Goal: Task Accomplishment & Management: Complete application form

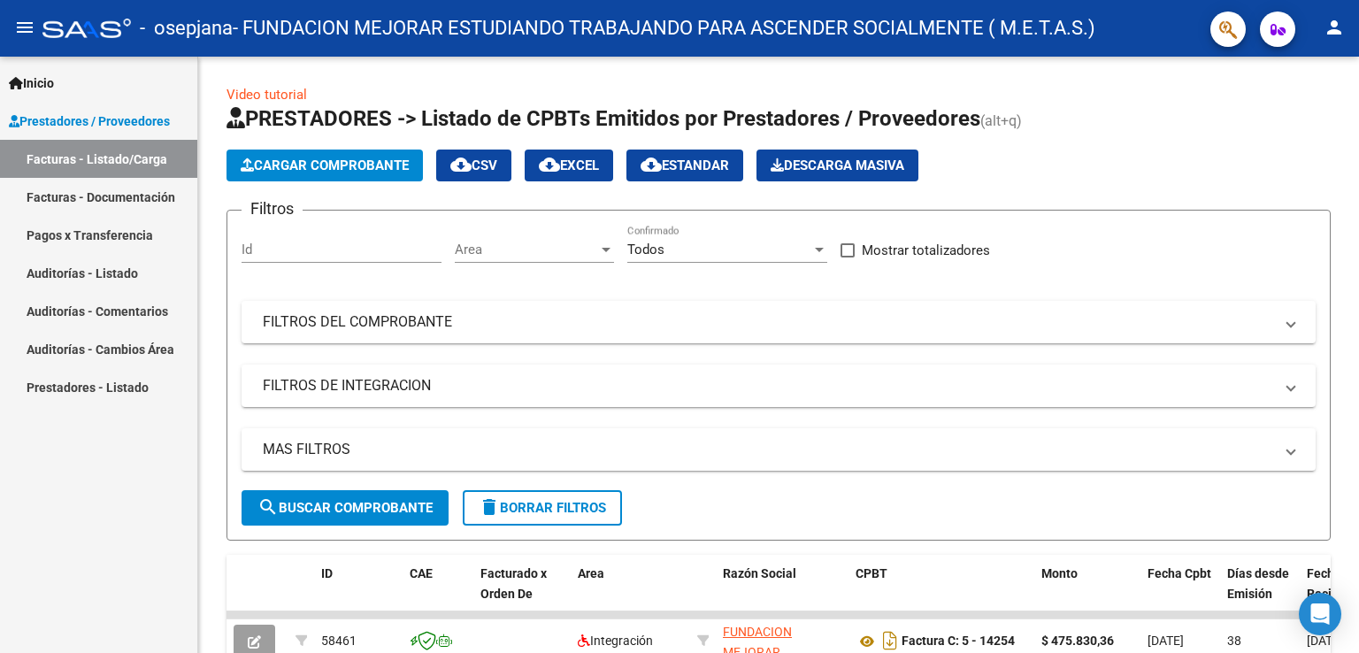
click at [96, 187] on link "Facturas - Documentación" at bounding box center [98, 197] width 197 height 38
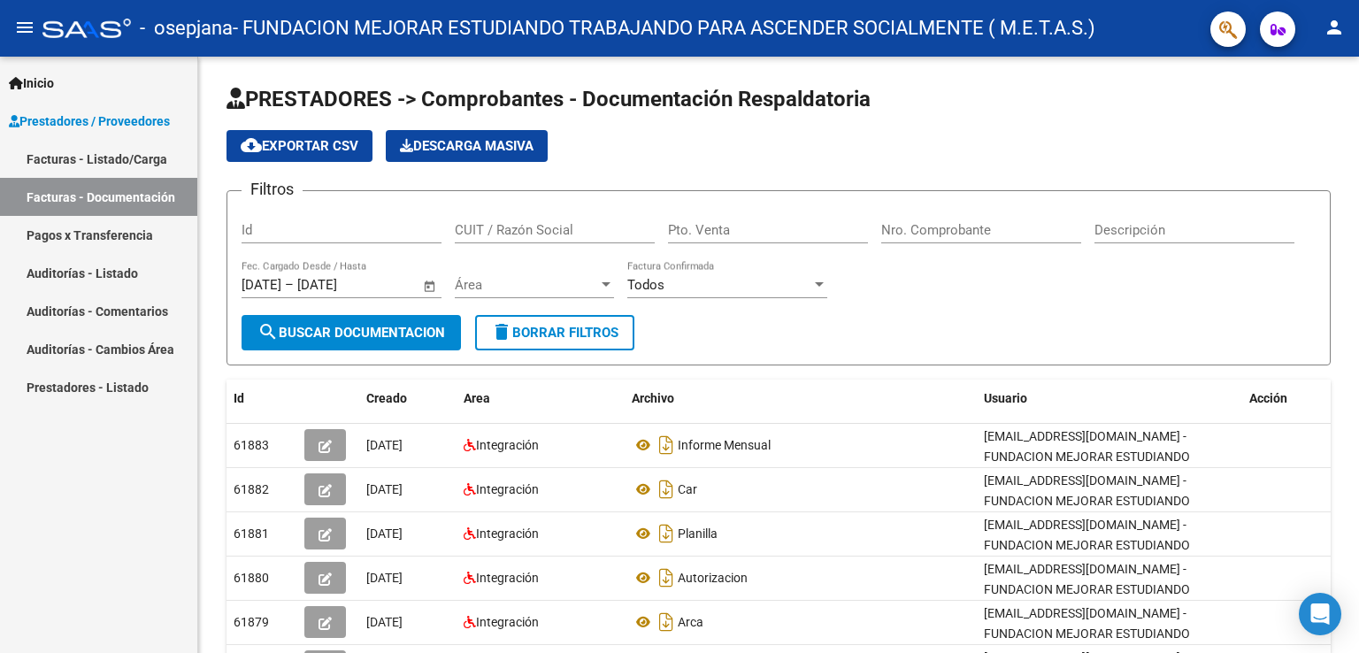
click at [96, 161] on link "Facturas - Listado/Carga" at bounding box center [98, 159] width 197 height 38
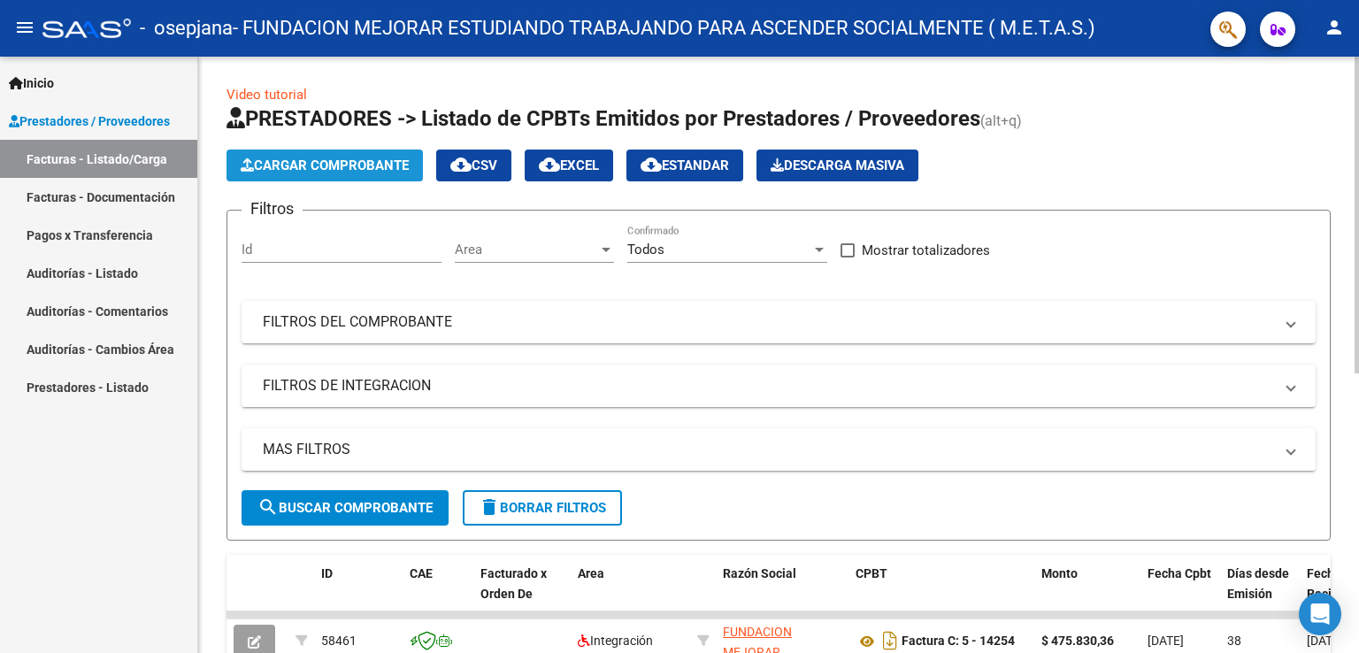
click at [302, 170] on span "Cargar Comprobante" at bounding box center [325, 166] width 168 height 16
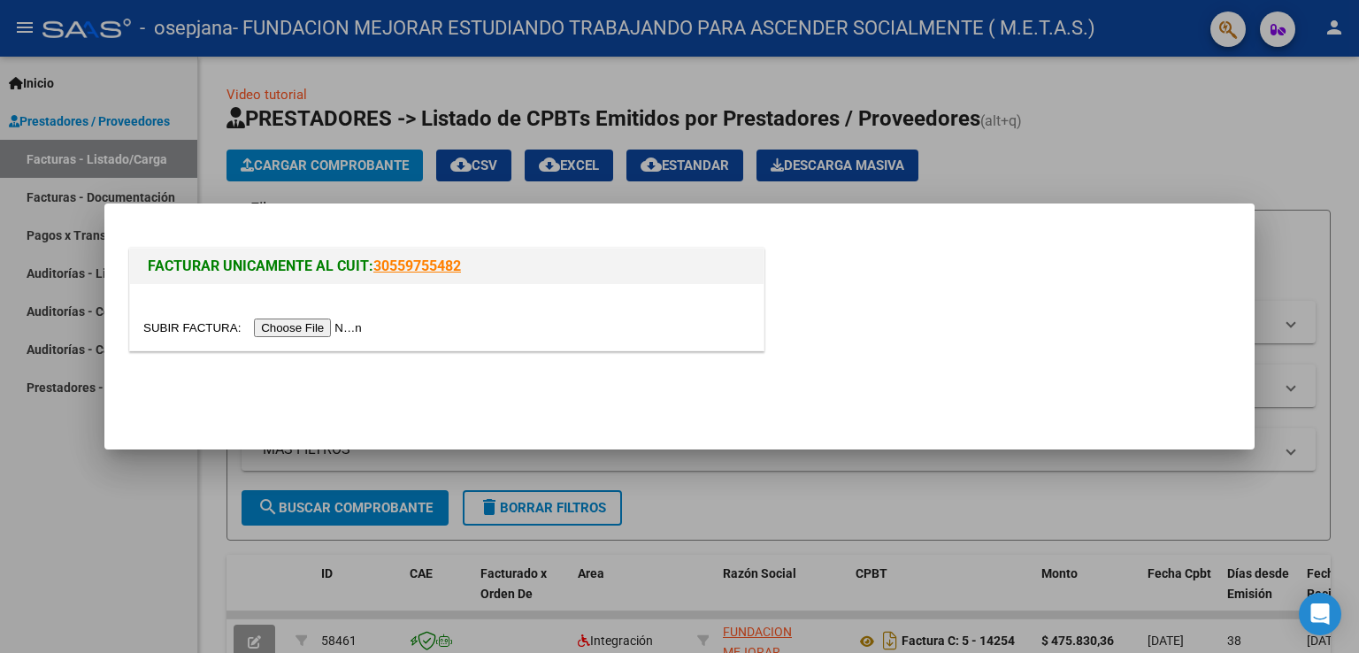
click at [322, 321] on input "file" at bounding box center [255, 328] width 224 height 19
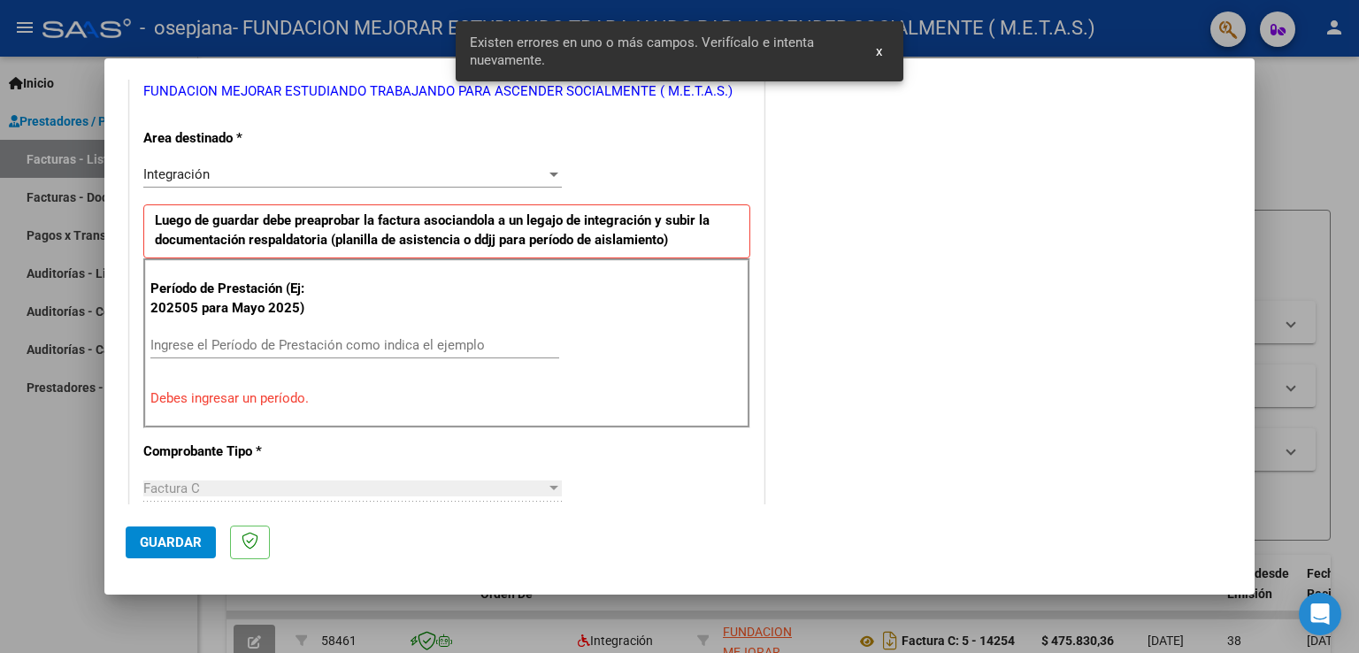
scroll to position [403, 0]
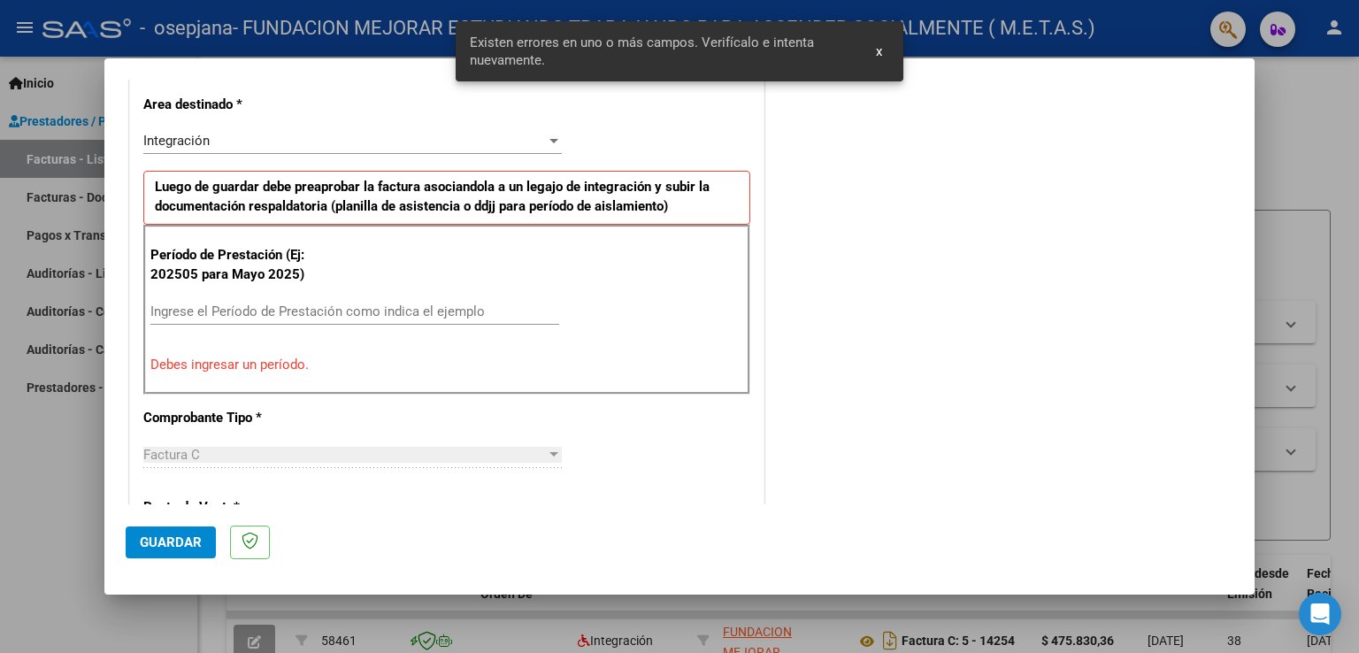
click at [274, 300] on div "Ingrese el Período de Prestación como indica el ejemplo" at bounding box center [354, 311] width 409 height 27
click at [274, 308] on input "Ingrese el Período de Prestación como indica el ejemplo" at bounding box center [354, 312] width 409 height 16
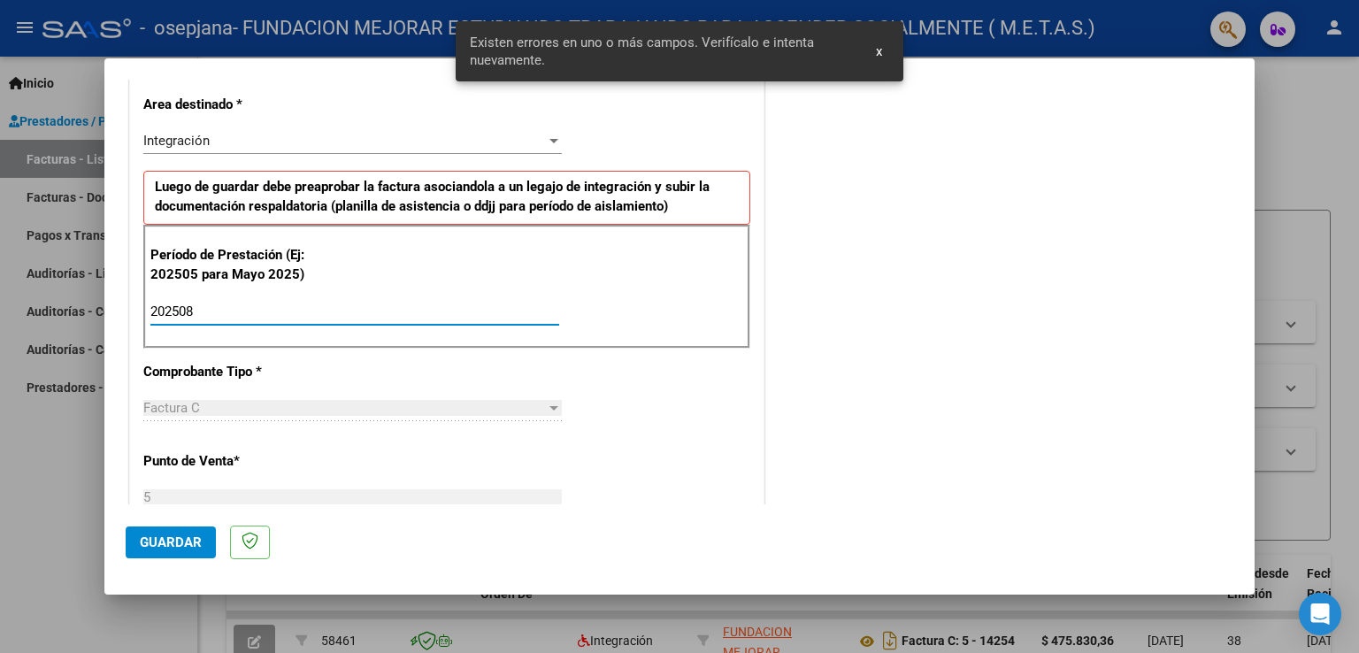
type input "202508"
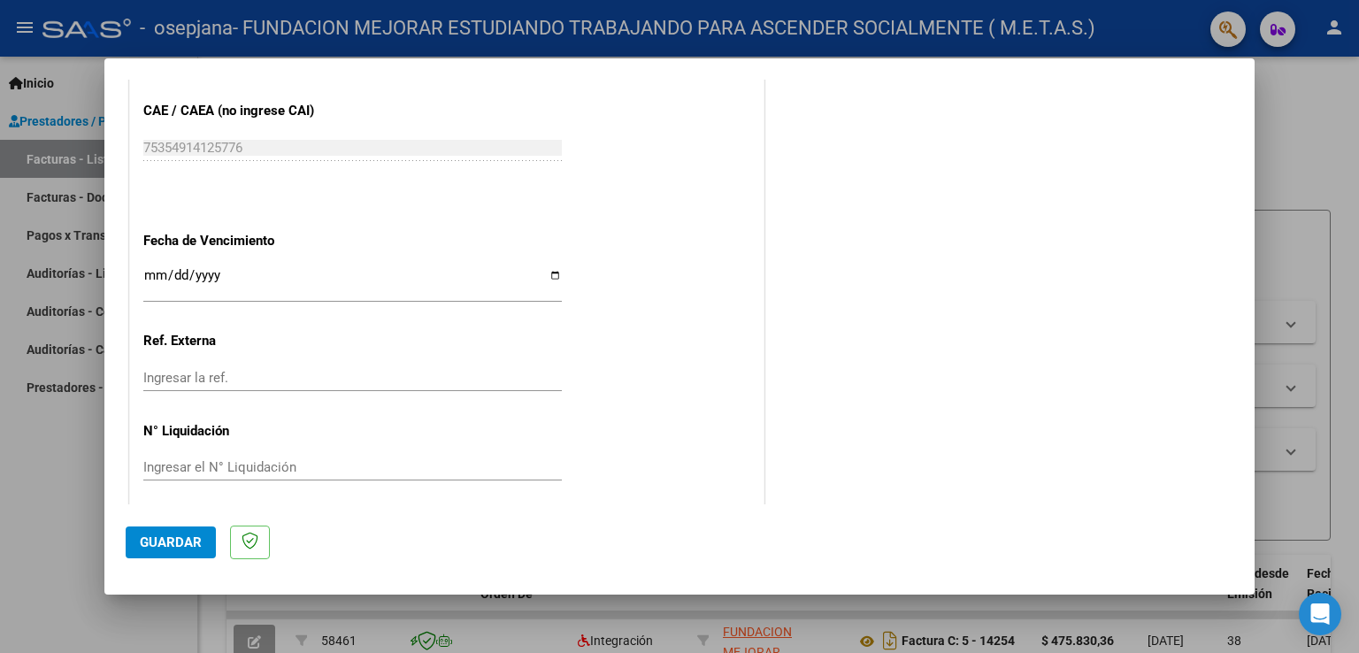
scroll to position [1131, 0]
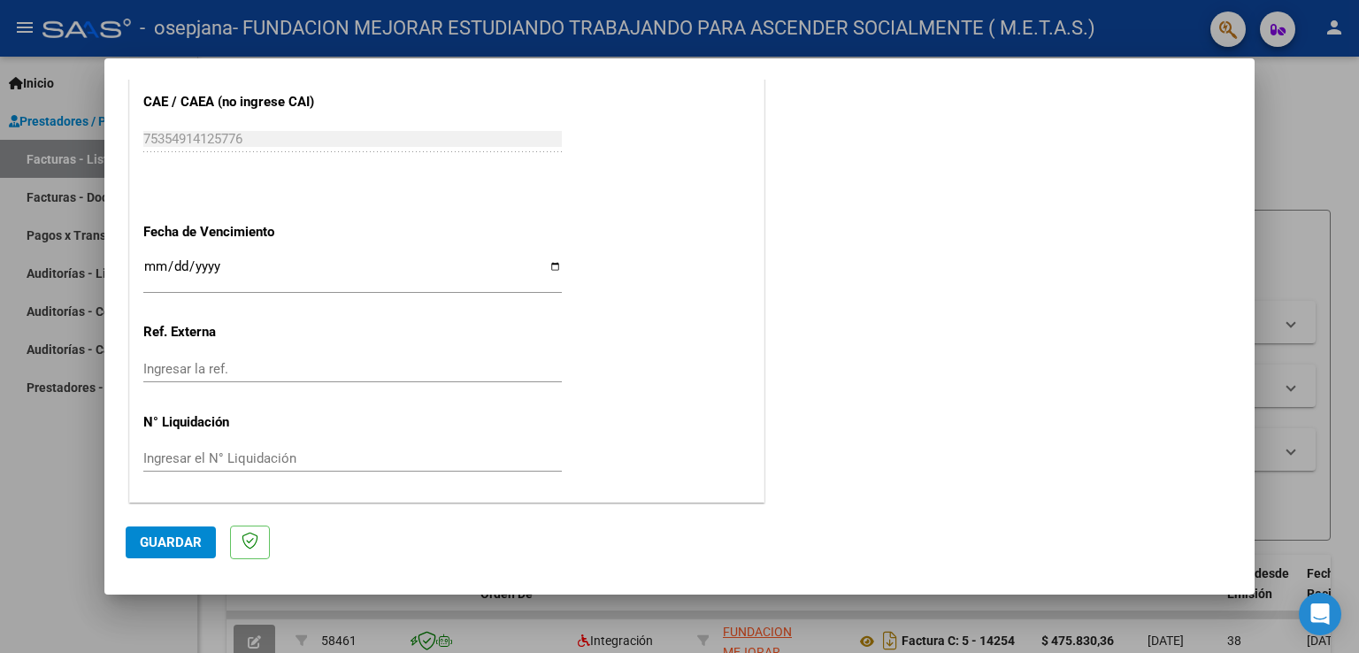
click at [549, 259] on input "Ingresar la fecha" at bounding box center [352, 273] width 419 height 28
type input "[DATE]"
click at [194, 542] on span "Guardar" at bounding box center [171, 542] width 62 height 16
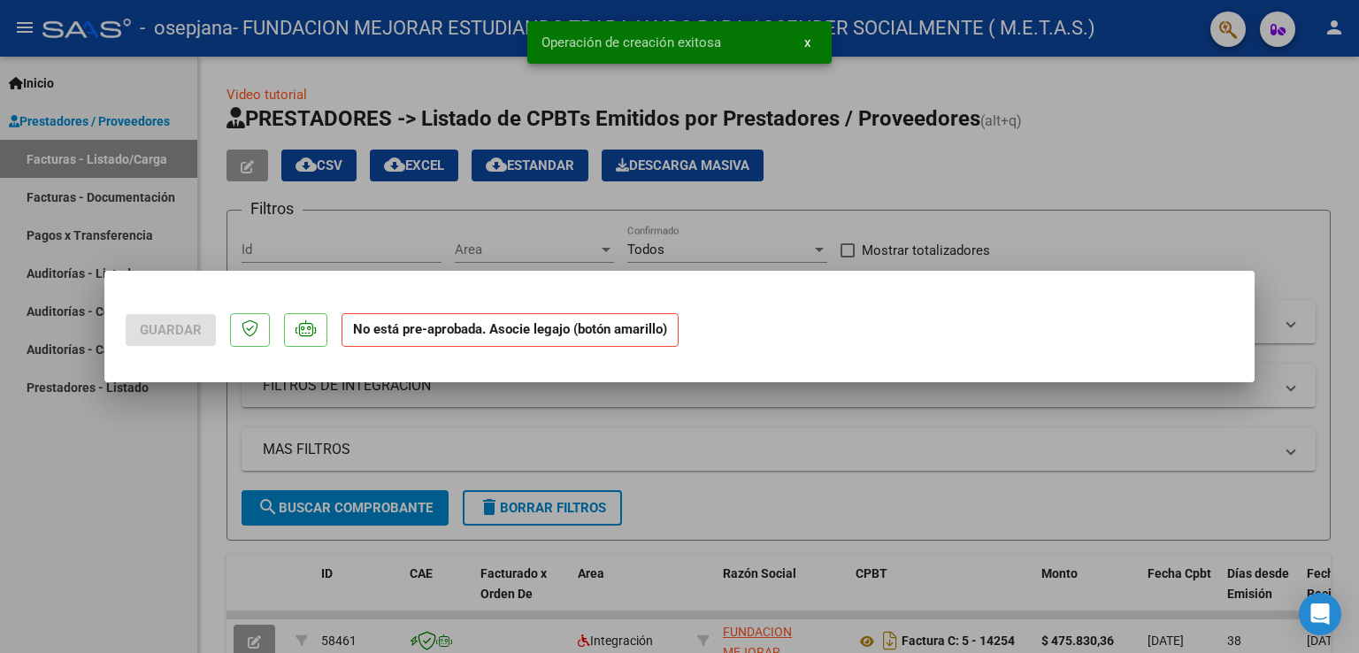
scroll to position [0, 0]
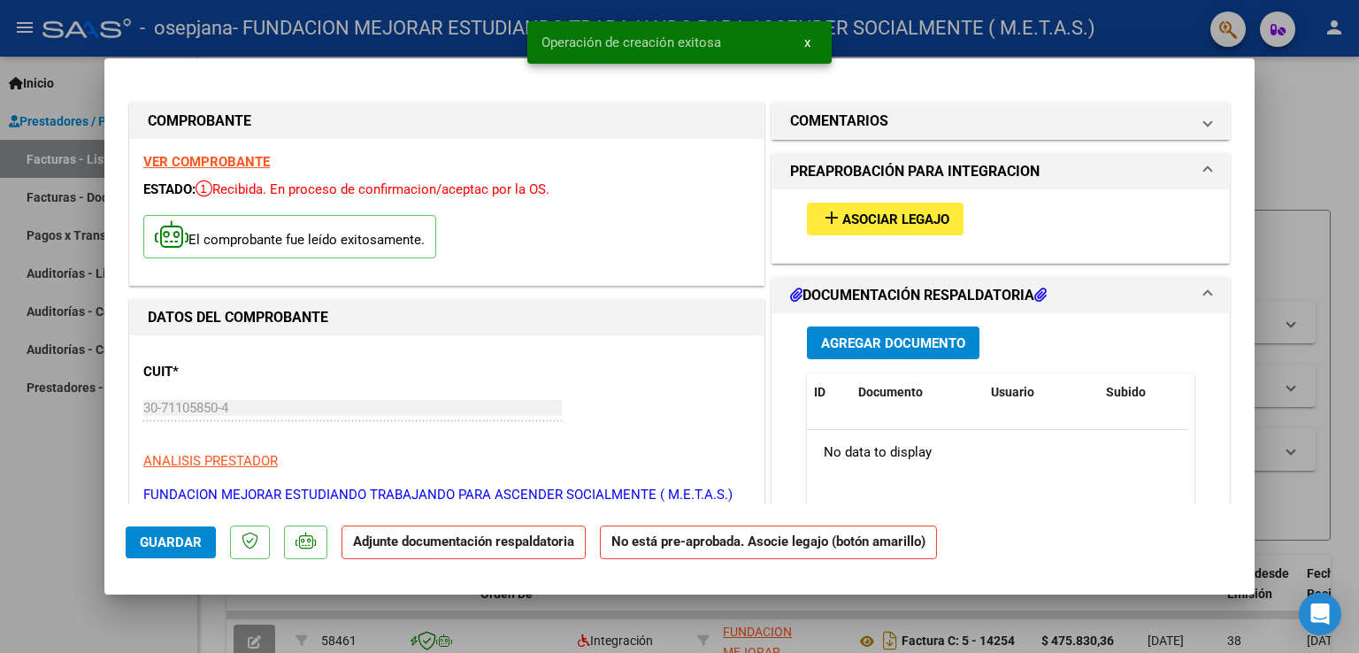
click at [255, 165] on strong "VER COMPROBANTE" at bounding box center [206, 162] width 127 height 16
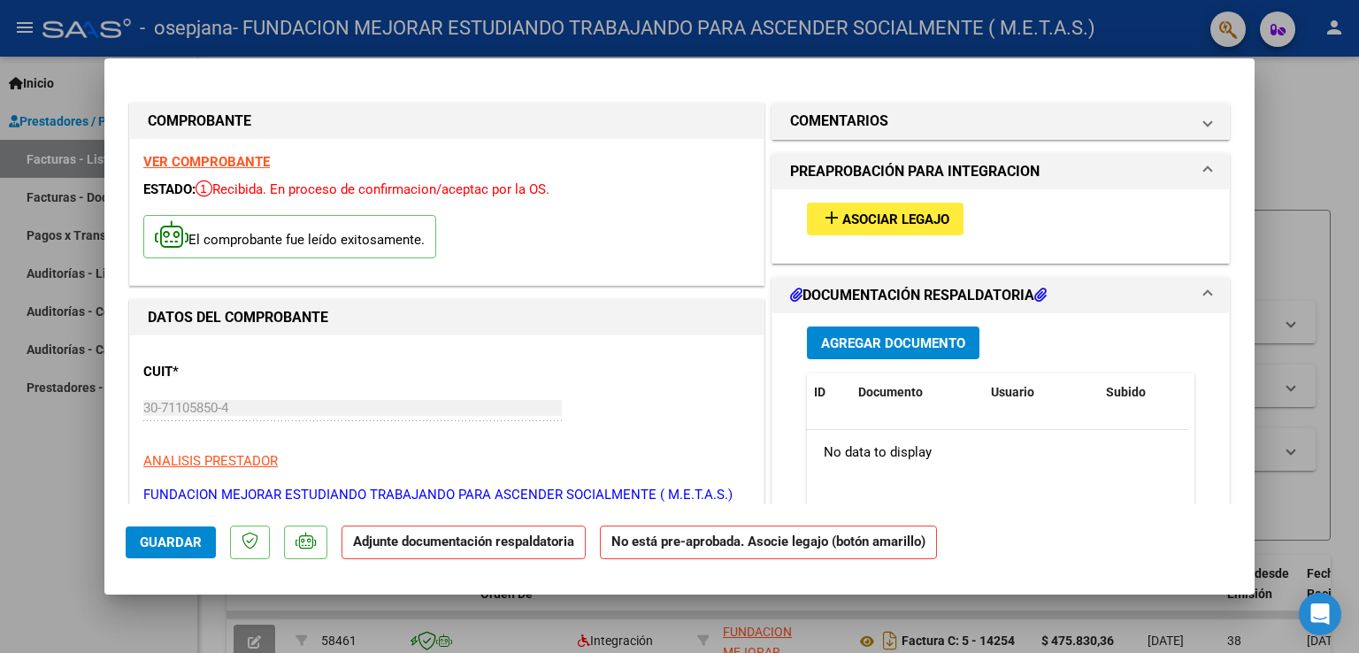
click at [842, 215] on span "Asociar Legajo" at bounding box center [895, 219] width 107 height 16
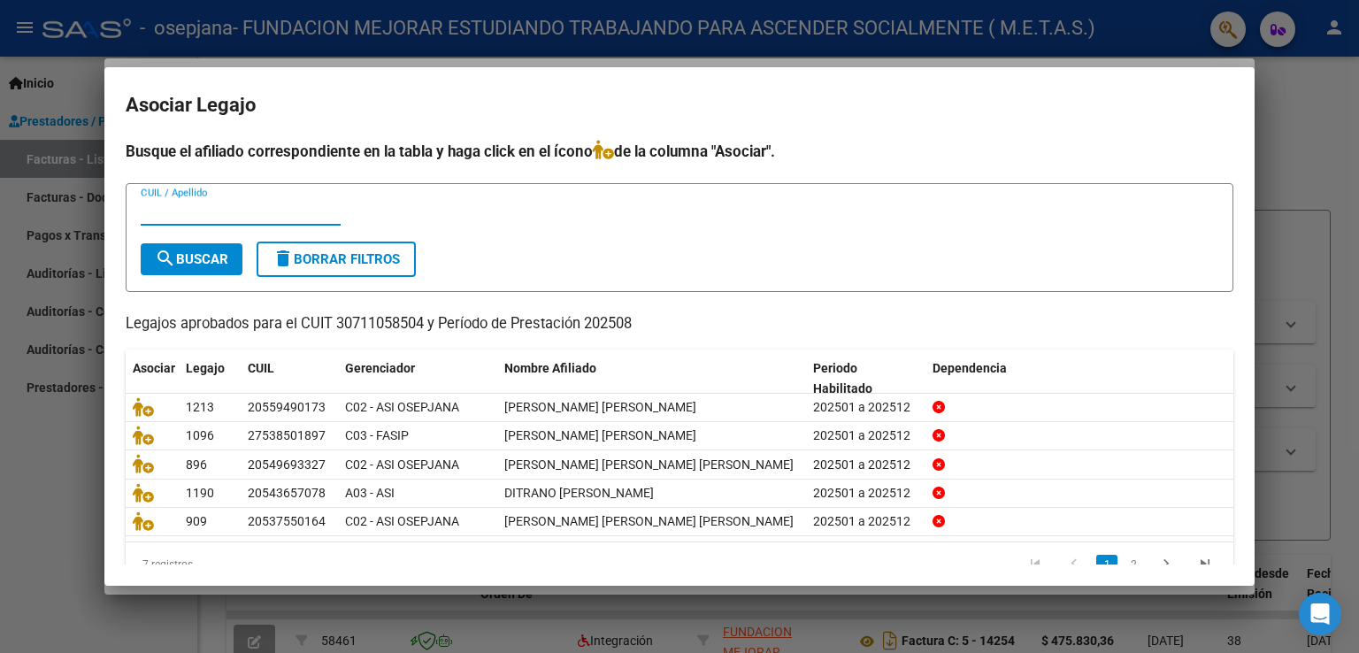
paste input "20561192767"
type input "20561192767"
click at [227, 248] on button "search Buscar" at bounding box center [192, 259] width 102 height 32
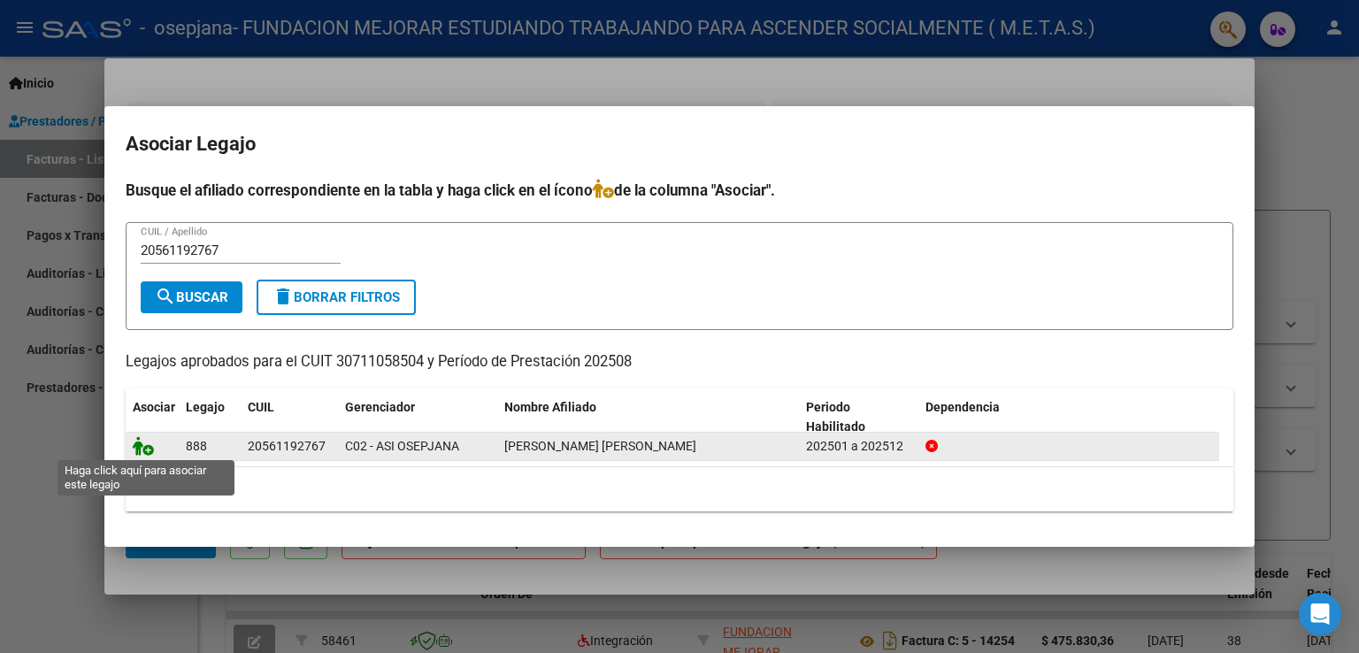
click at [146, 446] on icon at bounding box center [143, 445] width 21 height 19
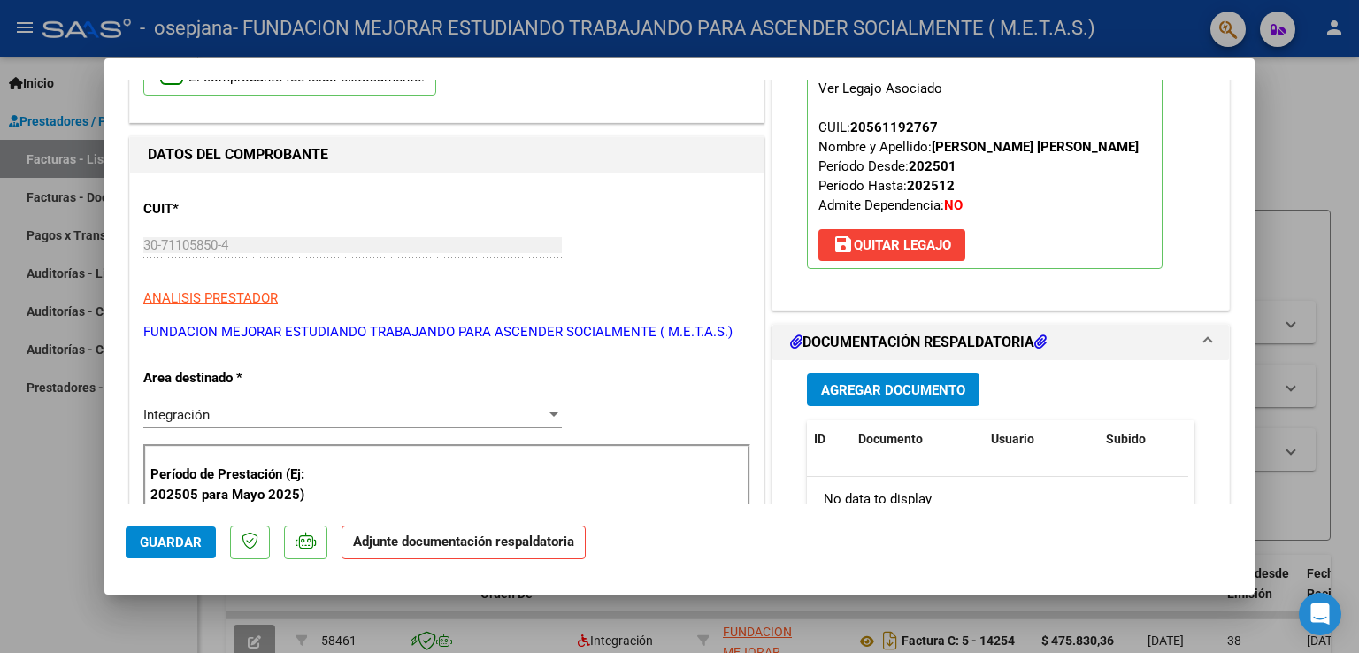
scroll to position [177, 0]
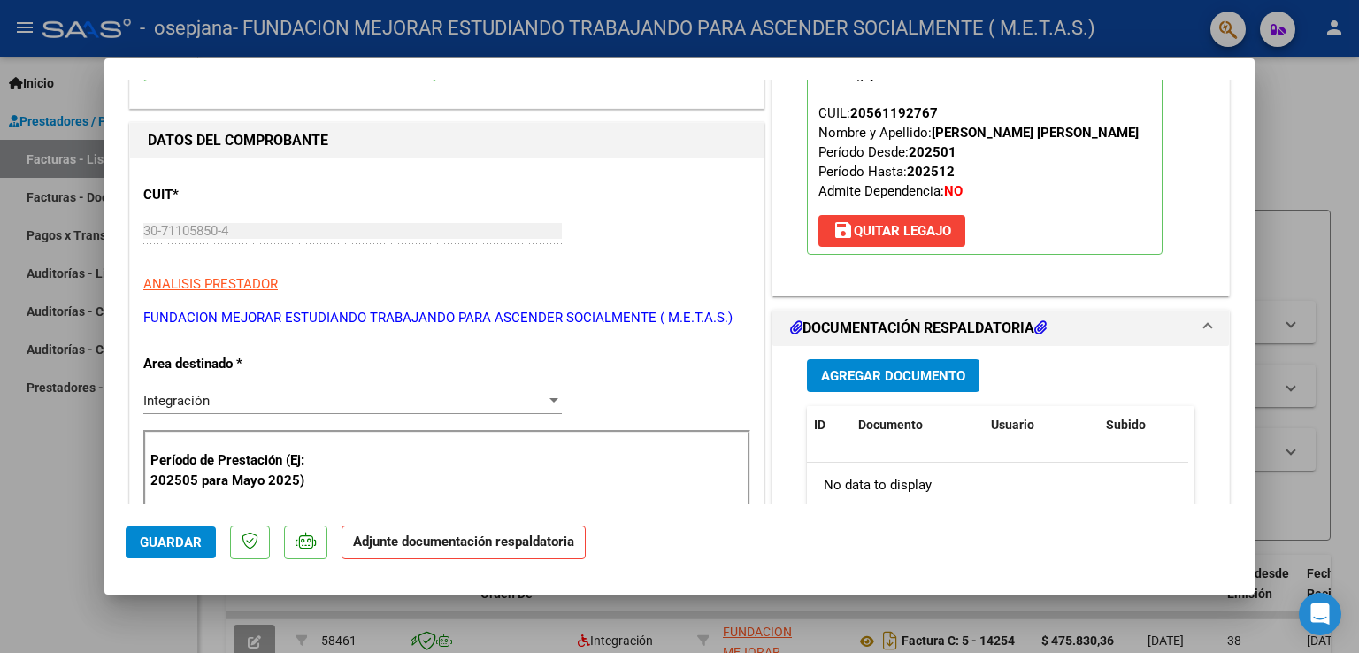
click at [940, 380] on span "Agregar Documento" at bounding box center [893, 376] width 144 height 16
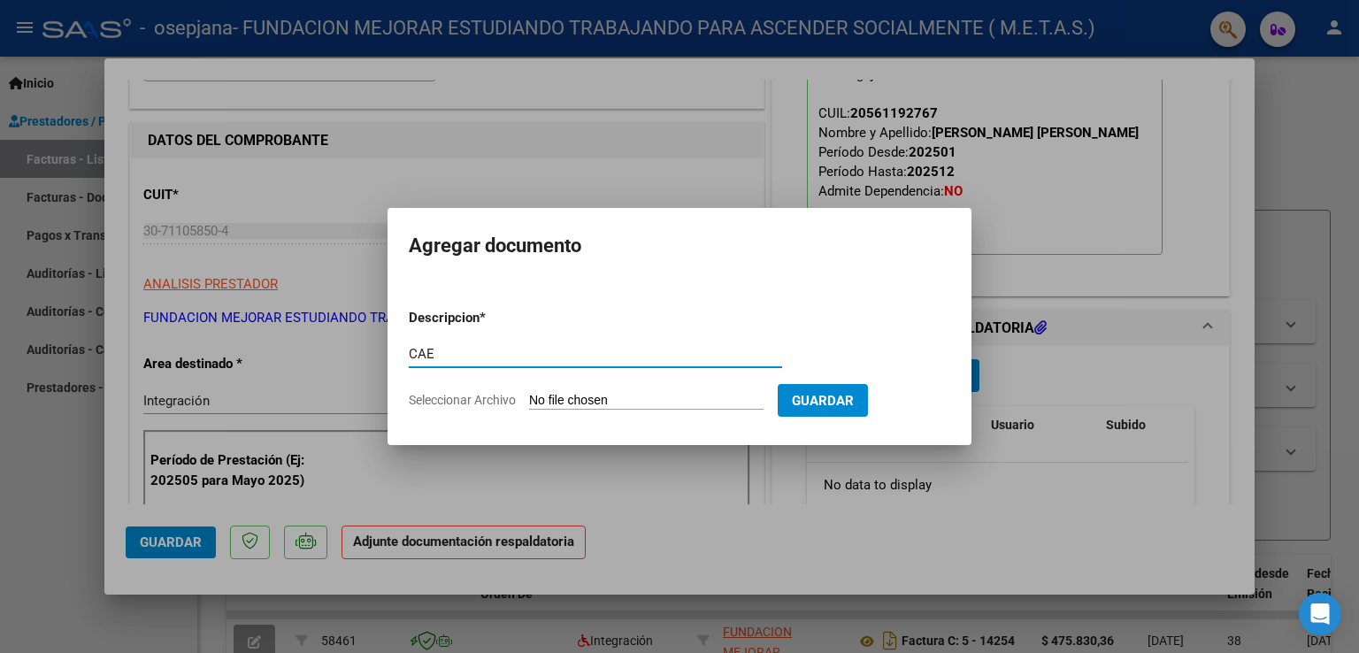
type input "CAE"
click at [628, 401] on input "Seleccionar Archivo" at bounding box center [646, 401] width 235 height 17
type input "C:\fakepath\CAE FC 15047.pdf"
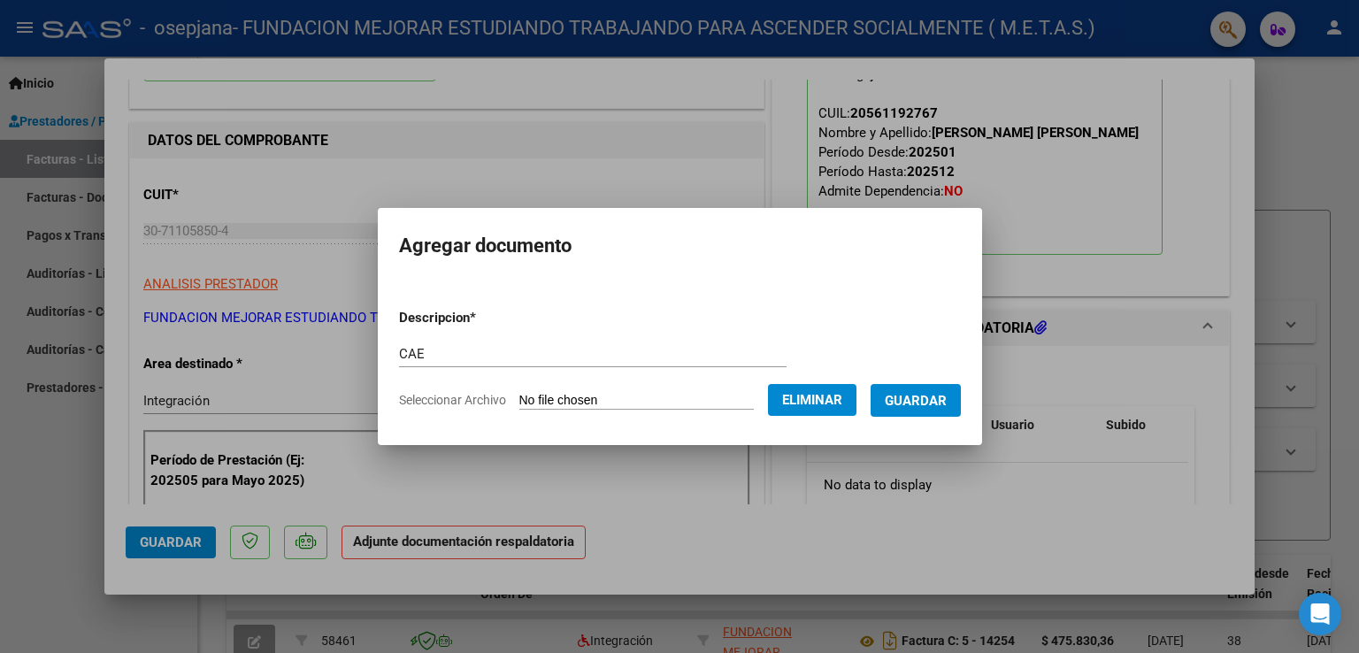
click at [943, 405] on span "Guardar" at bounding box center [916, 401] width 62 height 16
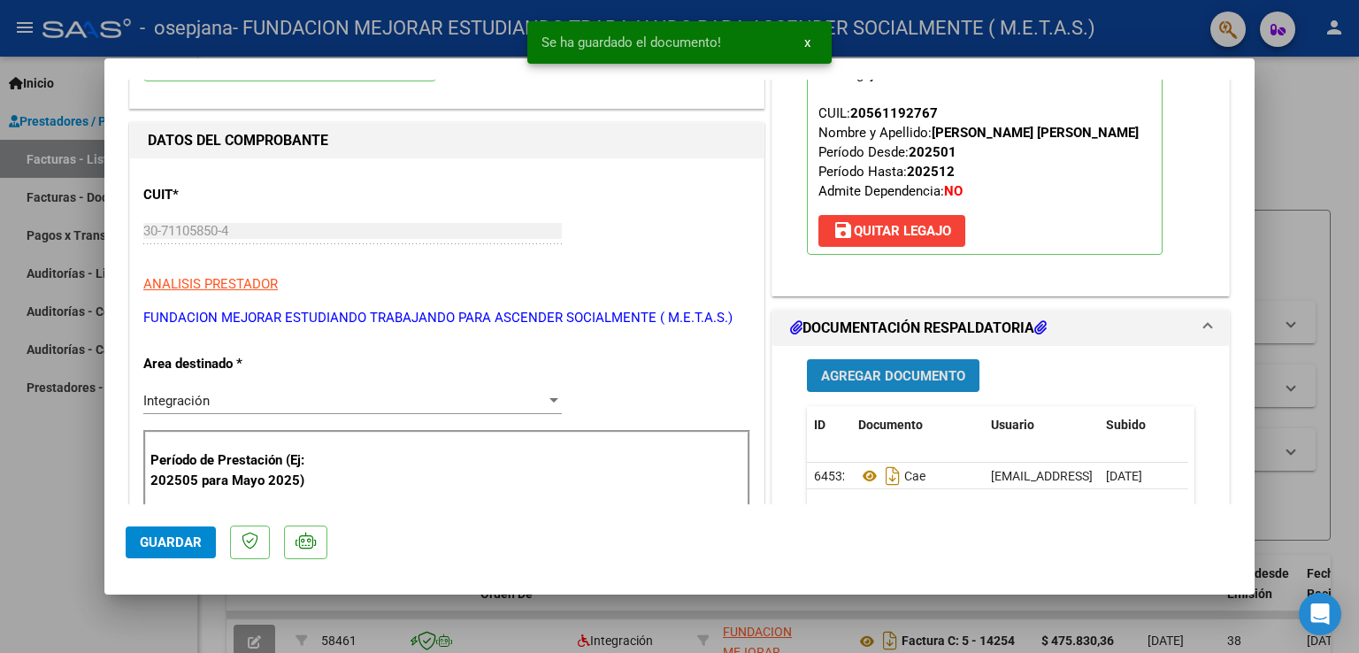
click at [927, 368] on span "Agregar Documento" at bounding box center [893, 376] width 144 height 16
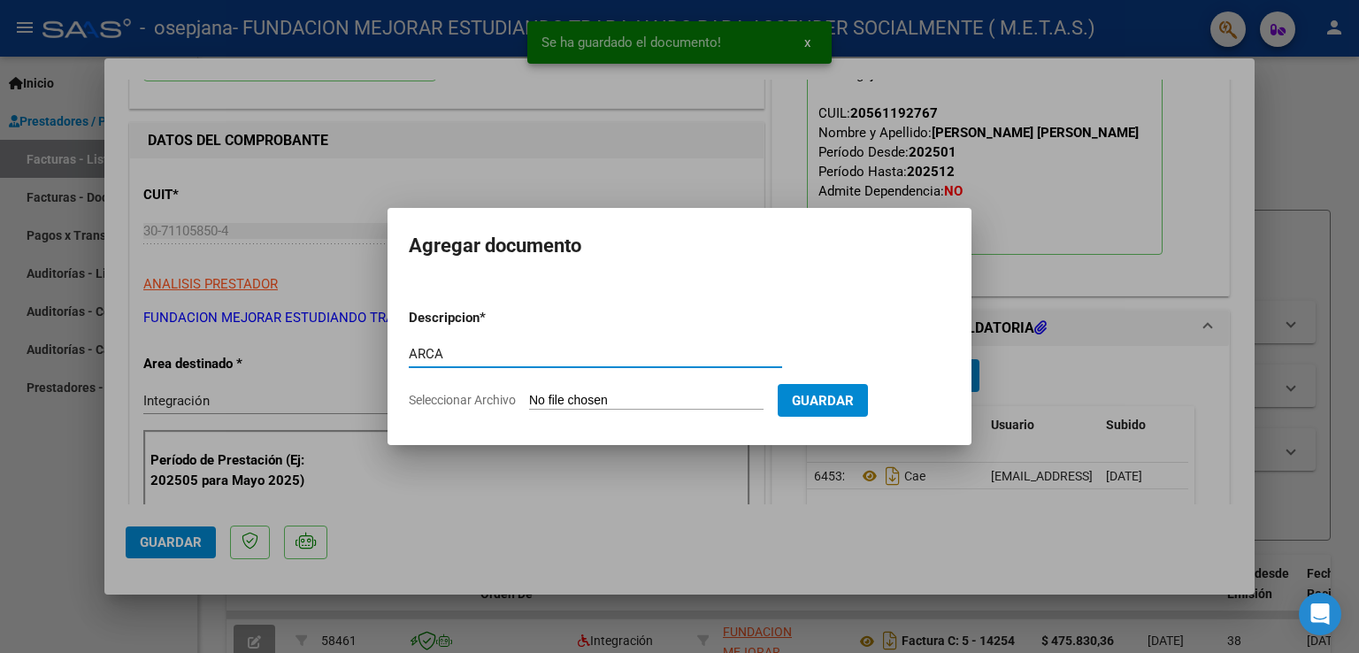
type input "ARCA"
click at [669, 404] on input "Seleccionar Archivo" at bounding box center [646, 401] width 235 height 17
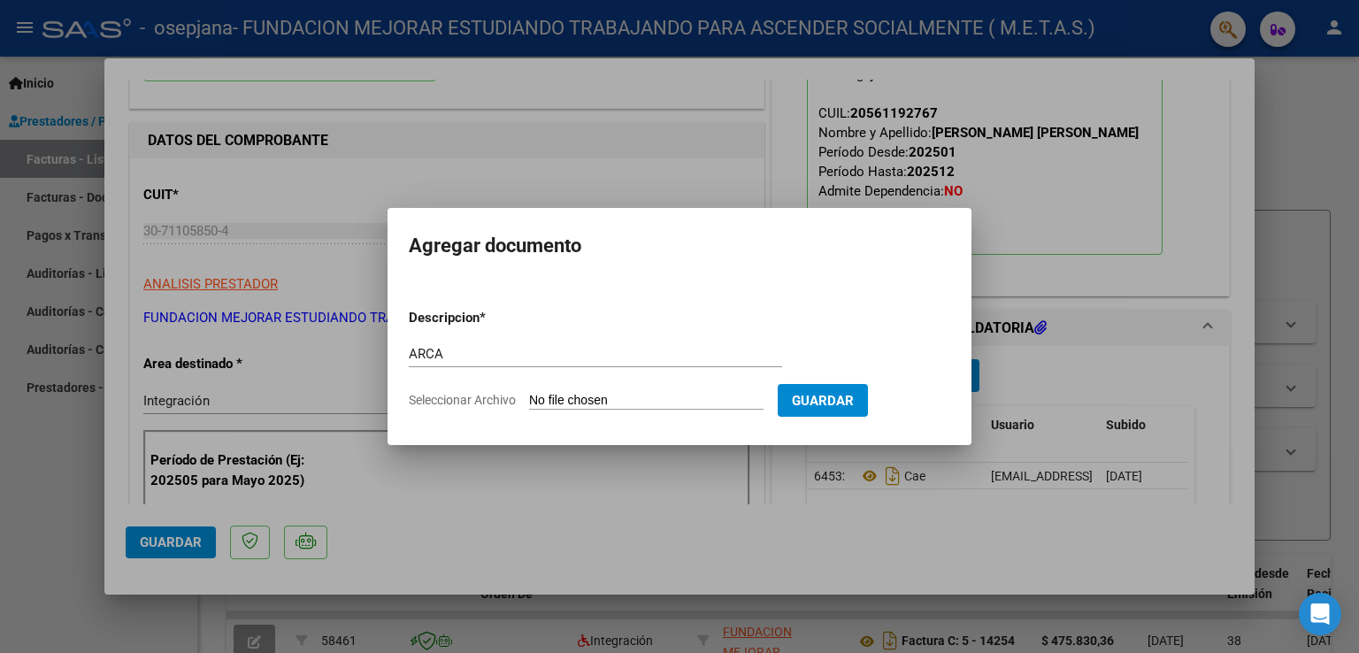
type input "C:\fakepath\ARCA AFIP.pdf"
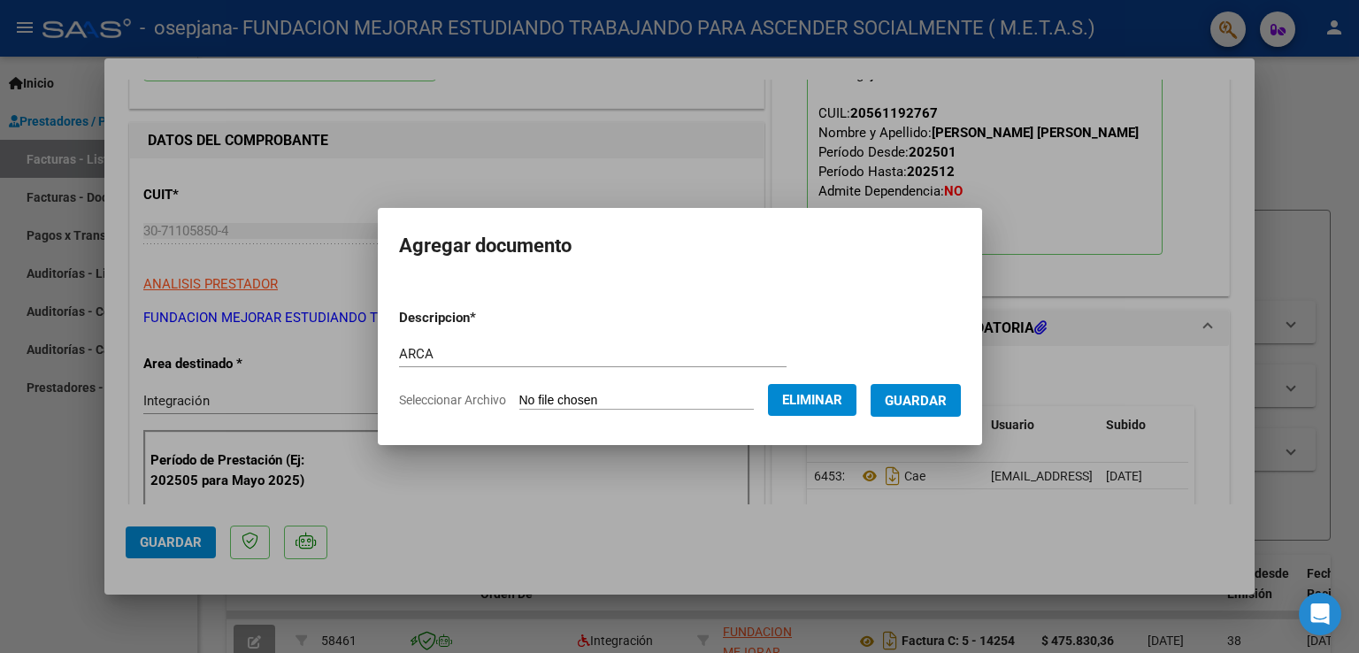
click at [927, 404] on span "Guardar" at bounding box center [916, 401] width 62 height 16
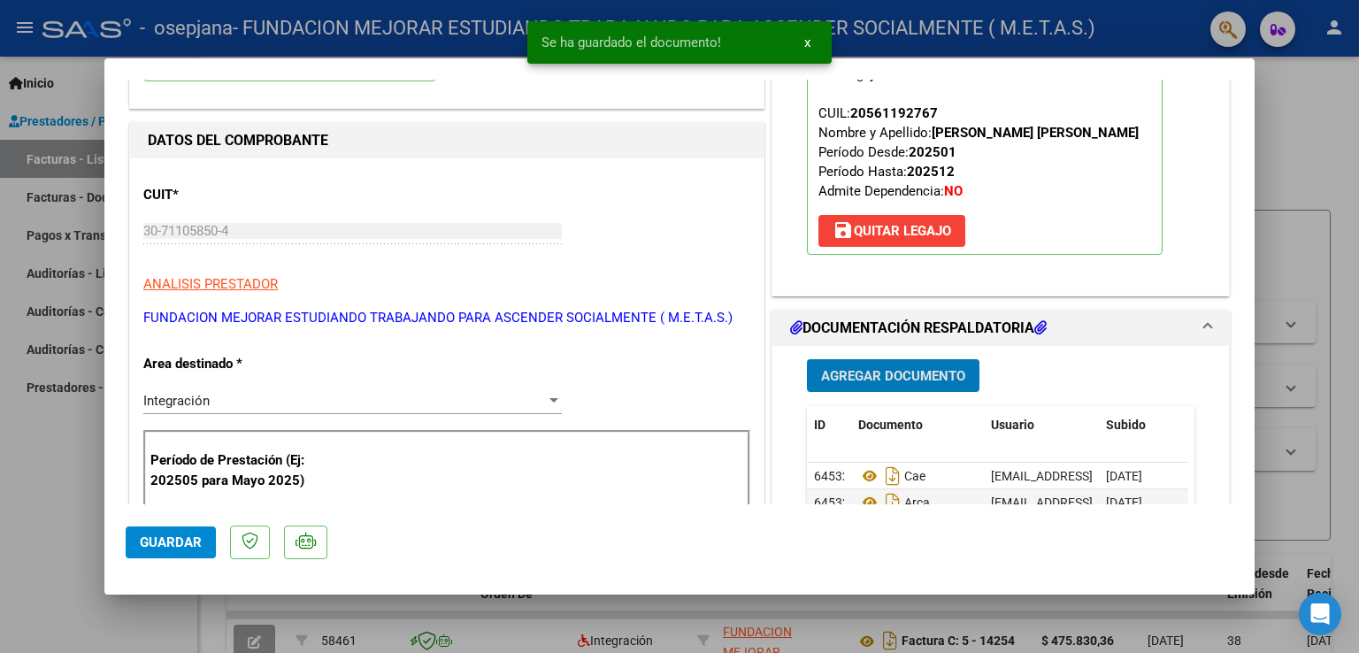
click at [941, 359] on button "Agregar Documento" at bounding box center [893, 375] width 173 height 33
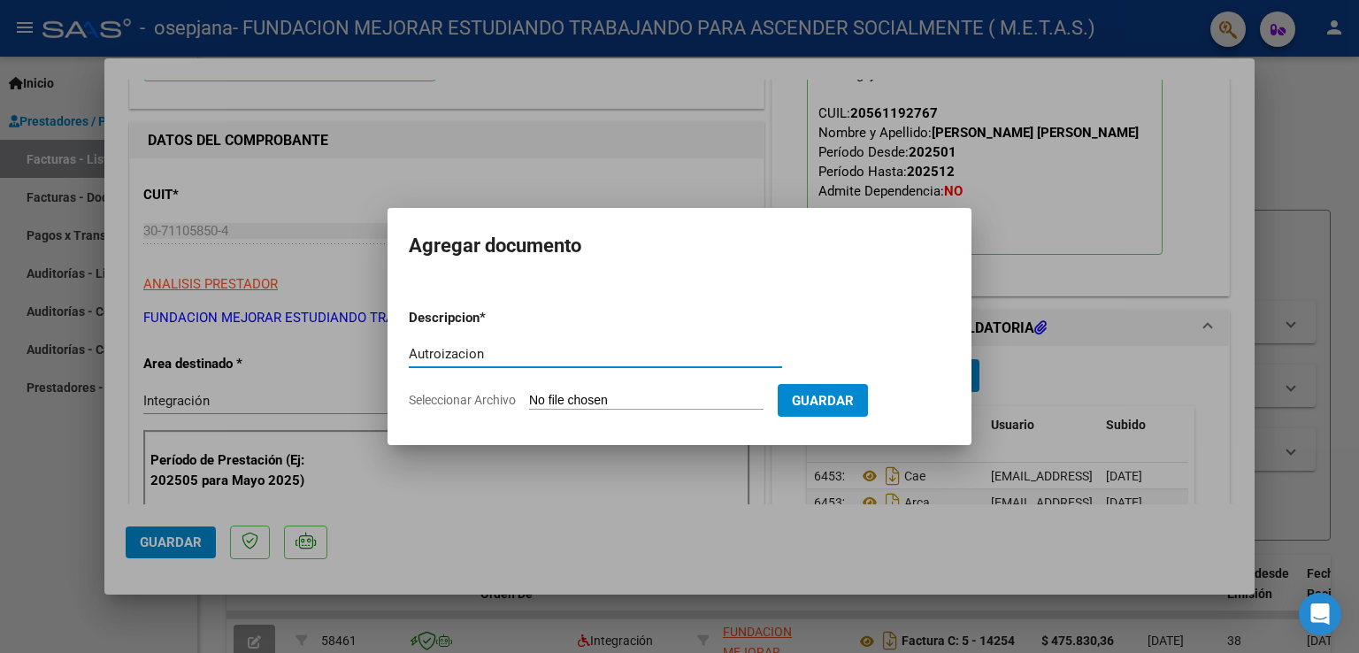
type input "Autroizacion"
click at [608, 404] on input "Seleccionar Archivo" at bounding box center [646, 401] width 235 height 17
type input "C:\fakepath\[PERSON_NAME] ([PERSON_NAME]).jpg"
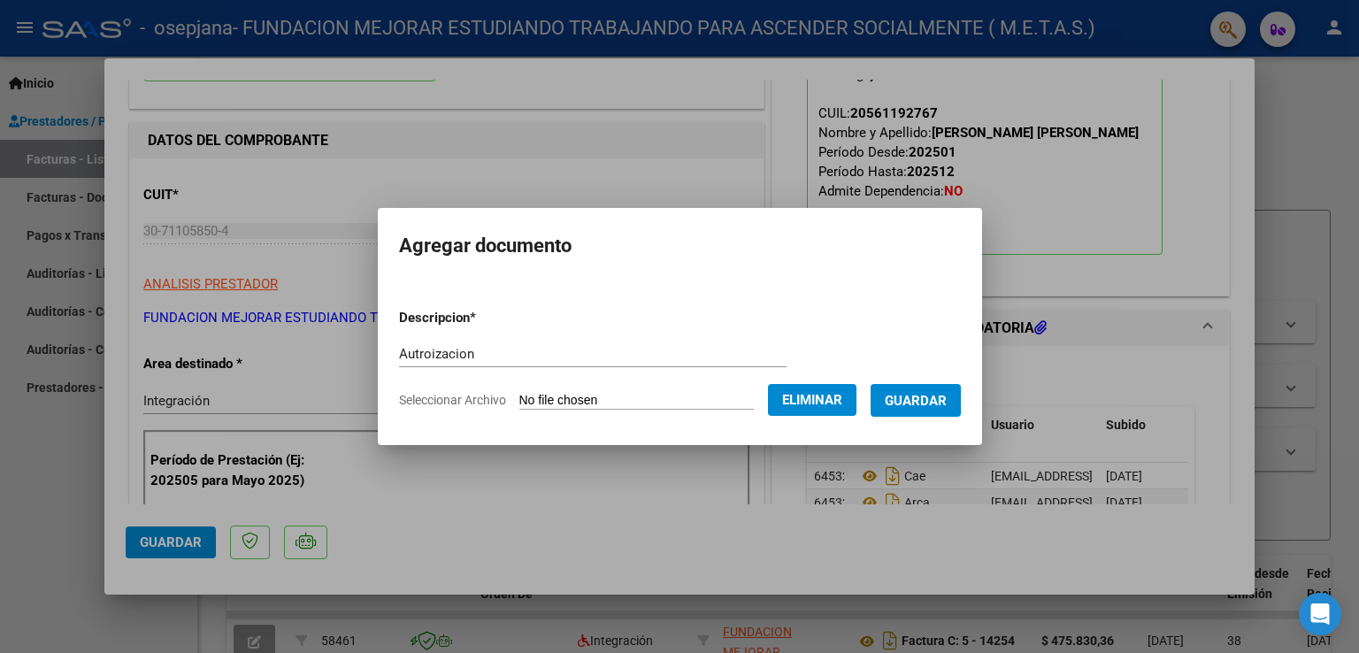
click at [931, 401] on span "Guardar" at bounding box center [916, 401] width 62 height 16
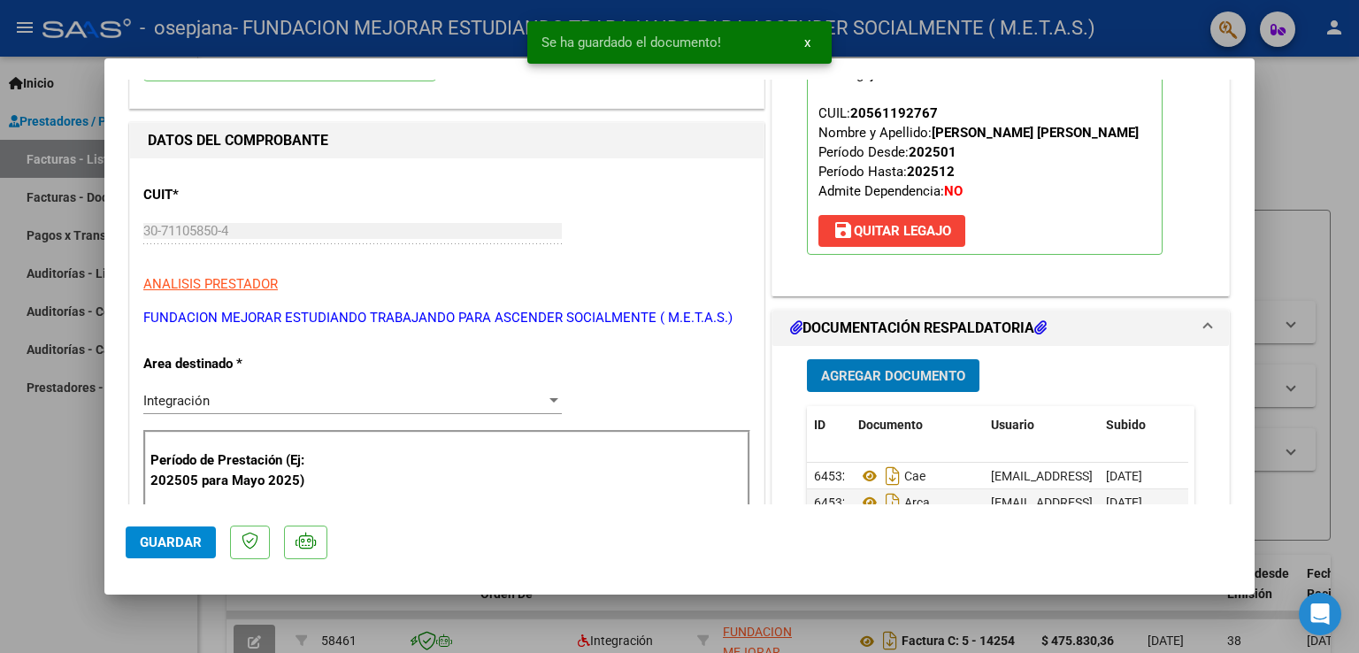
click at [926, 373] on span "Agregar Documento" at bounding box center [893, 376] width 144 height 16
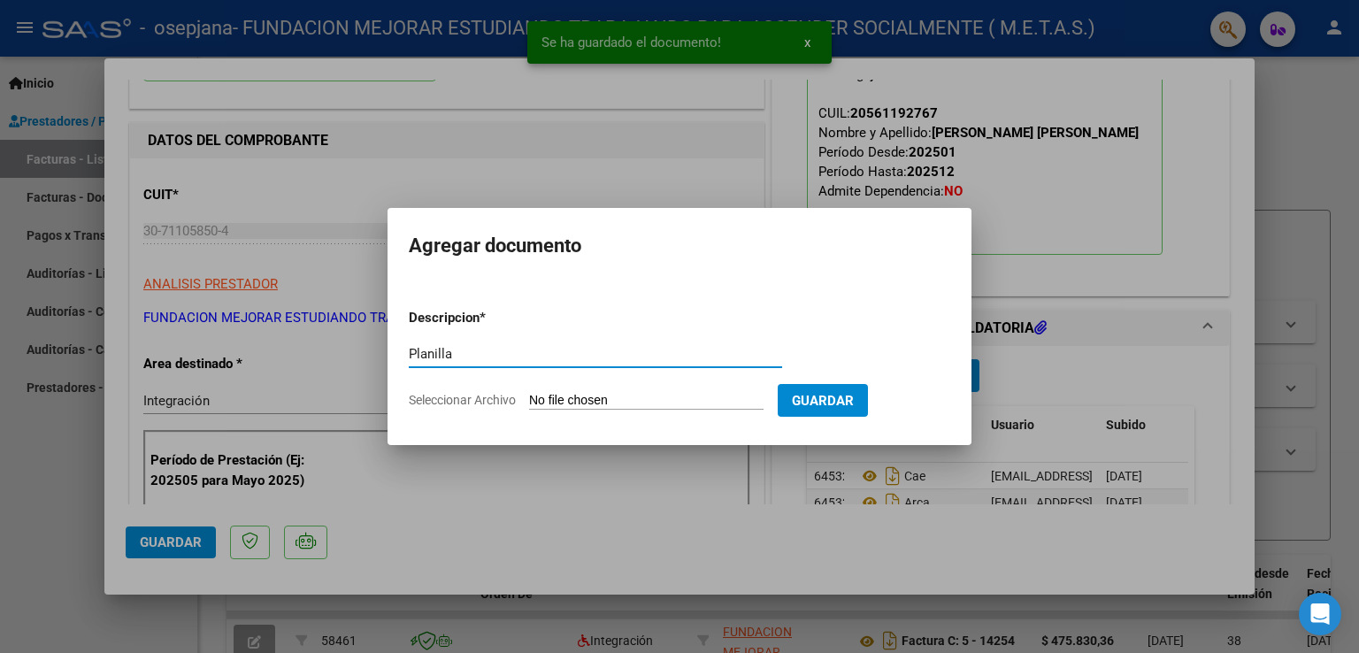
type input "Planilla"
click at [630, 404] on input "Seleccionar Archivo" at bounding box center [646, 401] width 235 height 17
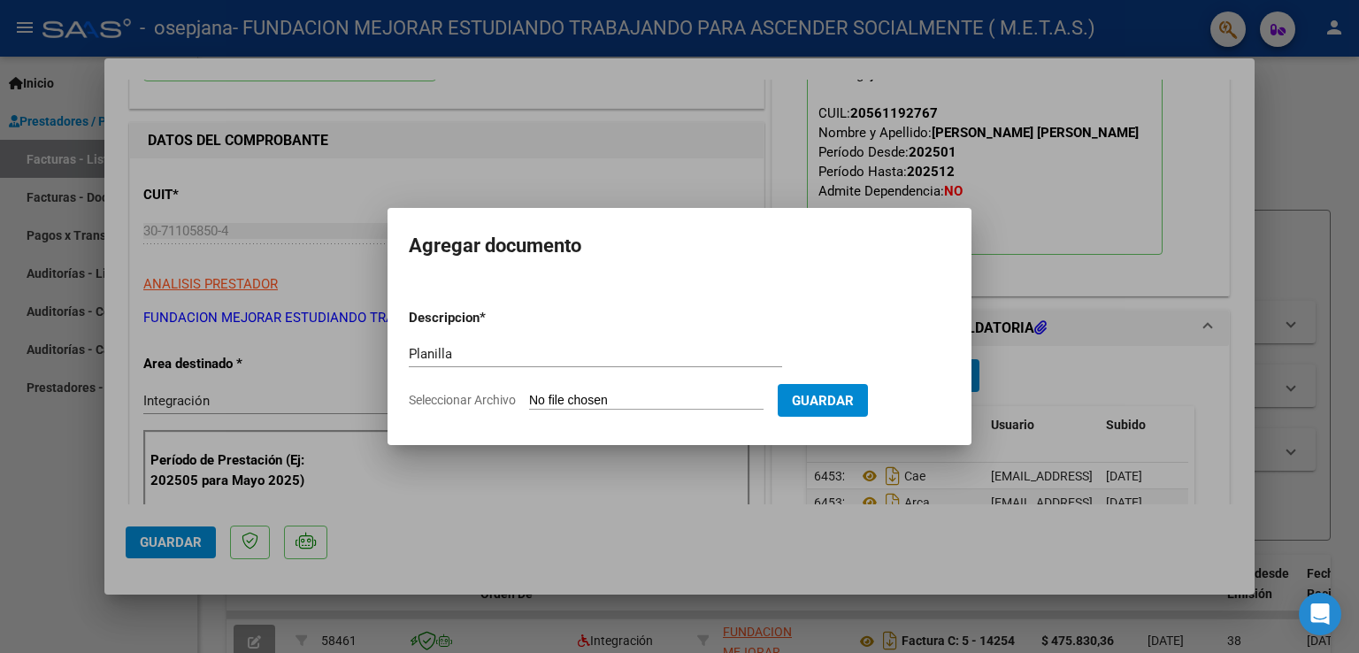
type input "C:\fakepath\[PERSON_NAME] - Planilla de asistencia.pdf"
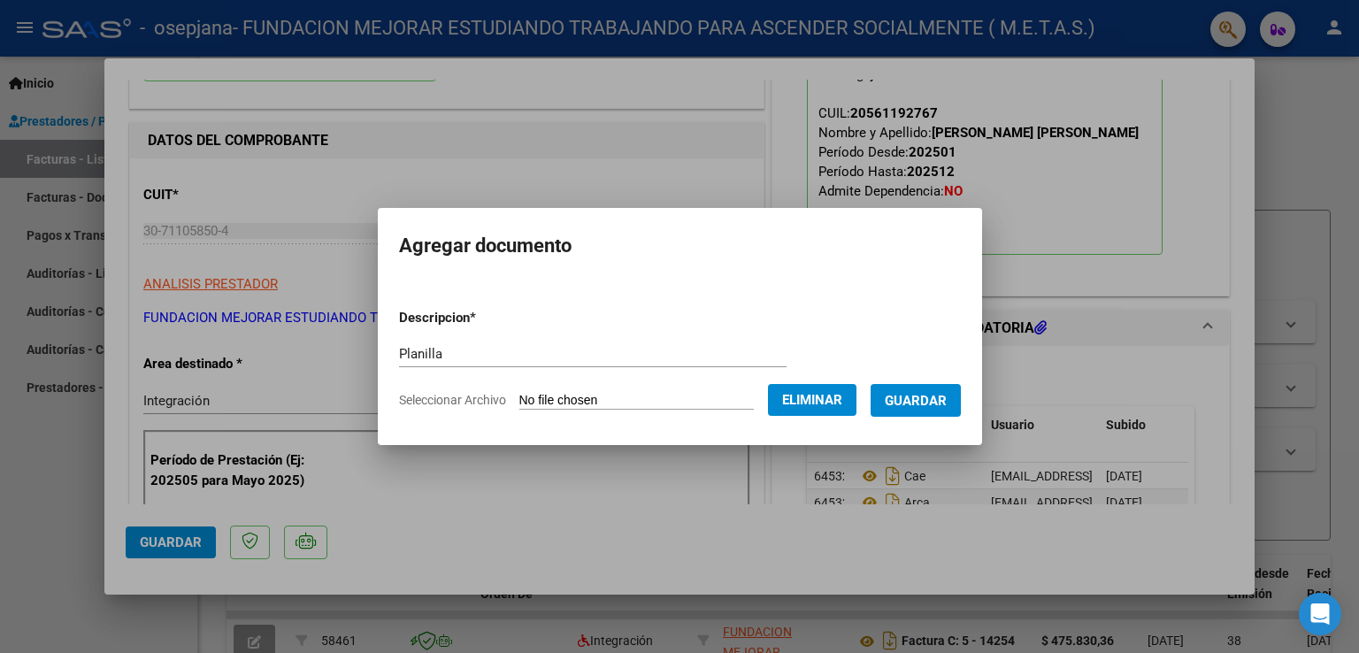
click at [926, 405] on span "Guardar" at bounding box center [916, 401] width 62 height 16
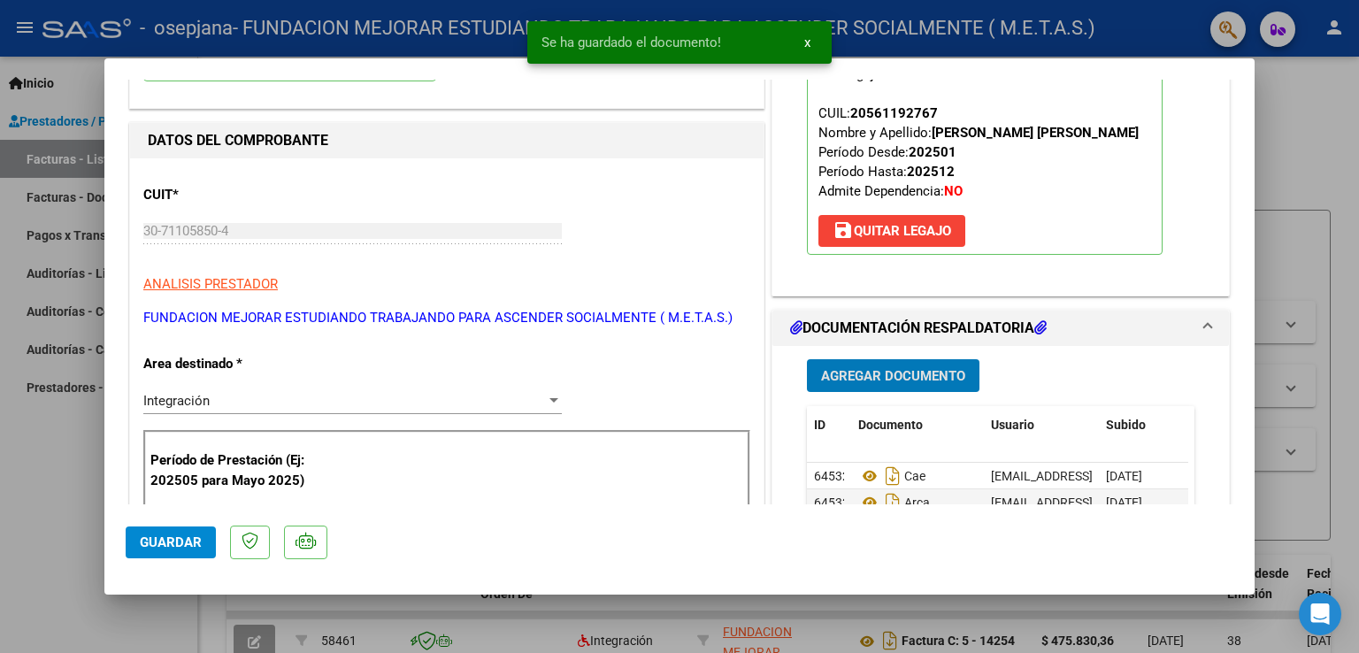
click at [910, 380] on span "Agregar Documento" at bounding box center [893, 376] width 144 height 16
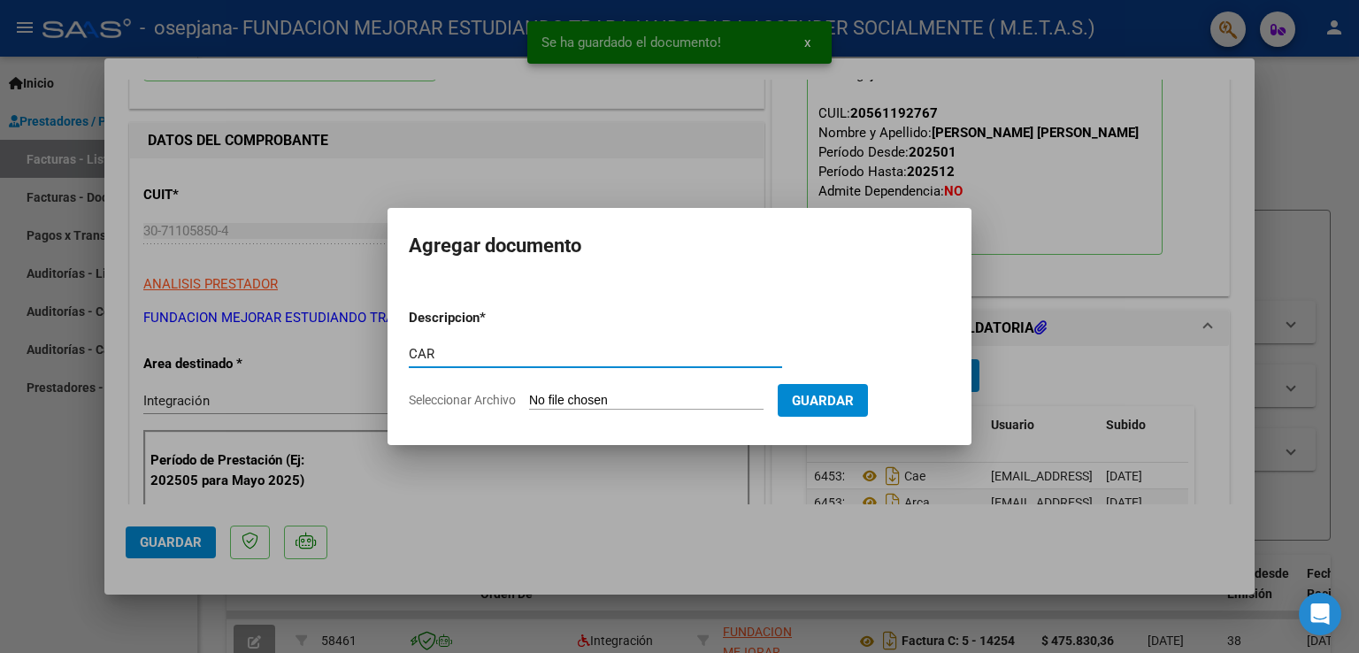
type input "CAR"
click at [610, 402] on input "Seleccionar Archivo" at bounding box center [646, 401] width 235 height 17
type input "C:\fakepath\IP AGOSTO 2025 -[PERSON_NAME].pdf"
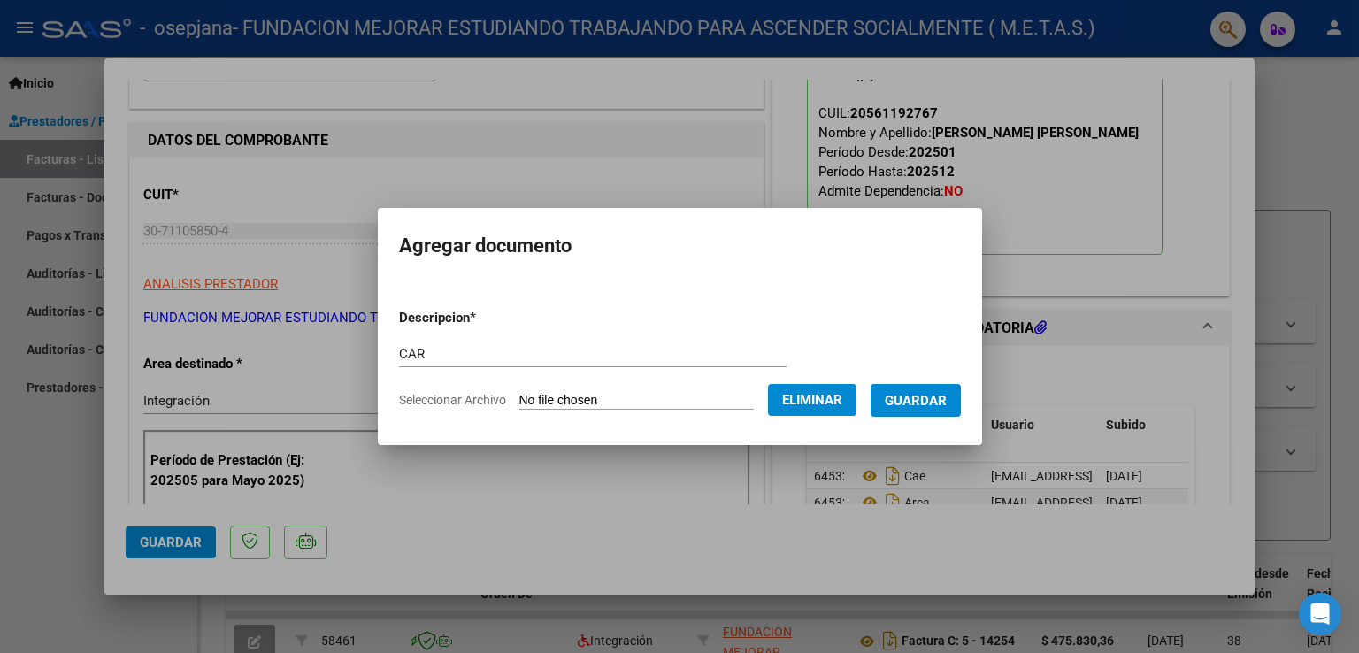
click at [830, 397] on span "Eliminar" at bounding box center [812, 400] width 60 height 16
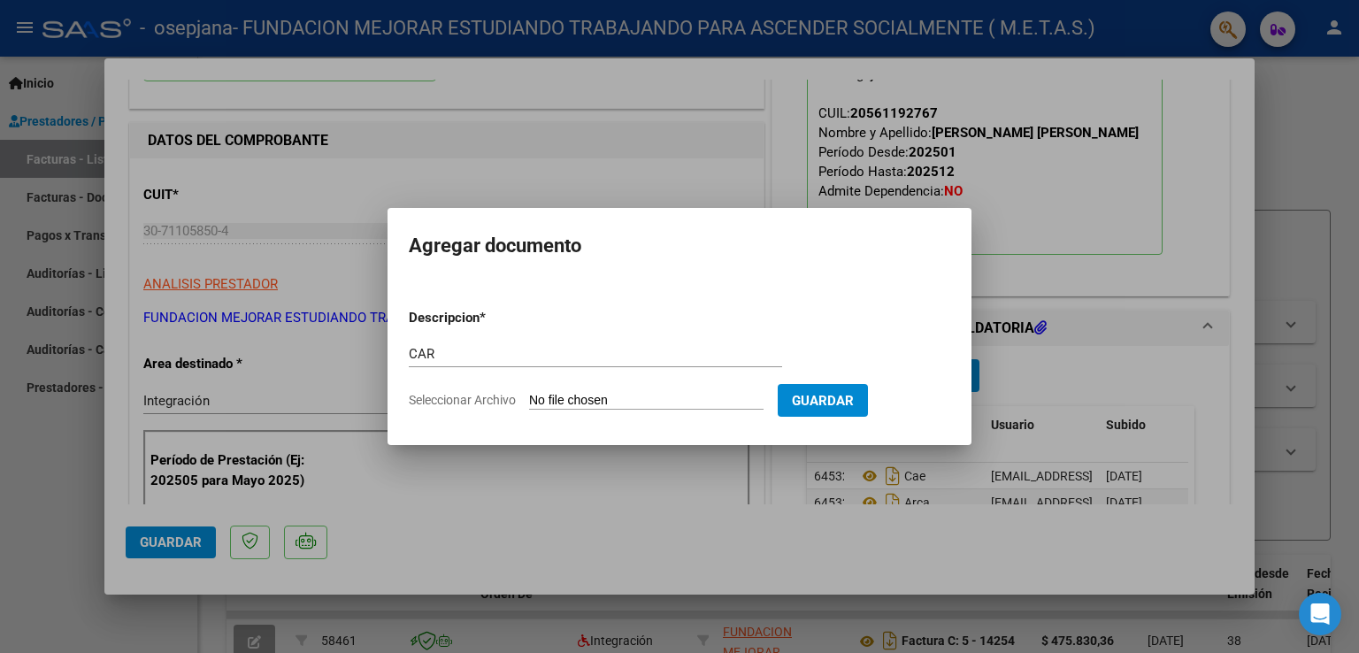
click at [665, 395] on input "Seleccionar Archivo" at bounding box center [646, 401] width 235 height 17
type input "C:\fakepath\[PERSON_NAME]-CAR.pdf"
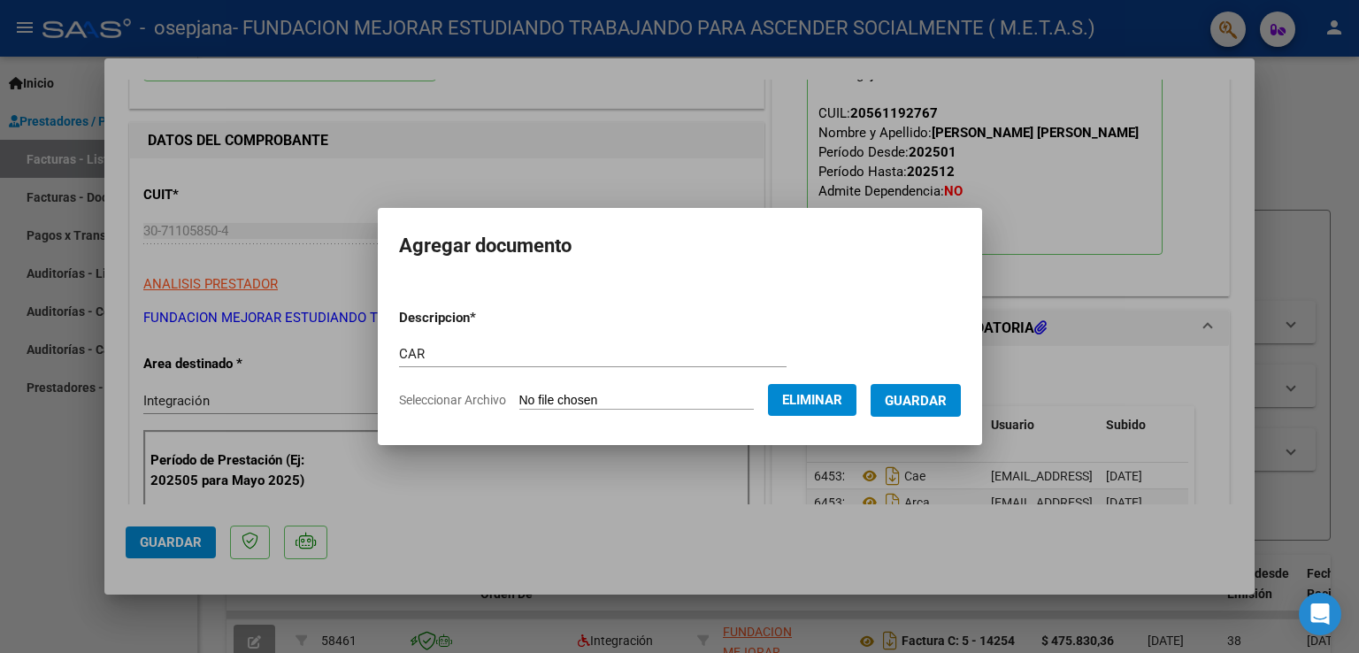
click at [945, 411] on button "Guardar" at bounding box center [916, 400] width 90 height 33
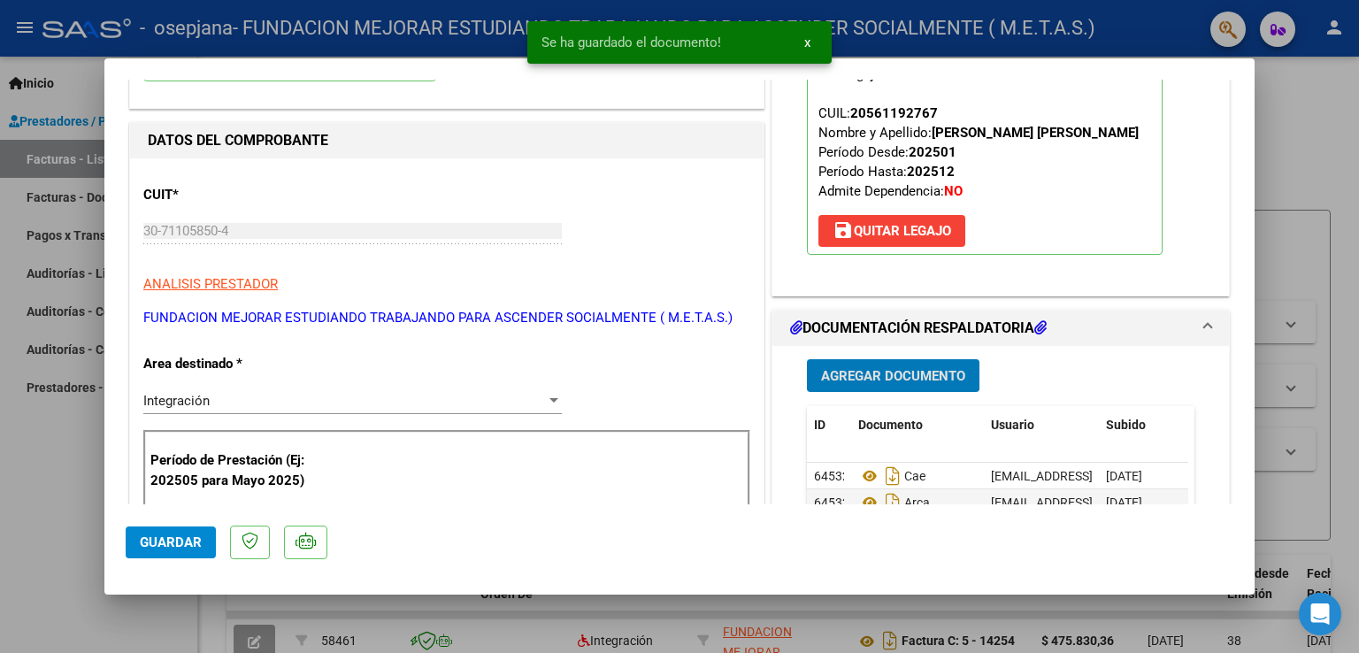
click at [924, 377] on span "Agregar Documento" at bounding box center [893, 376] width 144 height 16
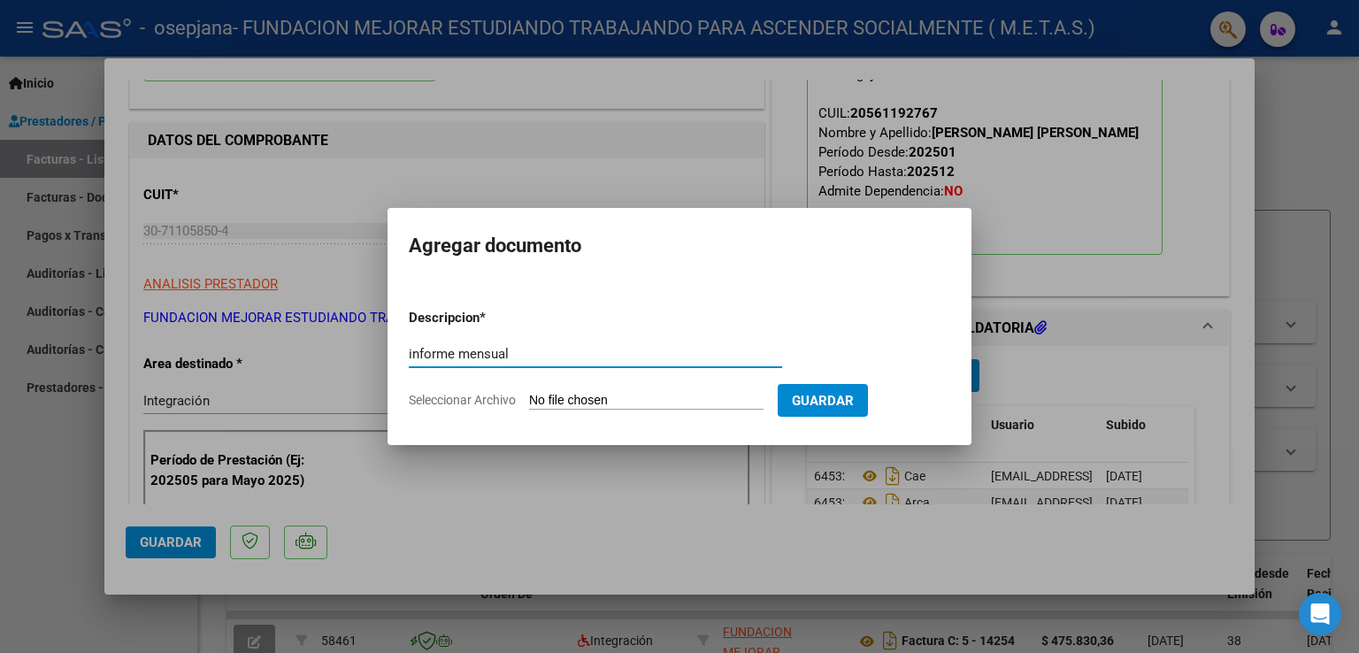
type input "informe mensual"
click at [570, 408] on input "Seleccionar Archivo" at bounding box center [646, 401] width 235 height 17
type input "C:\fakepath\IP AGOSTO 2025 -[PERSON_NAME].pdf"
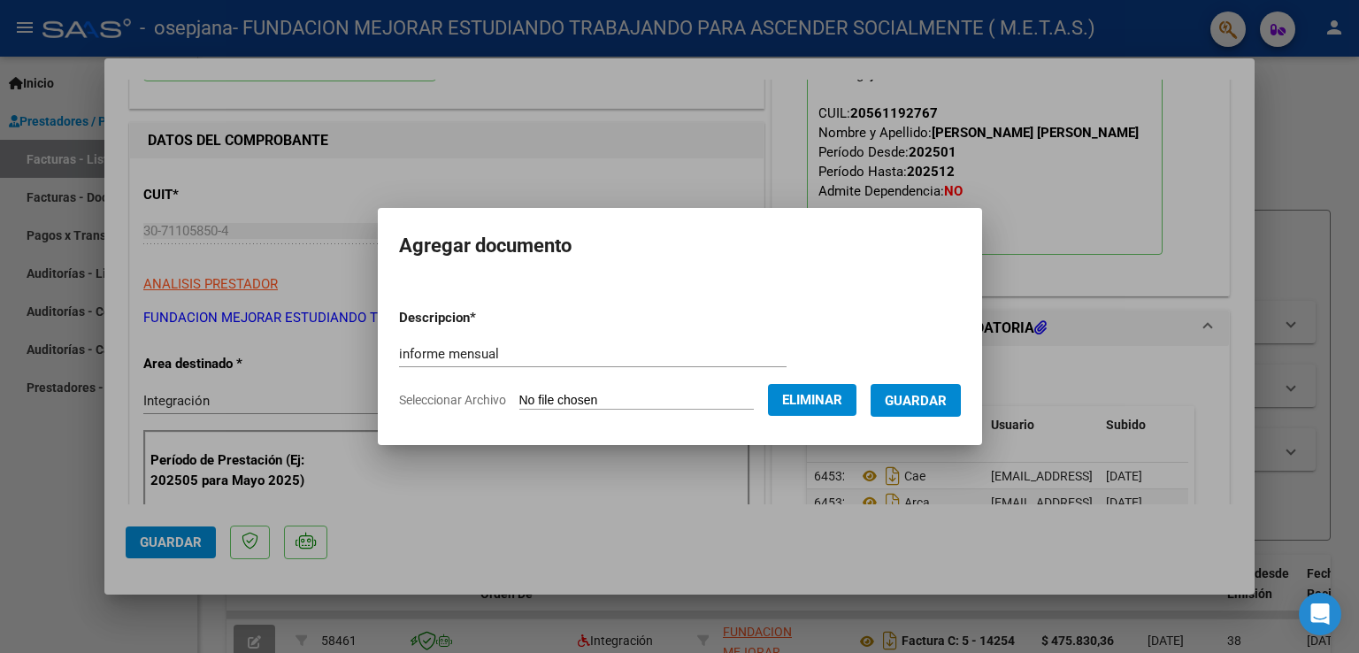
click at [919, 406] on span "Guardar" at bounding box center [916, 401] width 62 height 16
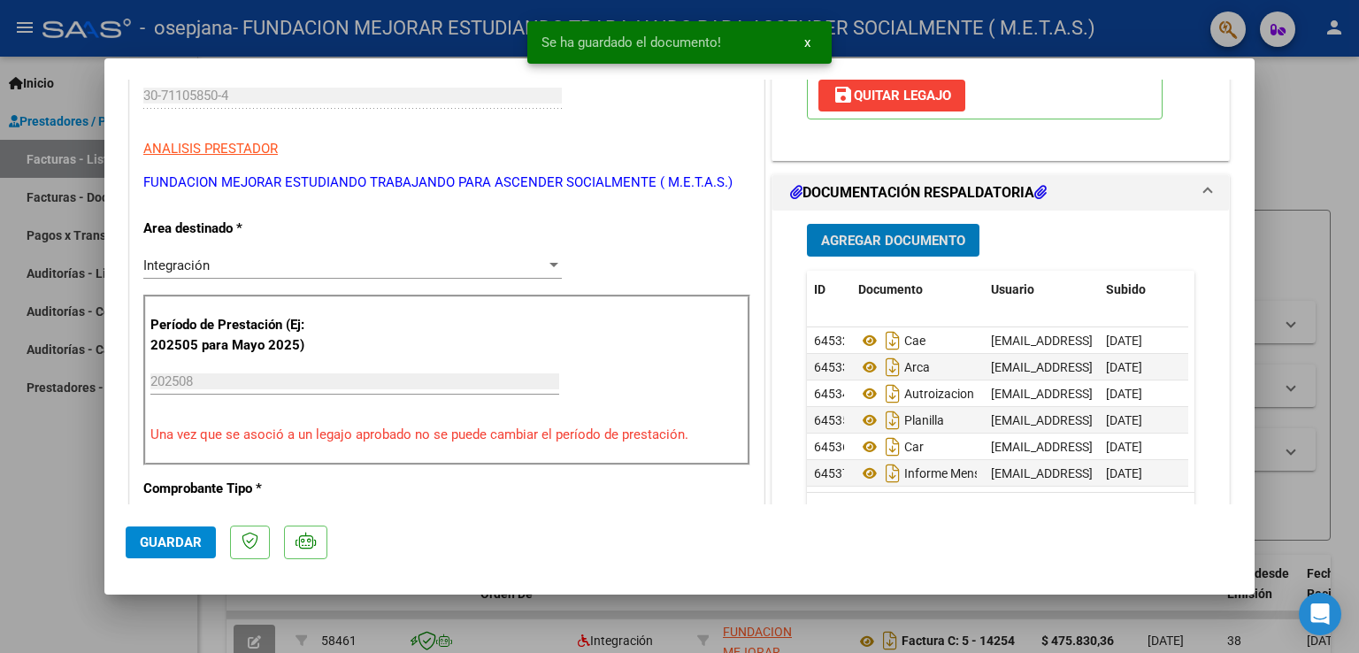
scroll to position [354, 0]
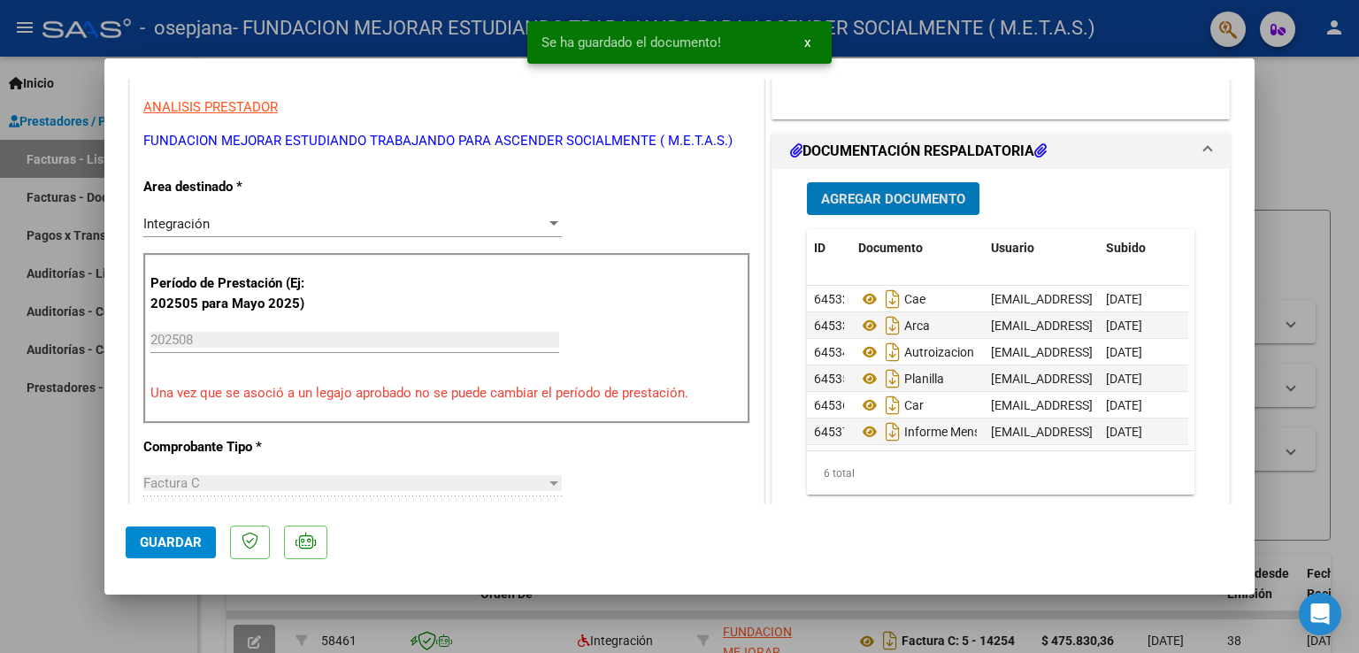
click at [181, 541] on span "Guardar" at bounding box center [171, 542] width 62 height 16
click at [81, 509] on div at bounding box center [679, 326] width 1359 height 653
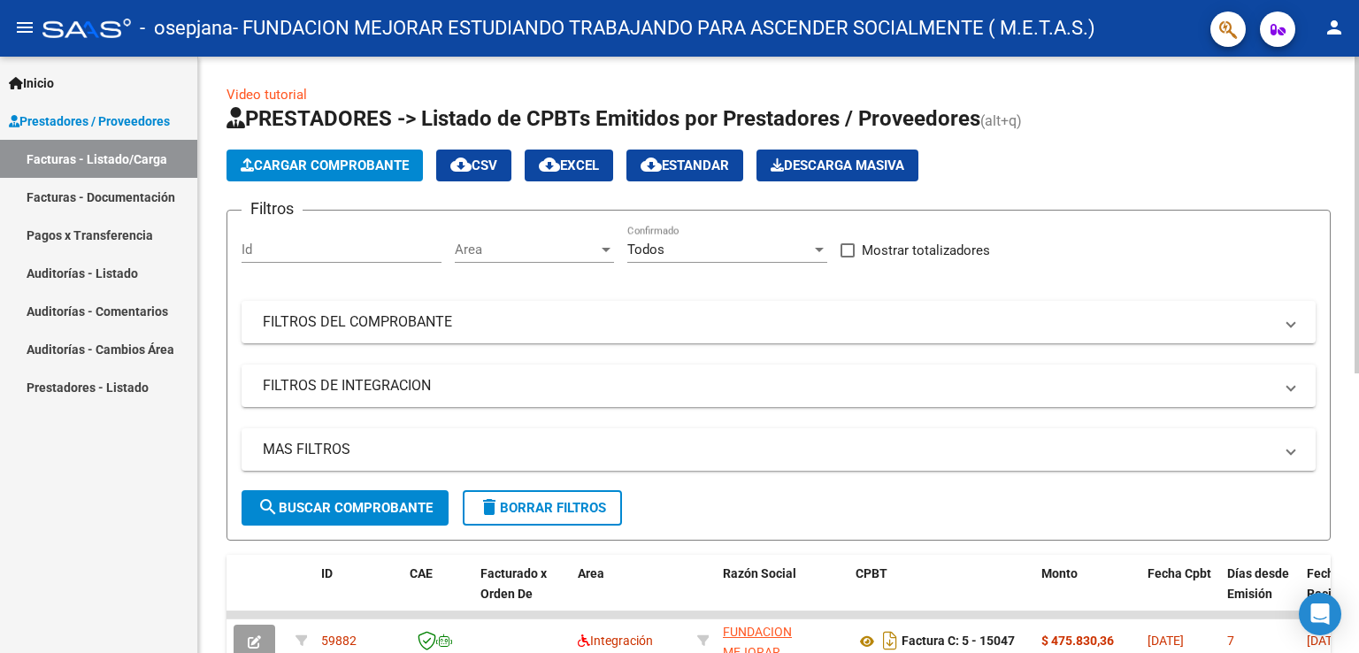
click at [301, 167] on span "Cargar Comprobante" at bounding box center [325, 166] width 168 height 16
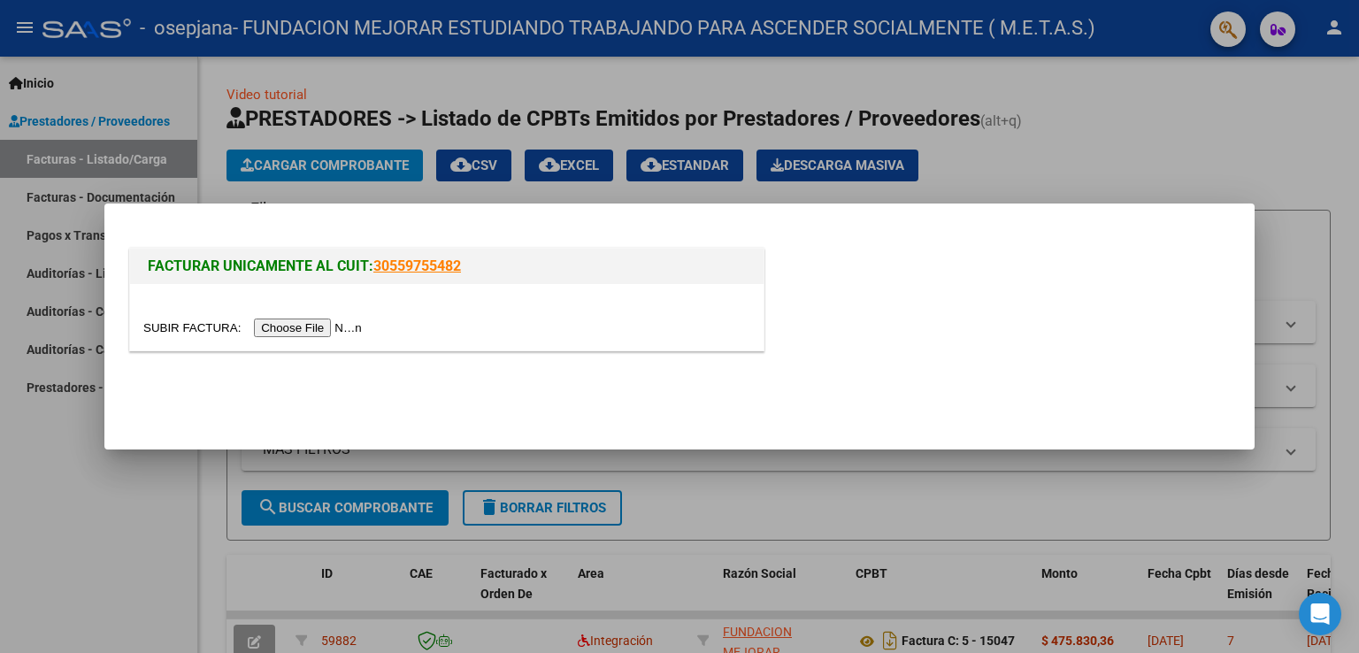
click at [331, 319] on input "file" at bounding box center [255, 328] width 224 height 19
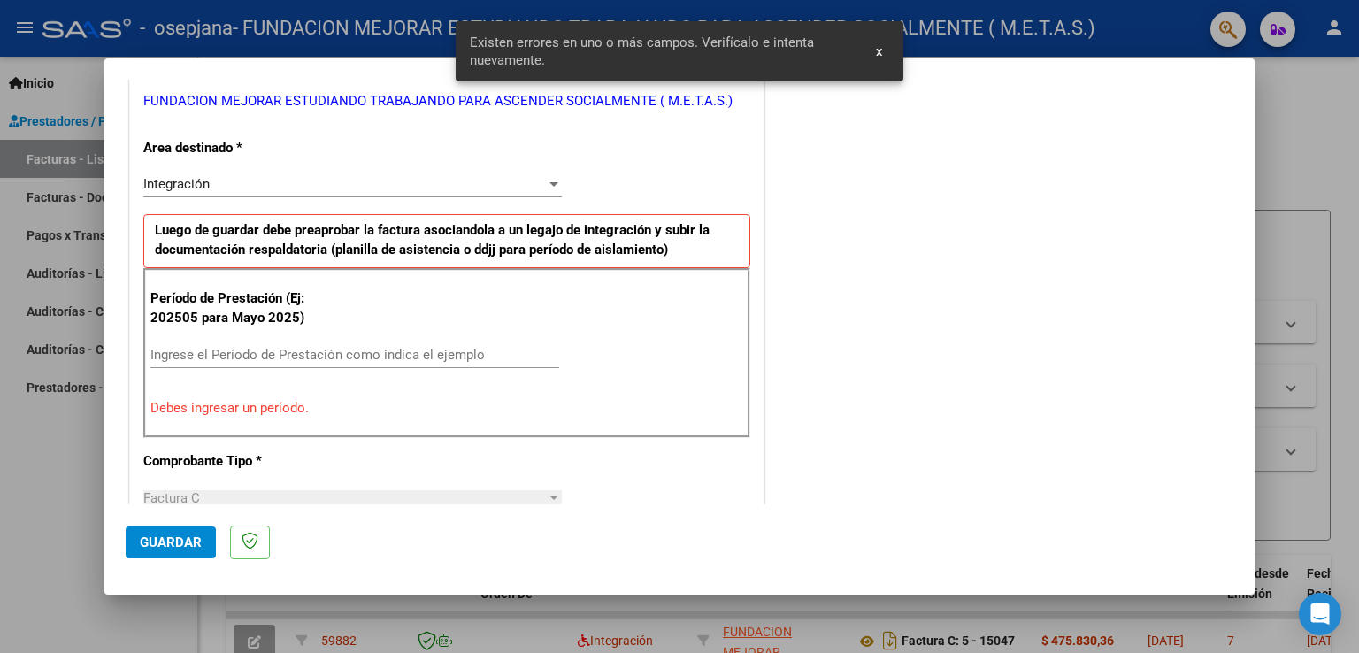
scroll to position [369, 0]
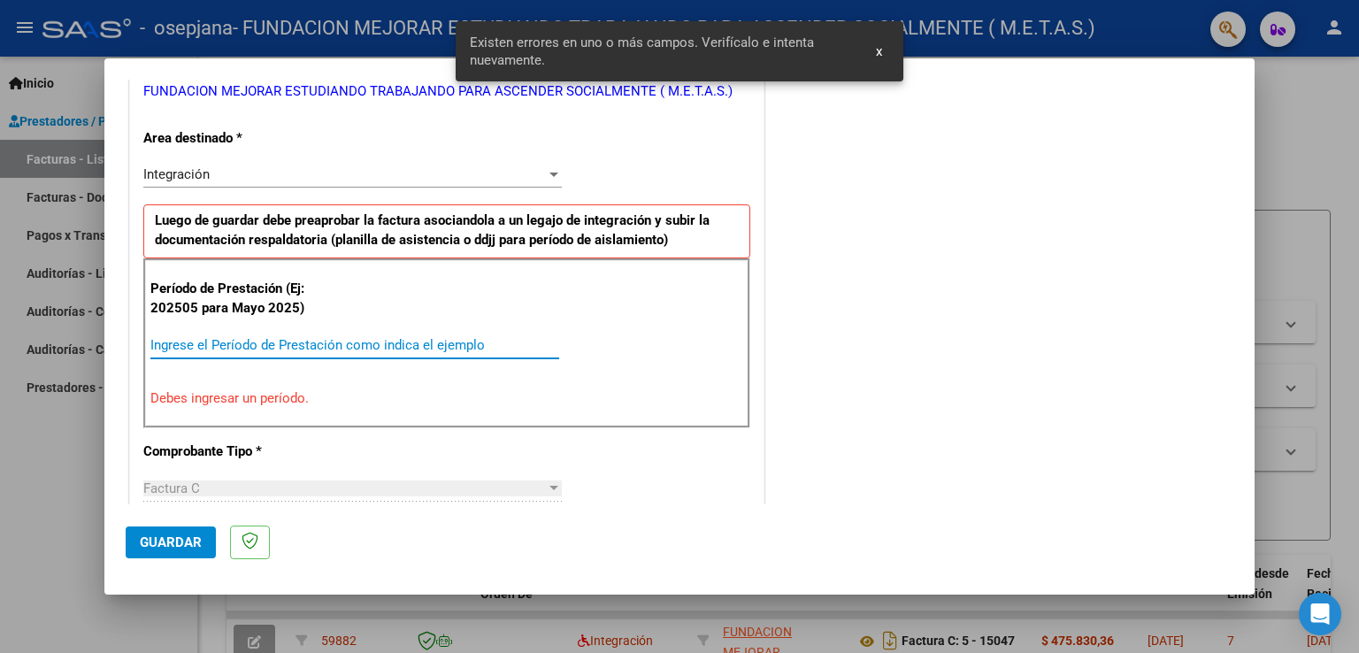
click at [277, 345] on input "Ingrese el Período de Prestación como indica el ejemplo" at bounding box center [354, 345] width 409 height 16
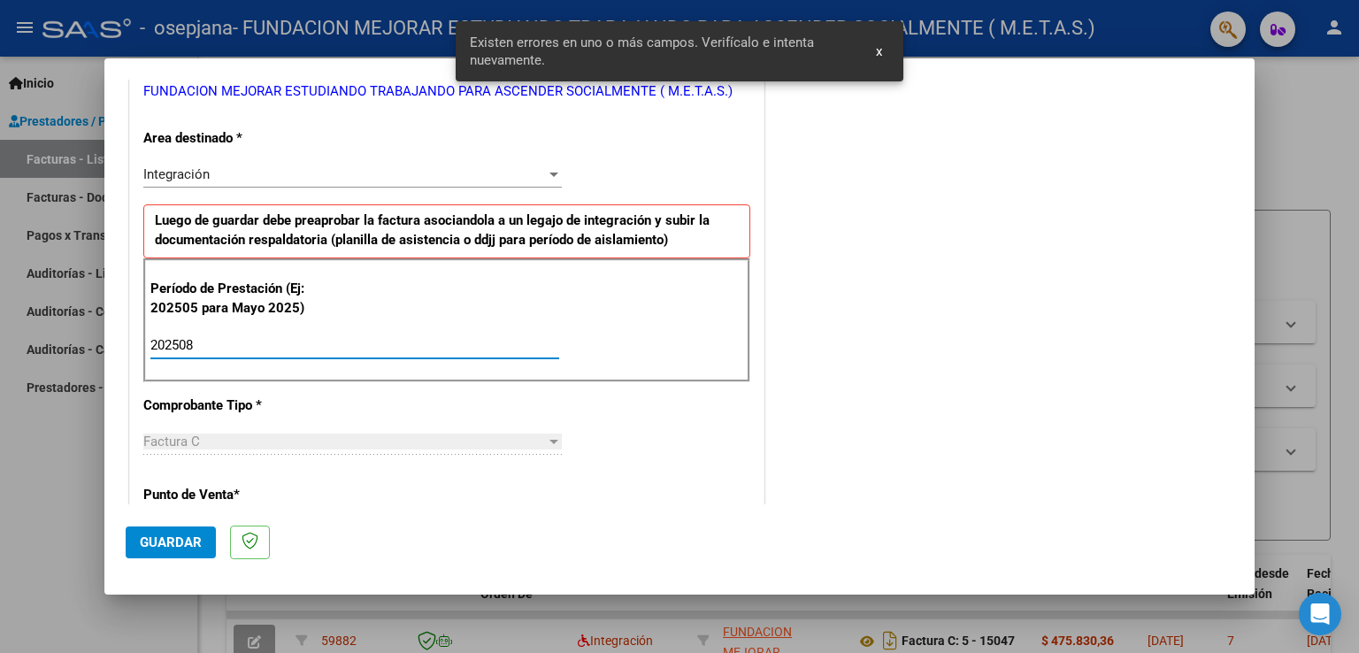
type input "202508"
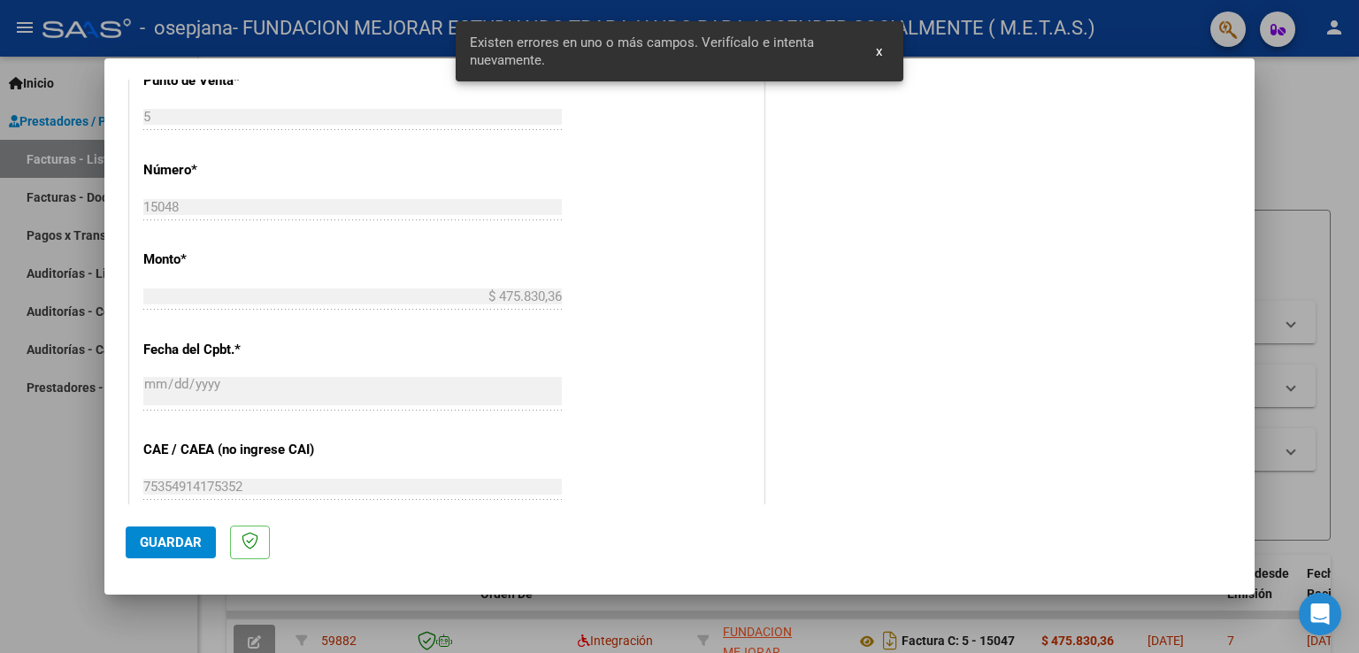
scroll to position [1131, 0]
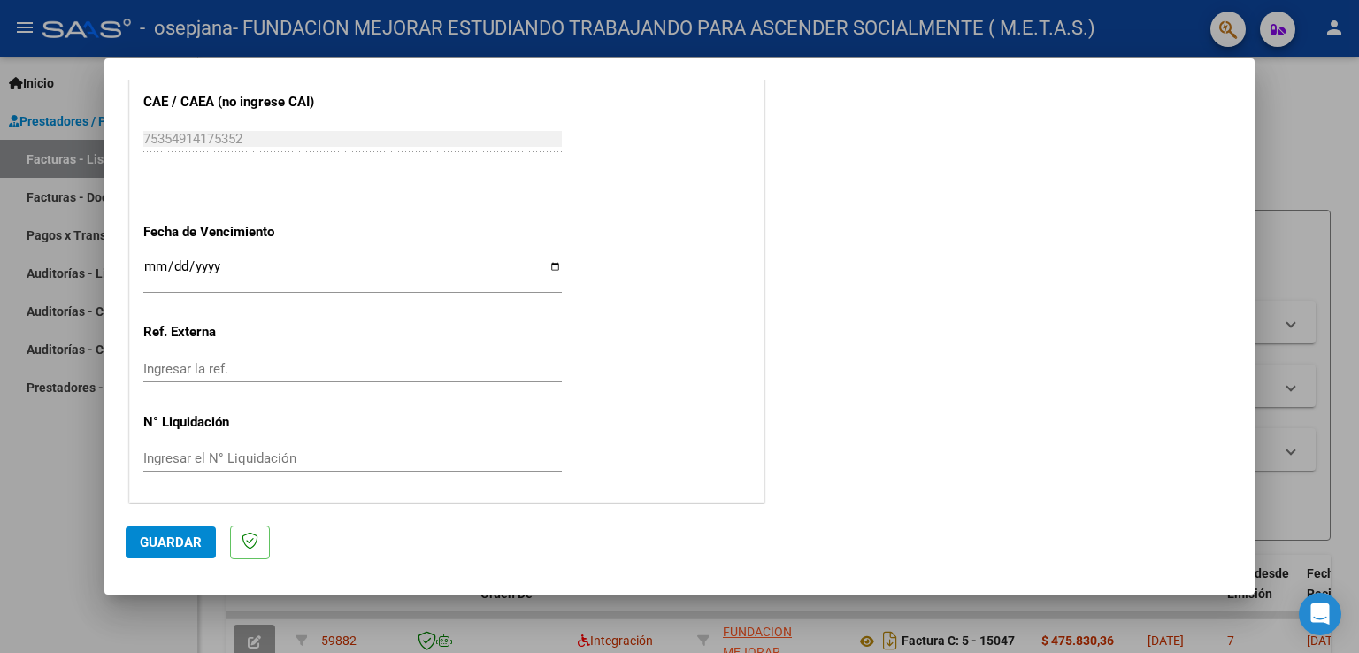
click at [552, 259] on input "Ingresar la fecha" at bounding box center [352, 273] width 419 height 28
type input "[DATE]"
click at [159, 539] on span "Guardar" at bounding box center [171, 542] width 62 height 16
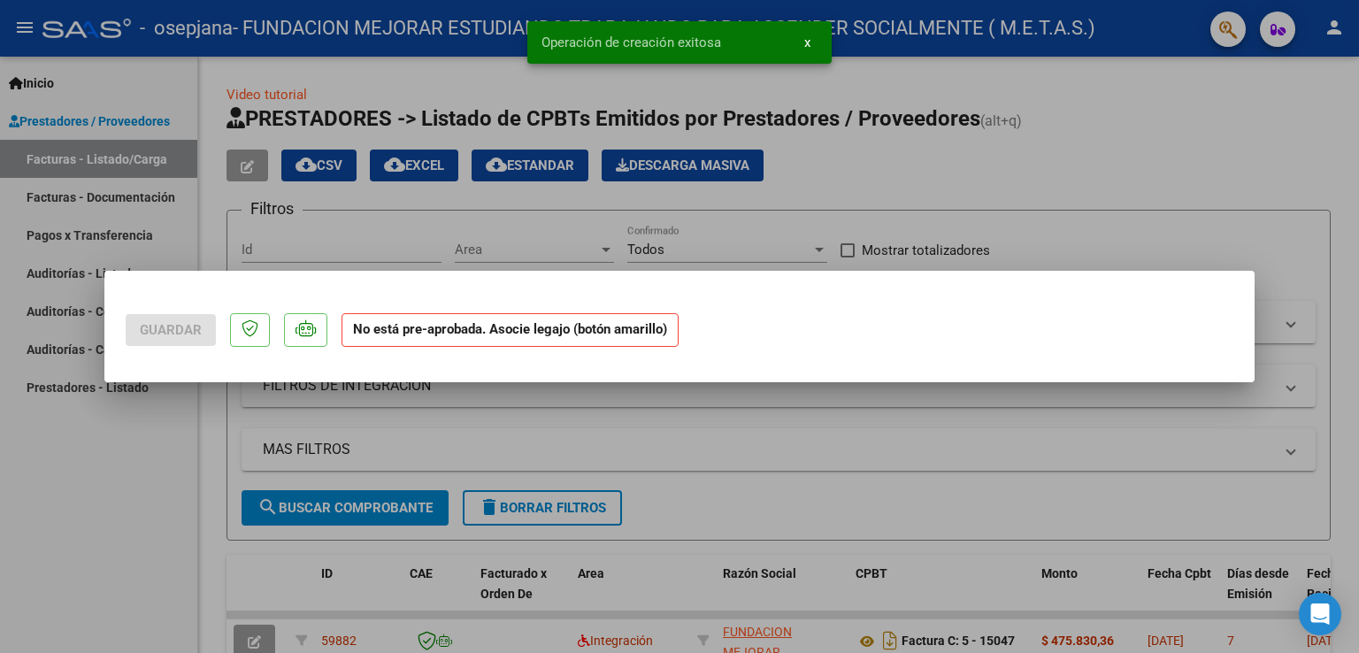
scroll to position [0, 0]
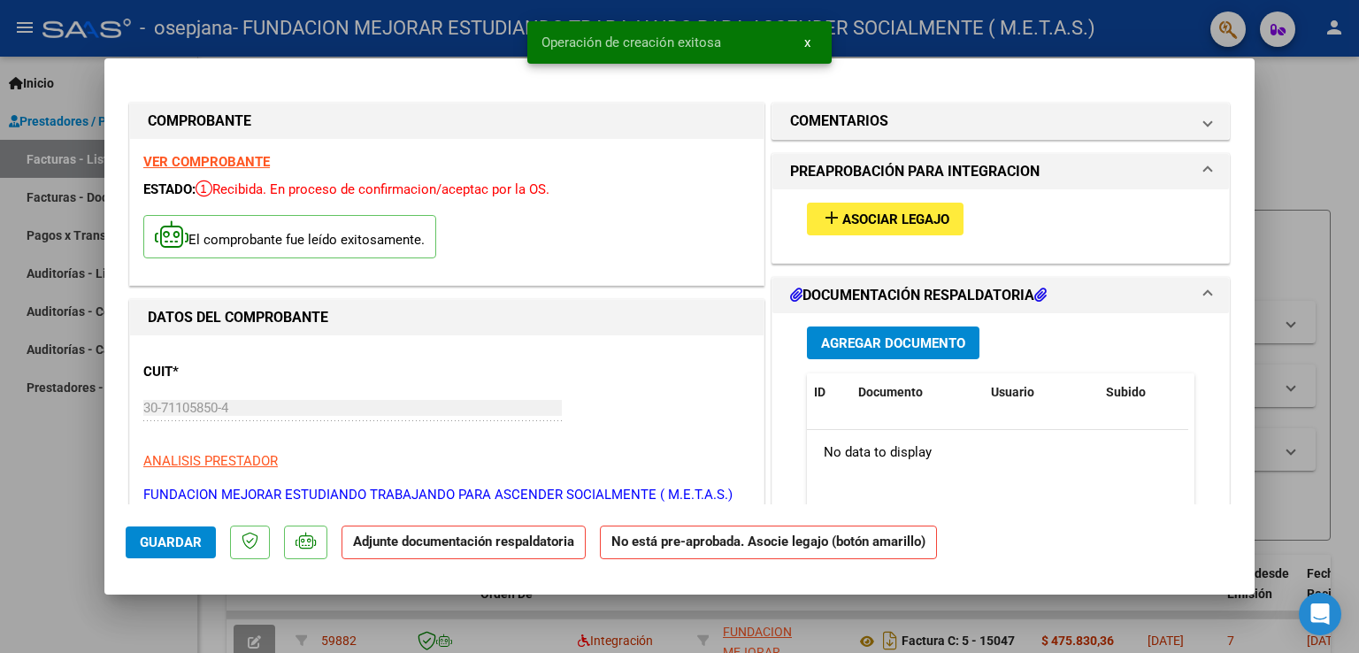
click at [244, 159] on strong "VER COMPROBANTE" at bounding box center [206, 162] width 127 height 16
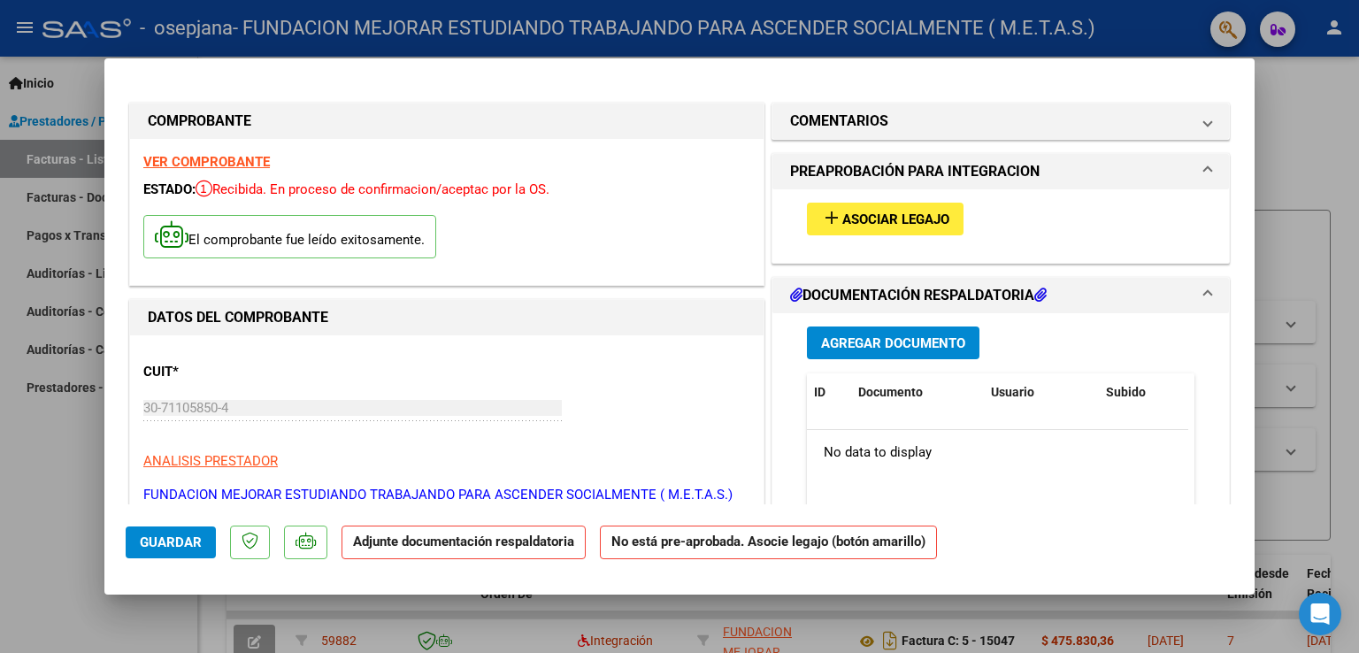
click at [827, 218] on mat-icon "add" at bounding box center [831, 217] width 21 height 21
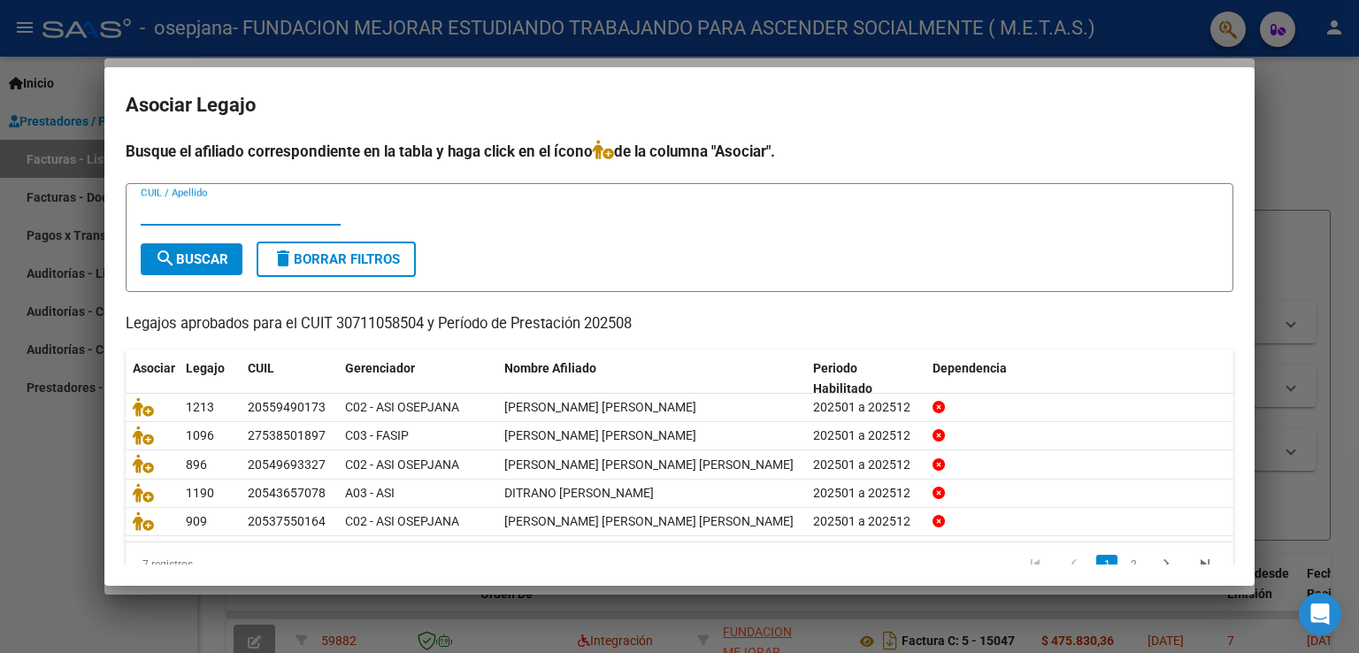
paste input "20559490173"
type input "20559490173"
click at [204, 264] on span "search Buscar" at bounding box center [191, 259] width 73 height 16
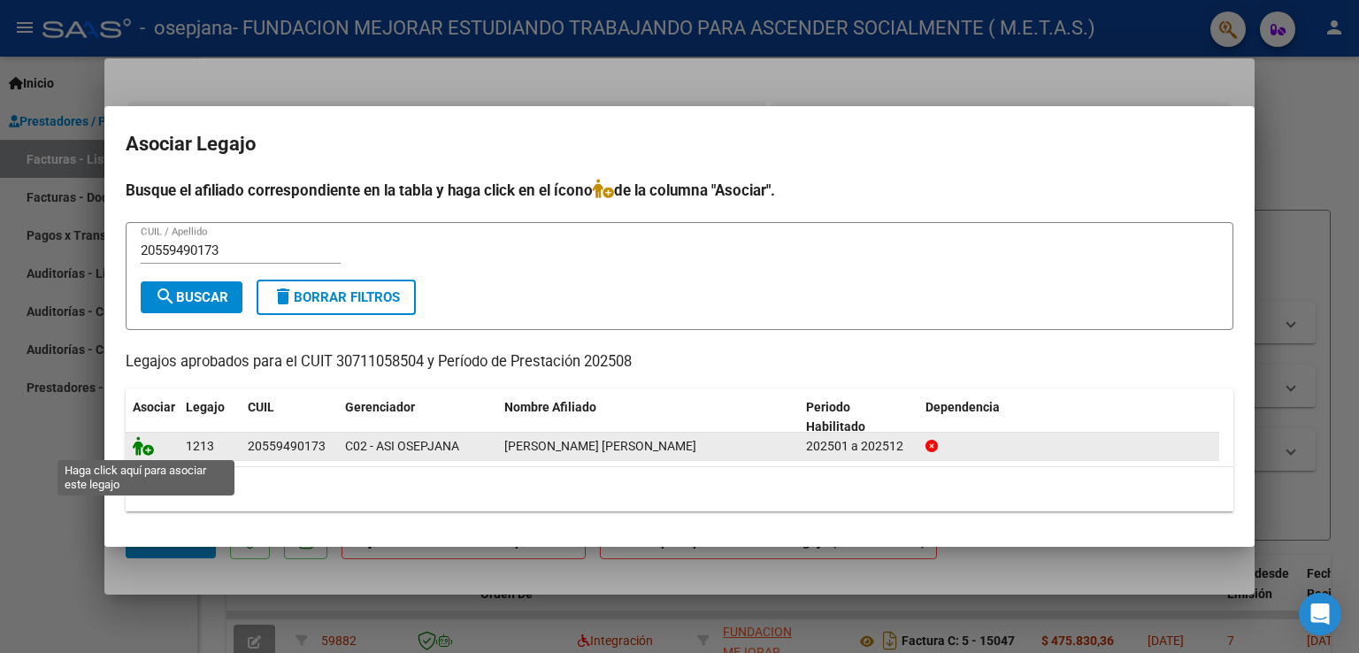
click at [147, 450] on icon at bounding box center [143, 445] width 21 height 19
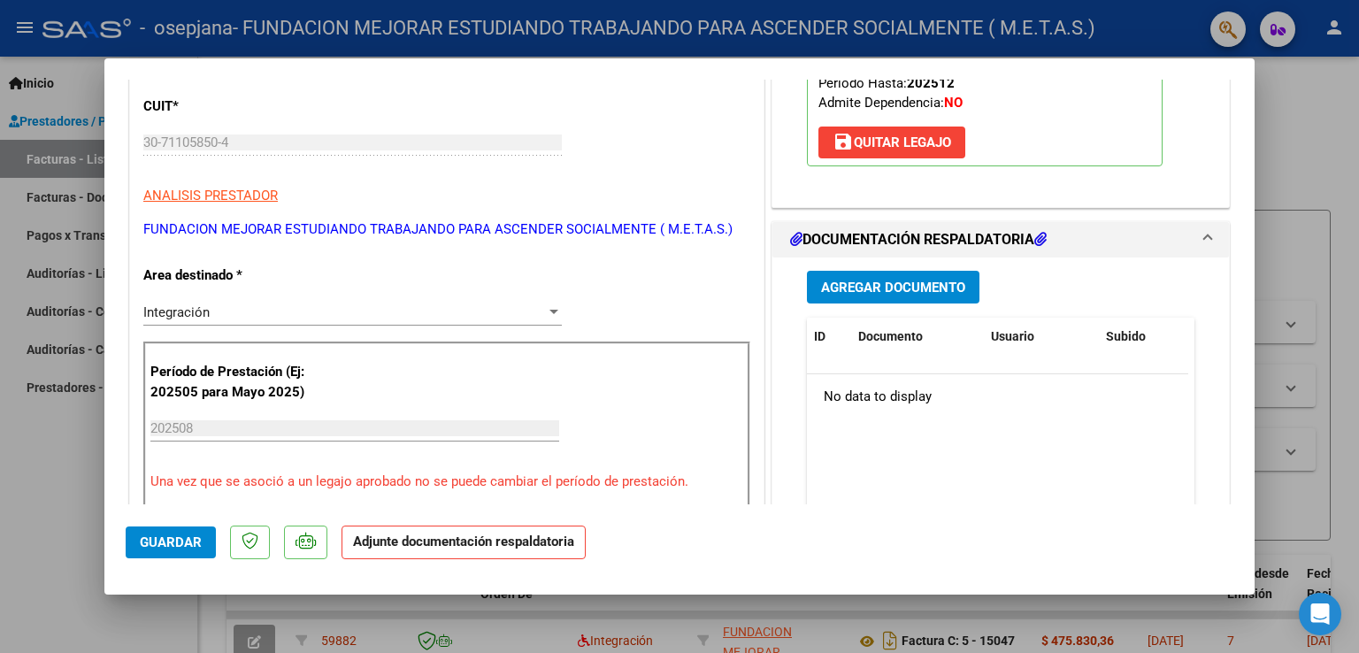
scroll to position [177, 0]
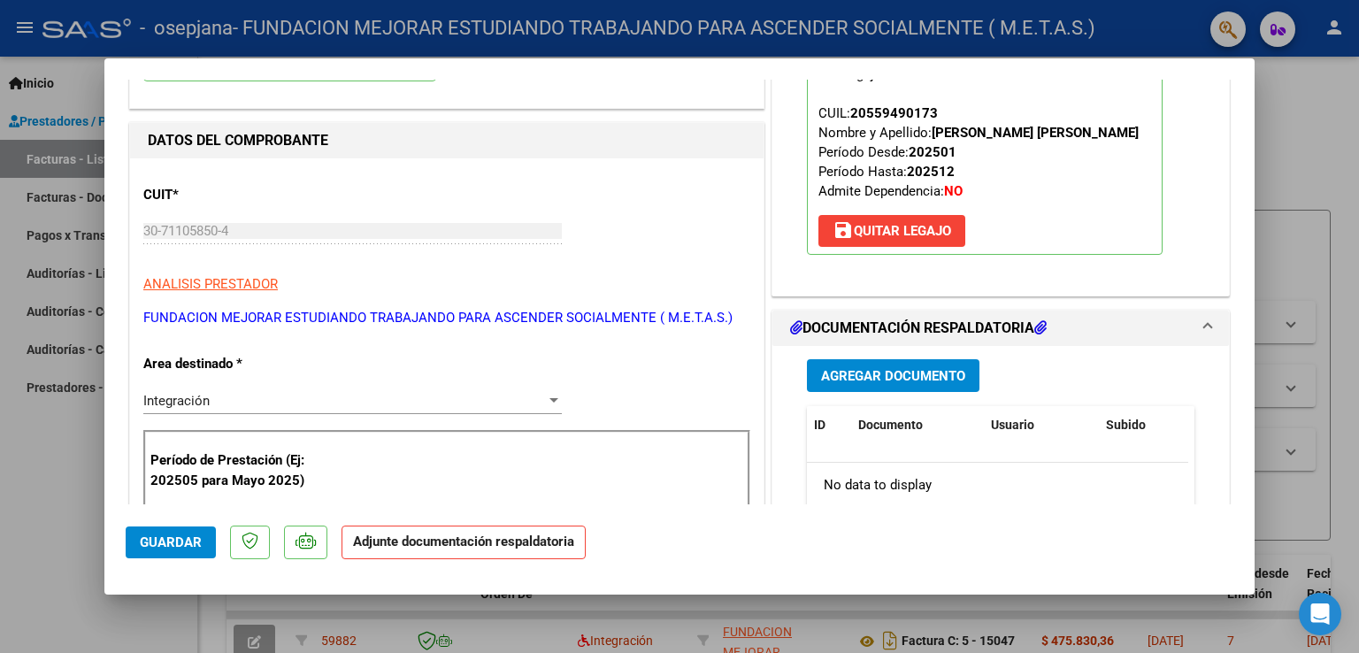
click at [905, 380] on span "Agregar Documento" at bounding box center [893, 376] width 144 height 16
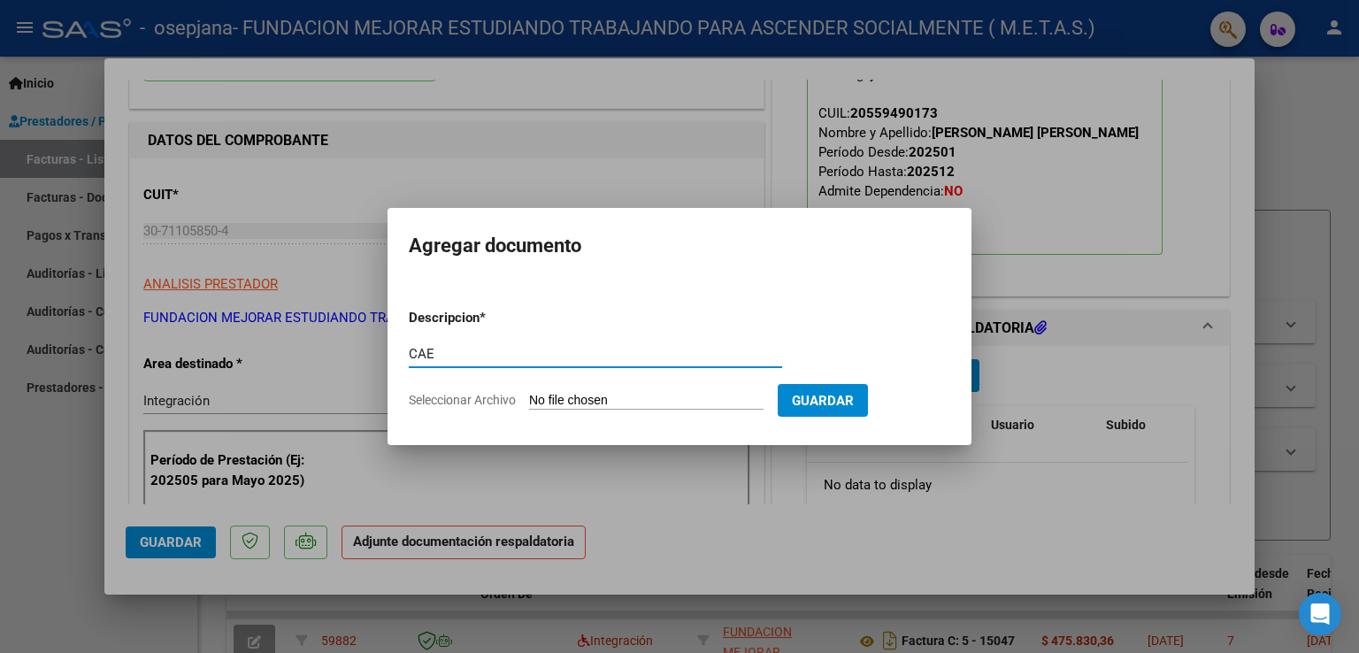
type input "CAE"
click at [642, 404] on input "Seleccionar Archivo" at bounding box center [646, 401] width 235 height 17
type input "C:\fakepath\CAE FC 15048.pdf"
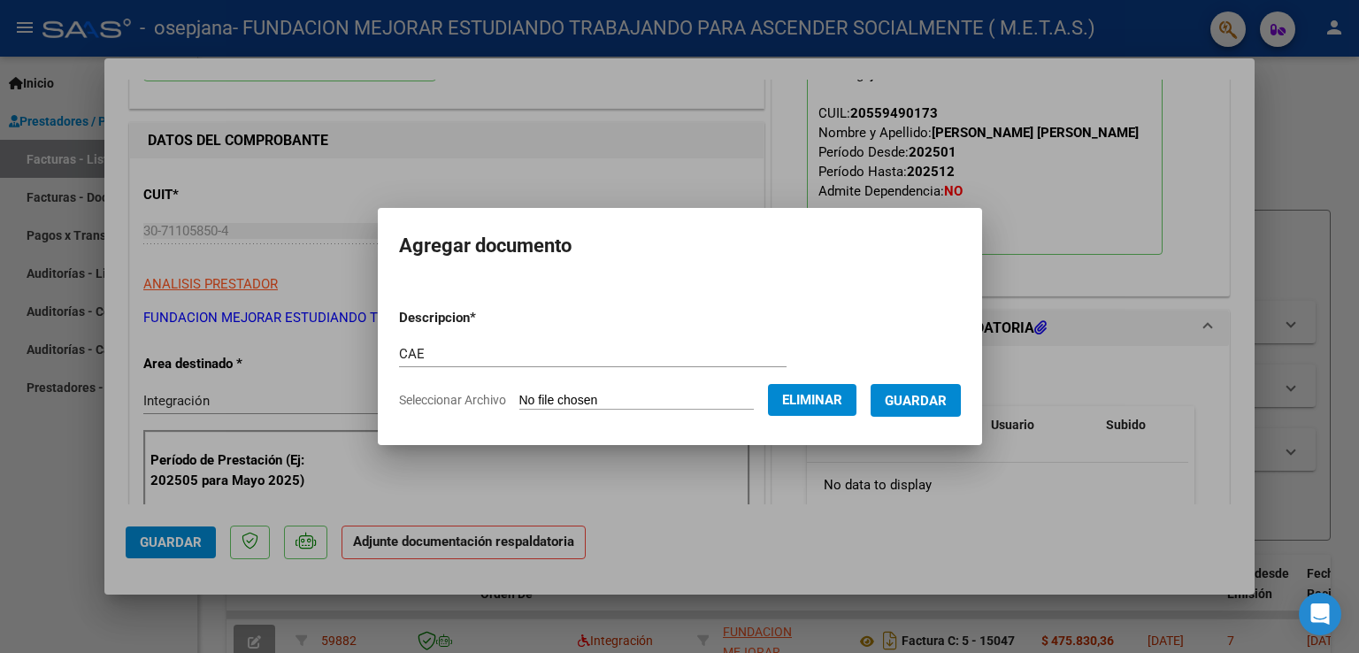
click at [939, 401] on span "Guardar" at bounding box center [916, 401] width 62 height 16
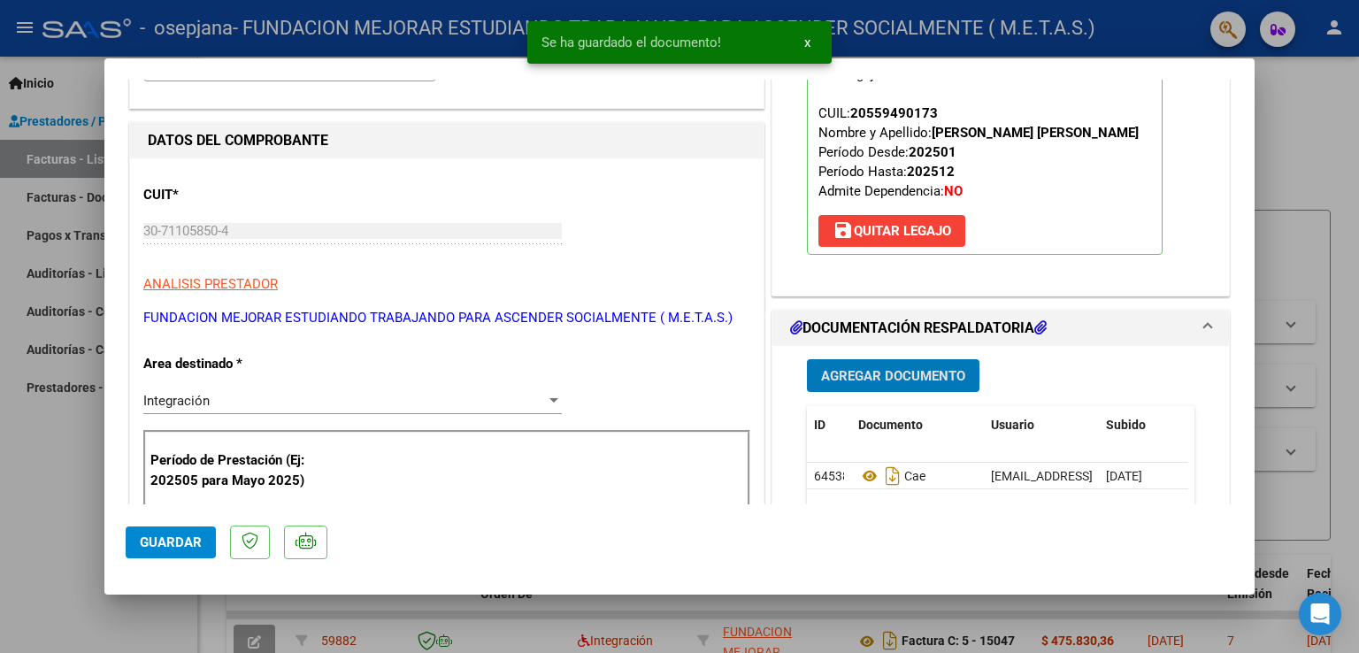
click at [920, 368] on span "Agregar Documento" at bounding box center [893, 376] width 144 height 16
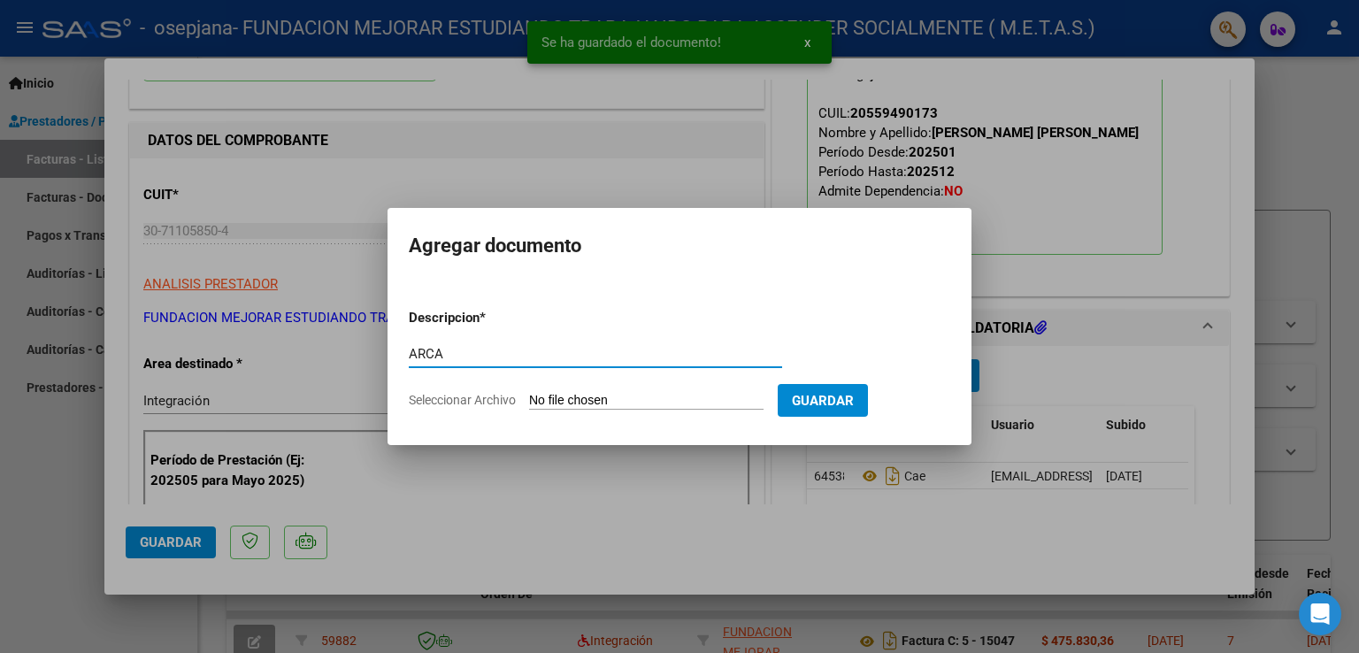
type input "ARCA"
click at [616, 411] on form "Descripcion * ARCA Escriba aquí una descripcion Seleccionar Archivo Guardar" at bounding box center [680, 359] width 542 height 129
click at [612, 404] on input "Seleccionar Archivo" at bounding box center [646, 401] width 235 height 17
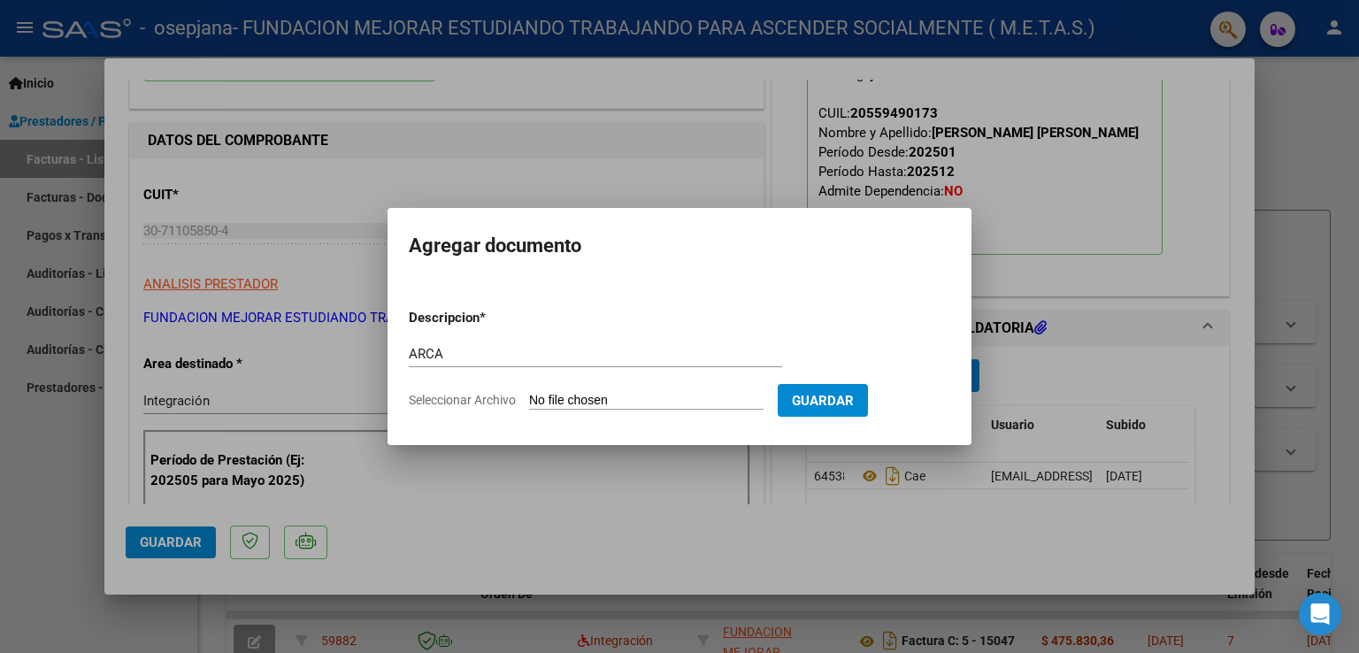
type input "C:\fakepath\ARCA AFIP.pdf"
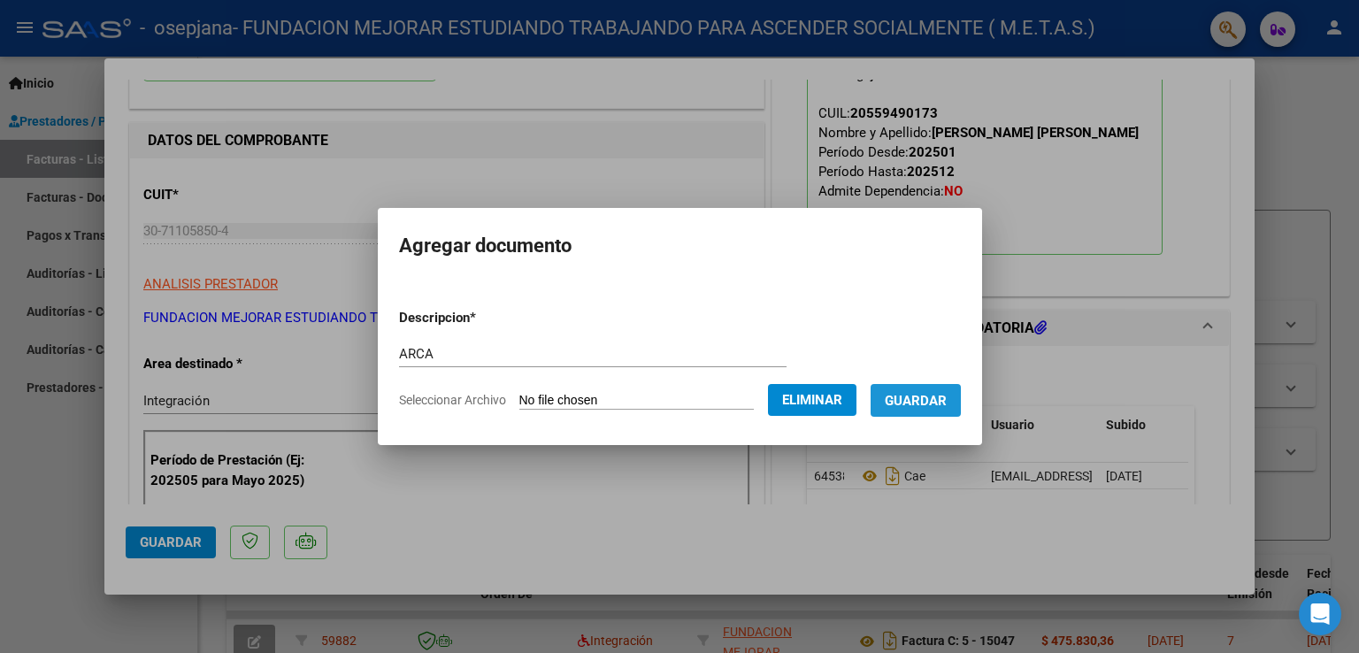
click at [941, 405] on span "Guardar" at bounding box center [916, 401] width 62 height 16
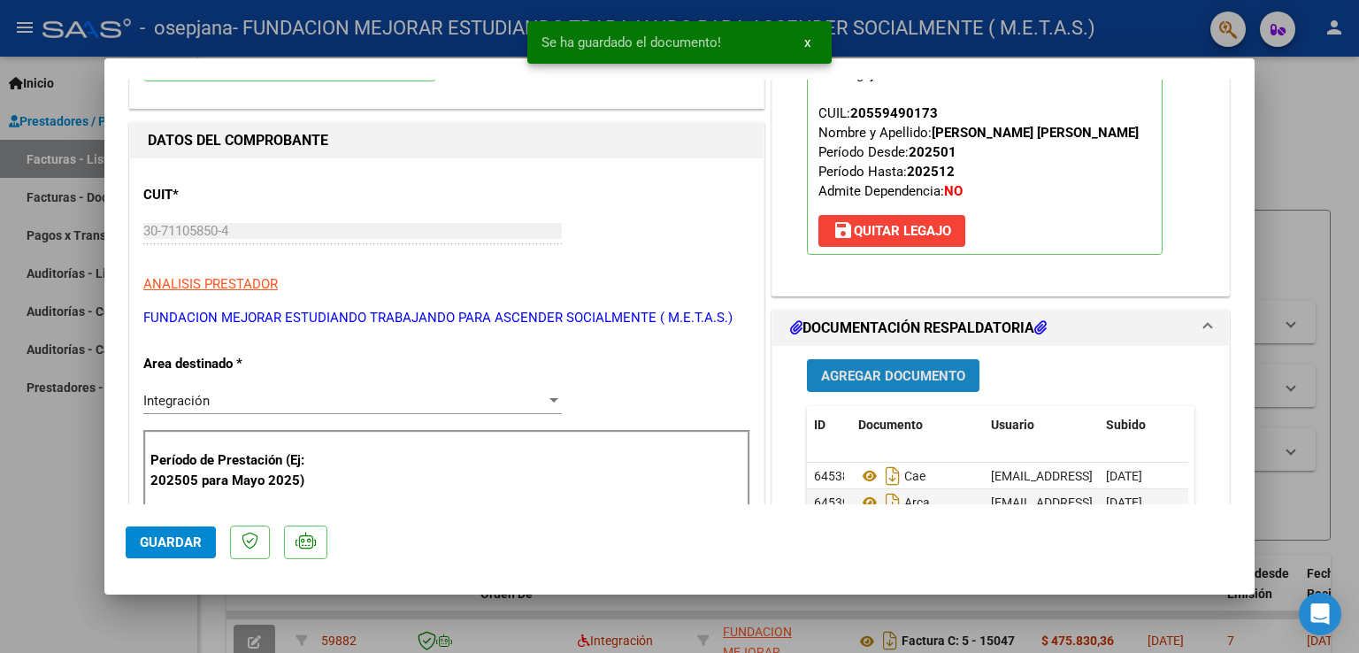
click at [927, 376] on span "Agregar Documento" at bounding box center [893, 376] width 144 height 16
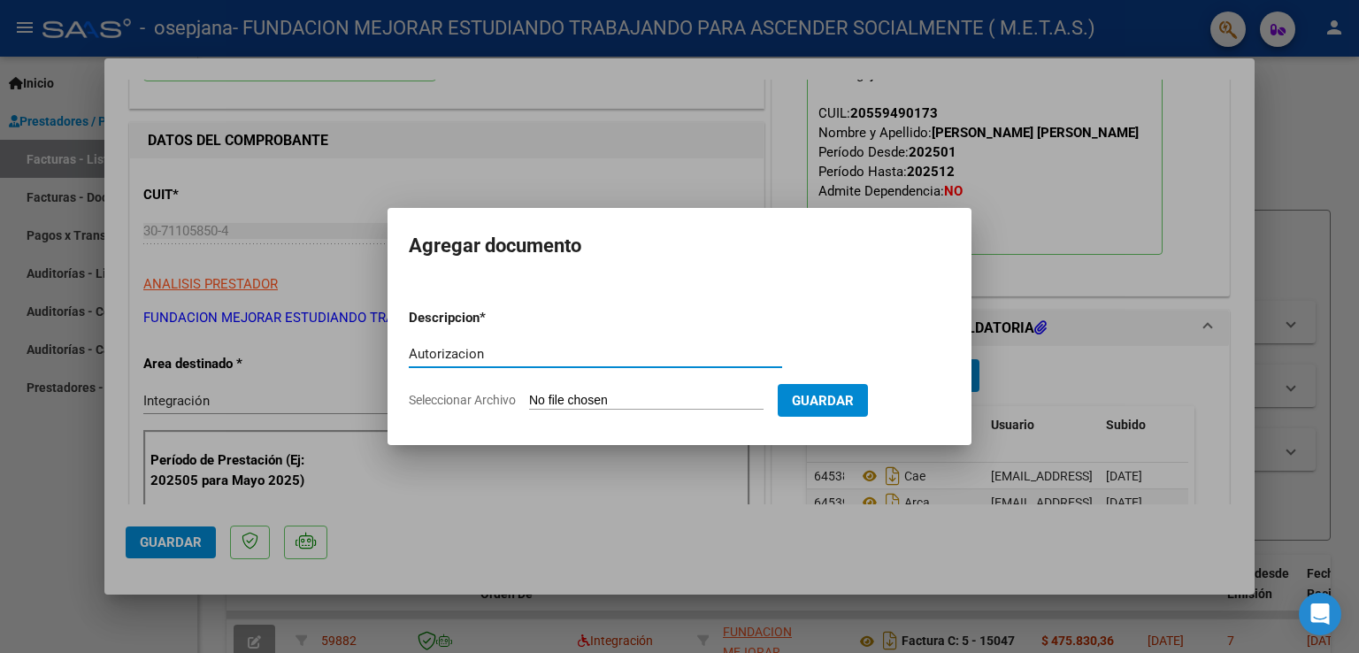
type input "Autorizacion"
click at [614, 392] on app-file-uploader "Seleccionar Archivo" at bounding box center [593, 400] width 369 height 16
click at [593, 400] on input "Seleccionar Archivo" at bounding box center [646, 401] width 235 height 17
type input "C:\fakepath\[PERSON_NAME] (junio-dic).pdf"
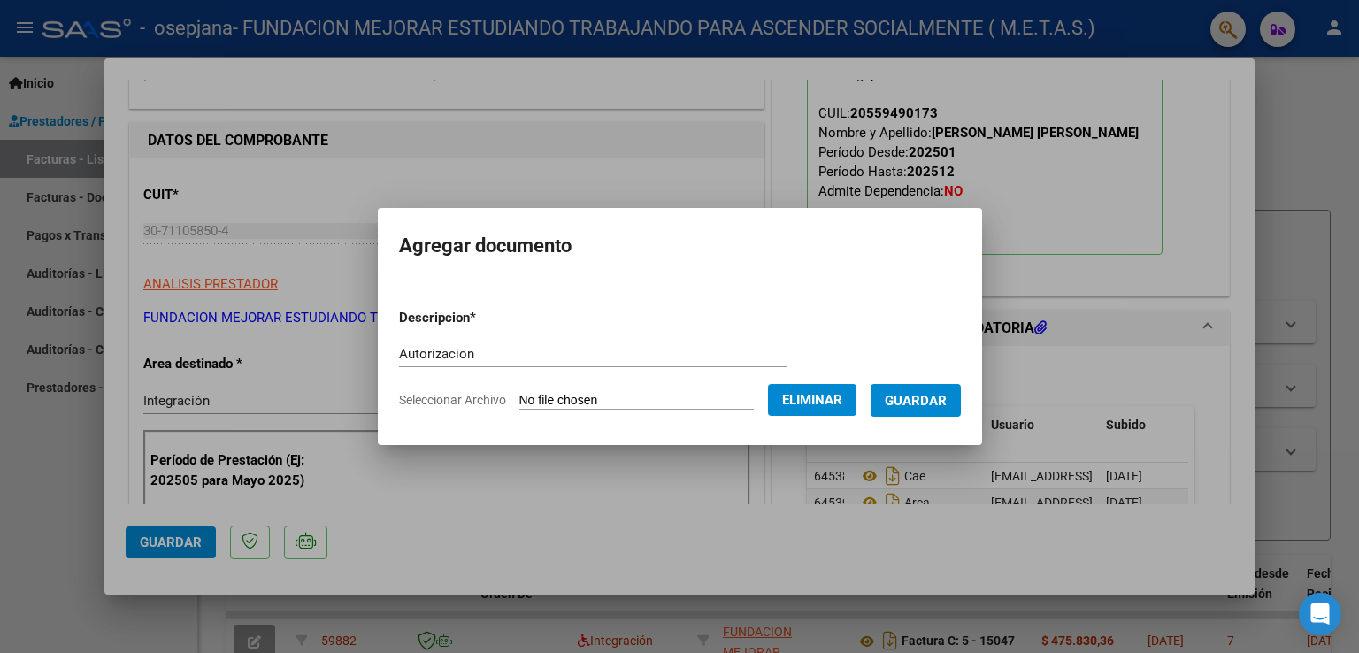
click at [938, 404] on span "Guardar" at bounding box center [916, 401] width 62 height 16
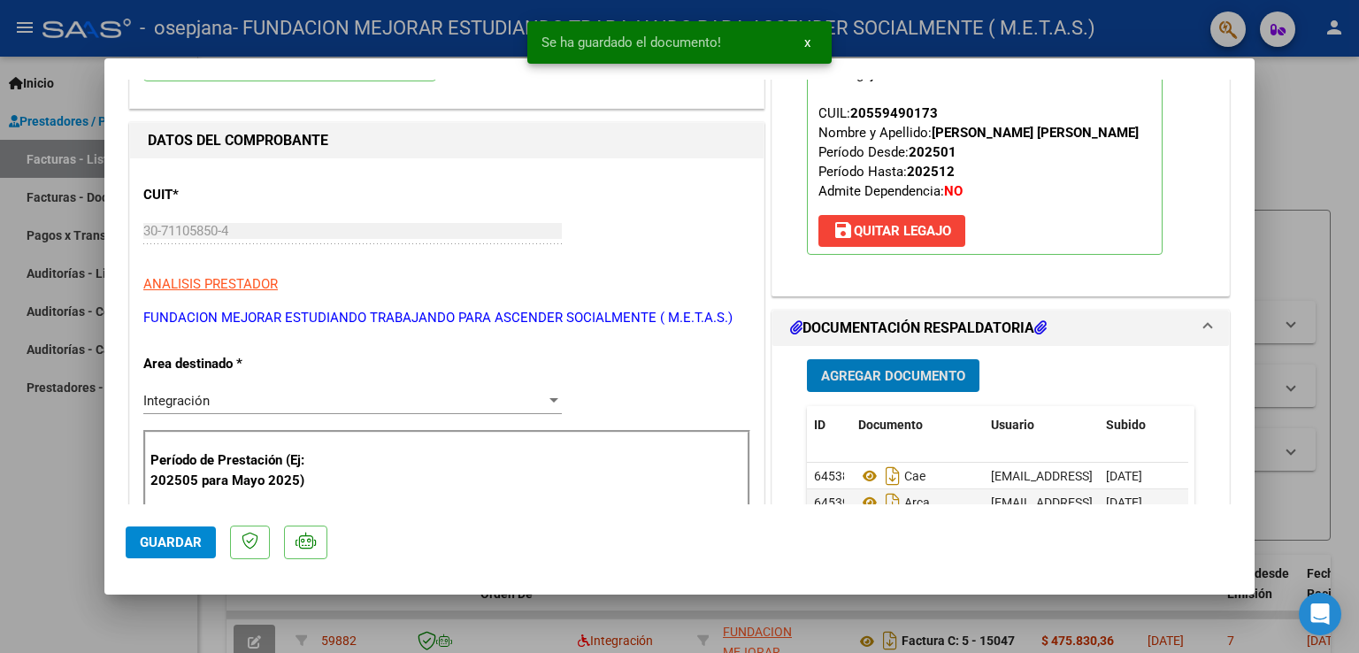
click at [926, 377] on span "Agregar Documento" at bounding box center [893, 376] width 144 height 16
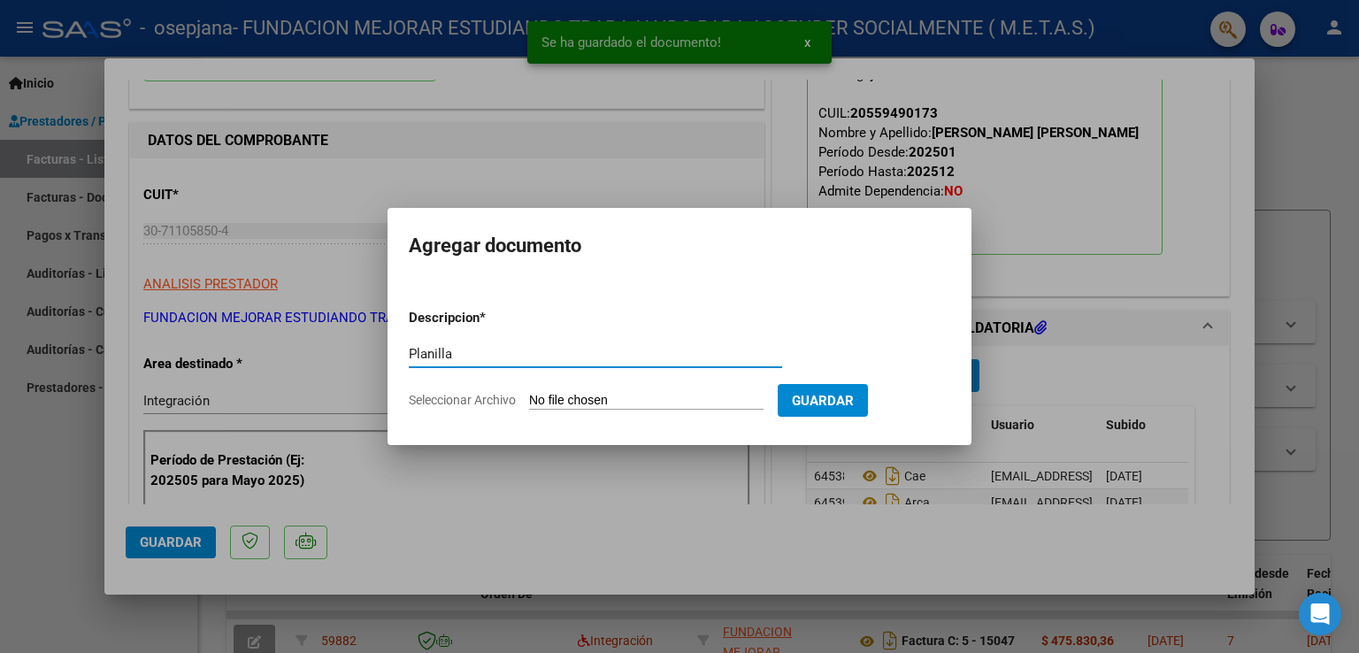
type input "Planilla"
click at [621, 397] on input "Seleccionar Archivo" at bounding box center [646, 401] width 235 height 17
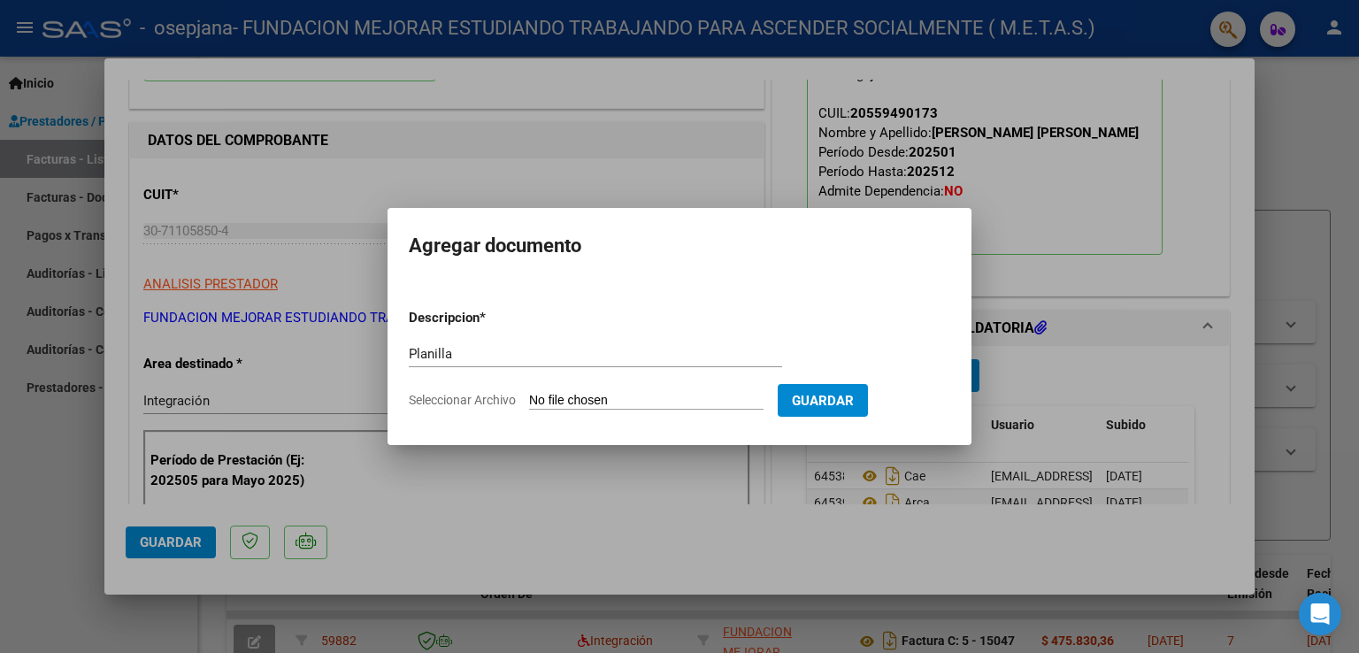
type input "C:\fakepath\[PERSON_NAME] - Planilla agosto.pdf"
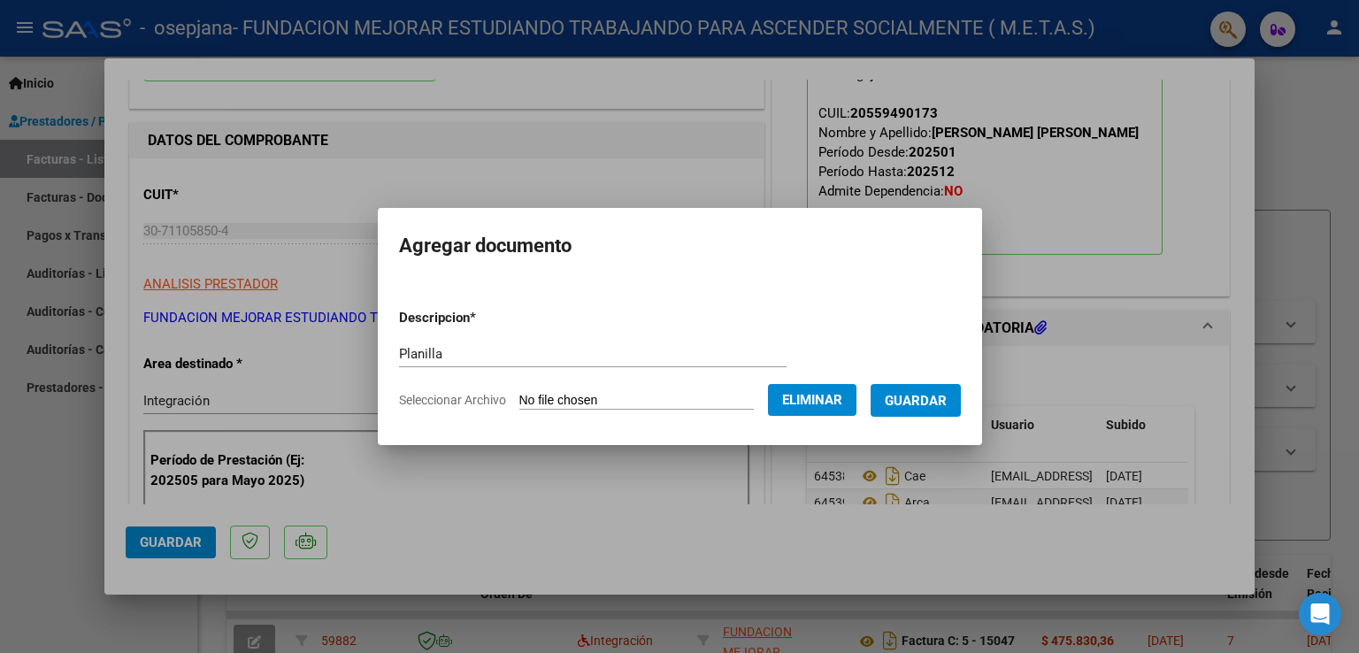
click at [934, 408] on span "Guardar" at bounding box center [916, 401] width 62 height 16
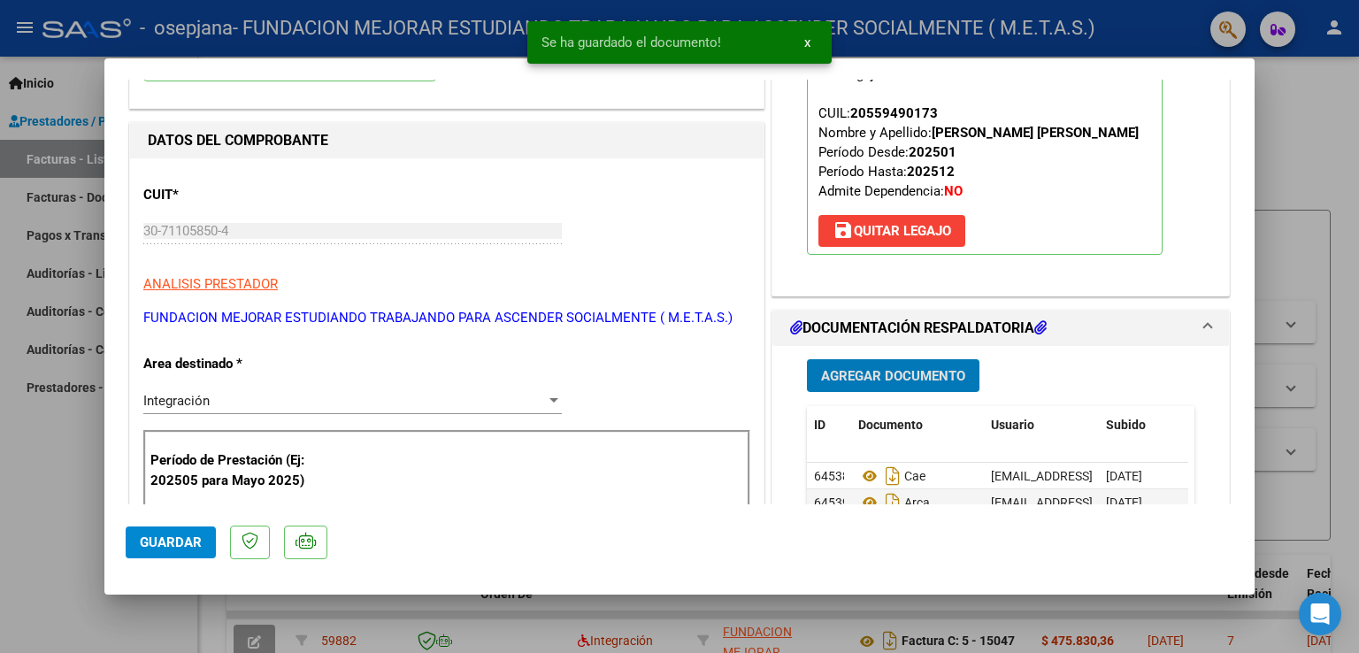
click at [917, 381] on span "Agregar Documento" at bounding box center [893, 376] width 144 height 16
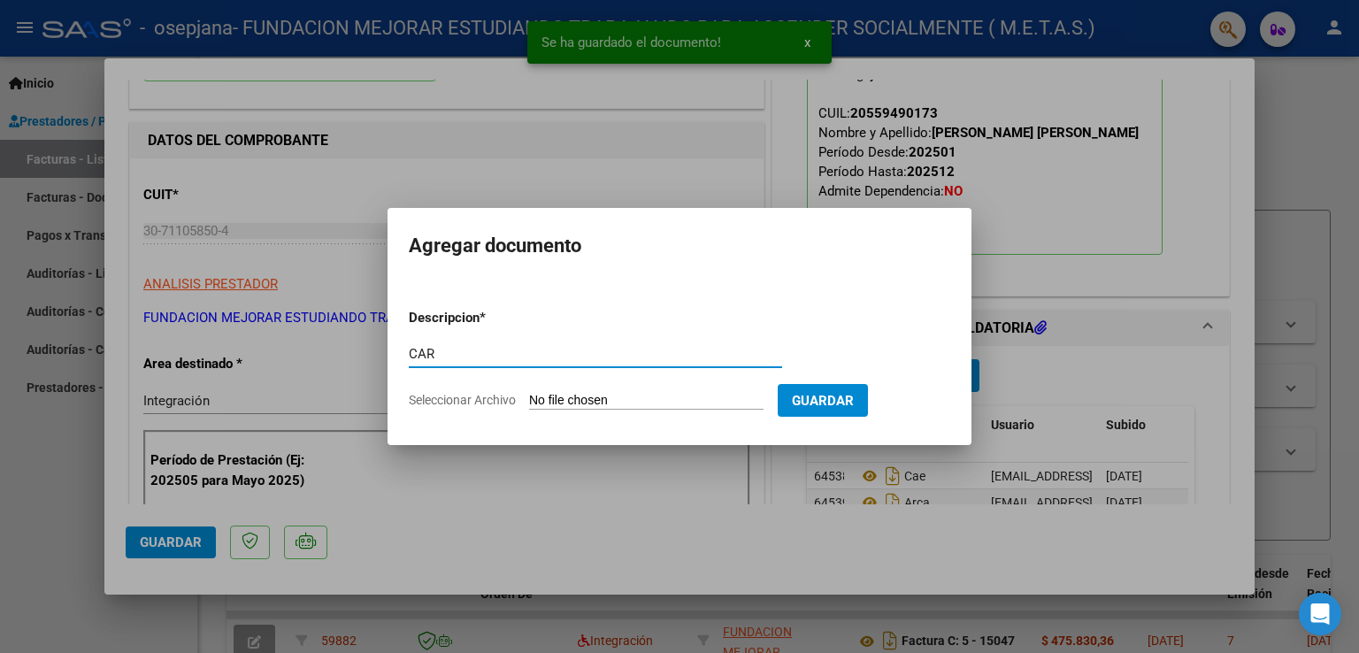
type input "CAR"
click at [592, 401] on input "Seleccionar Archivo" at bounding box center [646, 401] width 235 height 17
type input "C:\fakepath\[PERSON_NAME] - CAR Agosto.pdf"
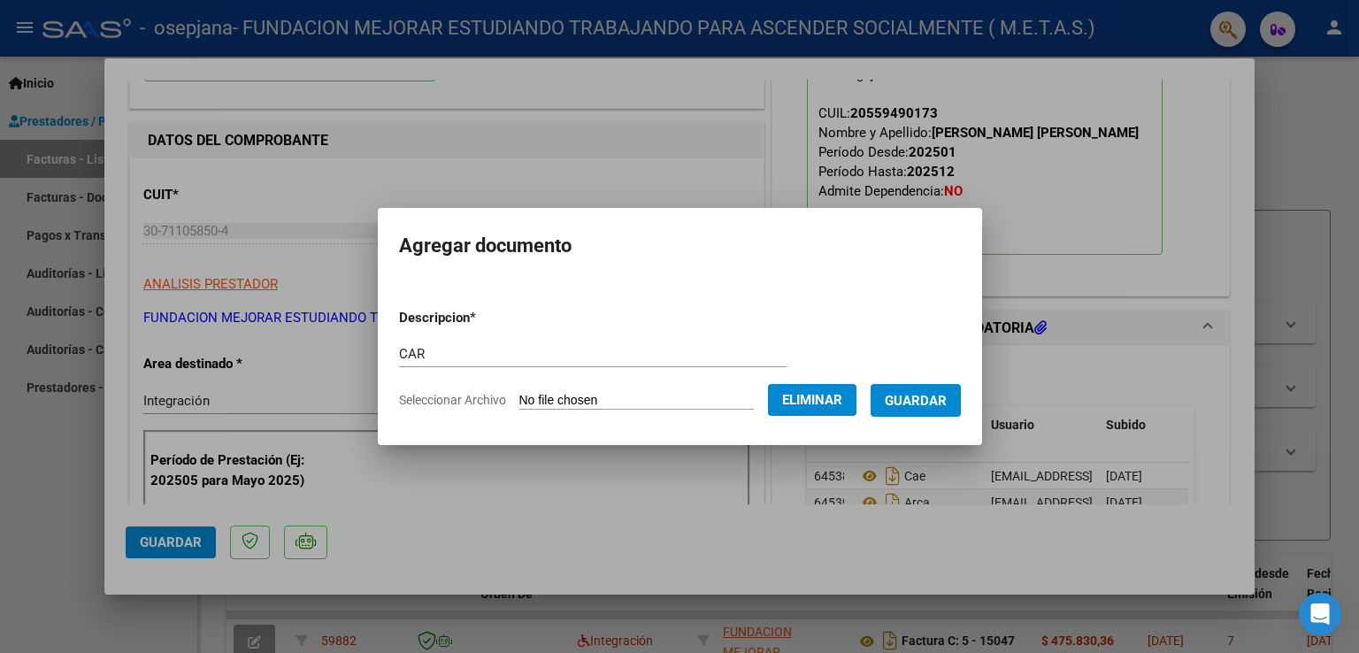
click at [942, 404] on span "Guardar" at bounding box center [916, 401] width 62 height 16
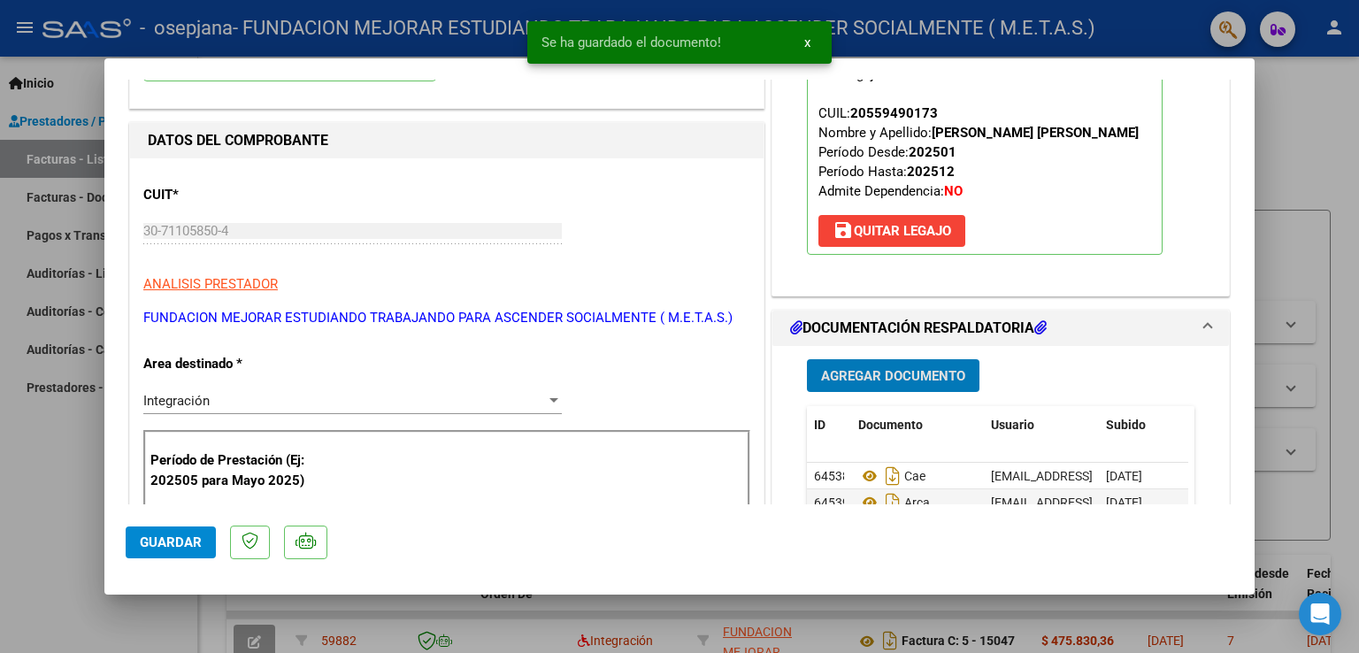
click at [914, 368] on span "Agregar Documento" at bounding box center [893, 376] width 144 height 16
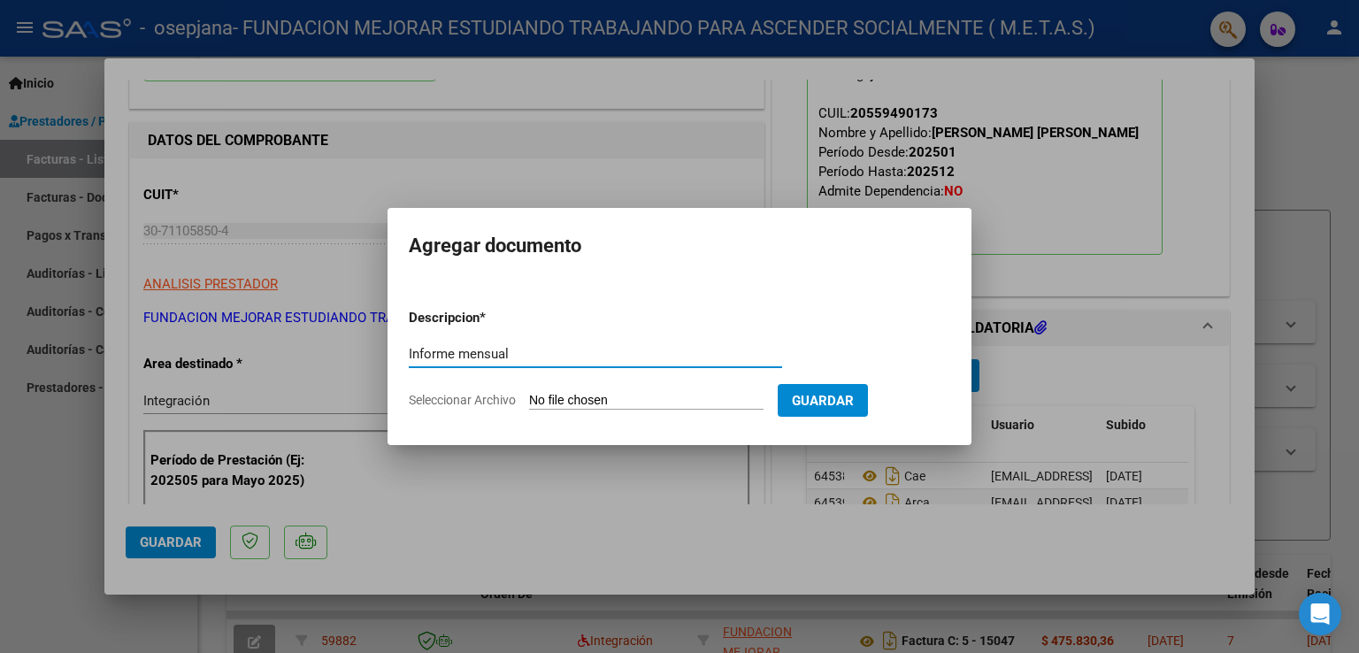
type input "Informe mensual"
click at [681, 403] on input "Seleccionar Archivo" at bounding box center [646, 401] width 235 height 17
type input "C:\fakepath\[PERSON_NAME] - [PERSON_NAME] IP 2025.pdf"
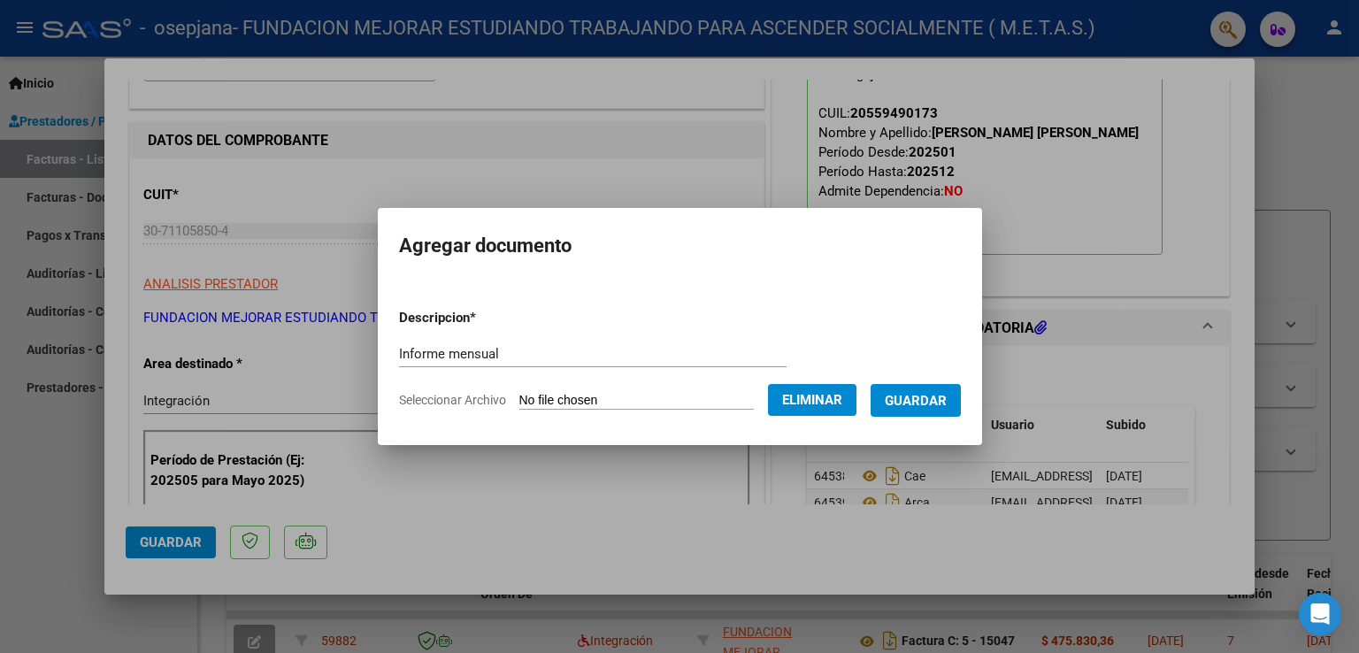
click at [942, 404] on span "Guardar" at bounding box center [916, 401] width 62 height 16
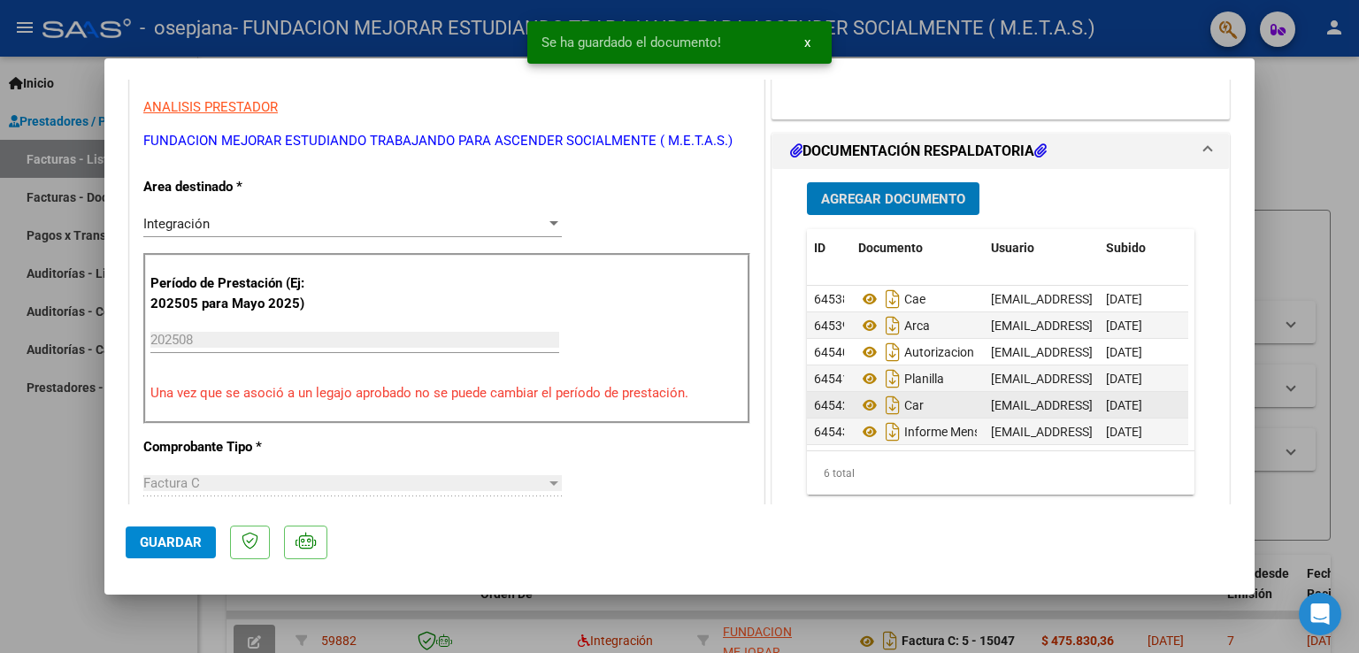
scroll to position [442, 0]
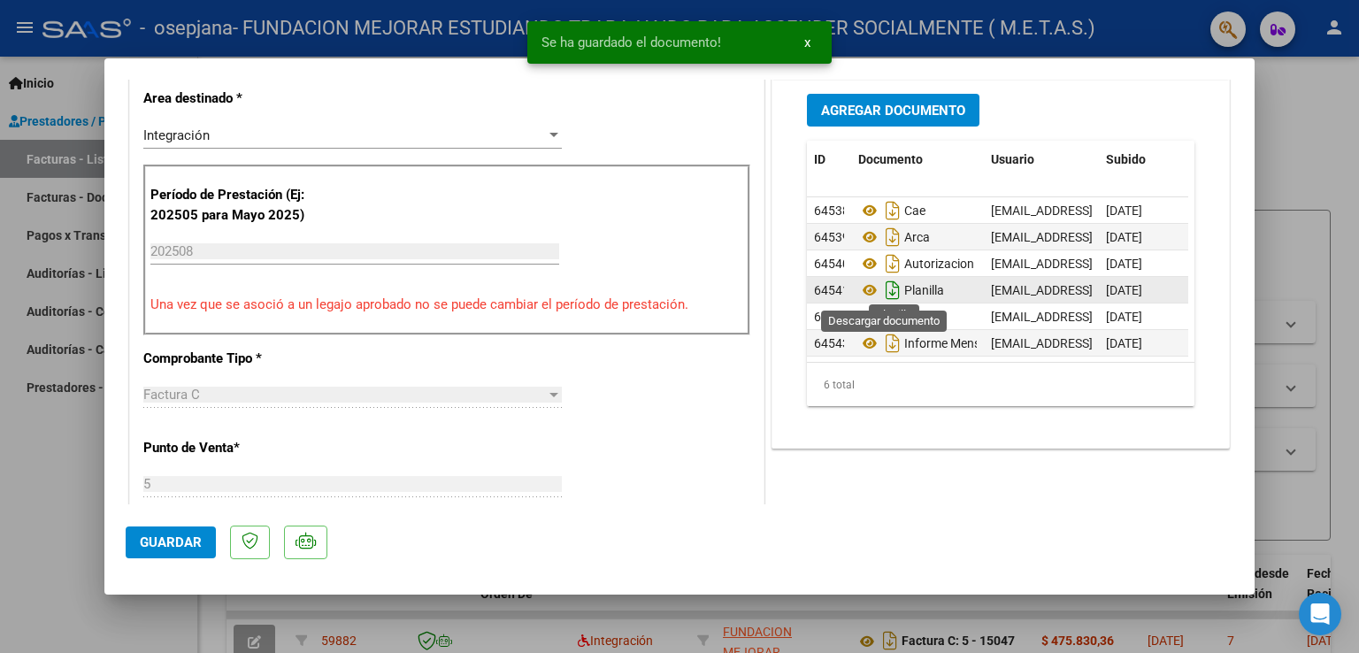
click at [886, 293] on icon "Descargar documento" at bounding box center [892, 290] width 23 height 28
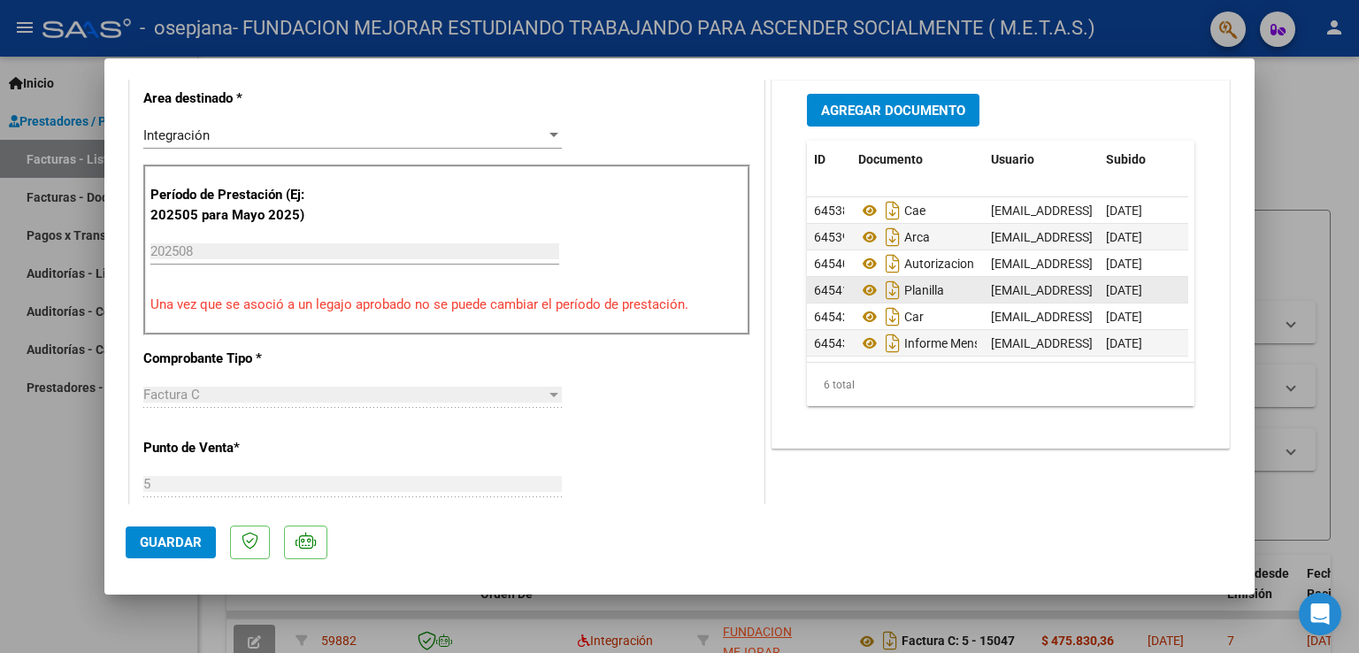
click at [170, 543] on span "Guardar" at bounding box center [171, 542] width 62 height 16
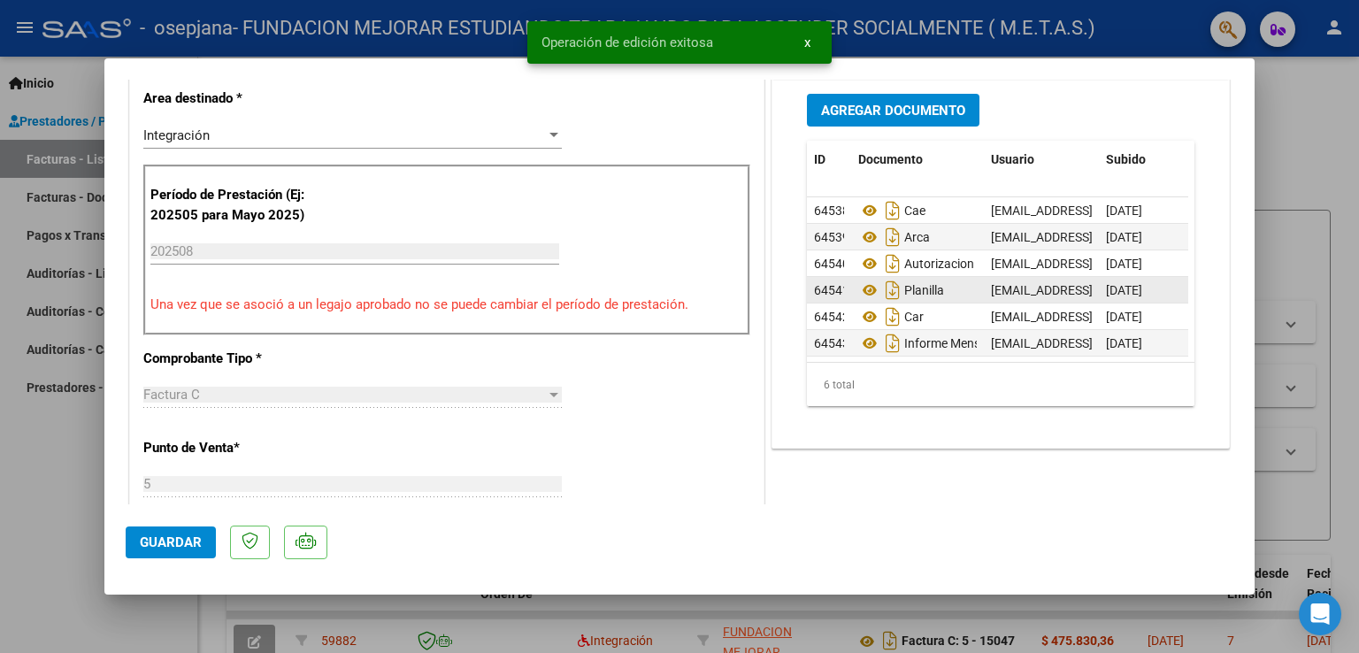
click at [80, 533] on div at bounding box center [679, 326] width 1359 height 653
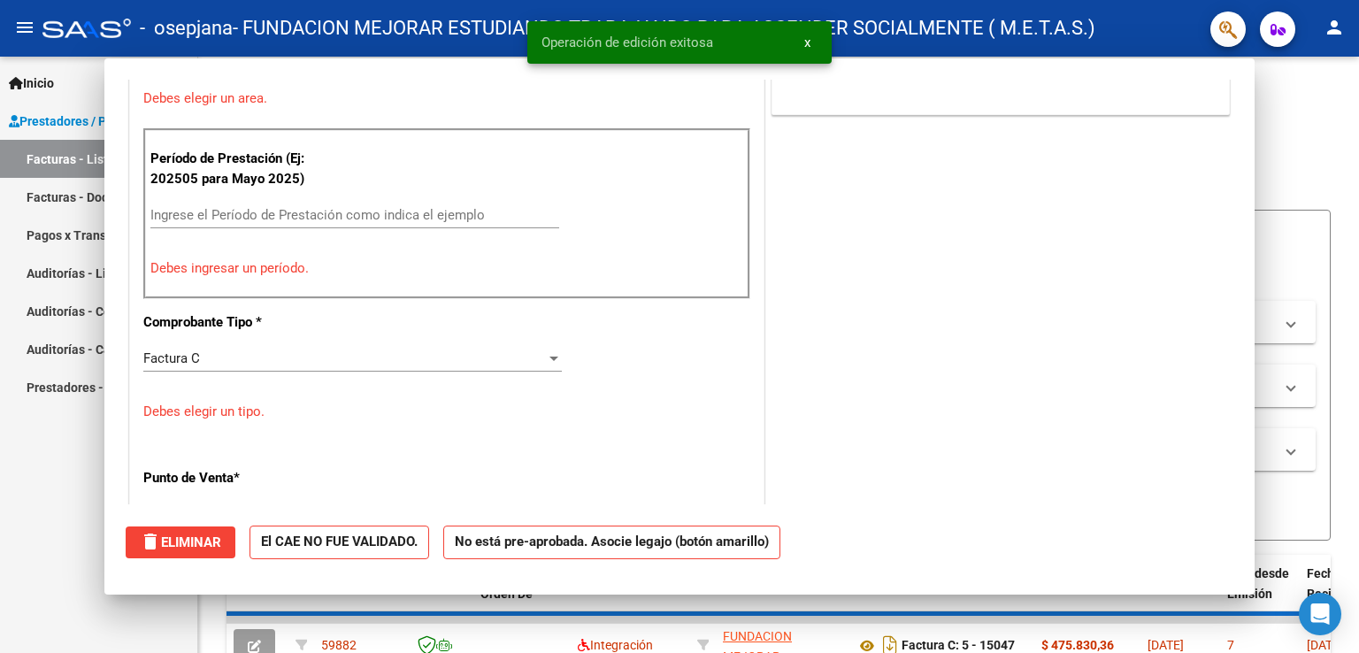
scroll to position [0, 0]
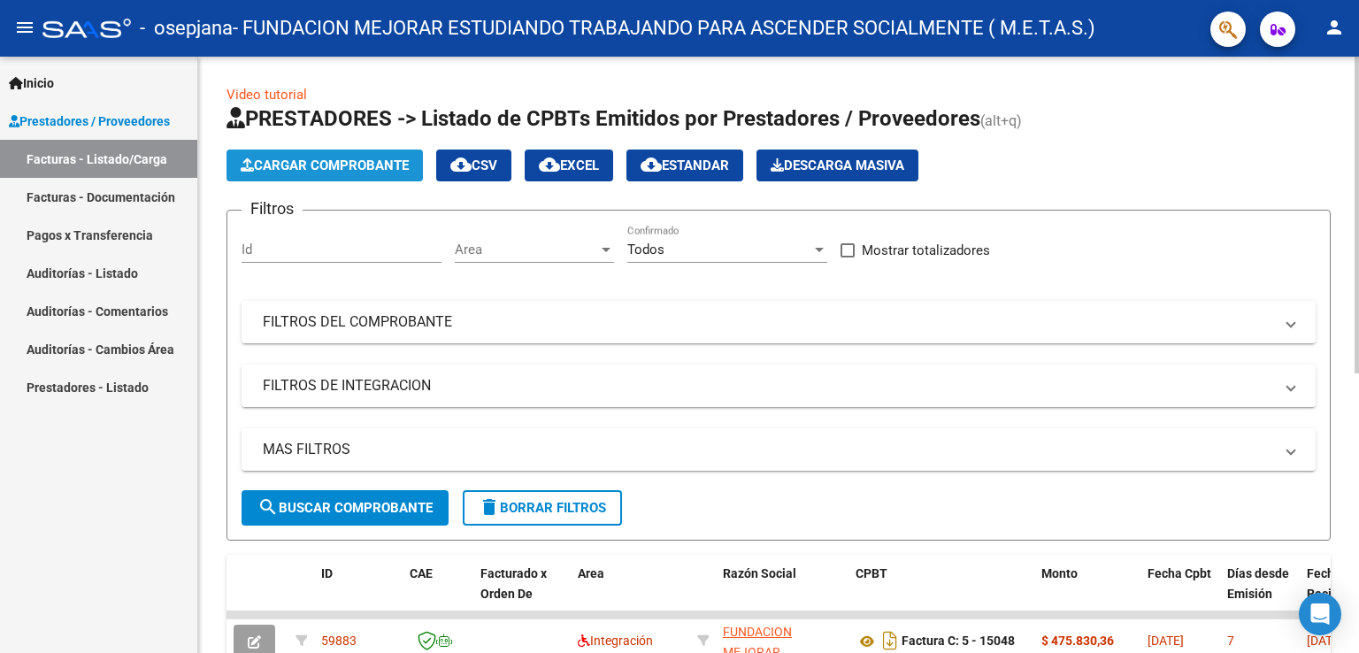
click at [361, 161] on span "Cargar Comprobante" at bounding box center [325, 166] width 168 height 16
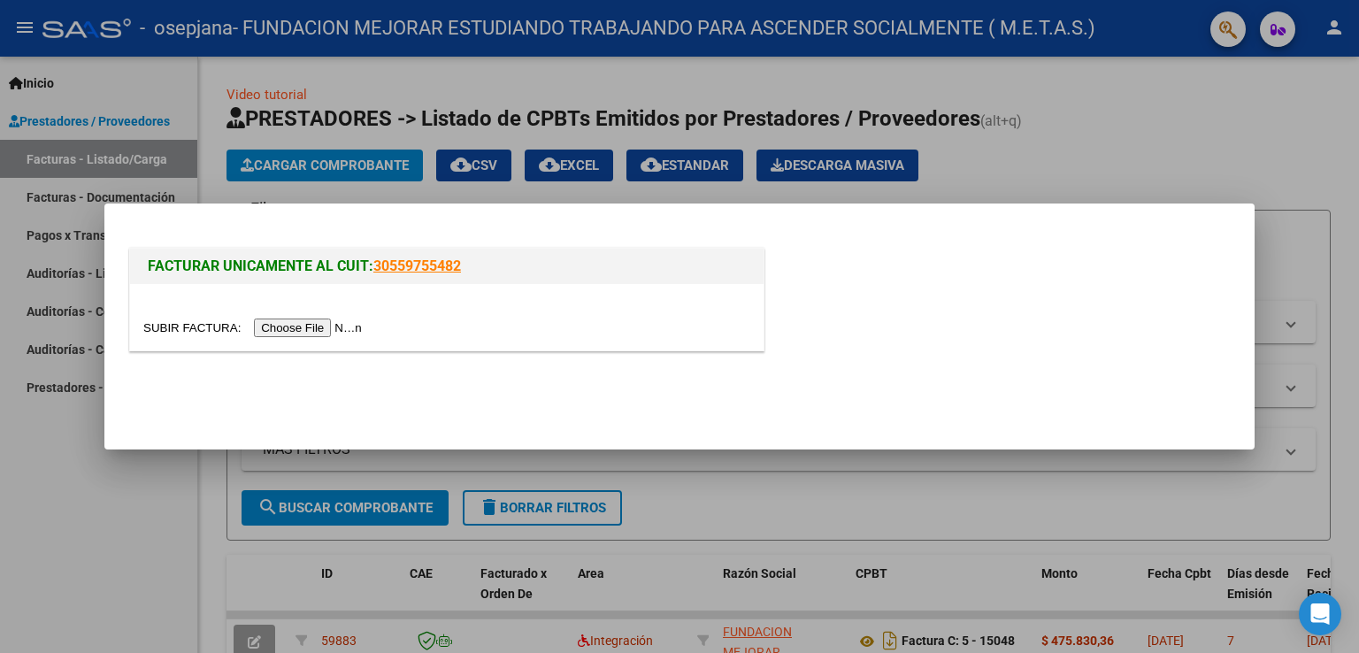
click at [343, 325] on input "file" at bounding box center [255, 328] width 224 height 19
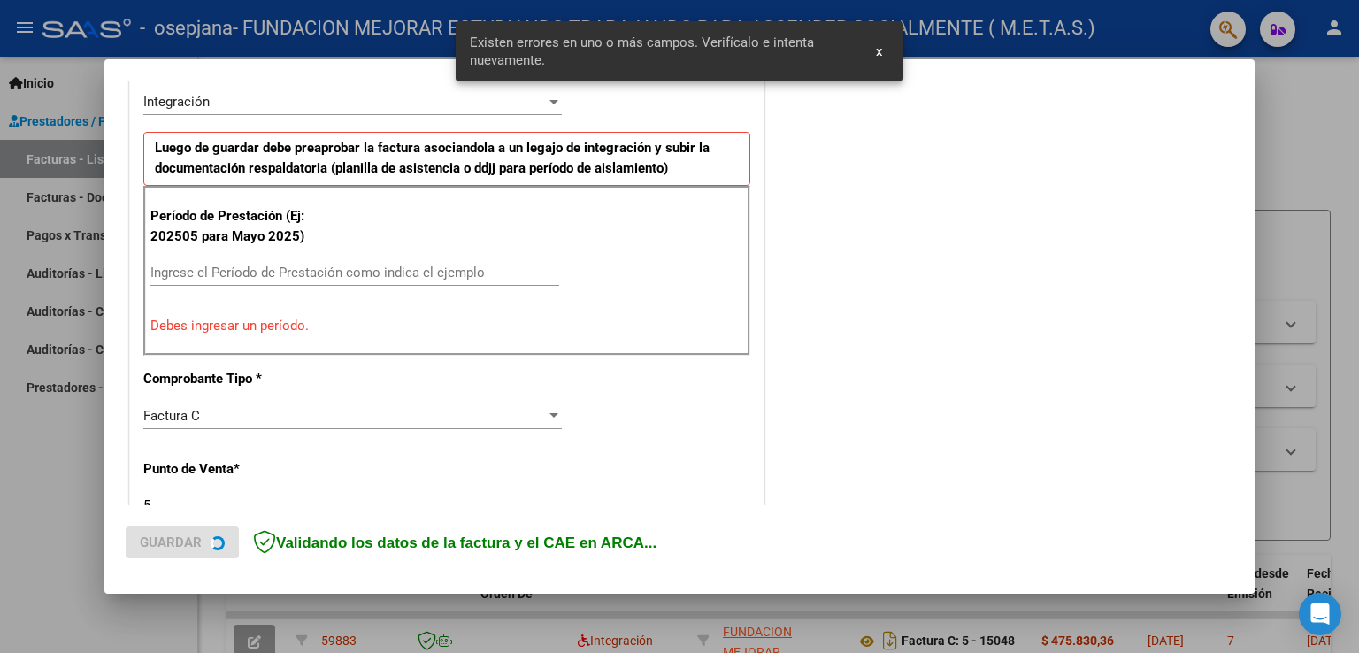
scroll to position [458, 0]
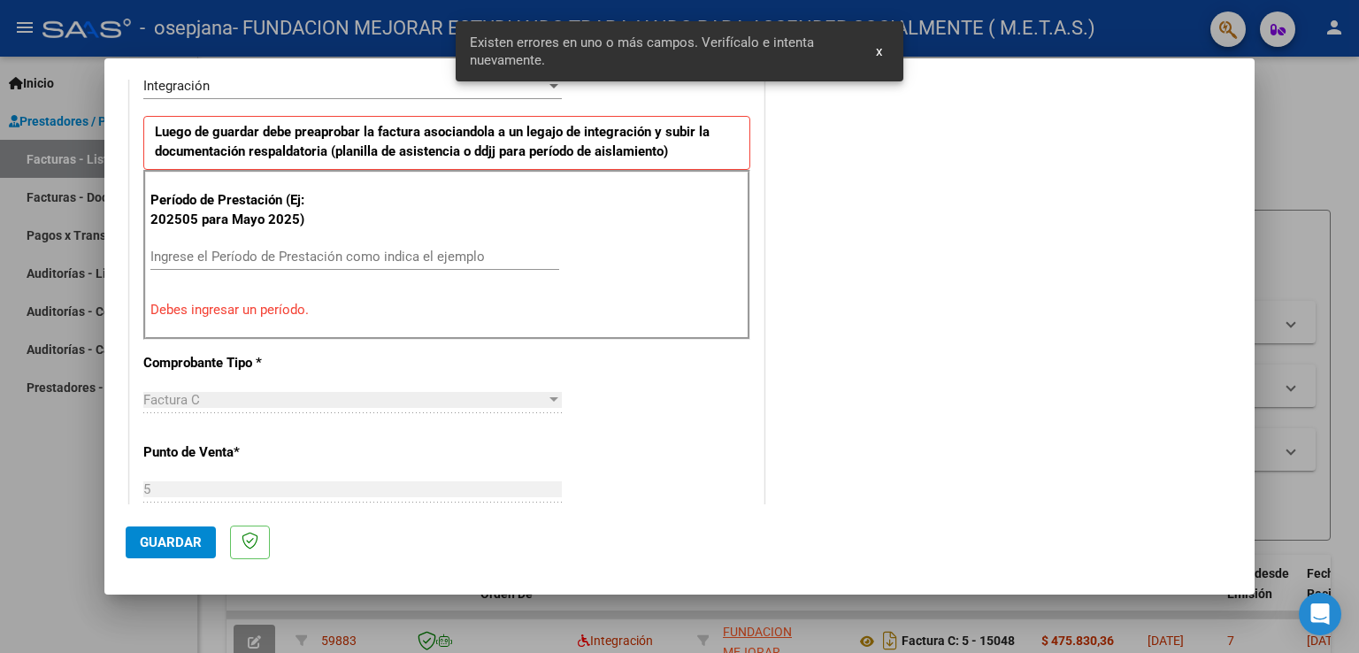
click at [348, 254] on input "Ingrese el Período de Prestación como indica el ejemplo" at bounding box center [354, 257] width 409 height 16
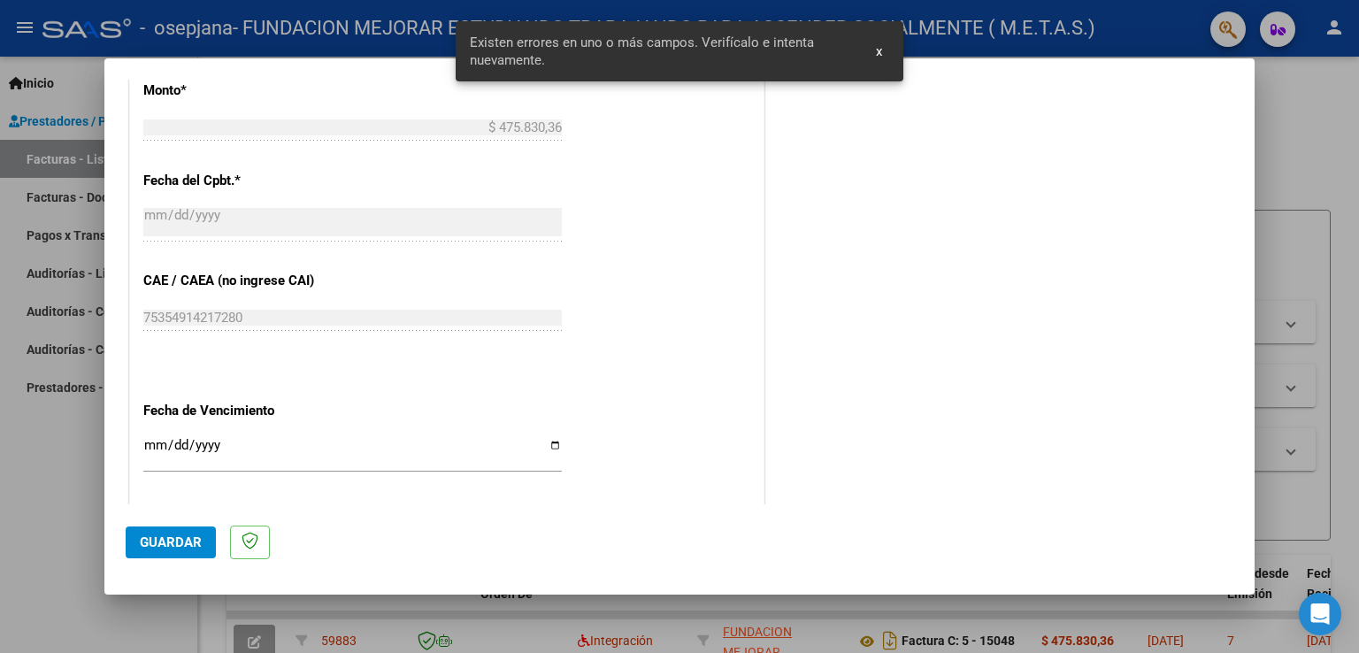
scroll to position [988, 0]
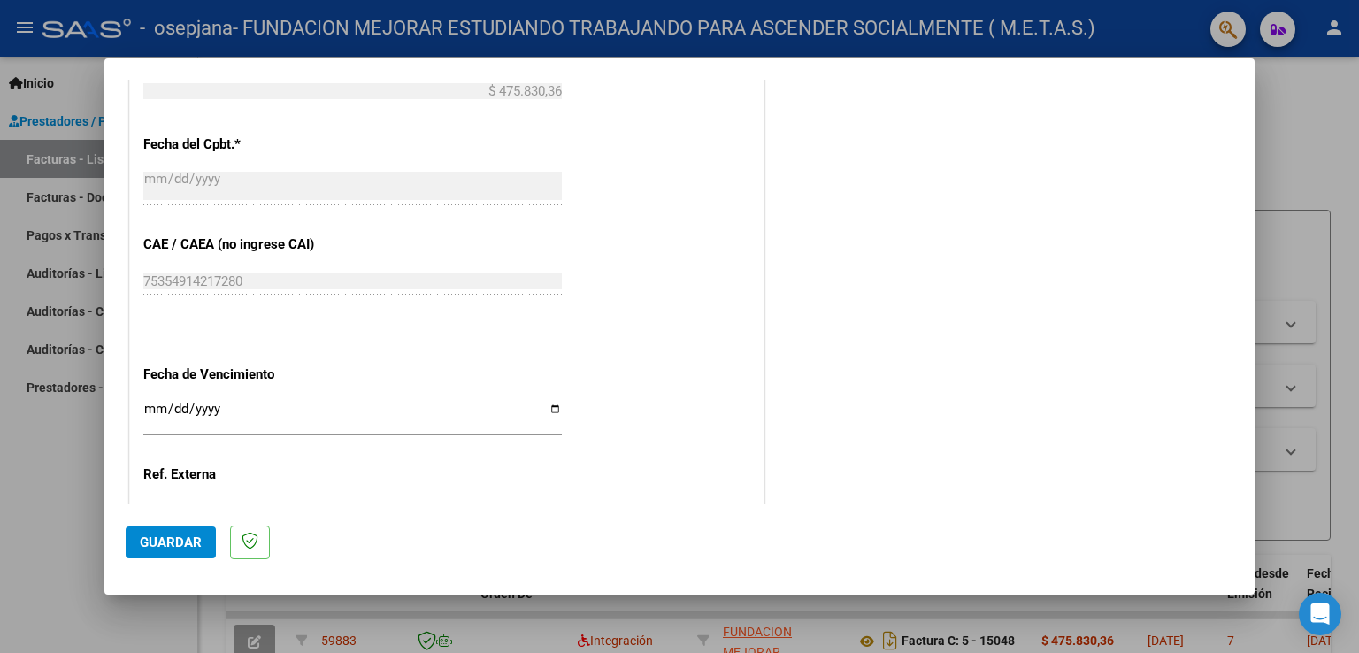
type input "202508"
click at [550, 404] on input "Ingresar la fecha" at bounding box center [352, 416] width 419 height 28
type input "[DATE]"
click at [178, 532] on button "Guardar" at bounding box center [171, 543] width 90 height 32
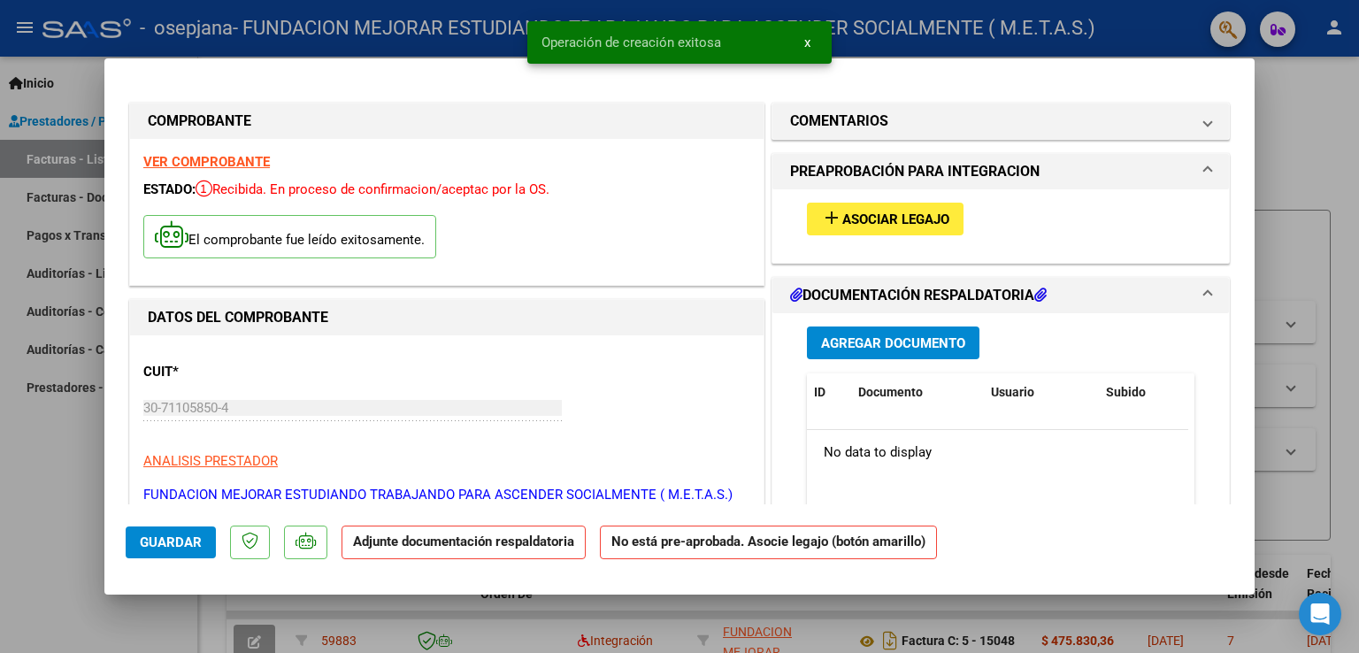
click at [235, 162] on strong "VER COMPROBANTE" at bounding box center [206, 162] width 127 height 16
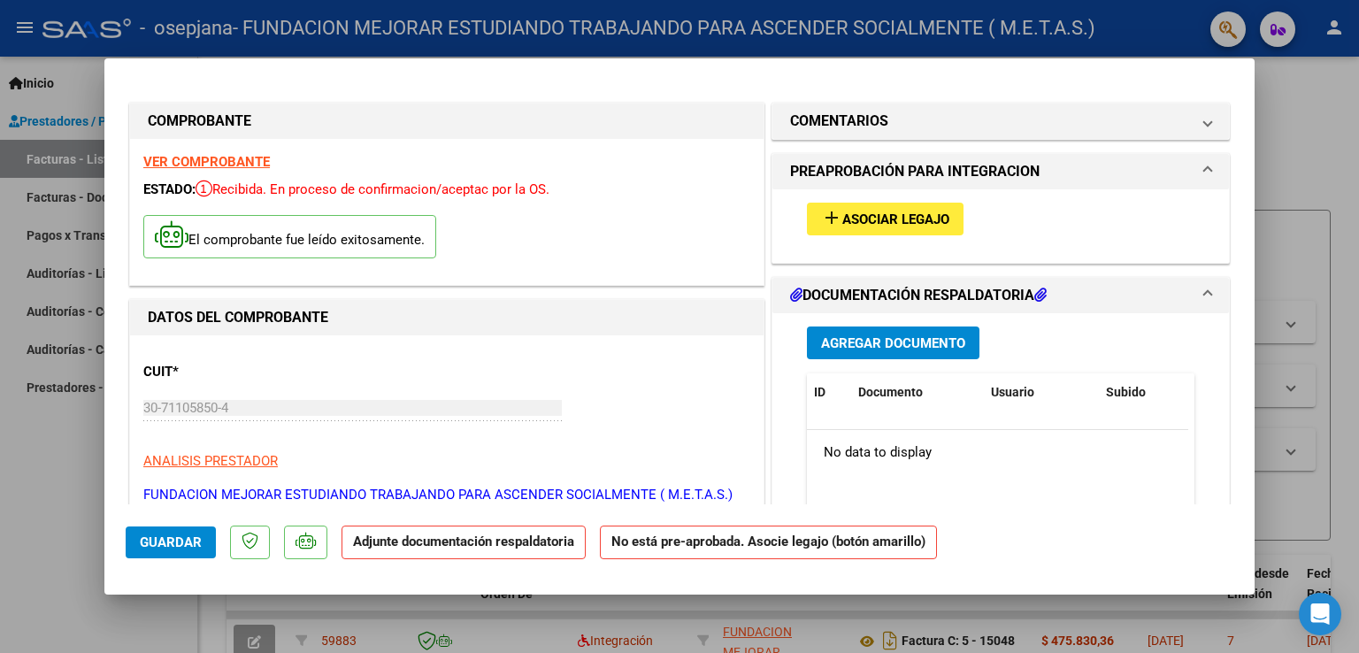
click at [896, 219] on span "Asociar Legajo" at bounding box center [895, 219] width 107 height 16
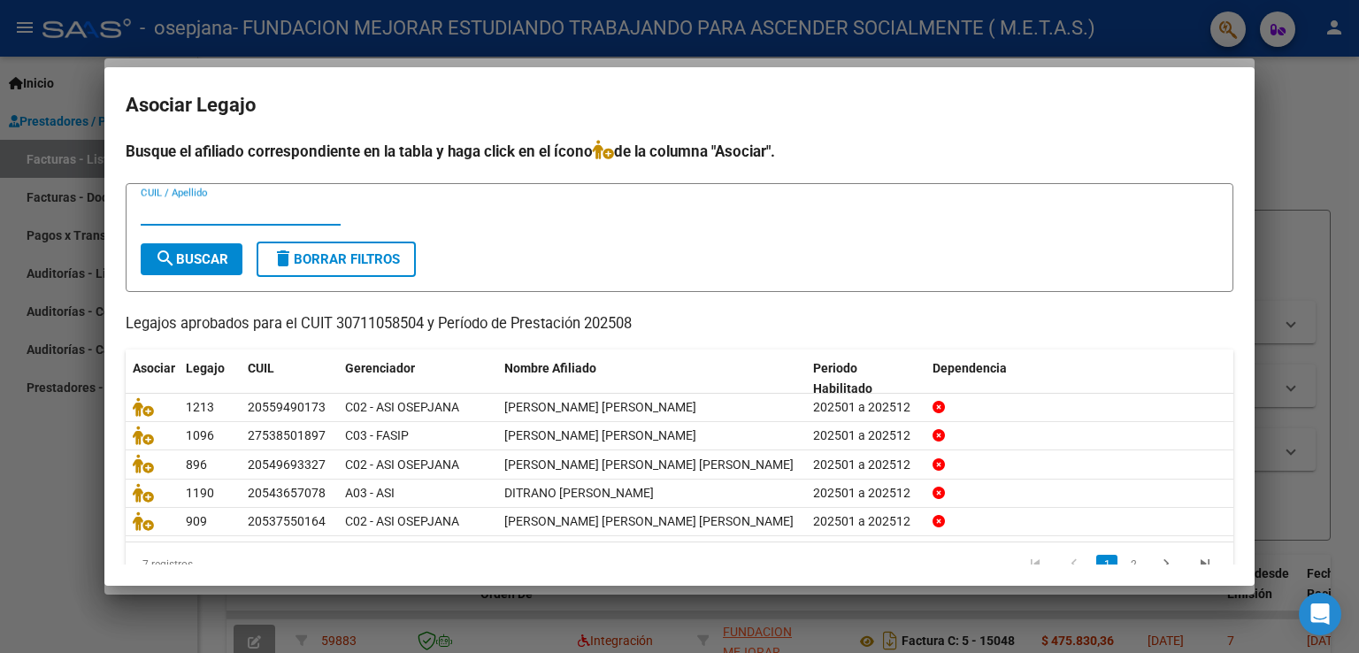
paste input "27538501897"
type input "27538501897"
click at [227, 256] on span "search Buscar" at bounding box center [191, 259] width 73 height 16
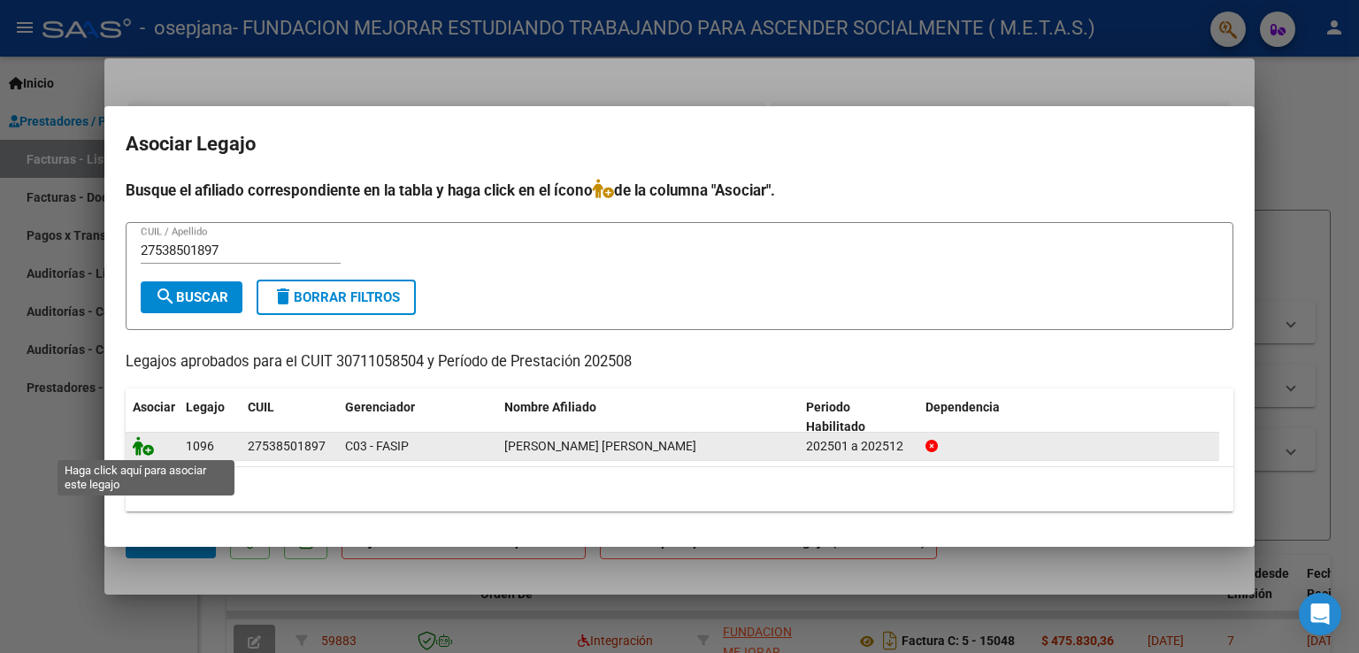
click at [146, 450] on icon at bounding box center [143, 445] width 21 height 19
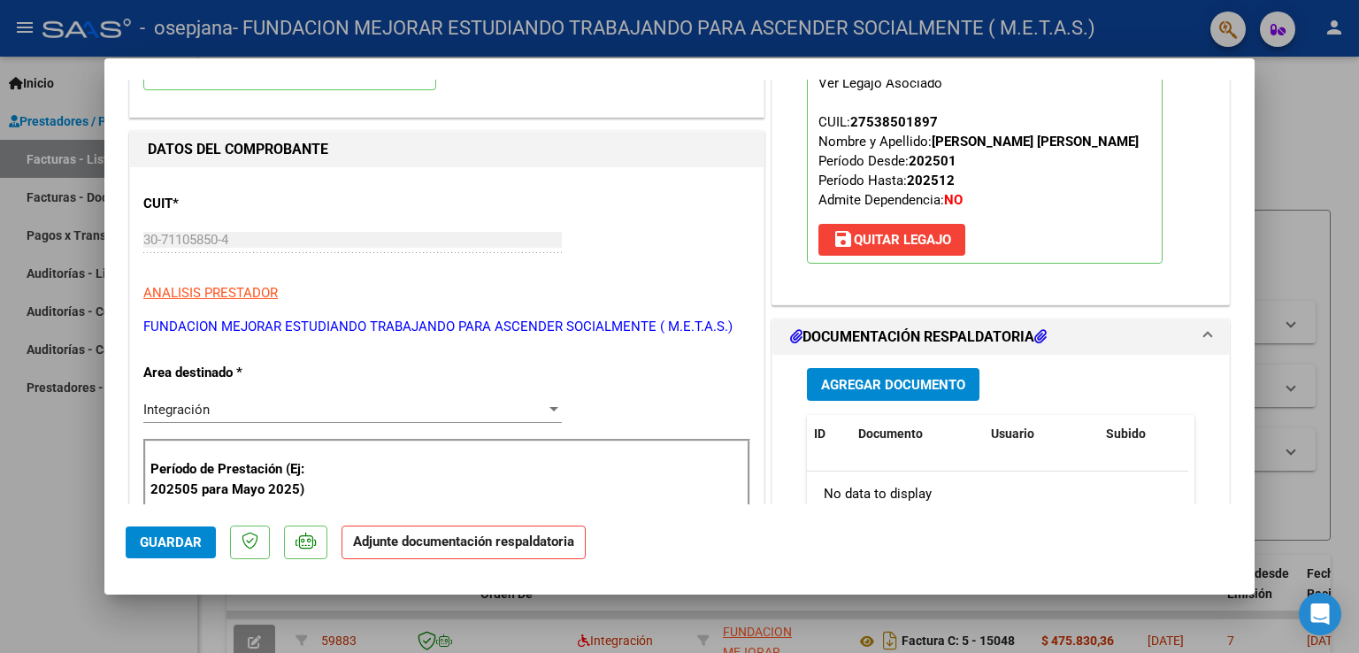
scroll to position [177, 0]
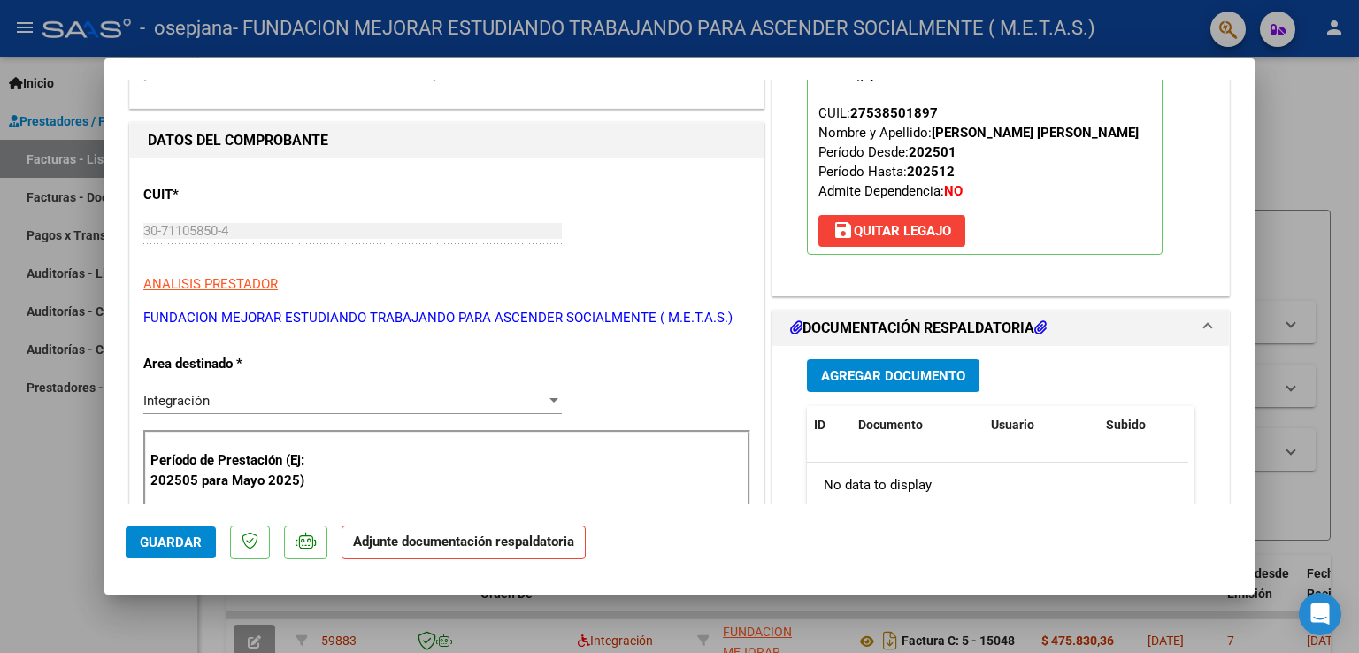
click at [914, 380] on span "Agregar Documento" at bounding box center [893, 376] width 144 height 16
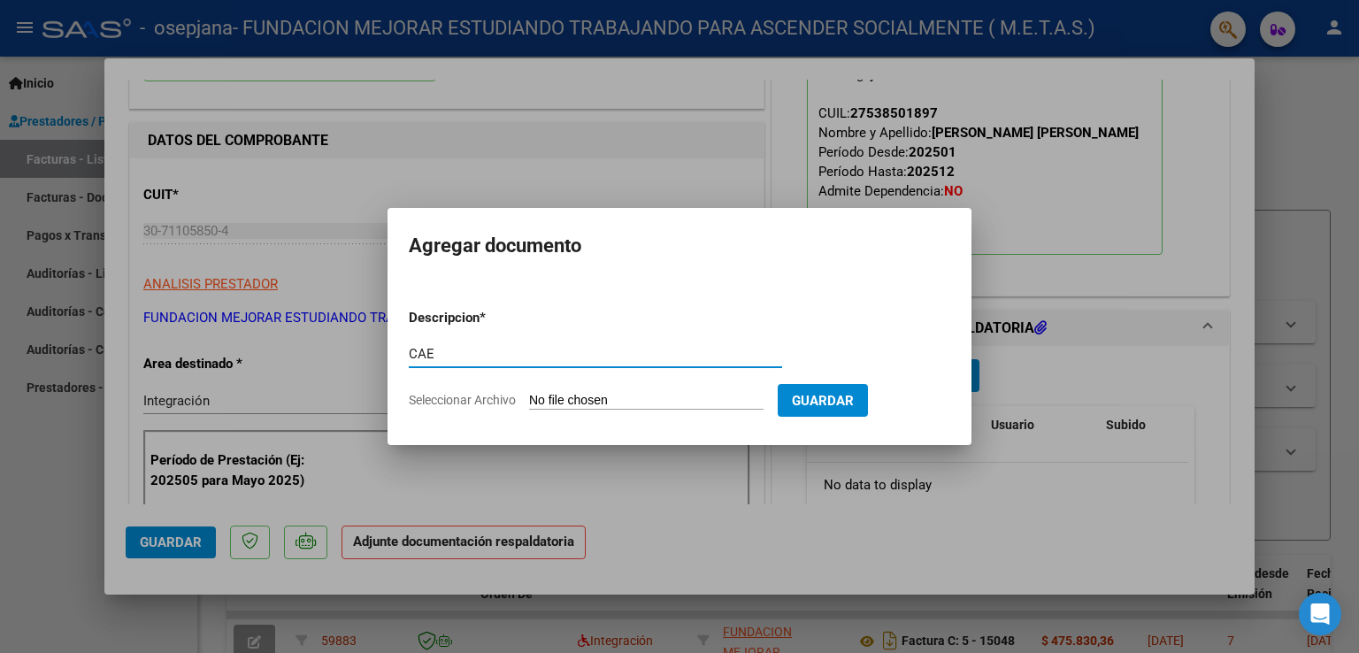
type input "CAE"
click at [627, 401] on input "Seleccionar Archivo" at bounding box center [646, 401] width 235 height 17
type input "C:\fakepath\CAE FC 15049.pdf"
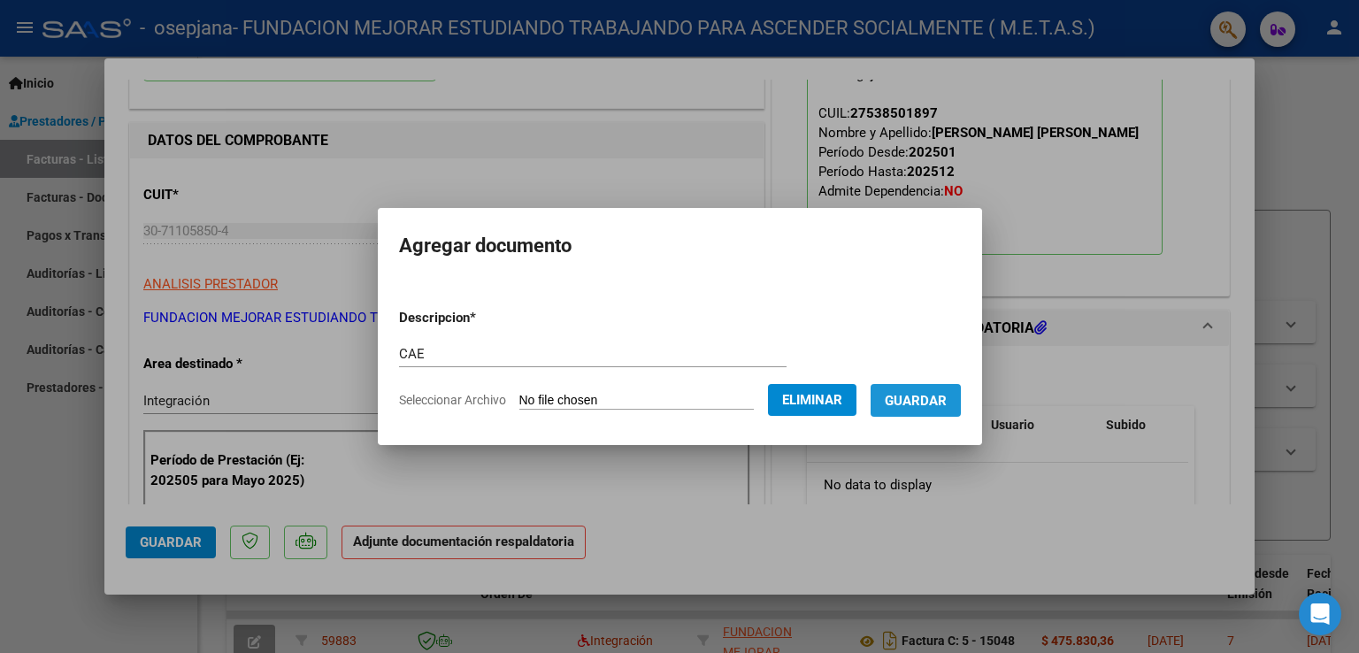
click at [934, 406] on span "Guardar" at bounding box center [916, 401] width 62 height 16
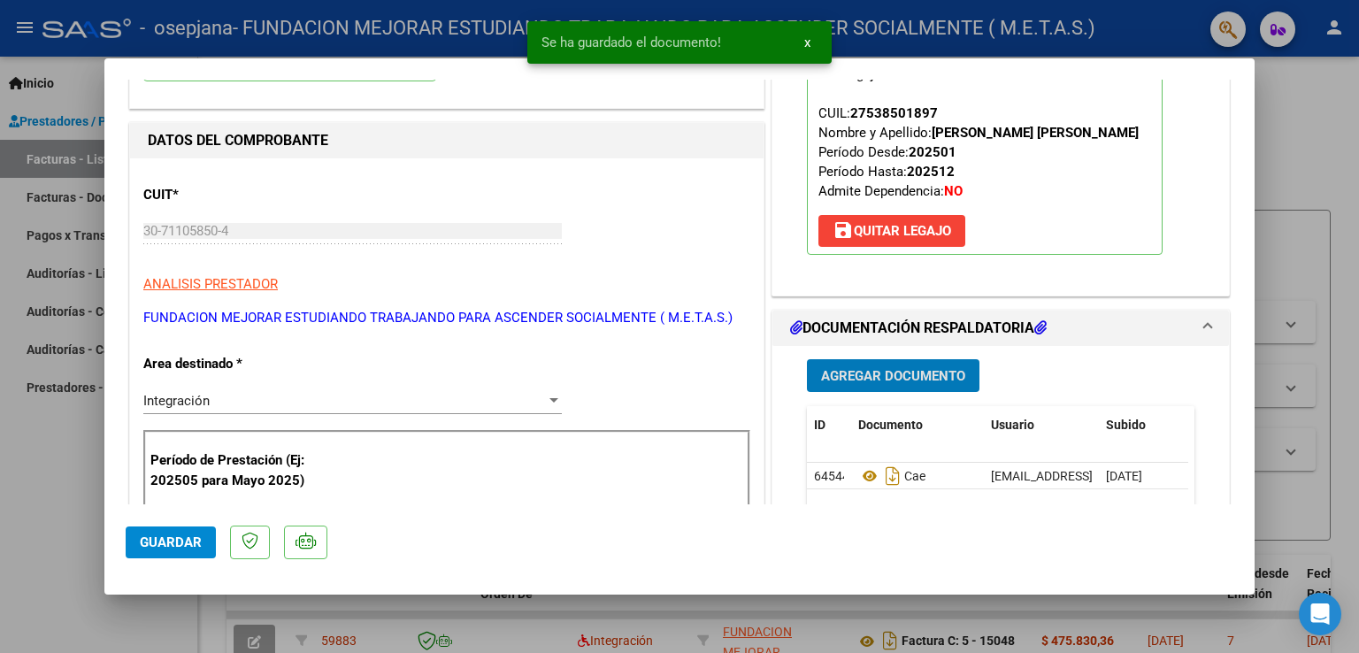
click at [869, 374] on span "Agregar Documento" at bounding box center [893, 376] width 144 height 16
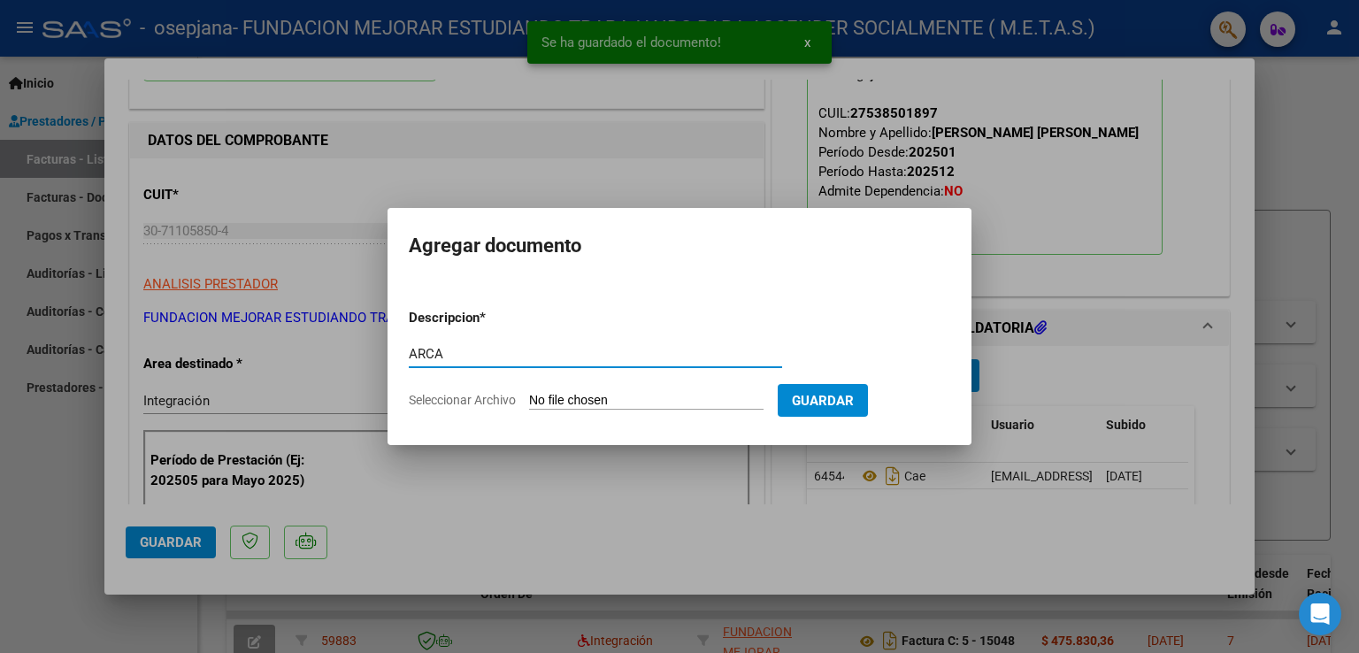
type input "ARCA"
click at [566, 407] on input "Seleccionar Archivo" at bounding box center [646, 401] width 235 height 17
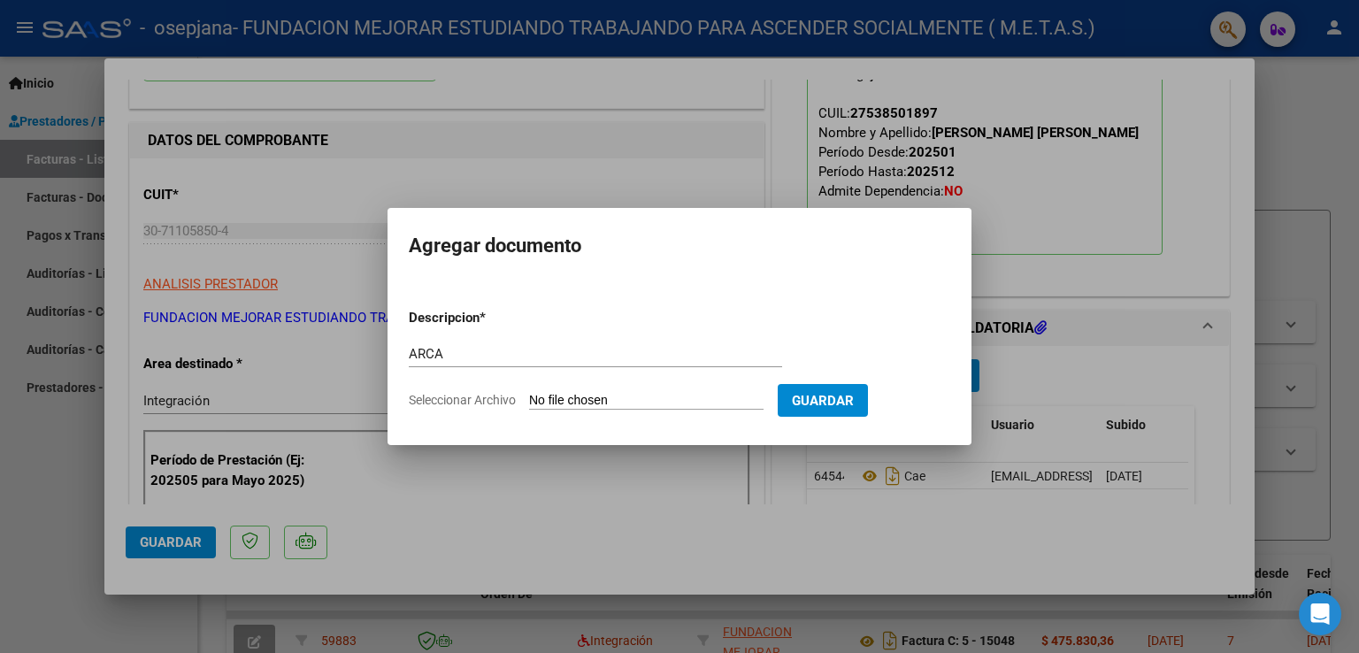
type input "C:\fakepath\ARCA AFIP.pdf"
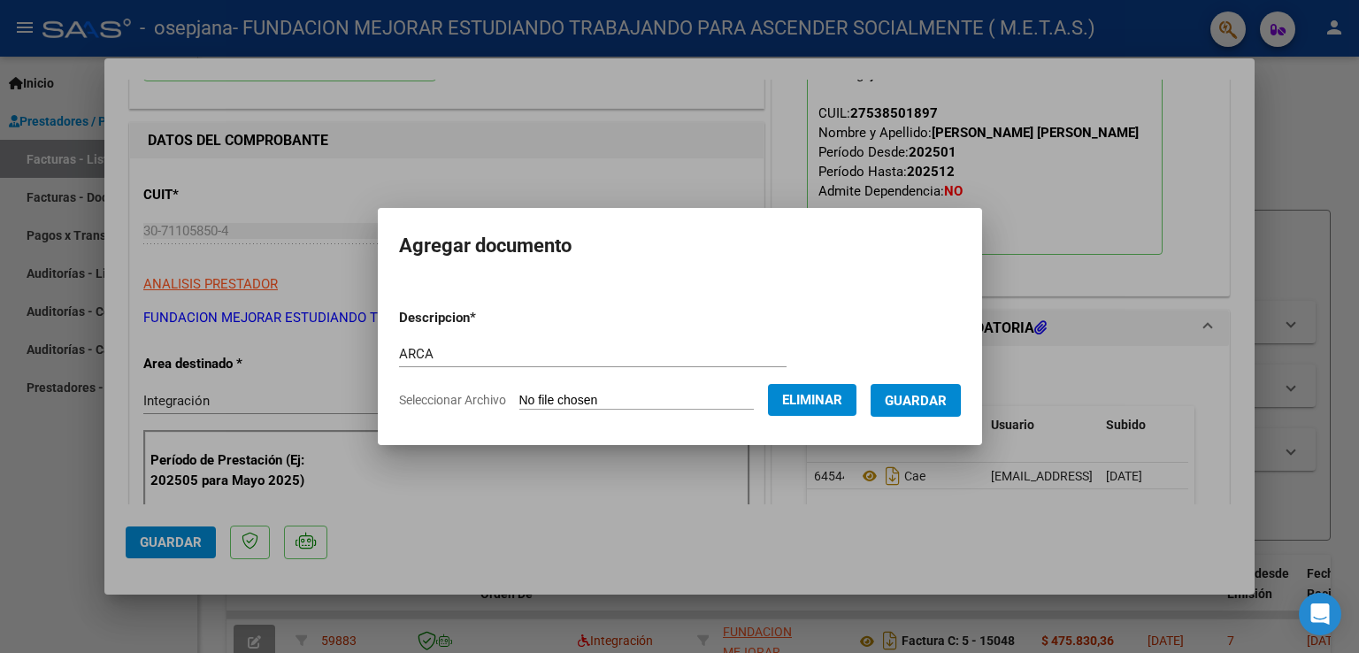
click at [936, 405] on span "Guardar" at bounding box center [916, 401] width 62 height 16
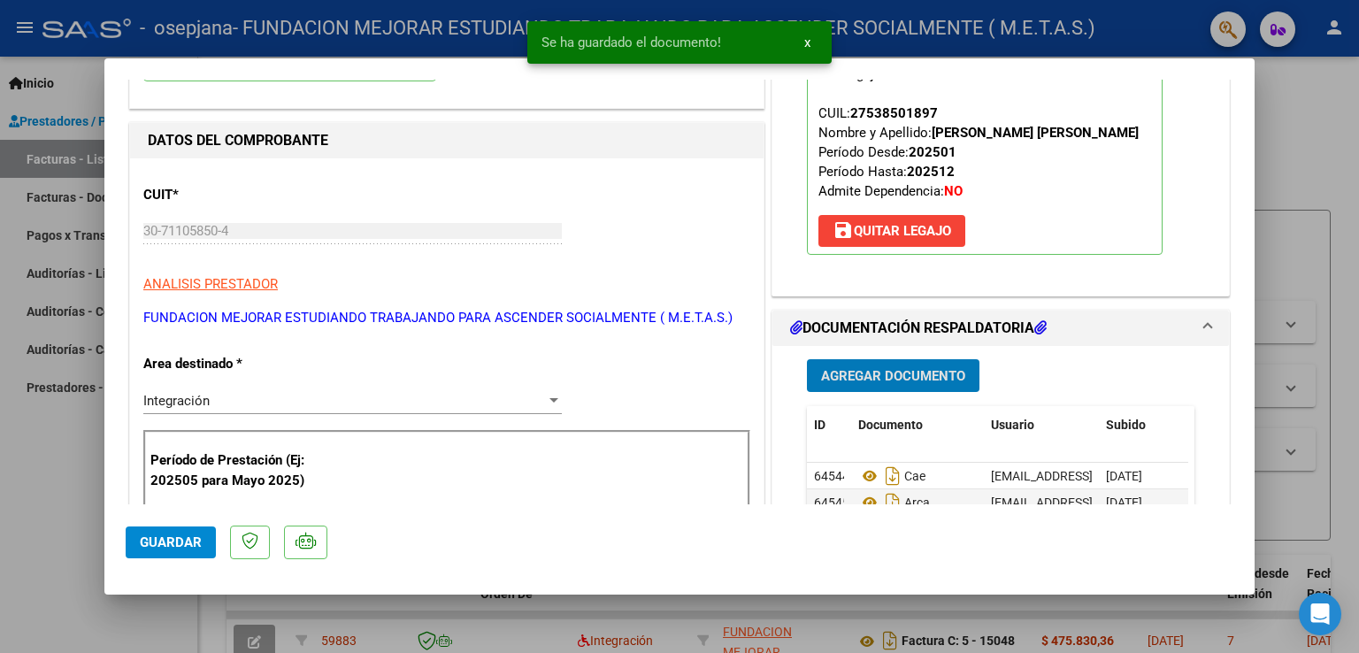
click at [906, 372] on span "Agregar Documento" at bounding box center [893, 376] width 144 height 16
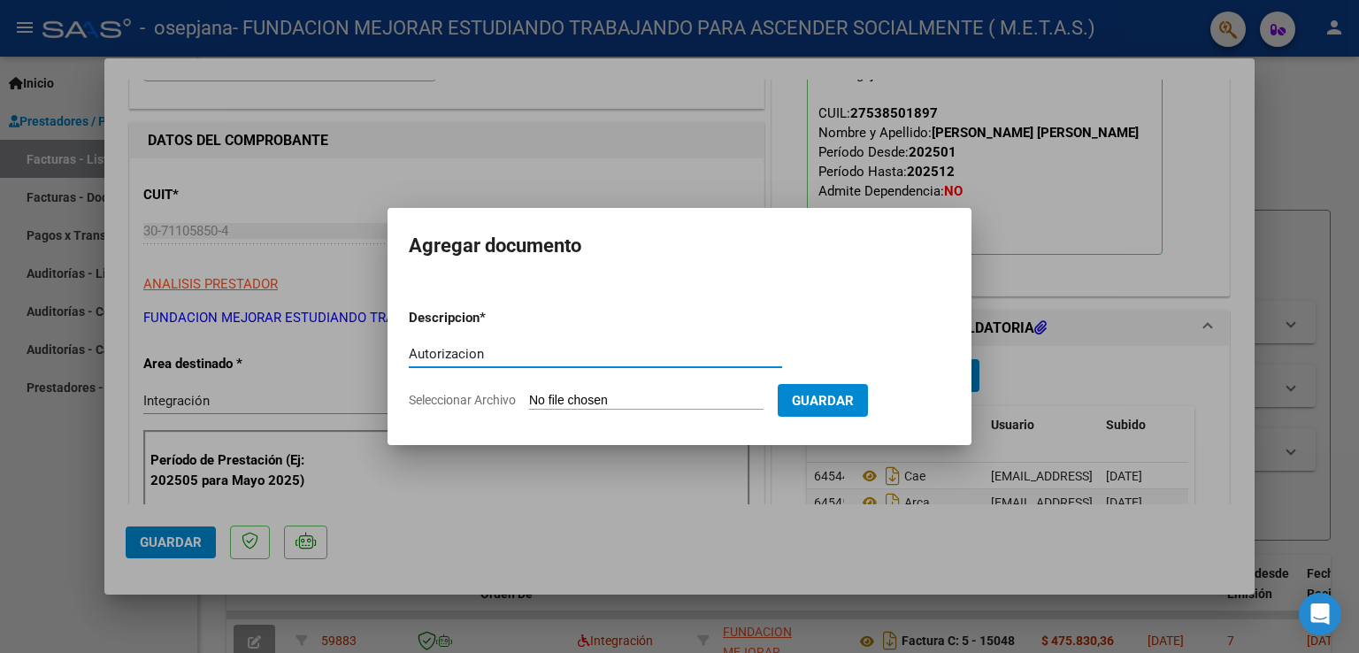
type input "Autorizacion"
click at [641, 407] on input "Seleccionar Archivo" at bounding box center [646, 401] width 235 height 17
type input "C:\fakepath\[PERSON_NAME] [PERSON_NAME] (Abr a Dic 2025).pdf"
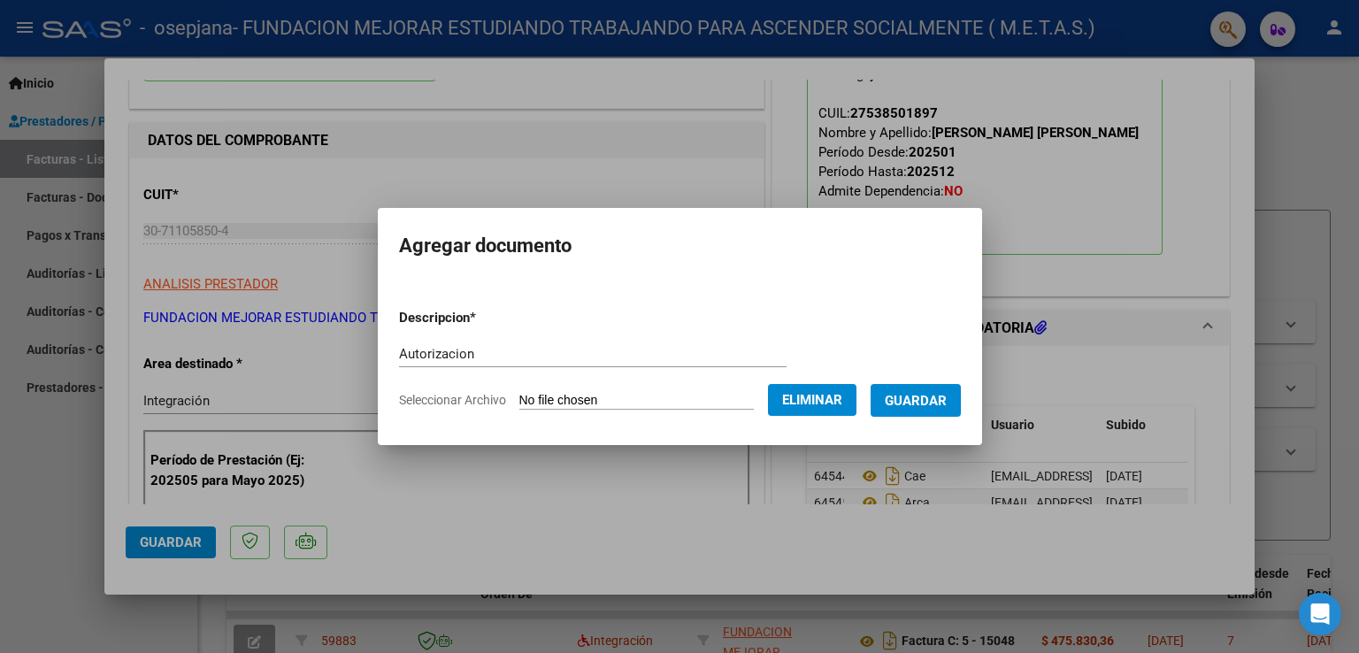
click at [920, 408] on span "Guardar" at bounding box center [916, 401] width 62 height 16
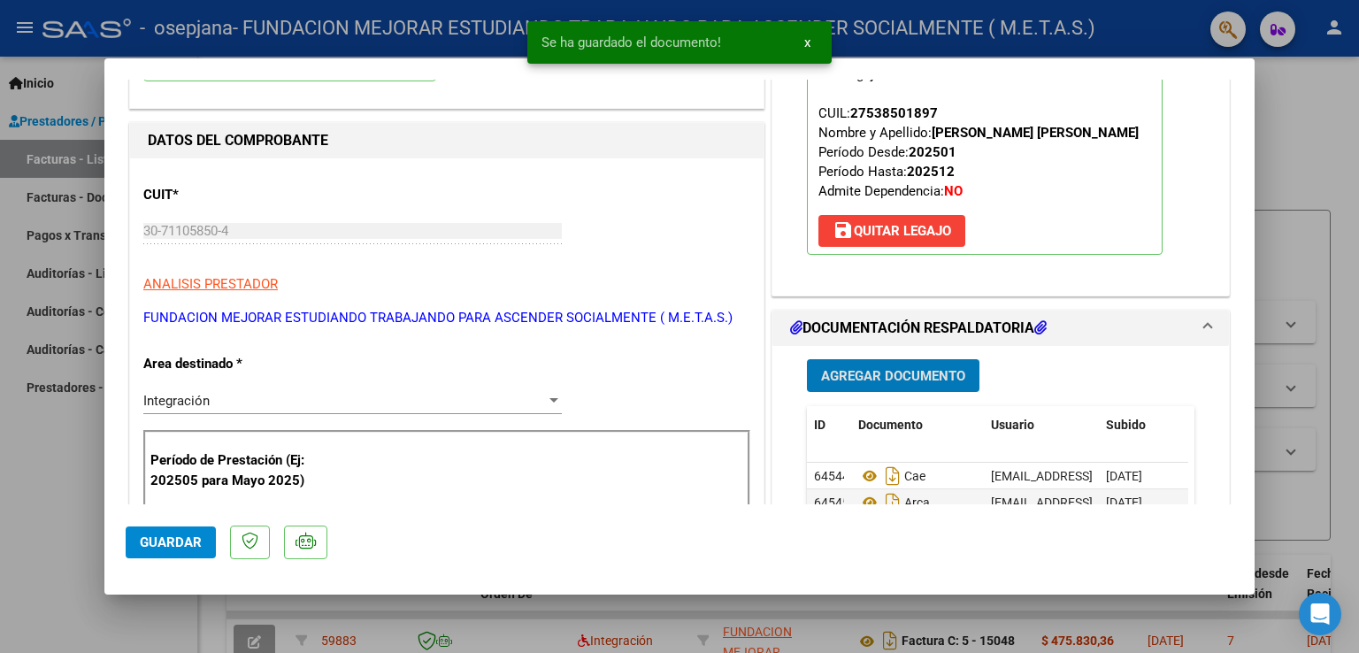
click at [920, 375] on span "Agregar Documento" at bounding box center [893, 376] width 144 height 16
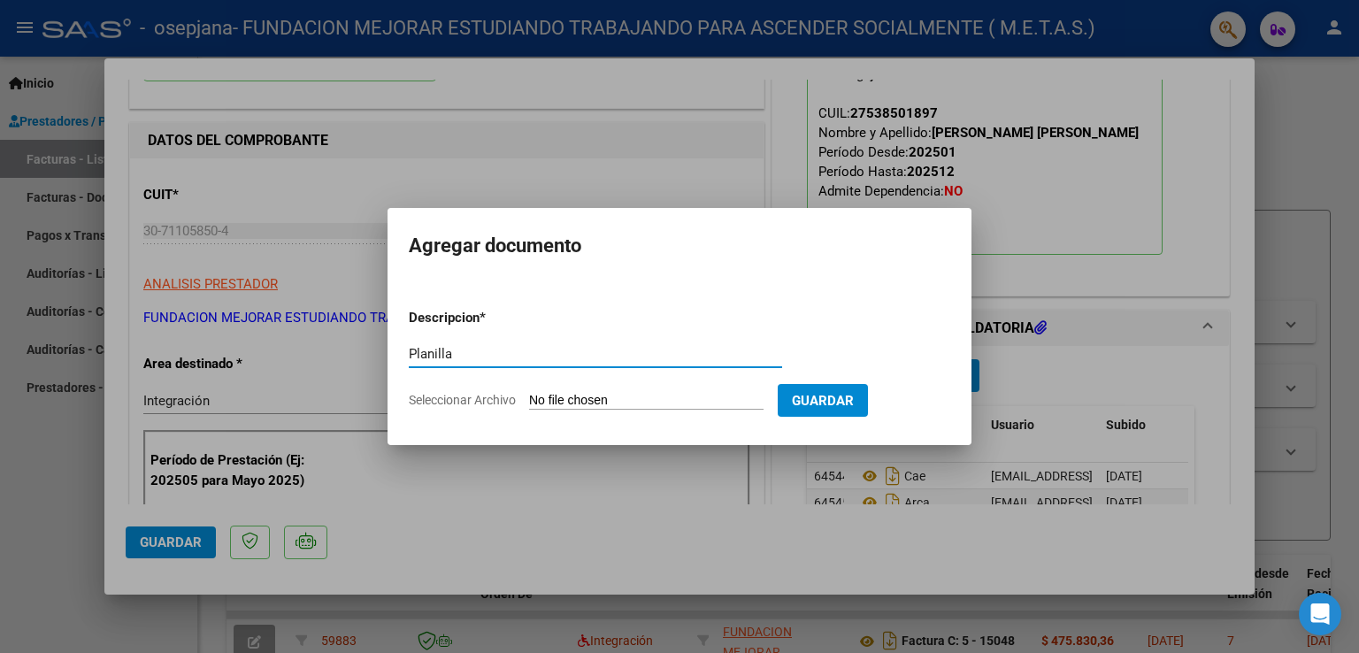
type input "Planilla"
click at [612, 406] on input "Seleccionar Archivo" at bounding box center [646, 401] width 235 height 17
type input "C:\fakepath\[PERSON_NAME] [PERSON_NAME] - Planilla Agosto.pdf"
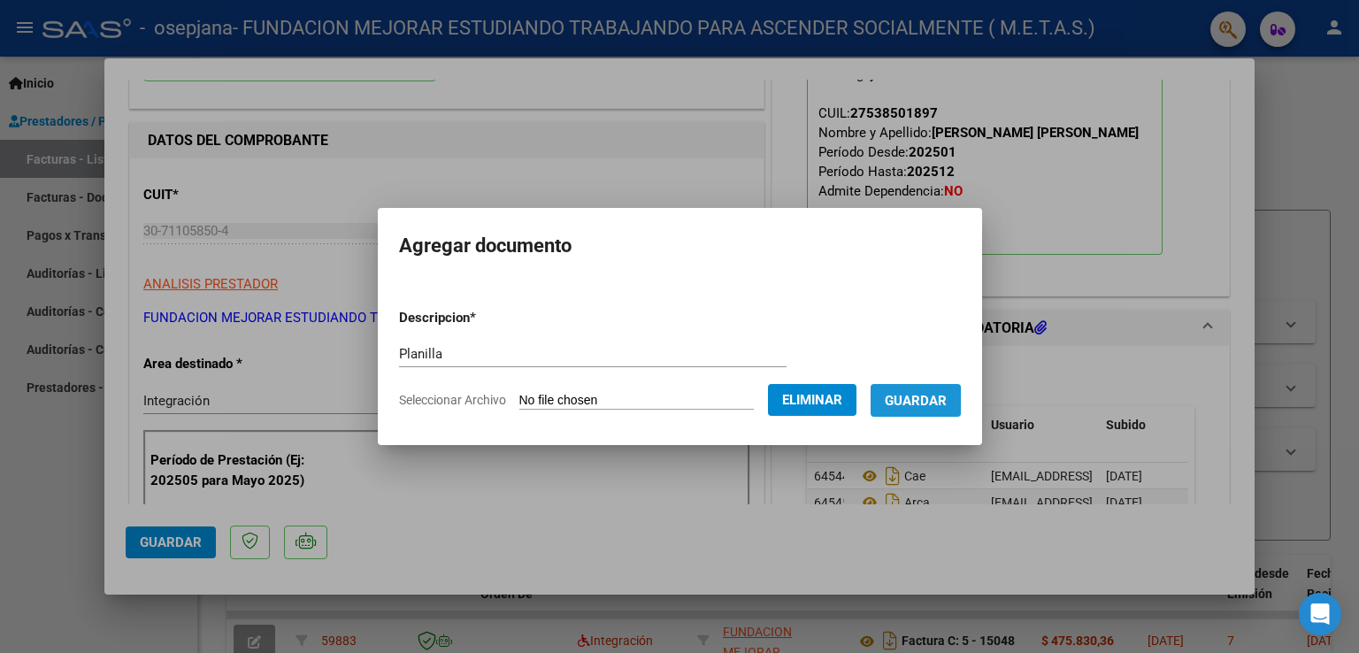
click at [902, 402] on span "Guardar" at bounding box center [916, 401] width 62 height 16
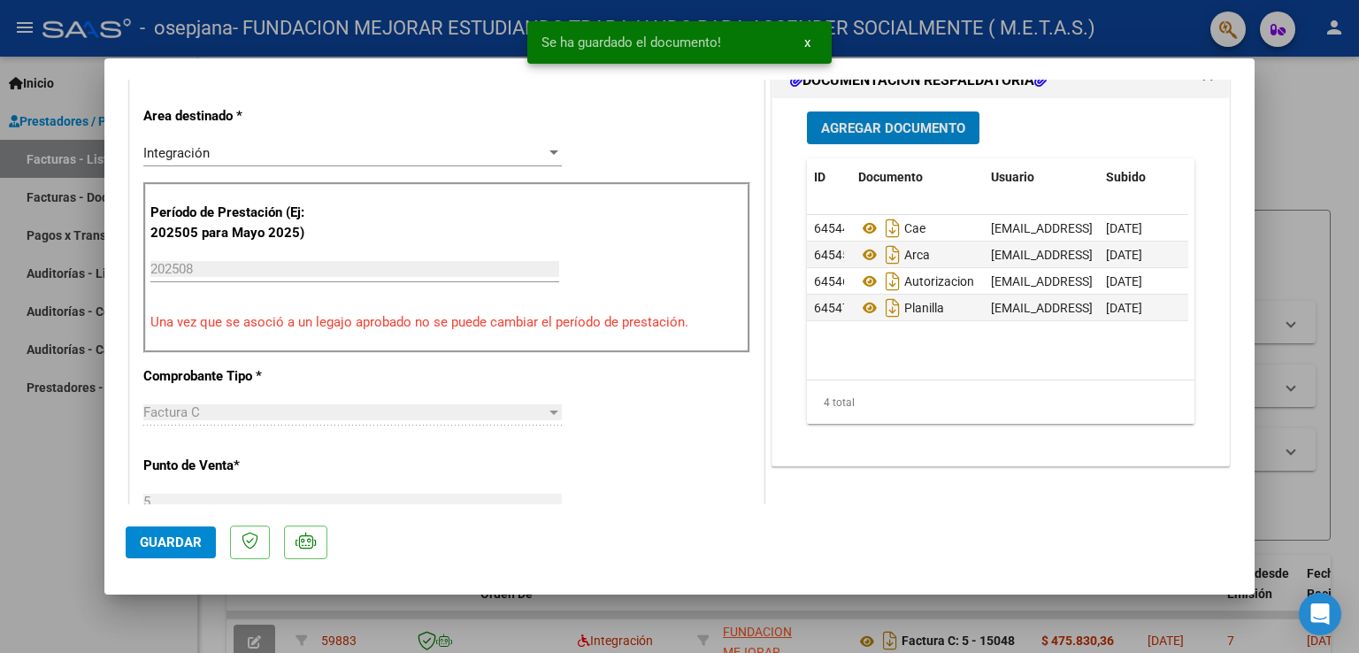
scroll to position [442, 0]
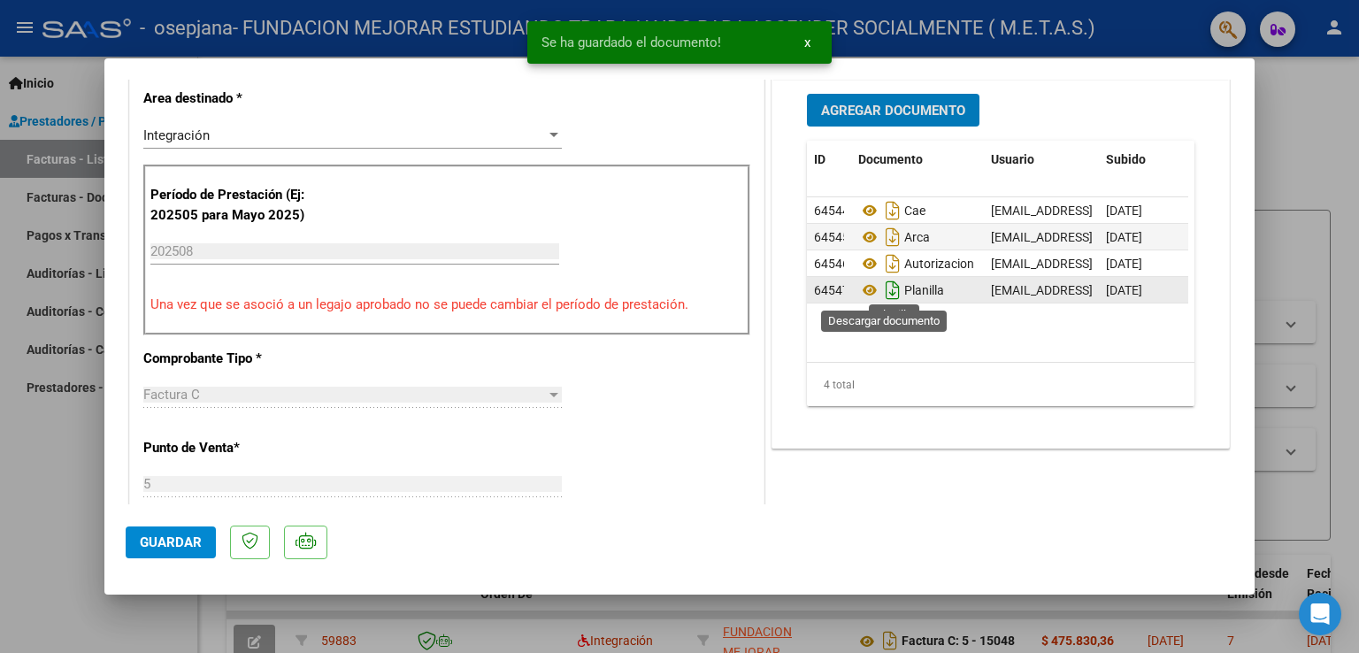
click at [883, 291] on icon "Descargar documento" at bounding box center [892, 290] width 23 height 28
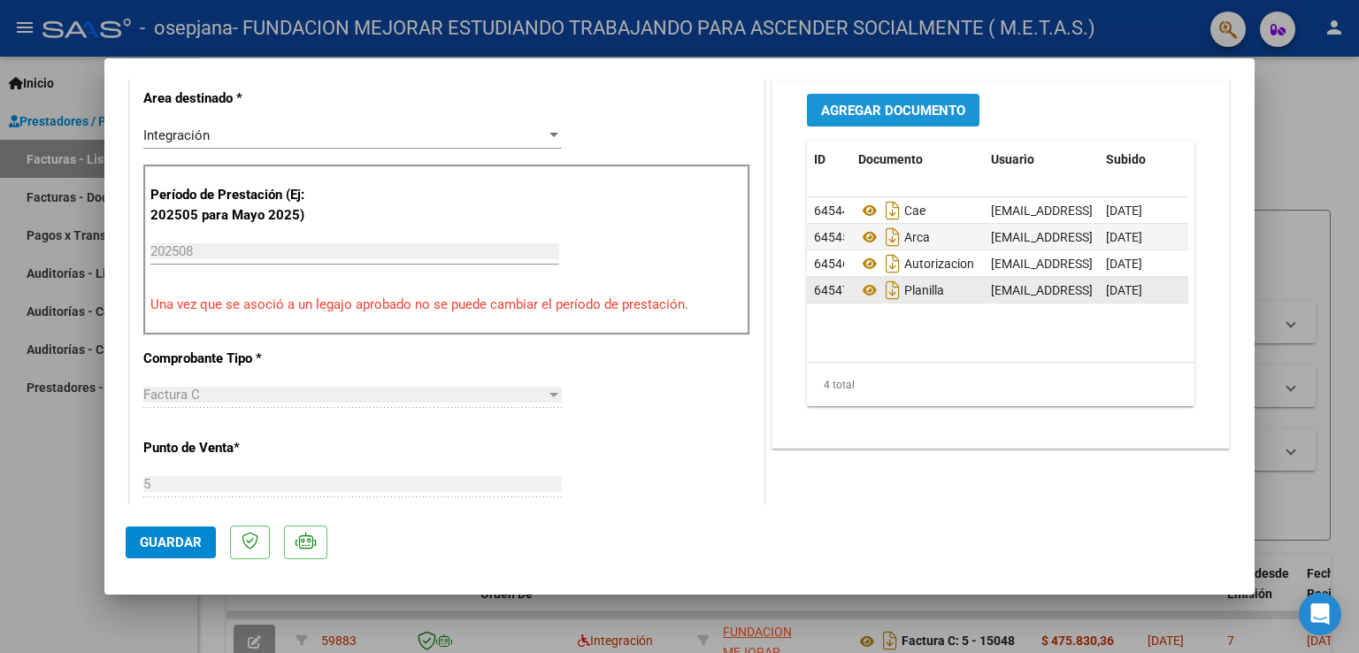
click at [895, 114] on span "Agregar Documento" at bounding box center [893, 111] width 144 height 16
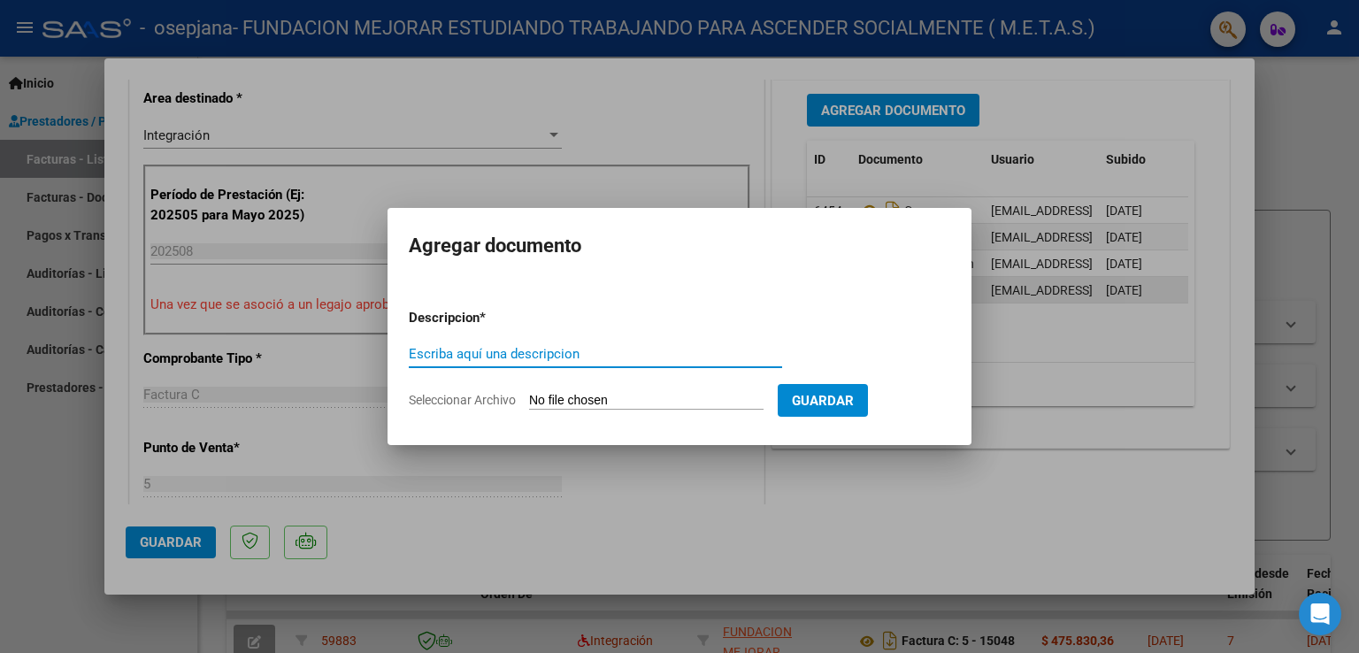
click at [563, 351] on input "Escriba aquí una descripcion" at bounding box center [595, 354] width 373 height 16
type input "CAR"
click at [539, 400] on input "Seleccionar Archivo" at bounding box center [646, 401] width 235 height 17
type input "C:\fakepath\[PERSON_NAME] [PERSON_NAME] - Car [PERSON_NAME].pdf"
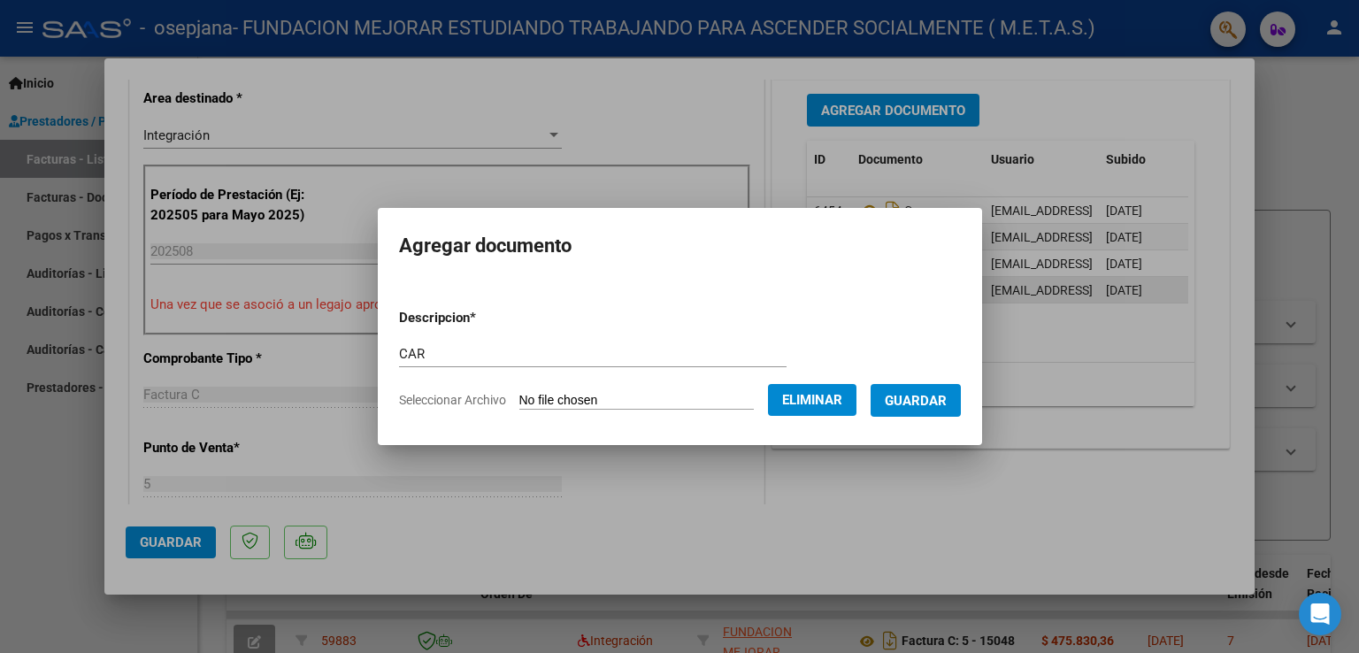
click at [906, 407] on span "Guardar" at bounding box center [916, 401] width 62 height 16
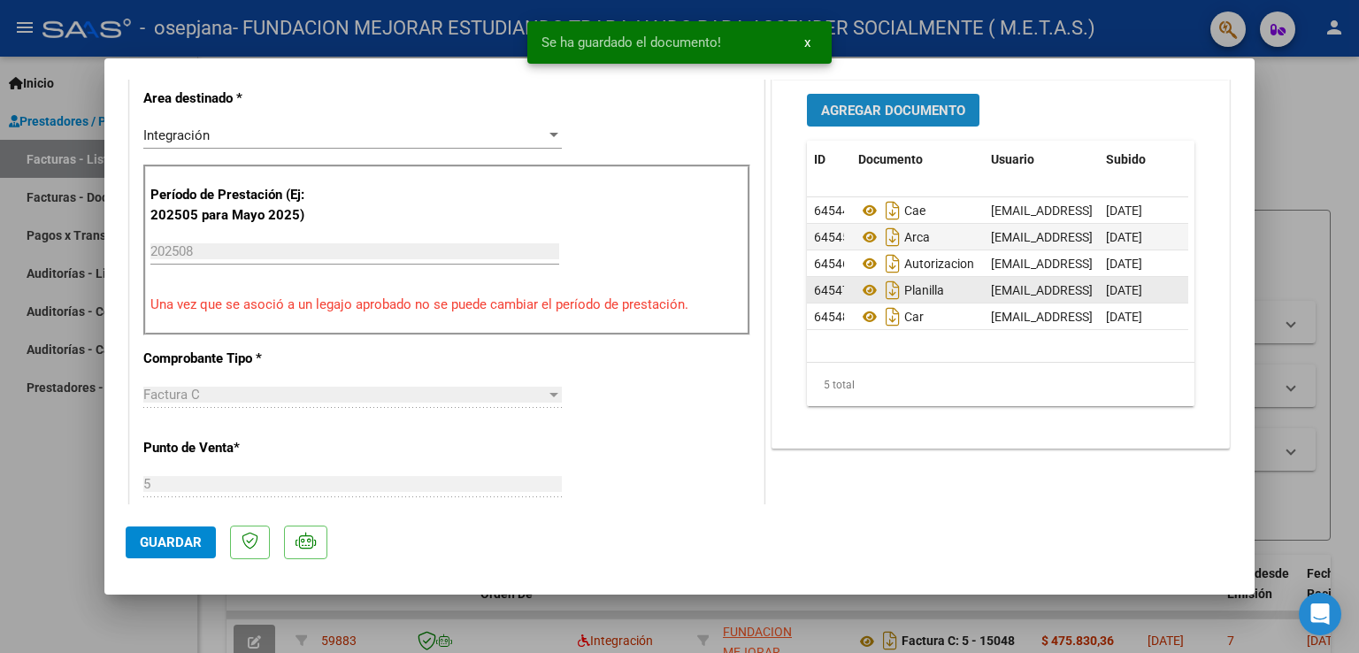
click at [889, 125] on button "Agregar Documento" at bounding box center [893, 110] width 173 height 33
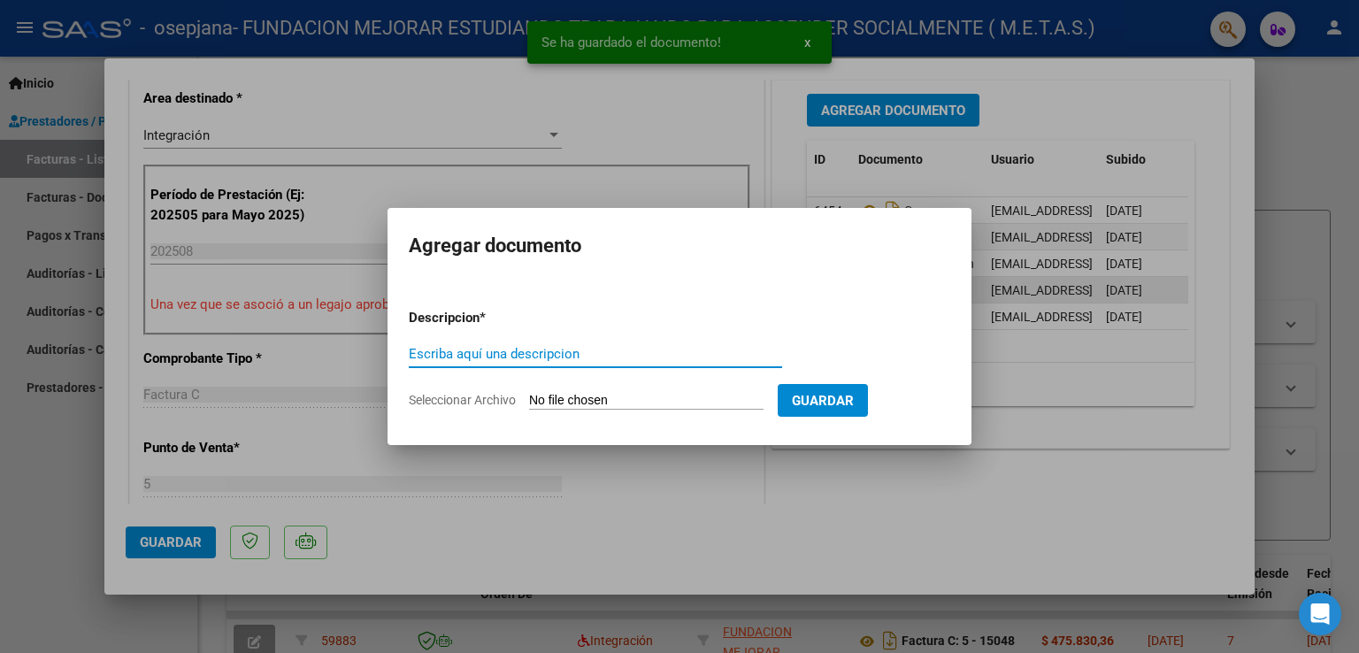
click at [633, 350] on input "Escriba aquí una descripcion" at bounding box center [595, 354] width 373 height 16
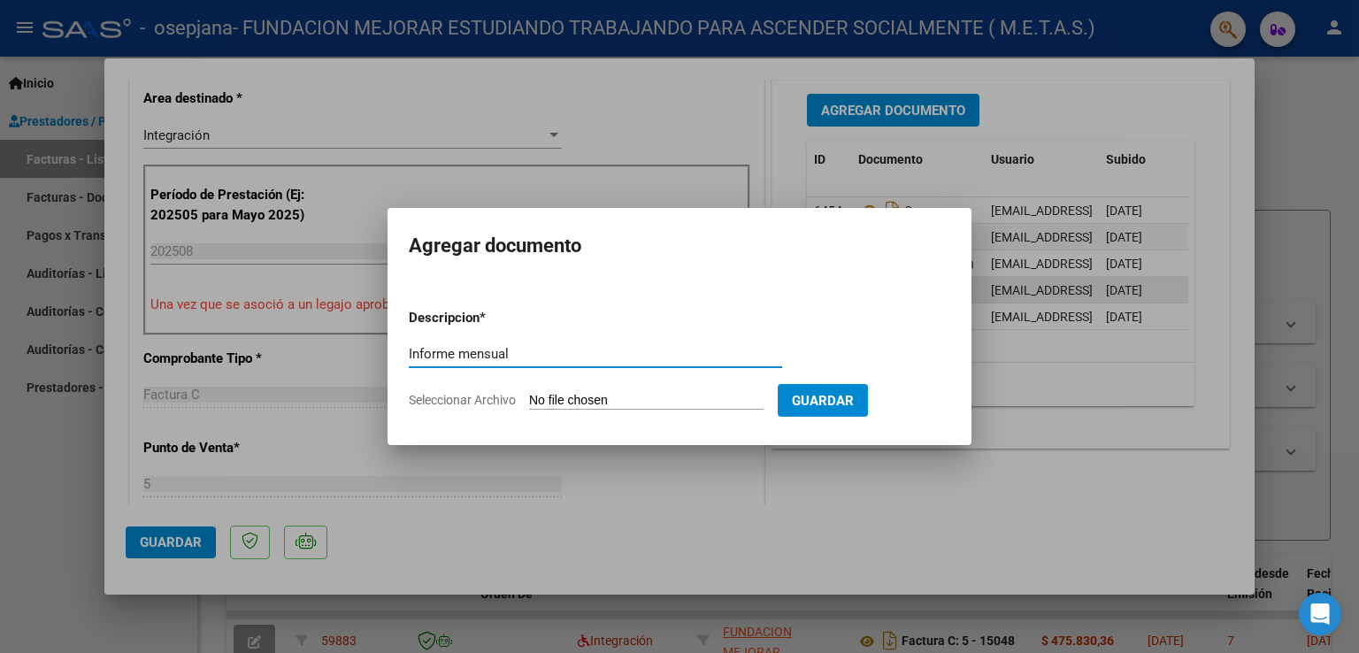
type input "Informe mensual"
click at [581, 411] on form "Descripcion * Informe mensual Escriba aquí una descripcion Seleccionar Archivo …" at bounding box center [680, 359] width 542 height 129
click at [588, 402] on input "Seleccionar Archivo" at bounding box center [646, 401] width 235 height 17
type input "C:\fakepath\[PERSON_NAME] [PERSON_NAME] - IP [PERSON_NAME].pdf"
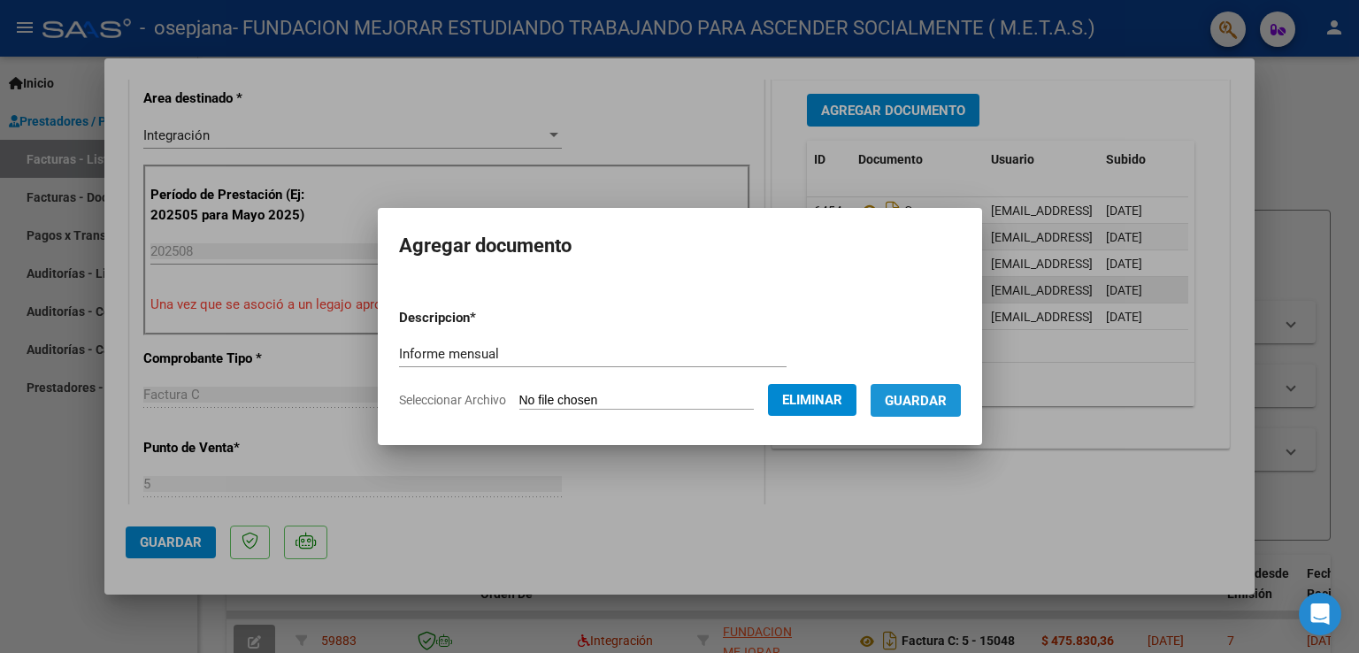
click at [902, 409] on span "Guardar" at bounding box center [916, 401] width 62 height 16
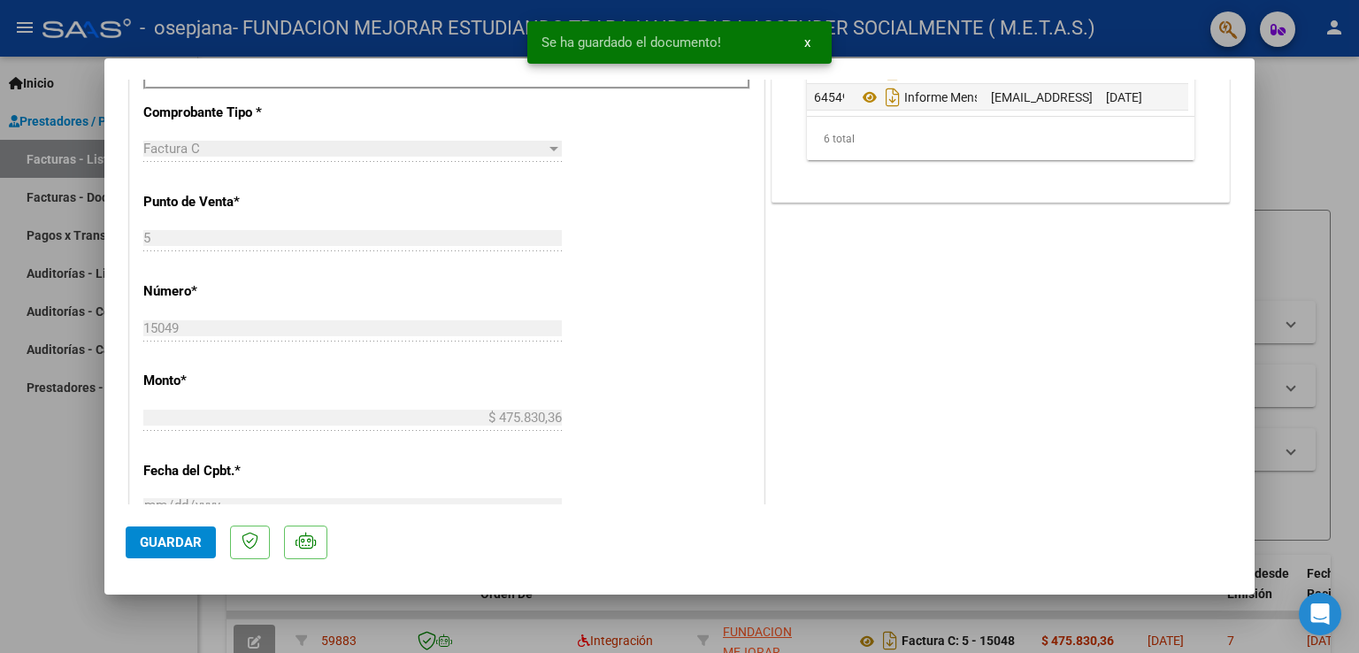
scroll to position [708, 0]
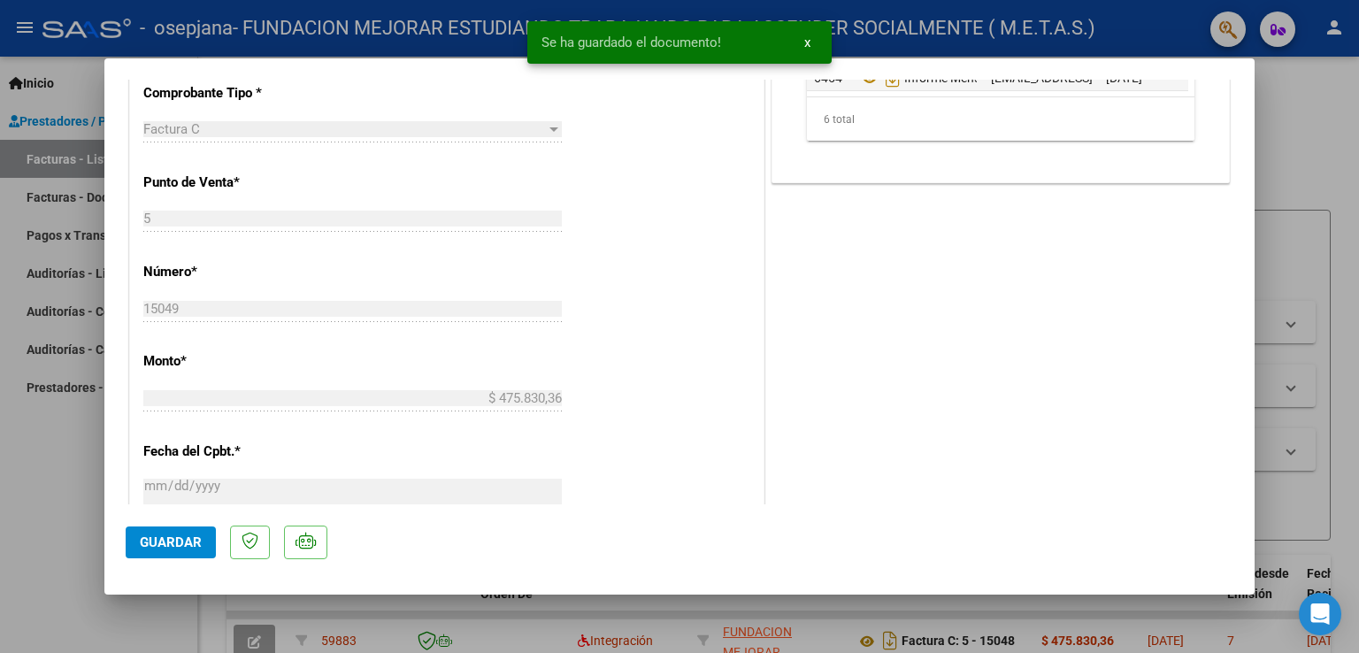
click at [160, 530] on button "Guardar" at bounding box center [171, 543] width 90 height 32
click at [50, 501] on div at bounding box center [679, 326] width 1359 height 653
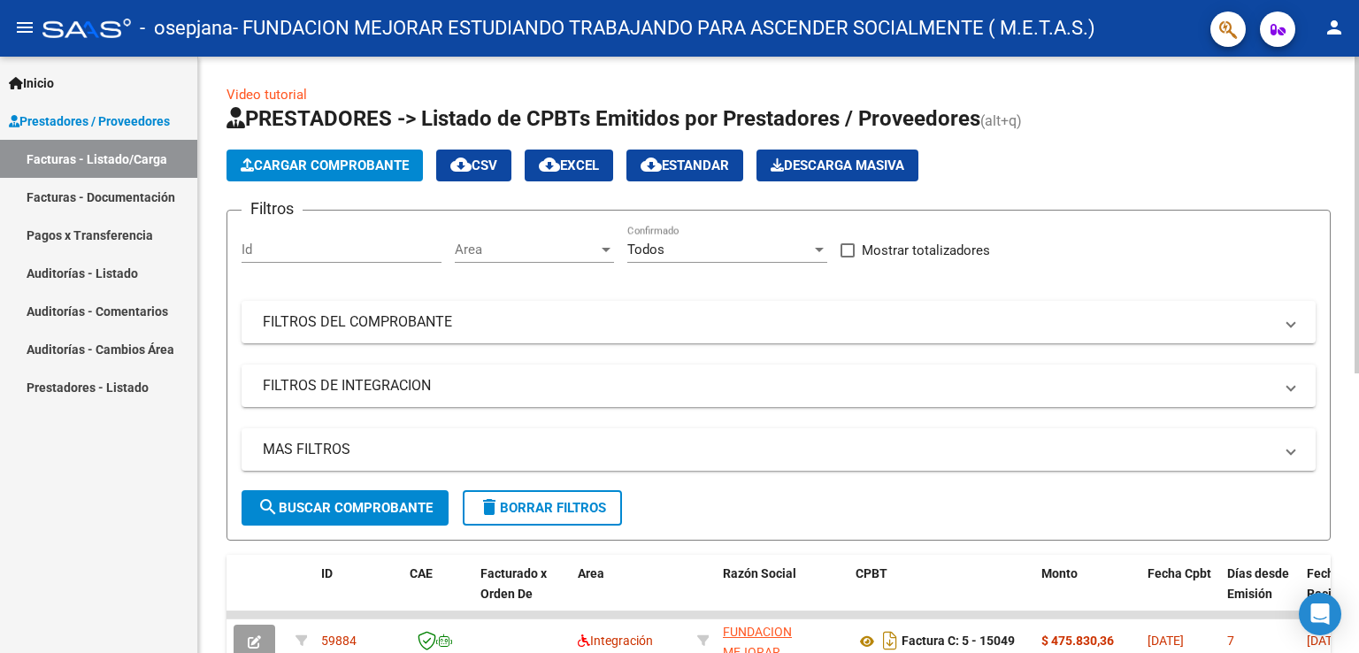
click at [282, 167] on span "Cargar Comprobante" at bounding box center [325, 166] width 168 height 16
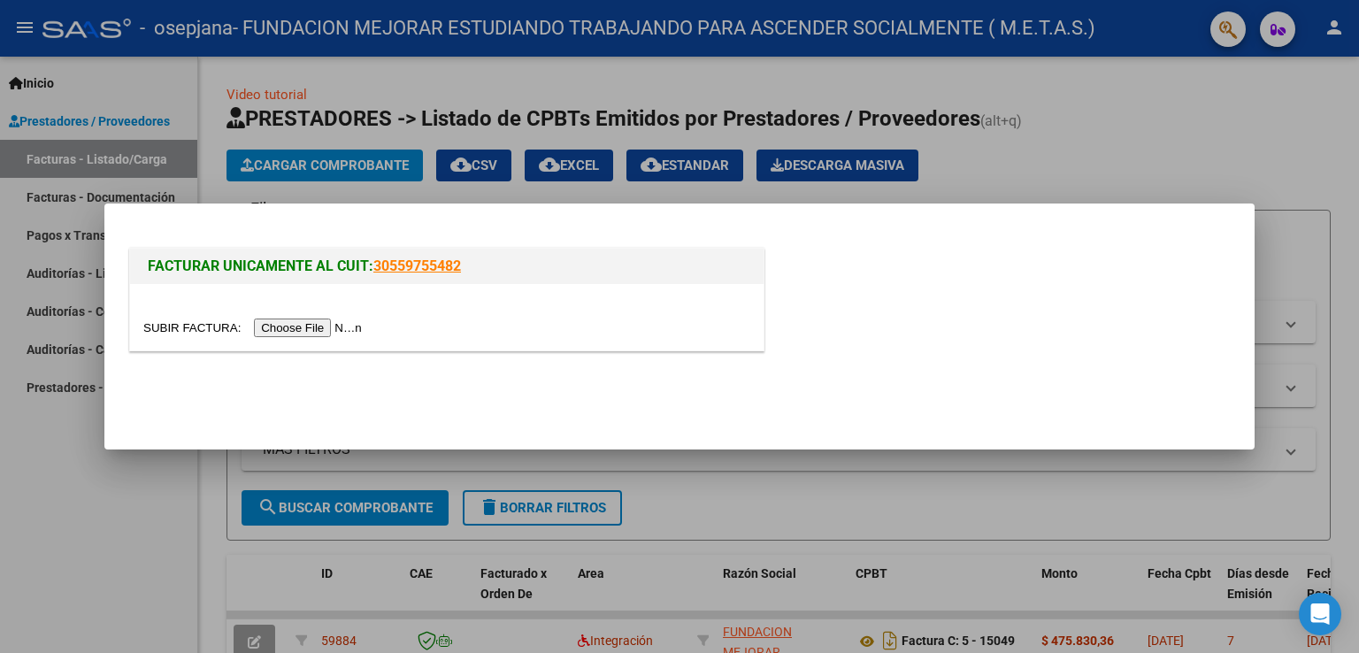
click at [311, 327] on input "file" at bounding box center [255, 328] width 224 height 19
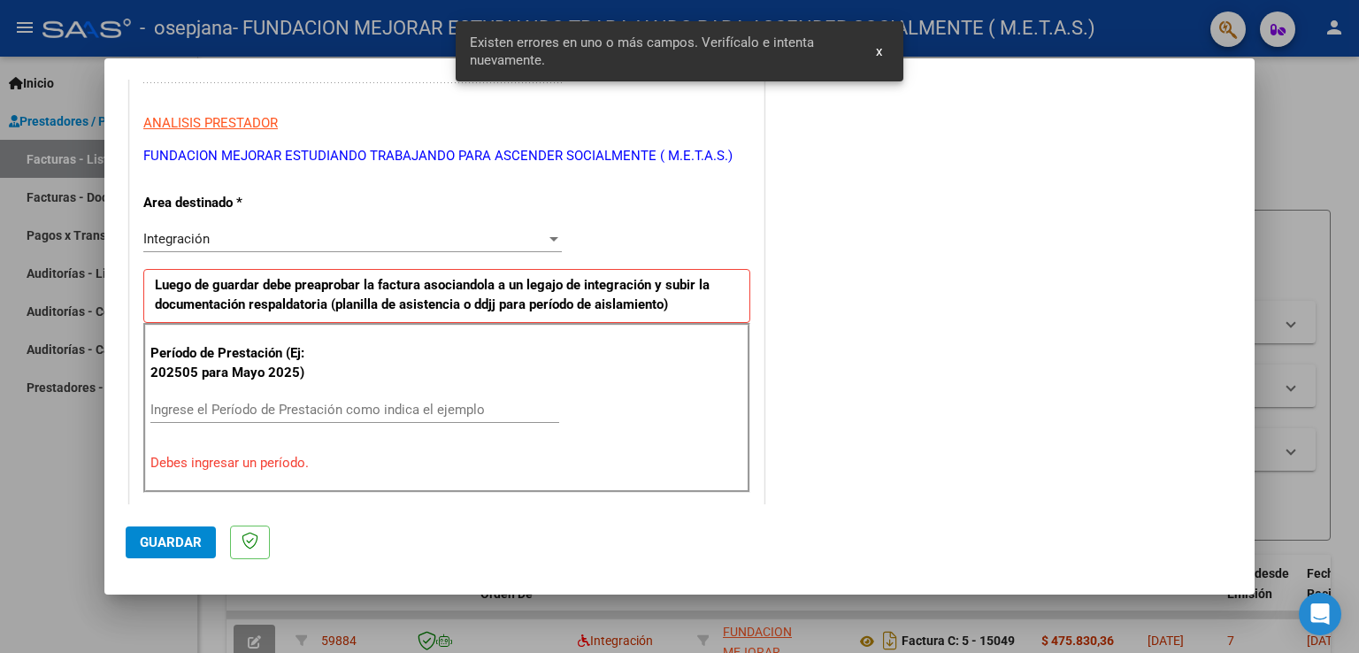
scroll to position [298, 0]
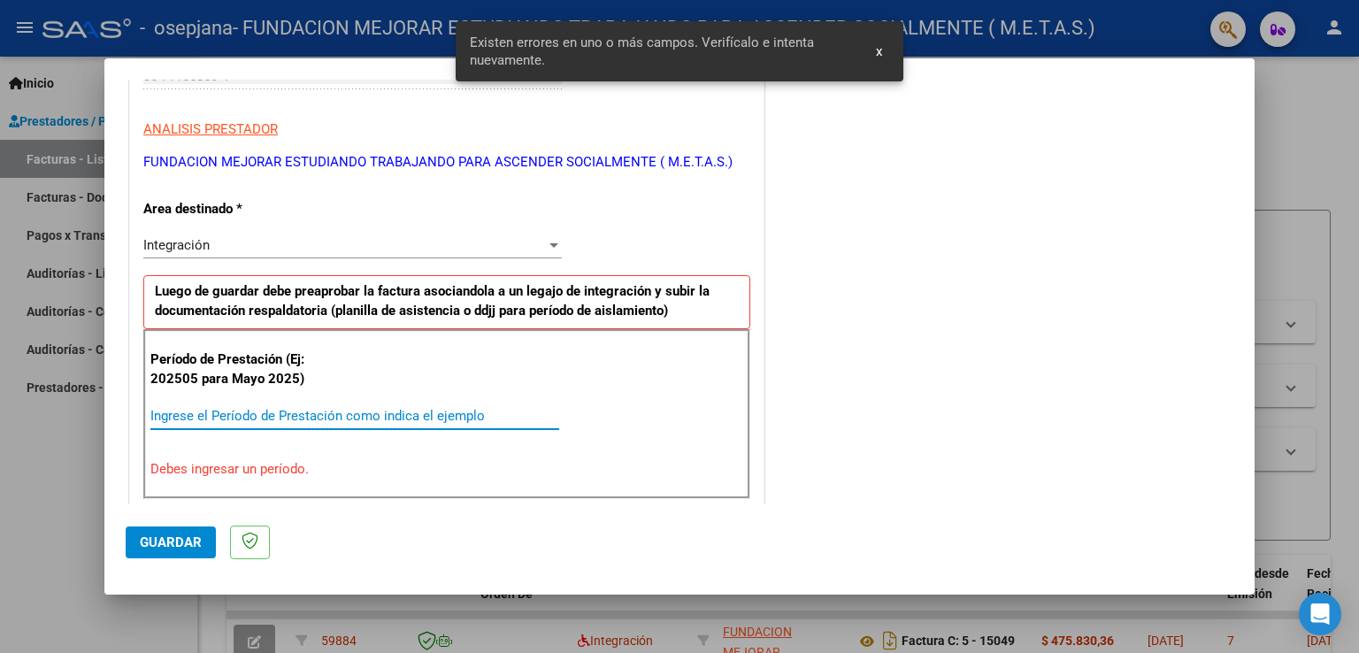
click at [333, 415] on input "Ingrese el Período de Prestación como indica el ejemplo" at bounding box center [354, 416] width 409 height 16
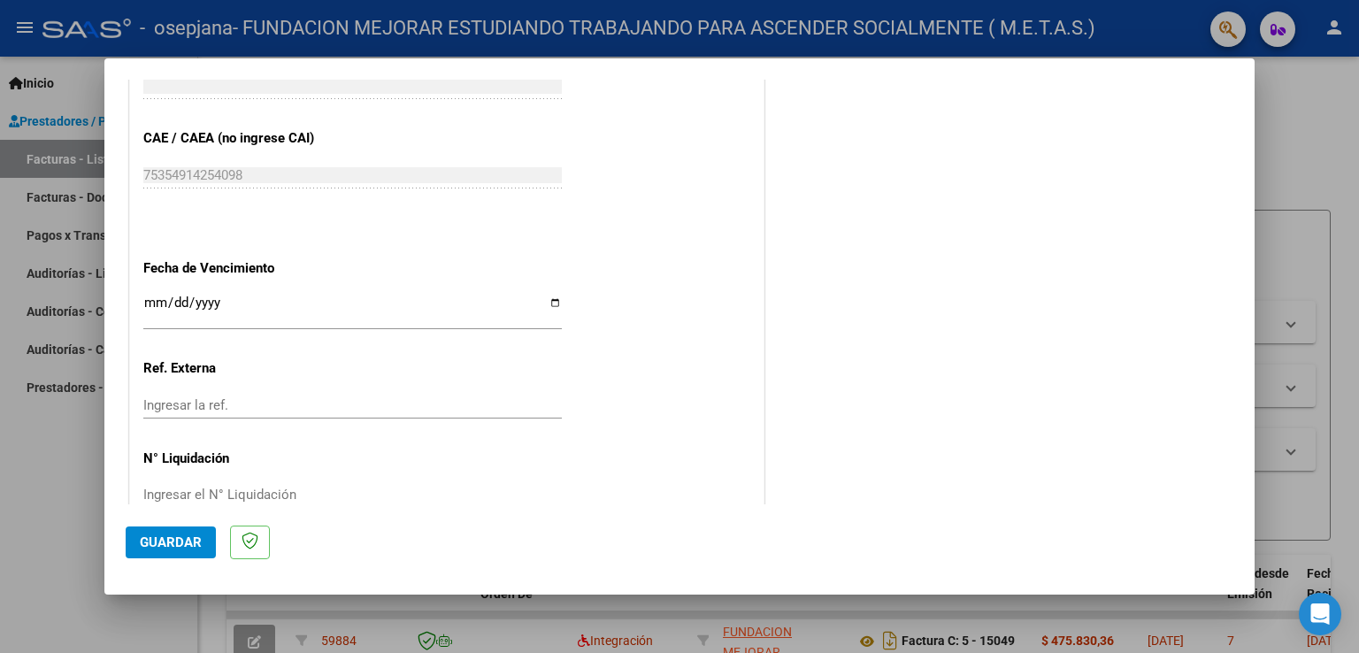
scroll to position [1131, 0]
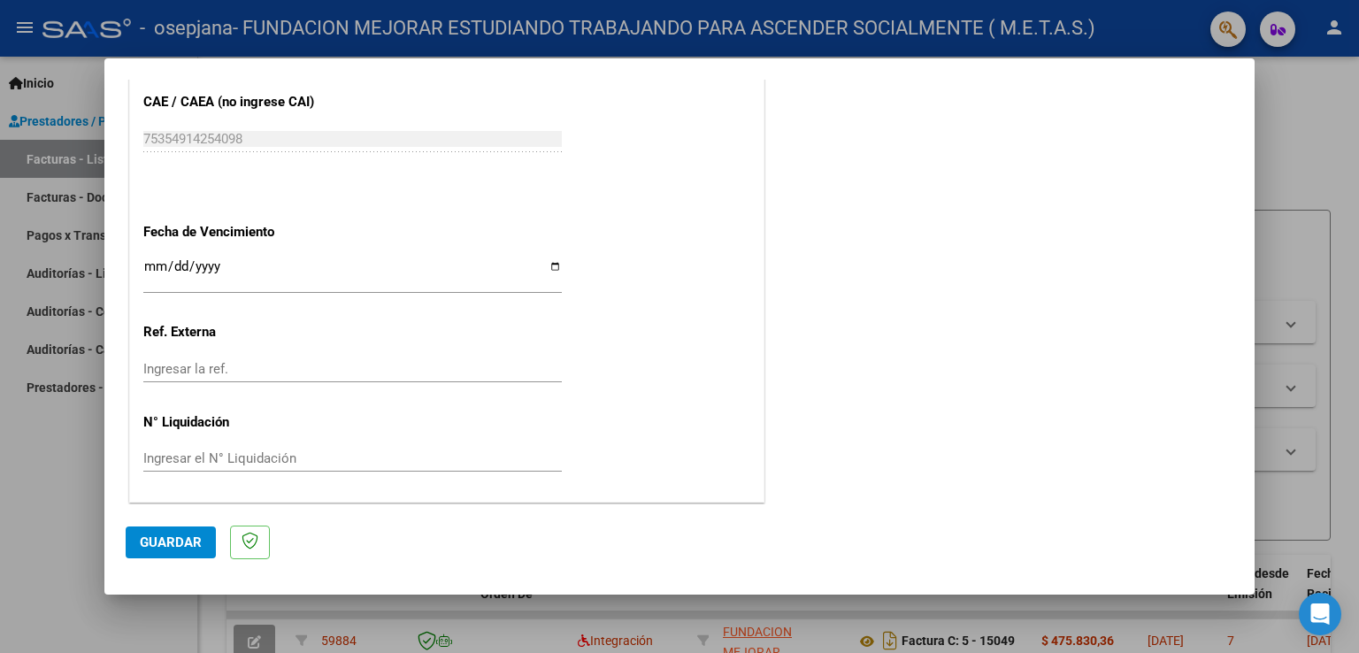
type input "202508"
click at [549, 264] on input "Ingresar la fecha" at bounding box center [352, 273] width 419 height 28
type input "[DATE]"
click at [155, 549] on span "Guardar" at bounding box center [171, 542] width 62 height 16
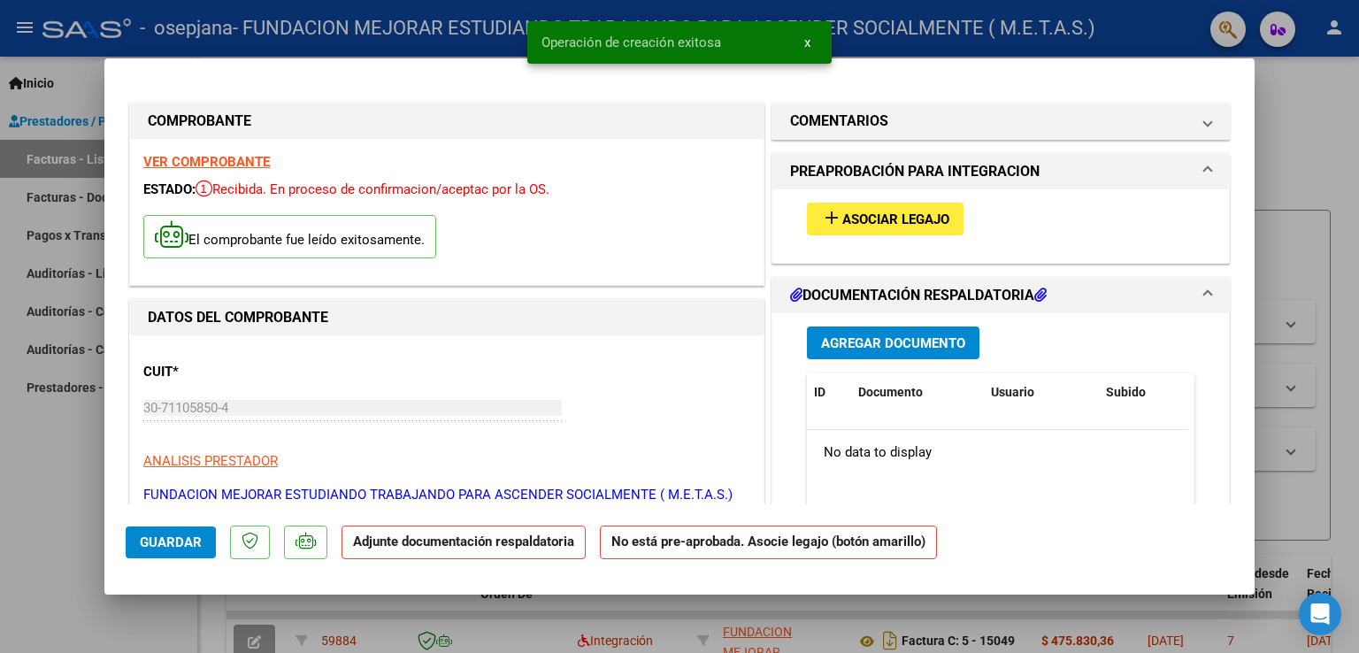
click at [209, 157] on strong "VER COMPROBANTE" at bounding box center [206, 162] width 127 height 16
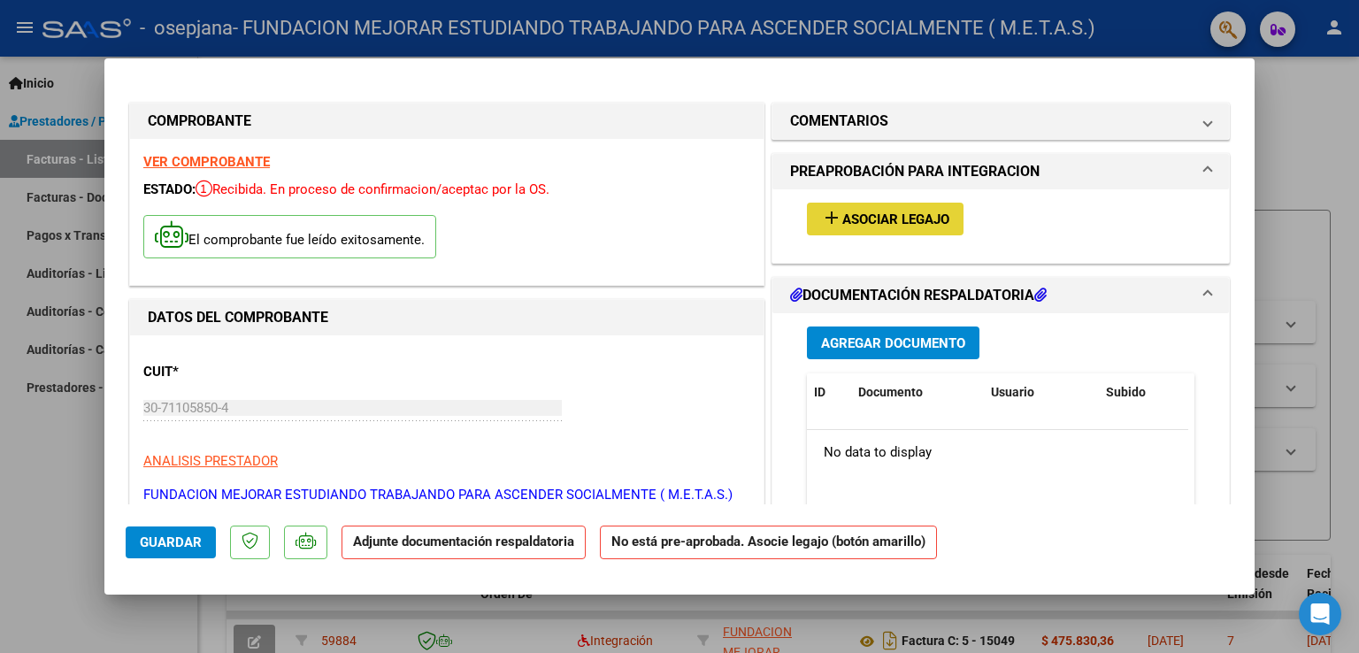
click at [835, 211] on span "add Asociar Legajo" at bounding box center [885, 219] width 128 height 16
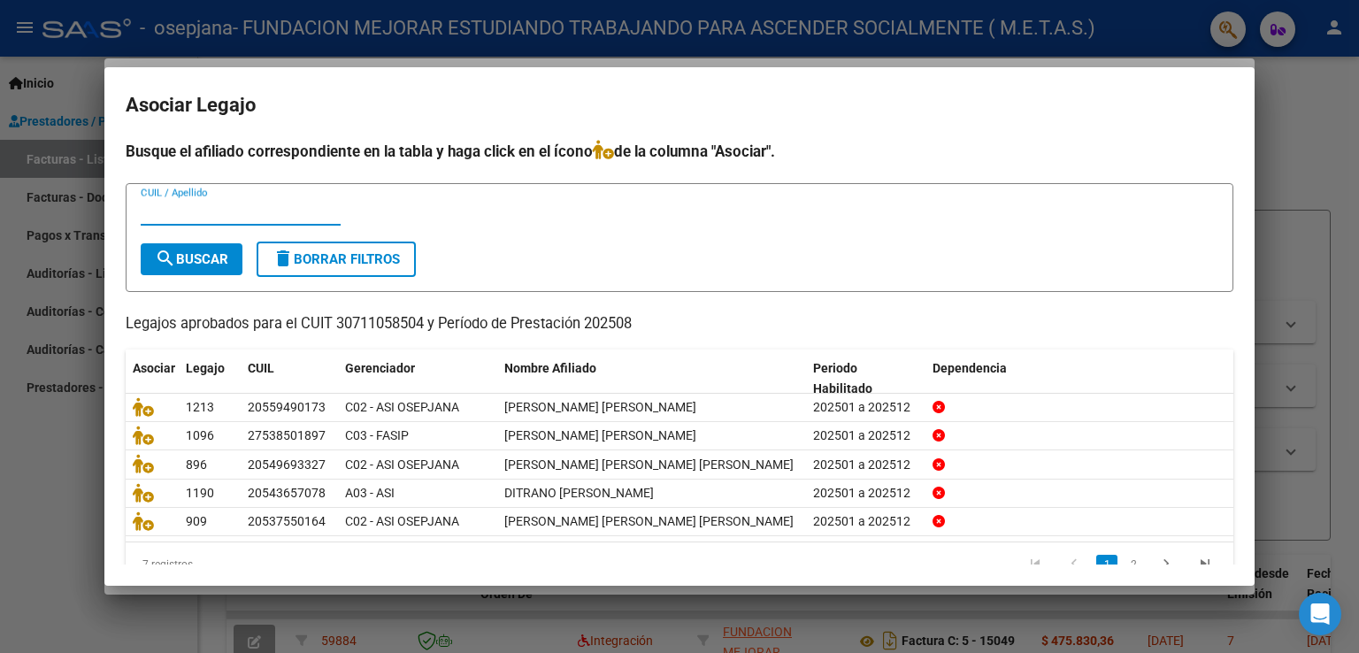
paste input "20537550164"
type input "20537550164"
click at [209, 249] on button "search Buscar" at bounding box center [192, 259] width 102 height 32
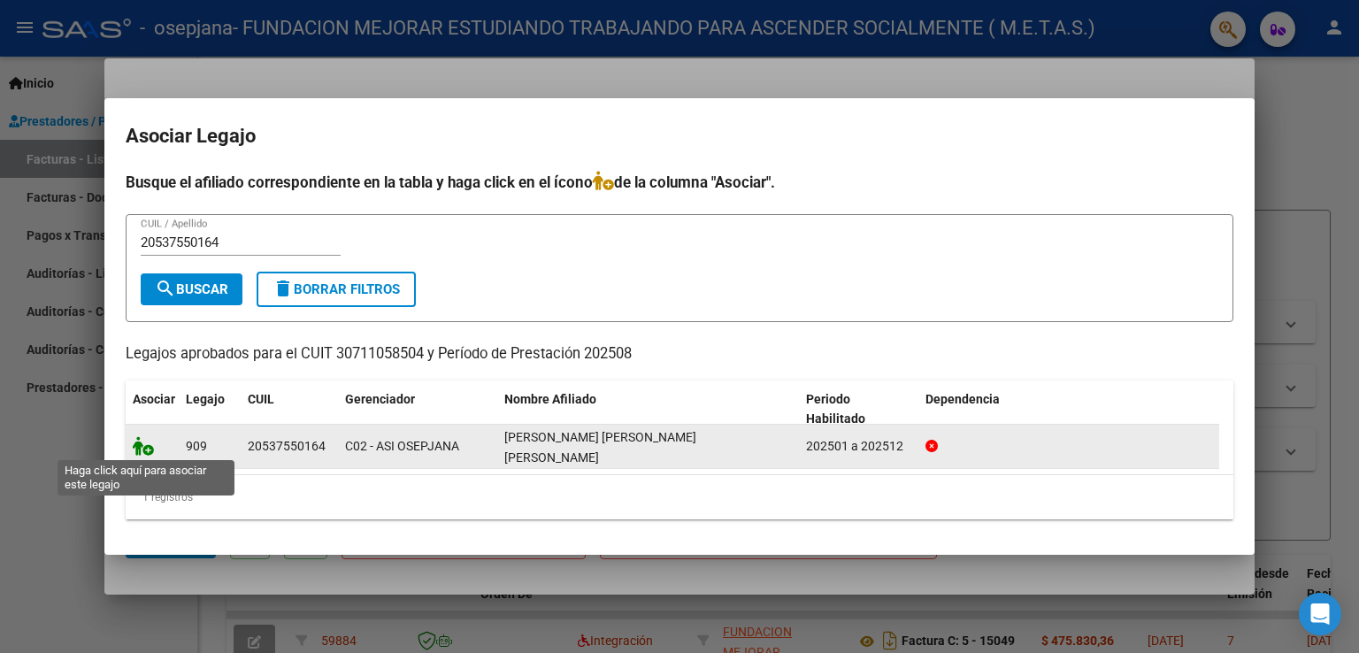
click at [149, 449] on icon at bounding box center [143, 445] width 21 height 19
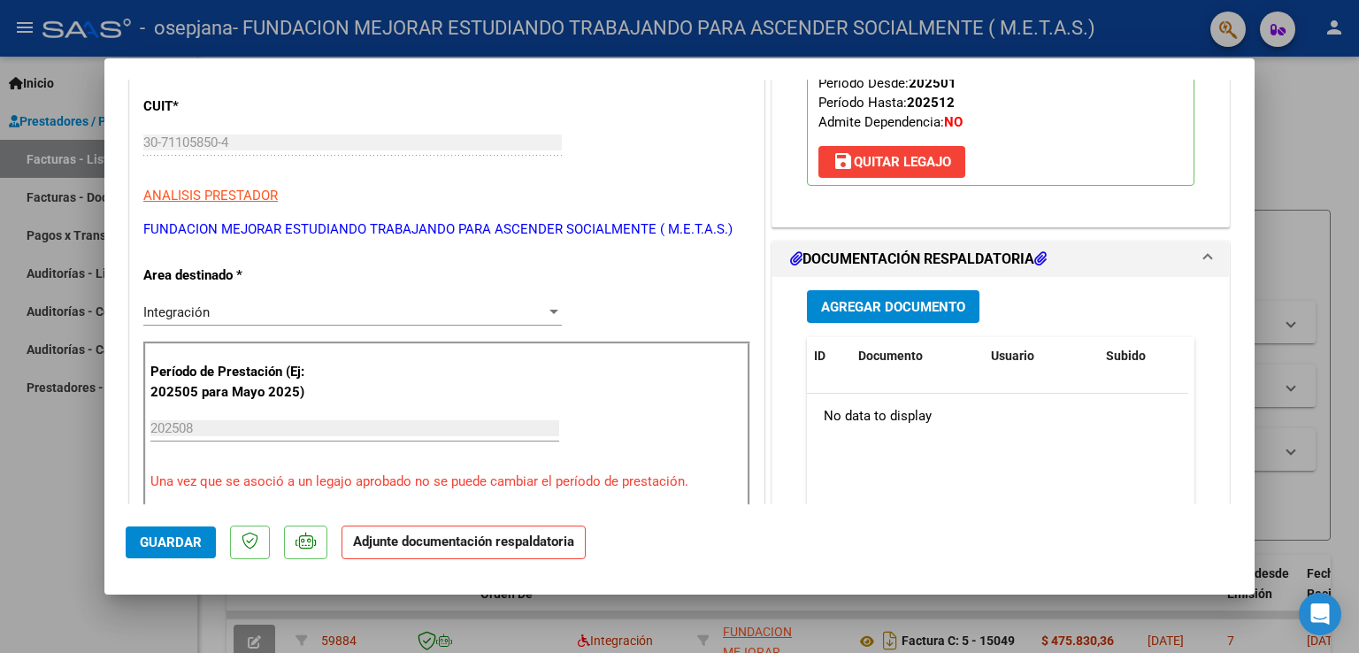
scroll to position [177, 0]
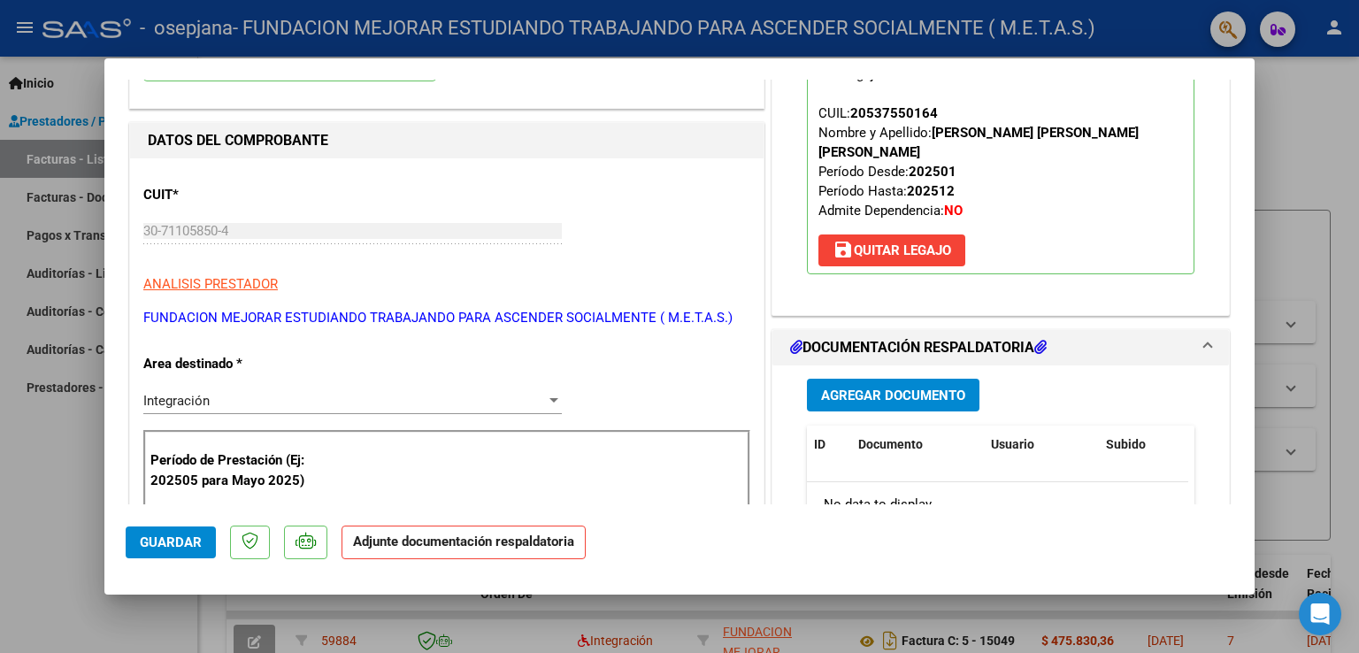
click at [906, 388] on span "Agregar Documento" at bounding box center [893, 396] width 144 height 16
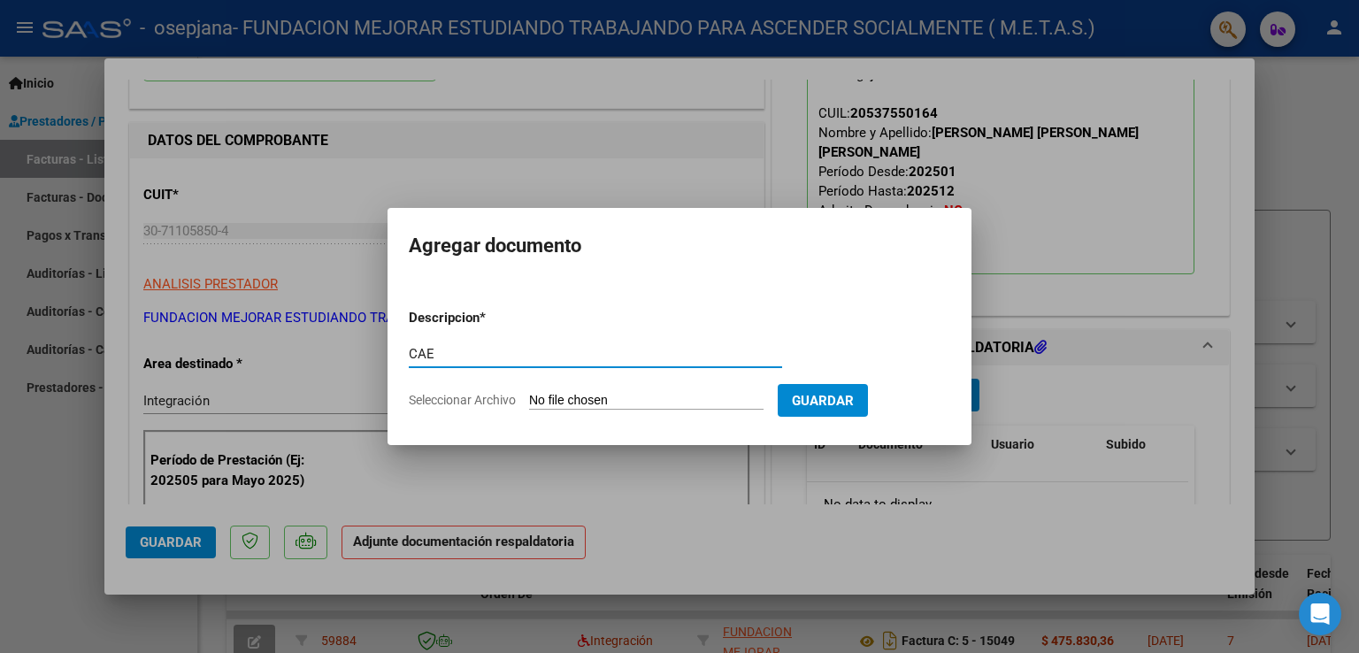
type input "CAE"
click at [594, 411] on form "Descripcion * CAE Escriba aquí una descripcion Seleccionar Archivo Guardar" at bounding box center [680, 359] width 542 height 129
click at [588, 398] on input "Seleccionar Archivo" at bounding box center [646, 401] width 235 height 17
type input "C:\fakepath\CAE FC 15050.pdf"
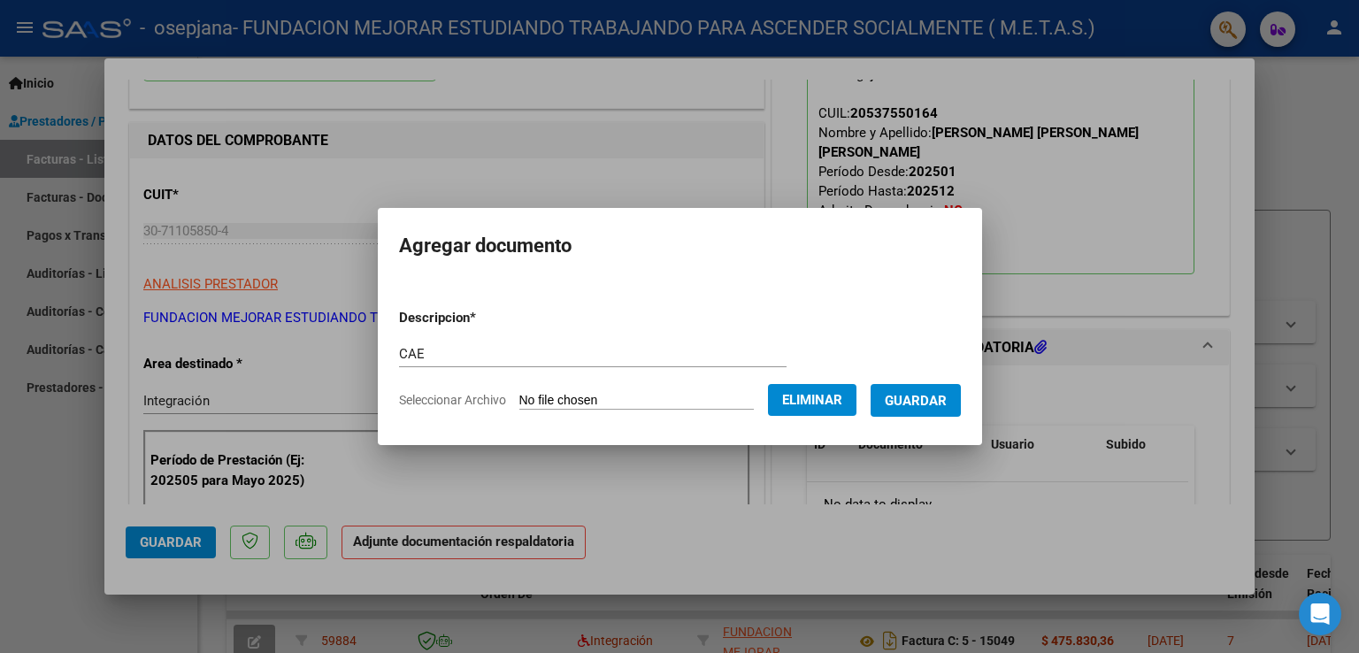
click at [944, 406] on span "Guardar" at bounding box center [916, 401] width 62 height 16
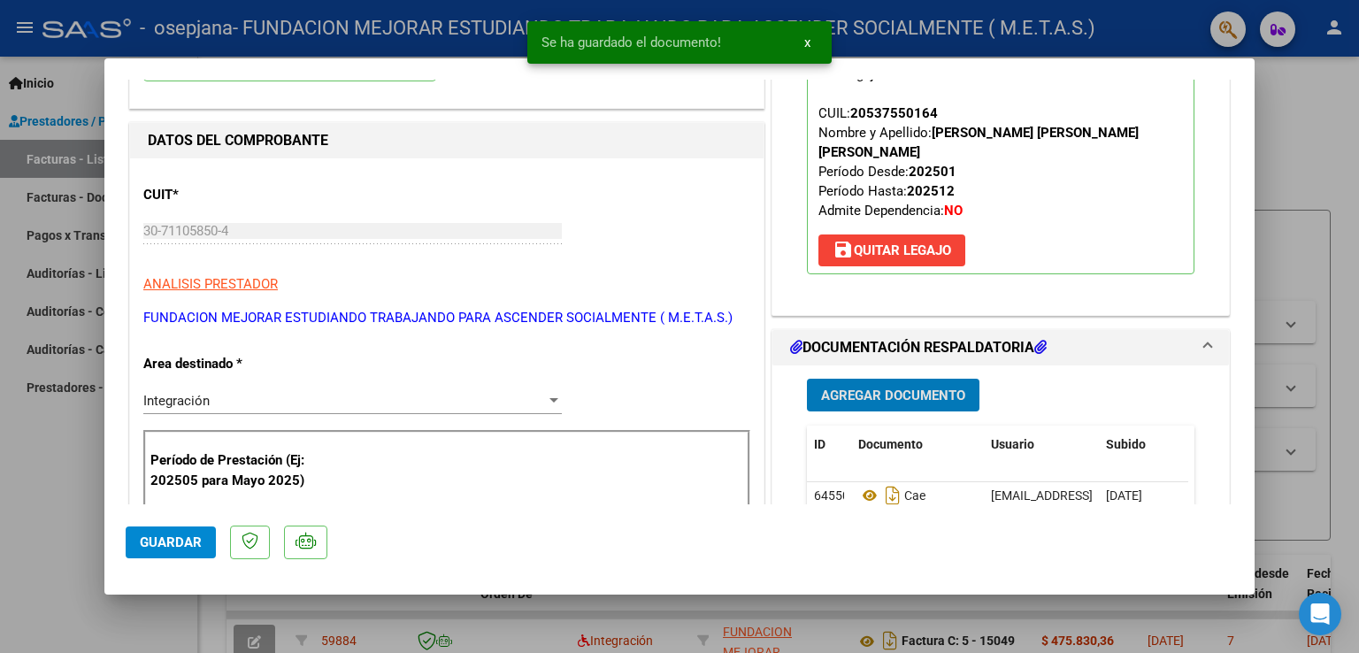
click at [928, 388] on span "Agregar Documento" at bounding box center [893, 396] width 144 height 16
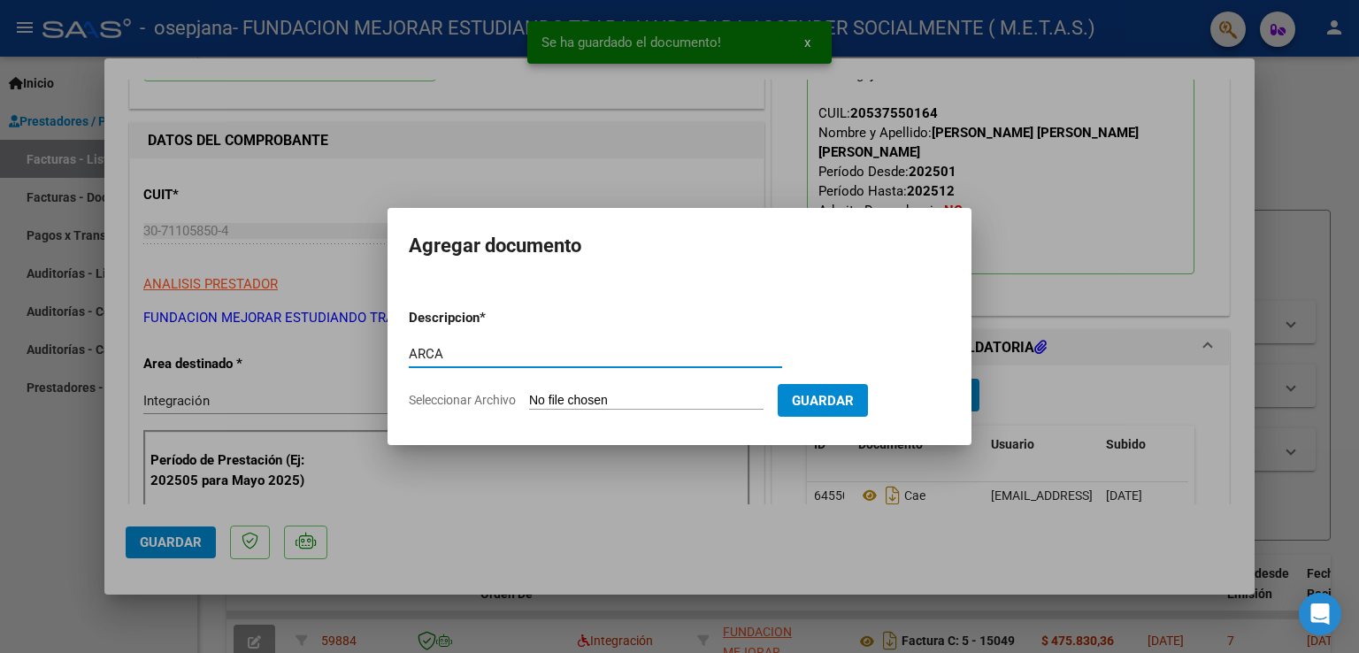
type input "ARCA"
click at [607, 398] on input "Seleccionar Archivo" at bounding box center [646, 401] width 235 height 17
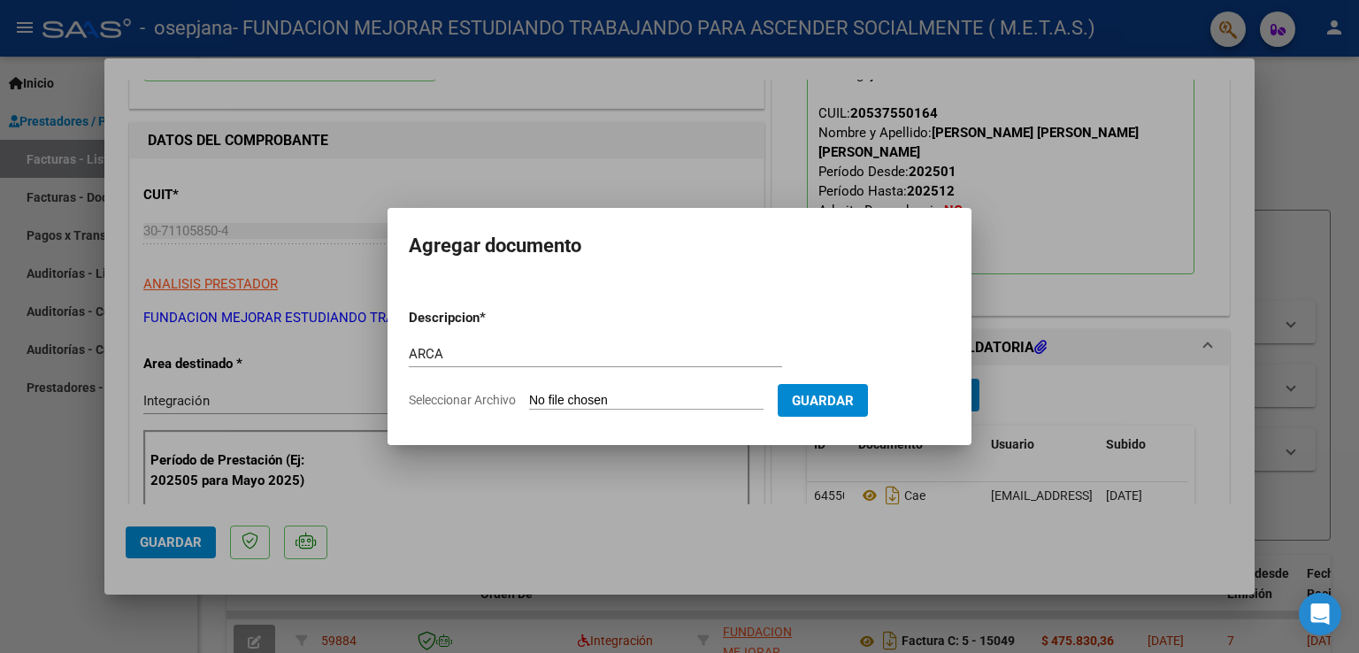
type input "C:\fakepath\ARCA AFIP.pdf"
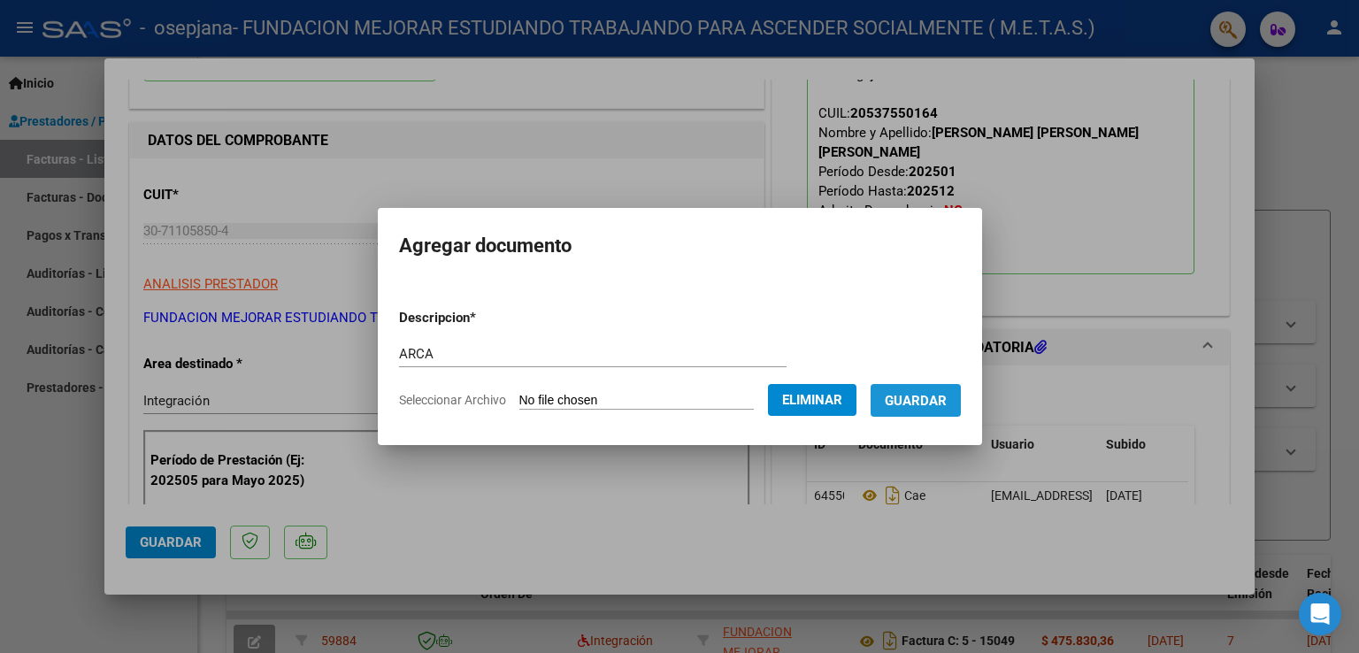
click at [920, 406] on span "Guardar" at bounding box center [916, 401] width 62 height 16
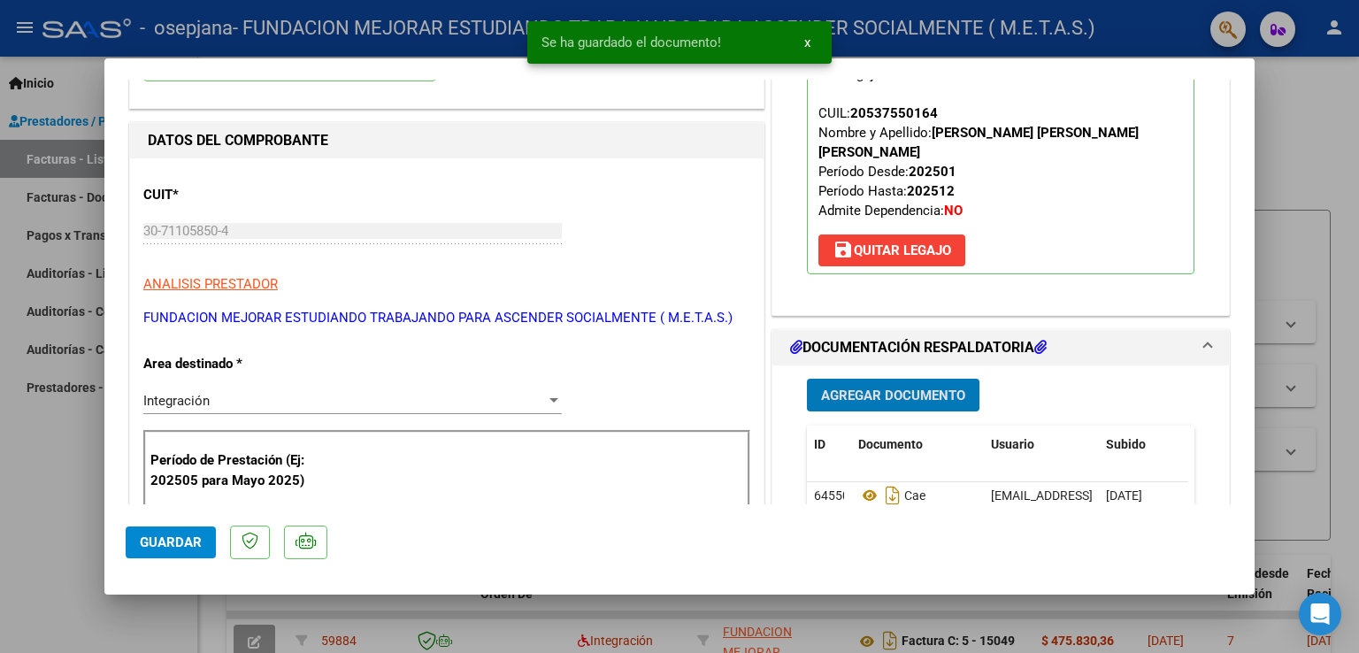
click at [895, 388] on span "Agregar Documento" at bounding box center [893, 396] width 144 height 16
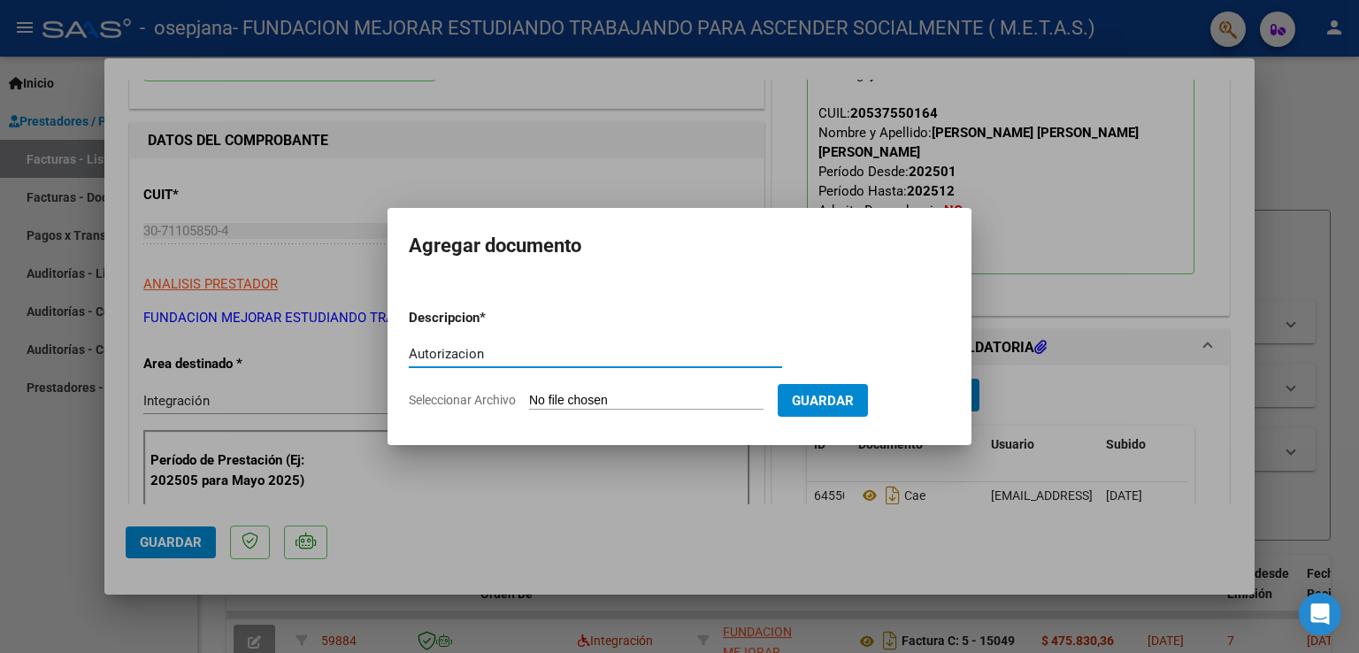
type input "Autorizacion"
click at [627, 400] on input "Seleccionar Archivo" at bounding box center [646, 401] width 235 height 17
type input "C:\fakepath\[PERSON_NAME] [PERSON_NAME] (feb-dic).pdf"
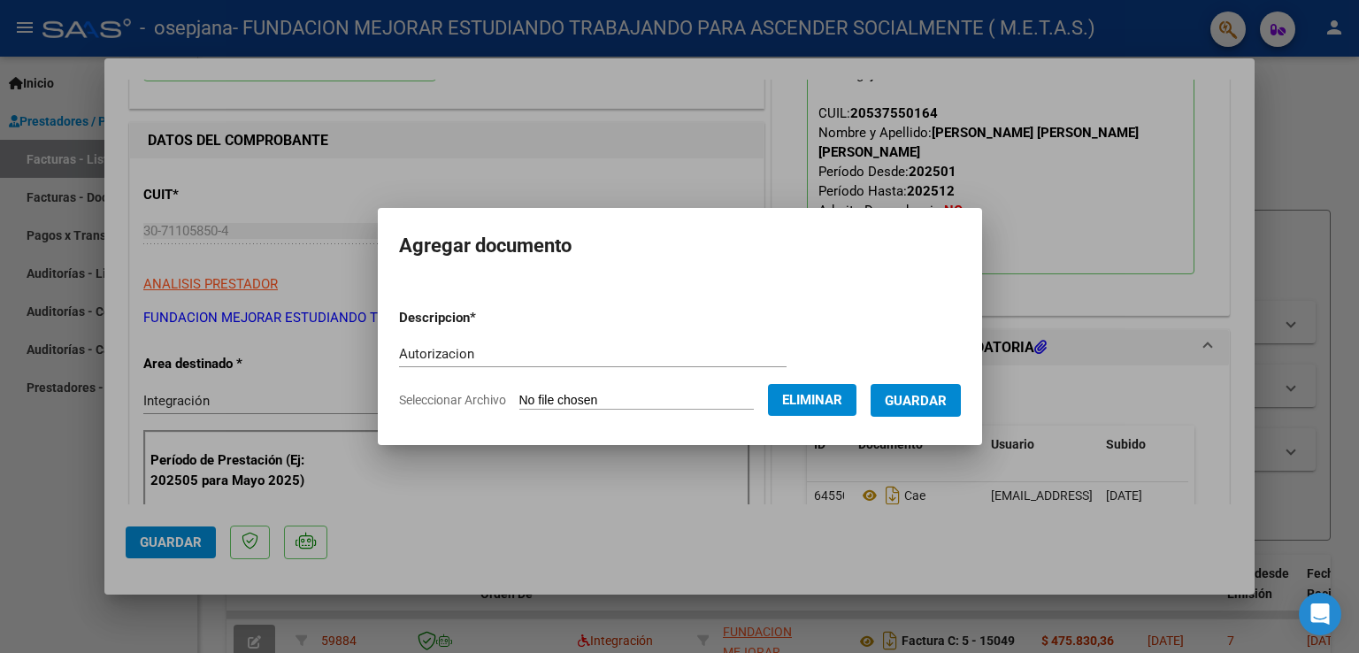
click at [926, 408] on span "Guardar" at bounding box center [916, 401] width 62 height 16
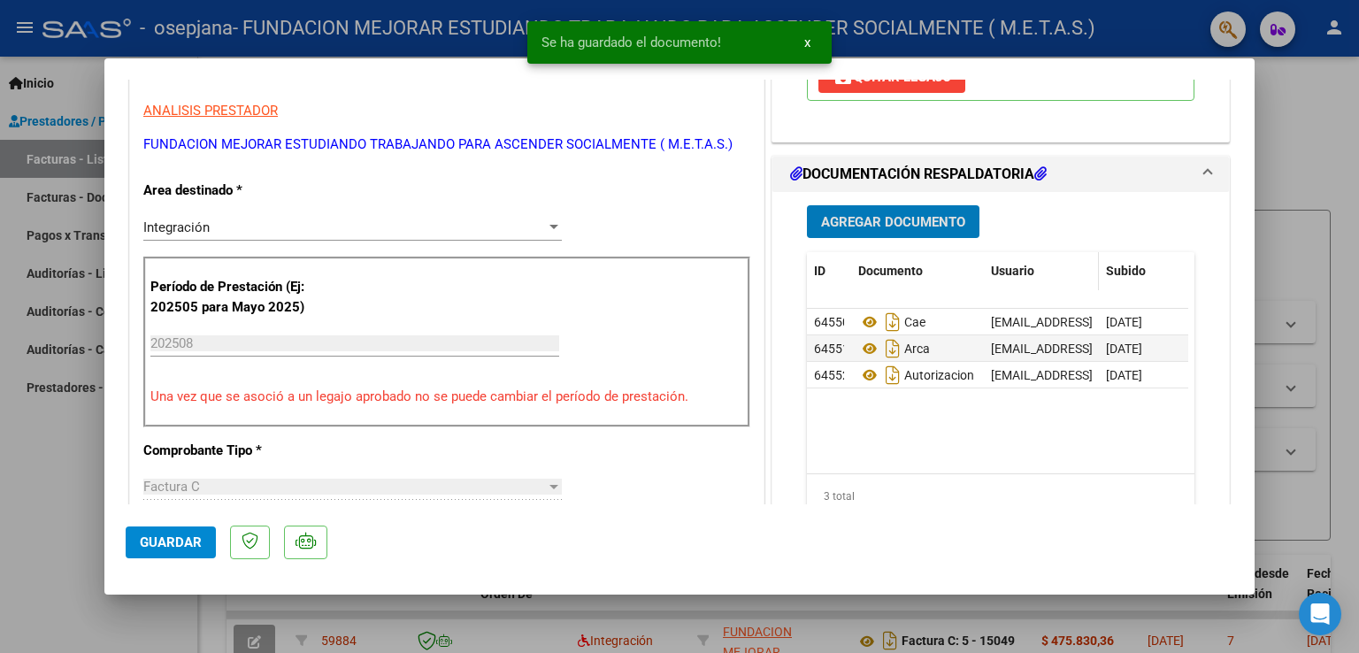
scroll to position [354, 0]
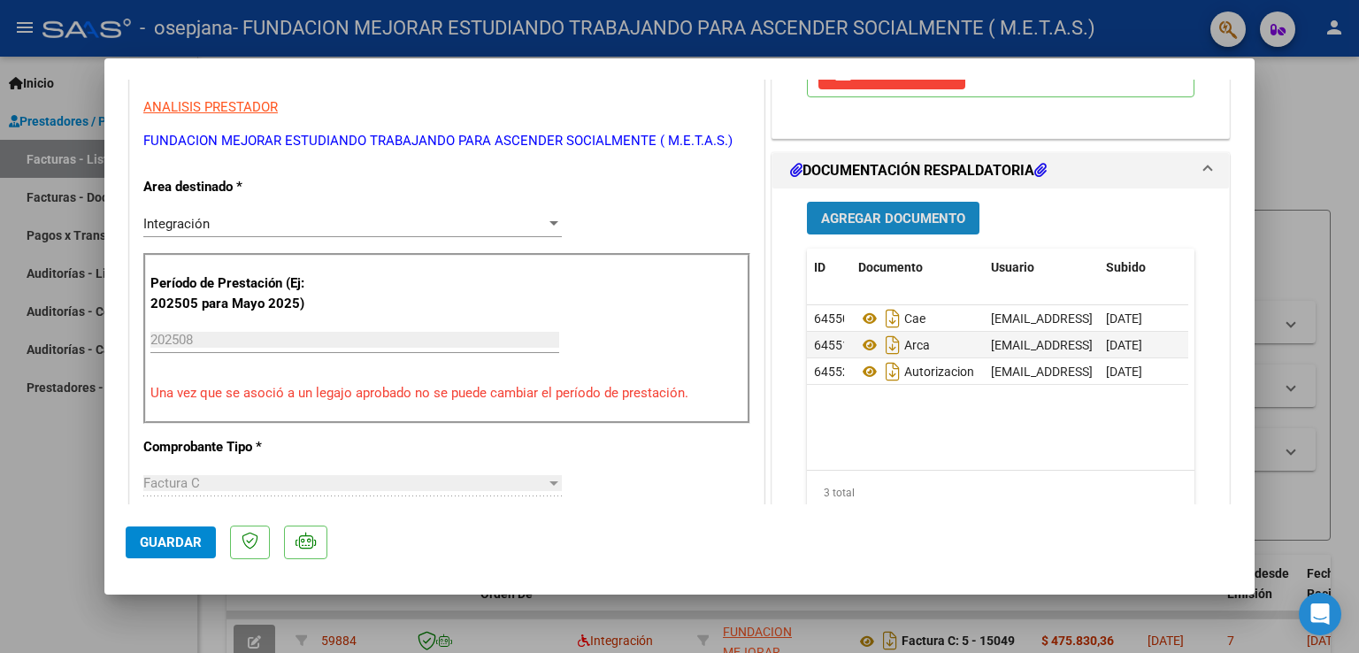
click at [855, 211] on span "Agregar Documento" at bounding box center [893, 219] width 144 height 16
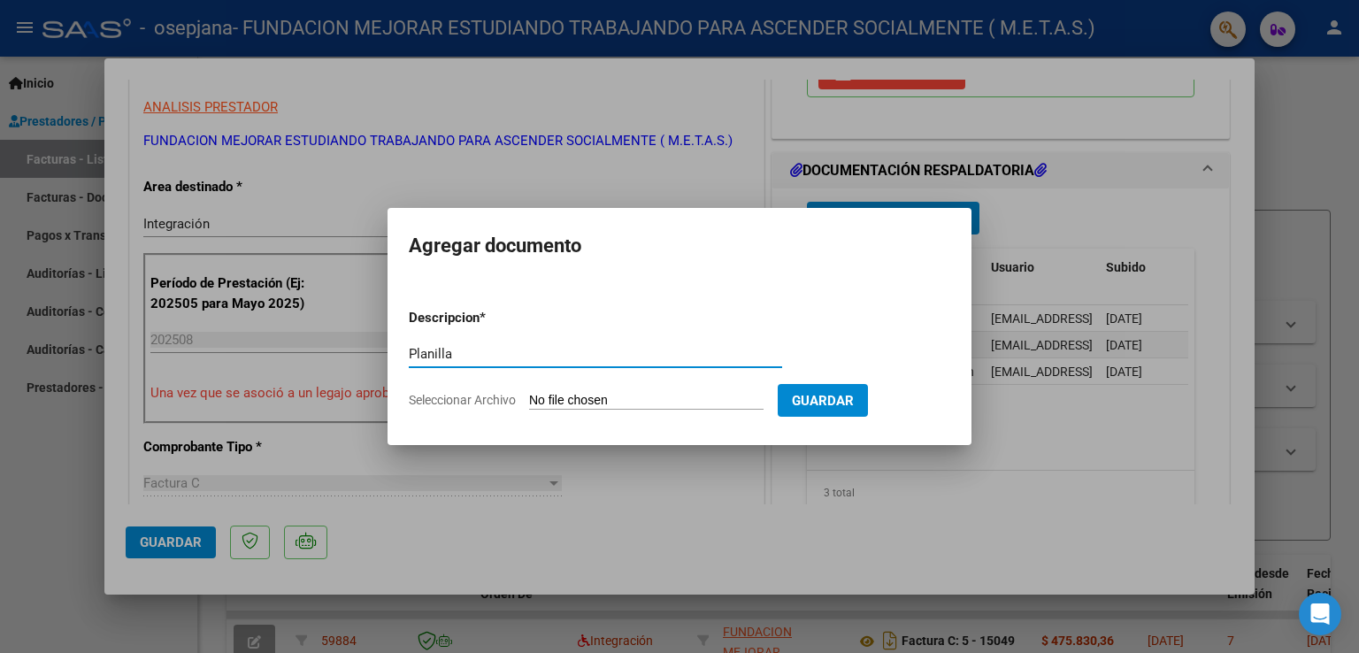
type input "Planilla"
click at [558, 406] on input "Seleccionar Archivo" at bounding box center [646, 401] width 235 height 17
type input "C:\fakepath\[PERSON_NAME] [PERSON_NAME] [PERSON_NAME].pdf"
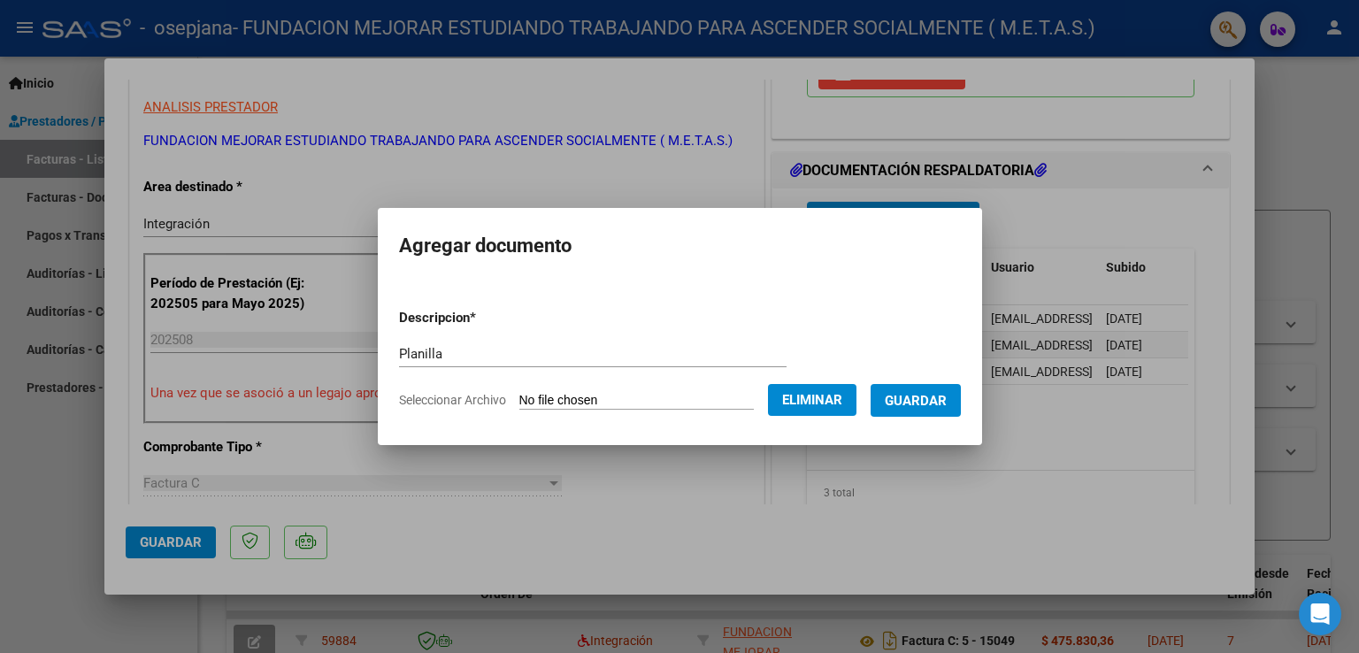
click at [904, 401] on span "Guardar" at bounding box center [916, 401] width 62 height 16
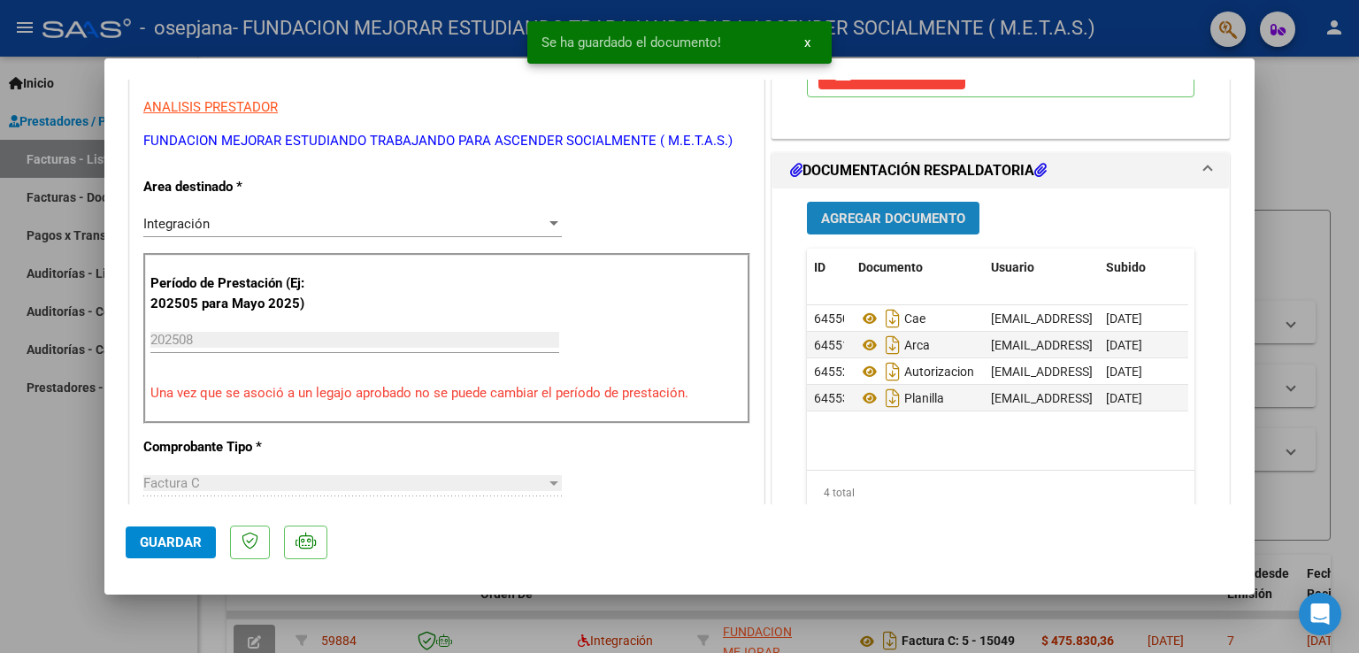
click at [872, 211] on span "Agregar Documento" at bounding box center [893, 219] width 144 height 16
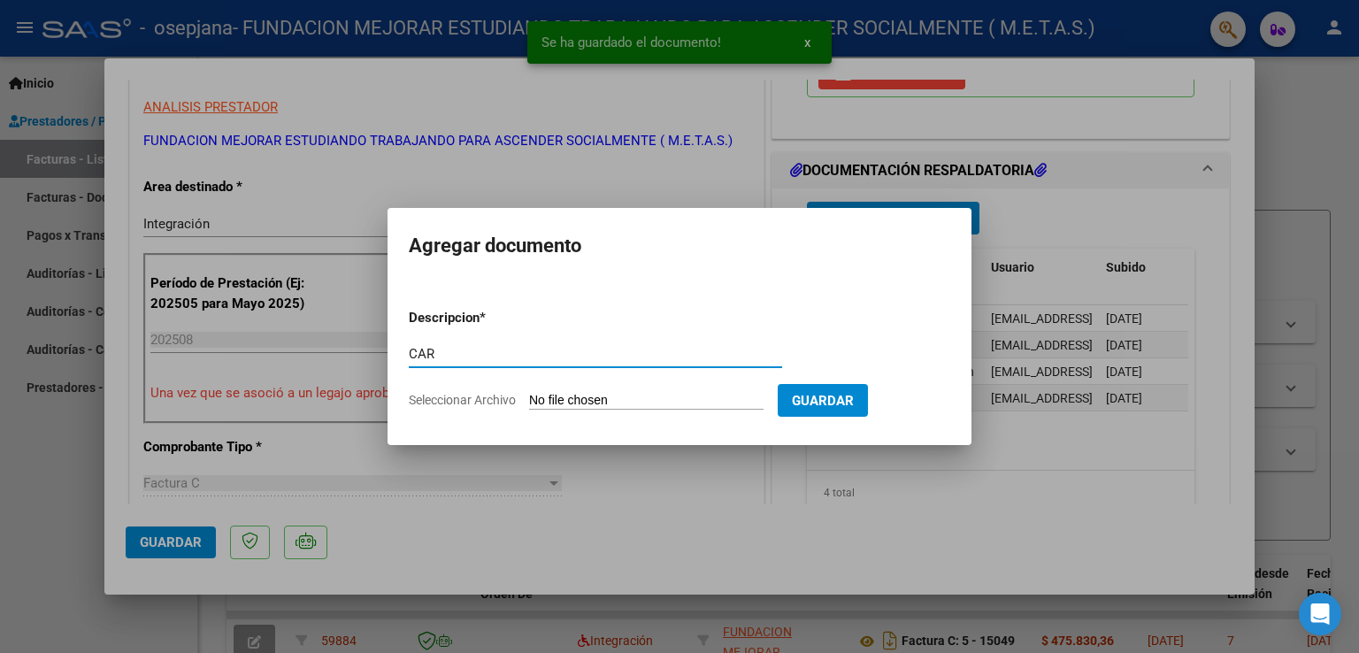
type input "CAR"
click at [581, 401] on input "Seleccionar Archivo" at bounding box center [646, 401] width 235 height 17
type input "C:\fakepath\[PERSON_NAME] [PERSON_NAME] - CAR [PERSON_NAME].pdf"
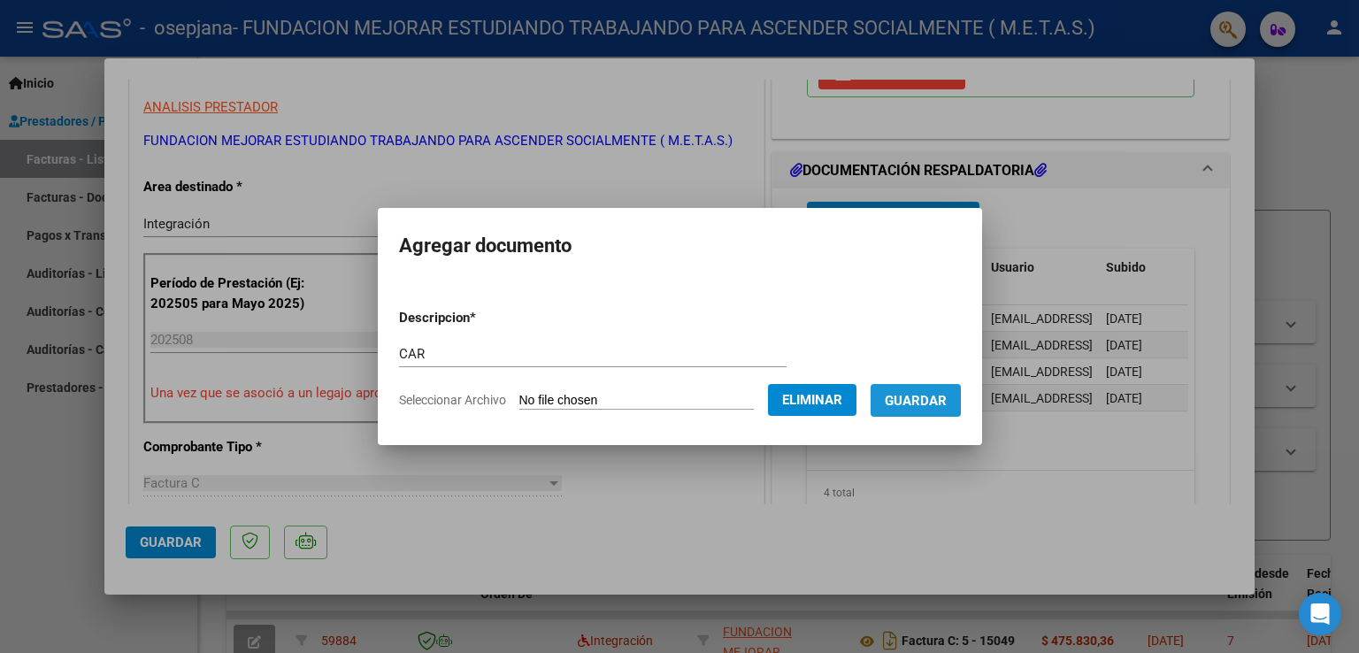
click at [928, 399] on span "Guardar" at bounding box center [916, 401] width 62 height 16
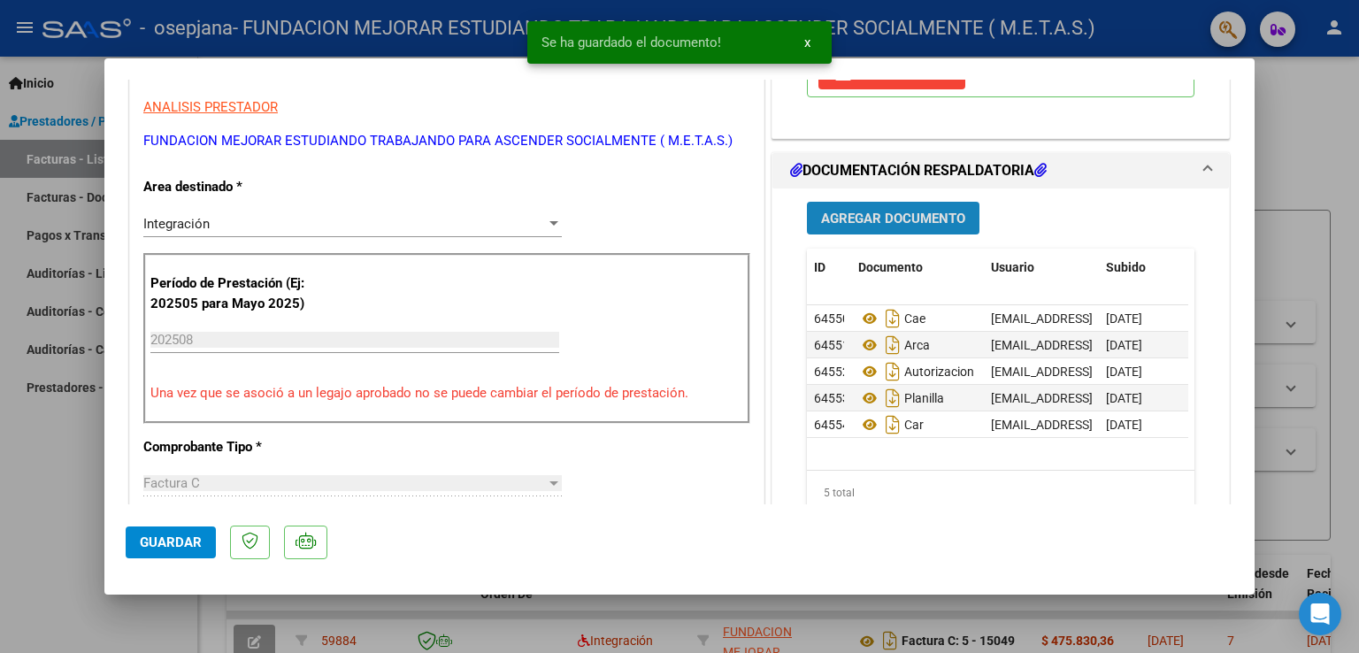
click at [892, 211] on span "Agregar Documento" at bounding box center [893, 219] width 144 height 16
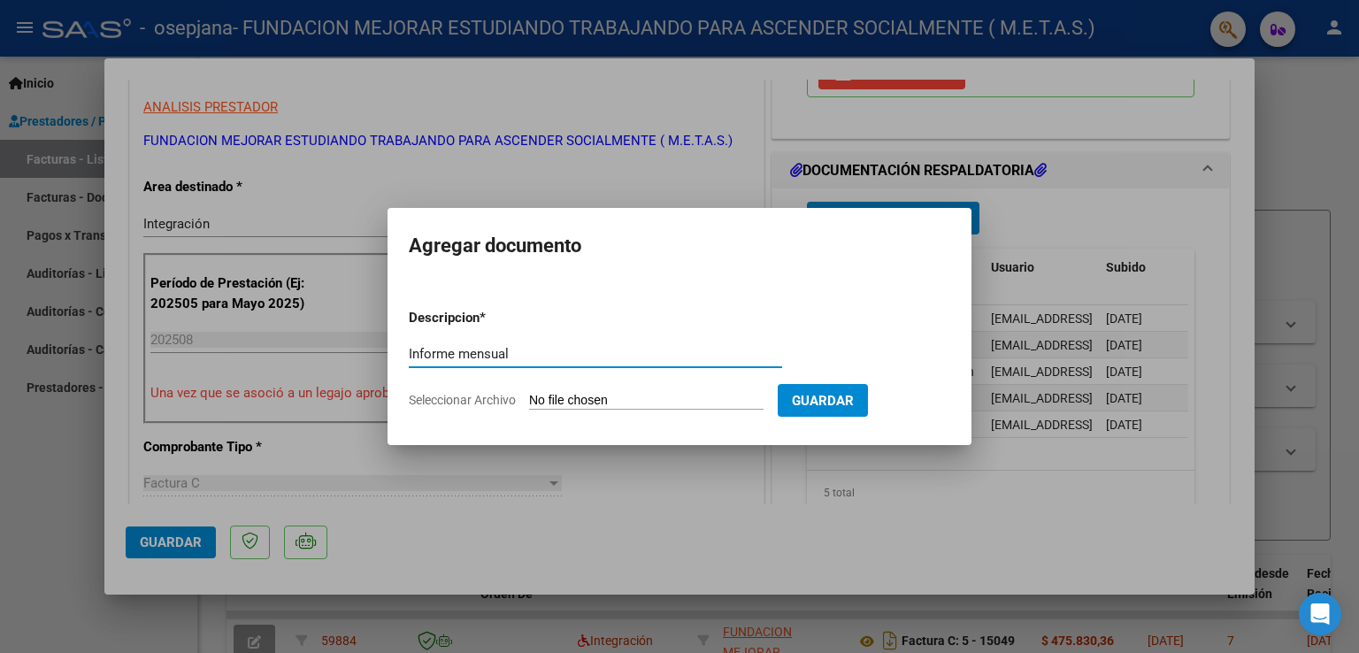
type input "Informe mensual"
click at [626, 401] on input "Seleccionar Archivo" at bounding box center [646, 401] width 235 height 17
type input "C:\fakepath\[PERSON_NAME] [PERSON_NAME] -[PERSON_NAME] IP 2025.pdf"
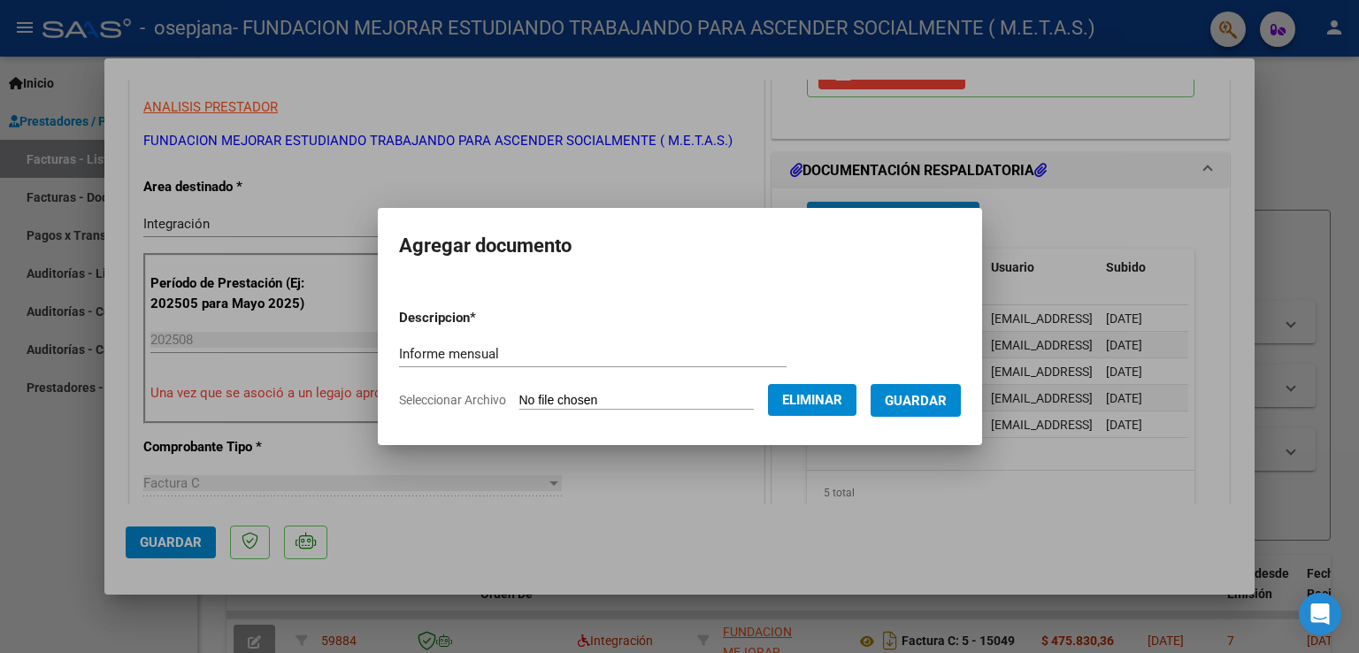
click at [939, 406] on span "Guardar" at bounding box center [916, 401] width 62 height 16
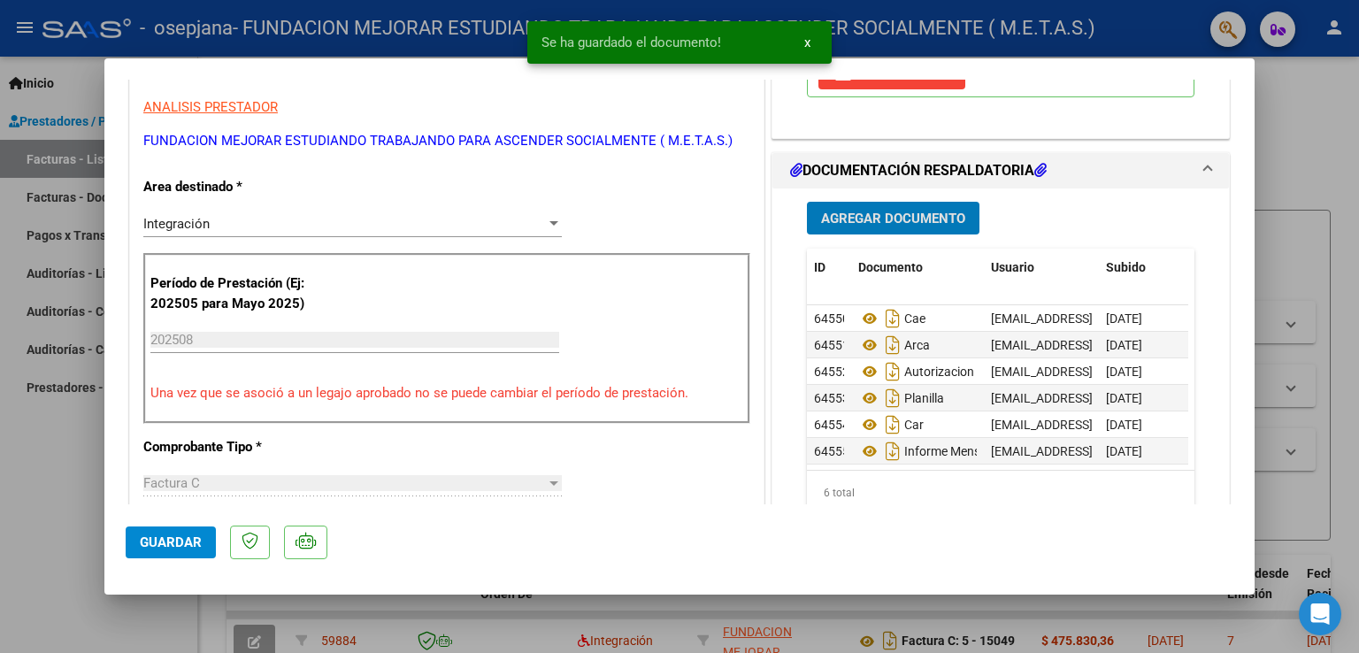
click at [140, 544] on span "Guardar" at bounding box center [171, 542] width 62 height 16
click at [94, 483] on div at bounding box center [679, 326] width 1359 height 653
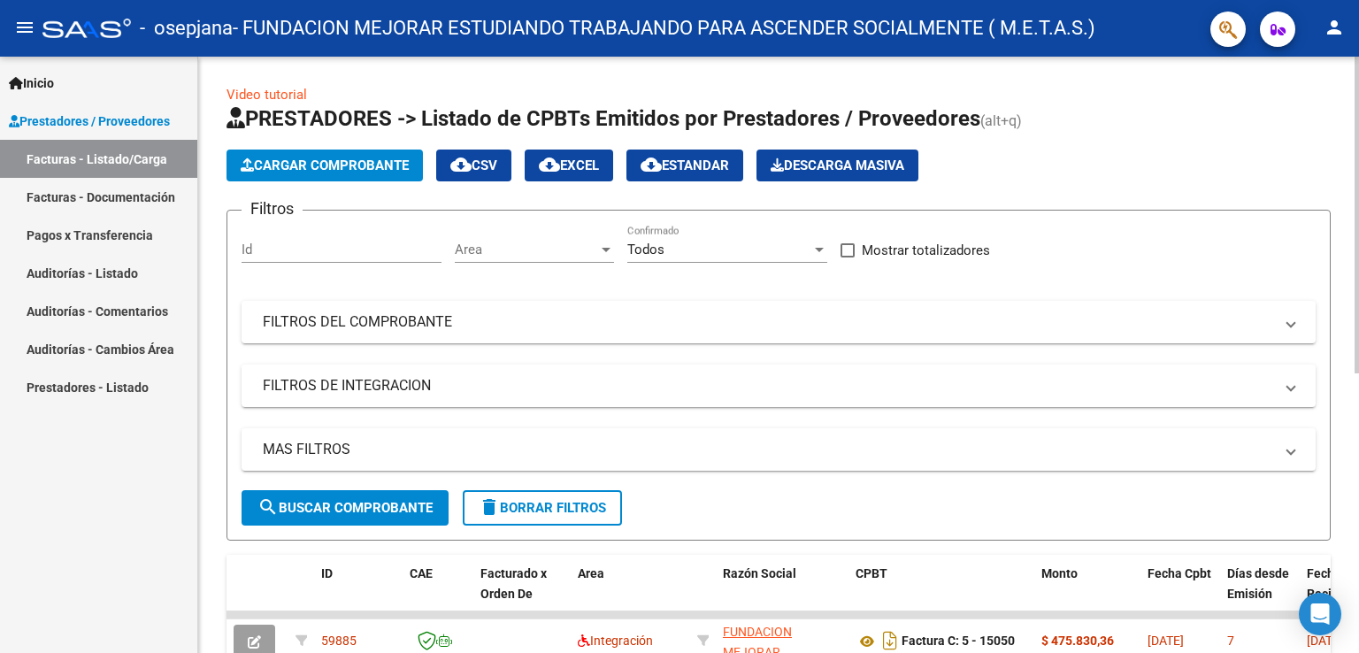
click at [325, 167] on span "Cargar Comprobante" at bounding box center [325, 166] width 168 height 16
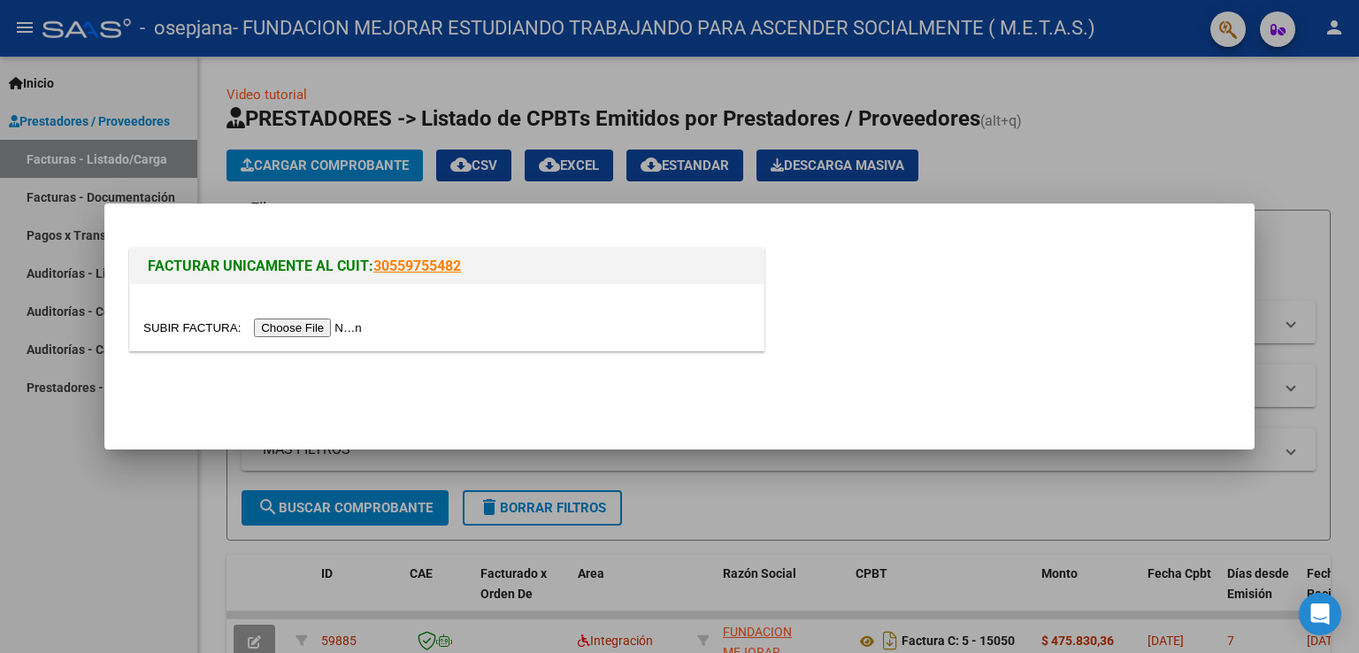
click at [326, 327] on input "file" at bounding box center [255, 328] width 224 height 19
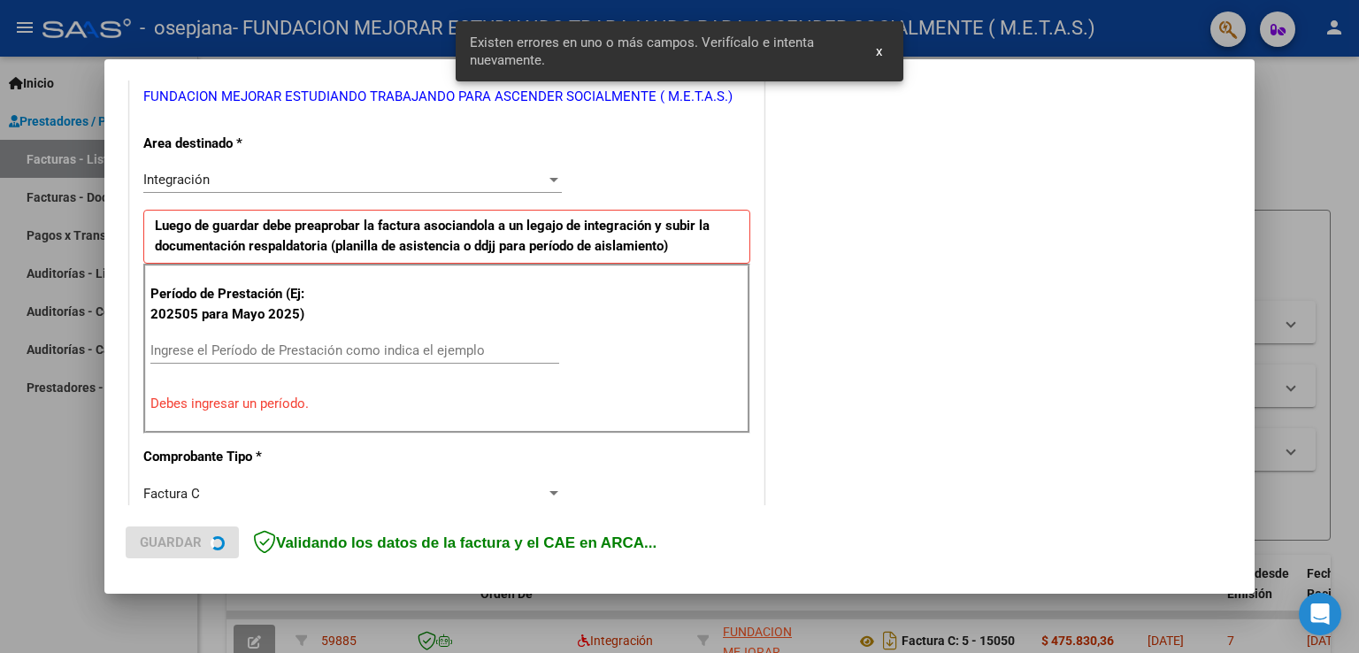
scroll to position [266, 0]
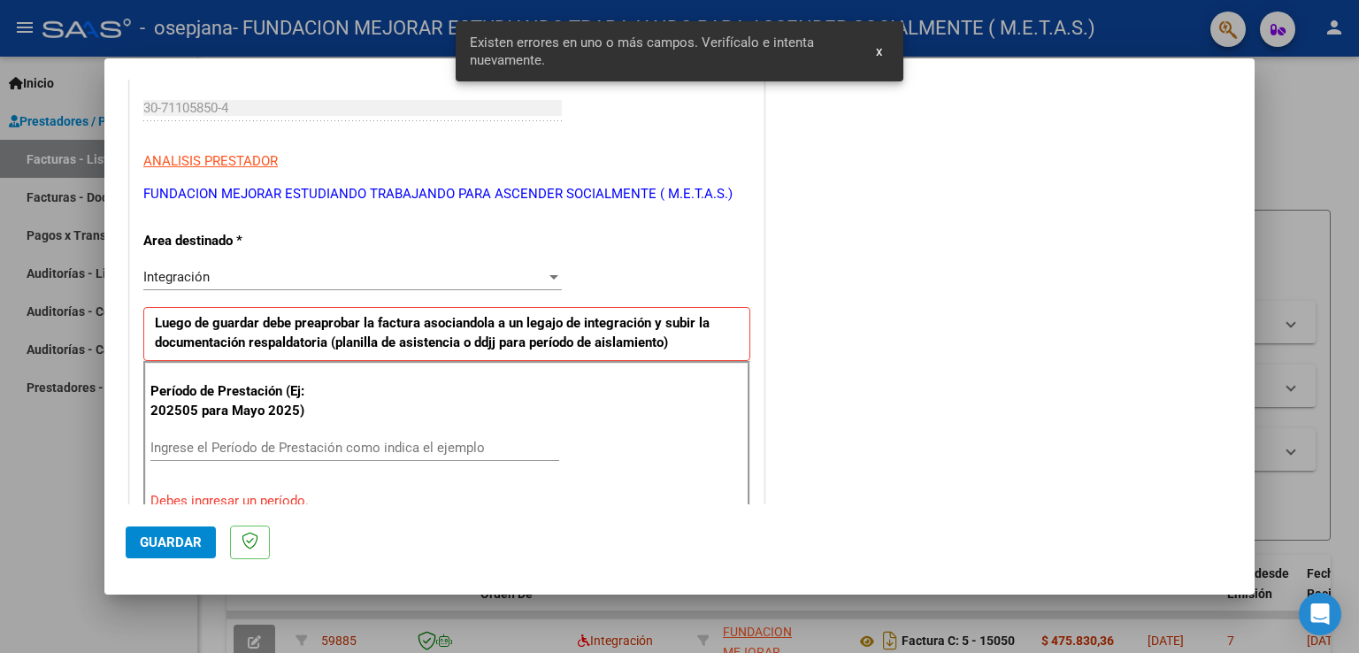
click at [280, 440] on input "Ingrese el Período de Prestación como indica el ejemplo" at bounding box center [354, 448] width 409 height 16
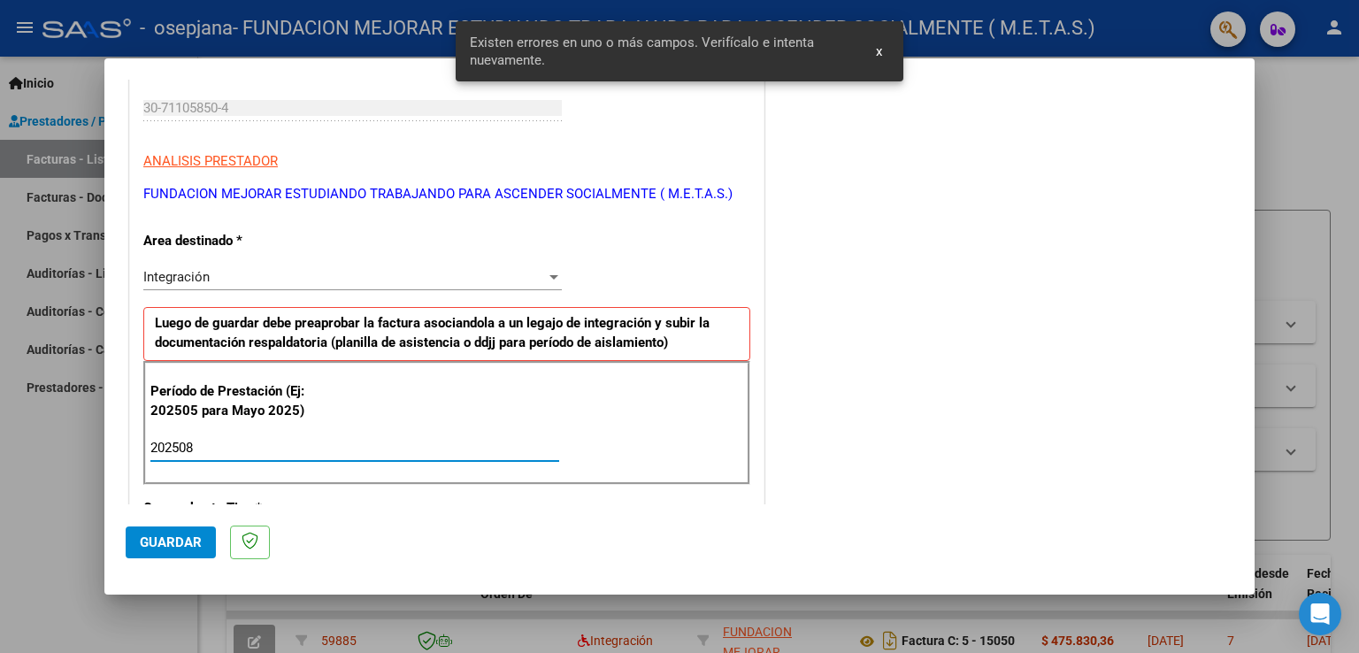
type input "202508"
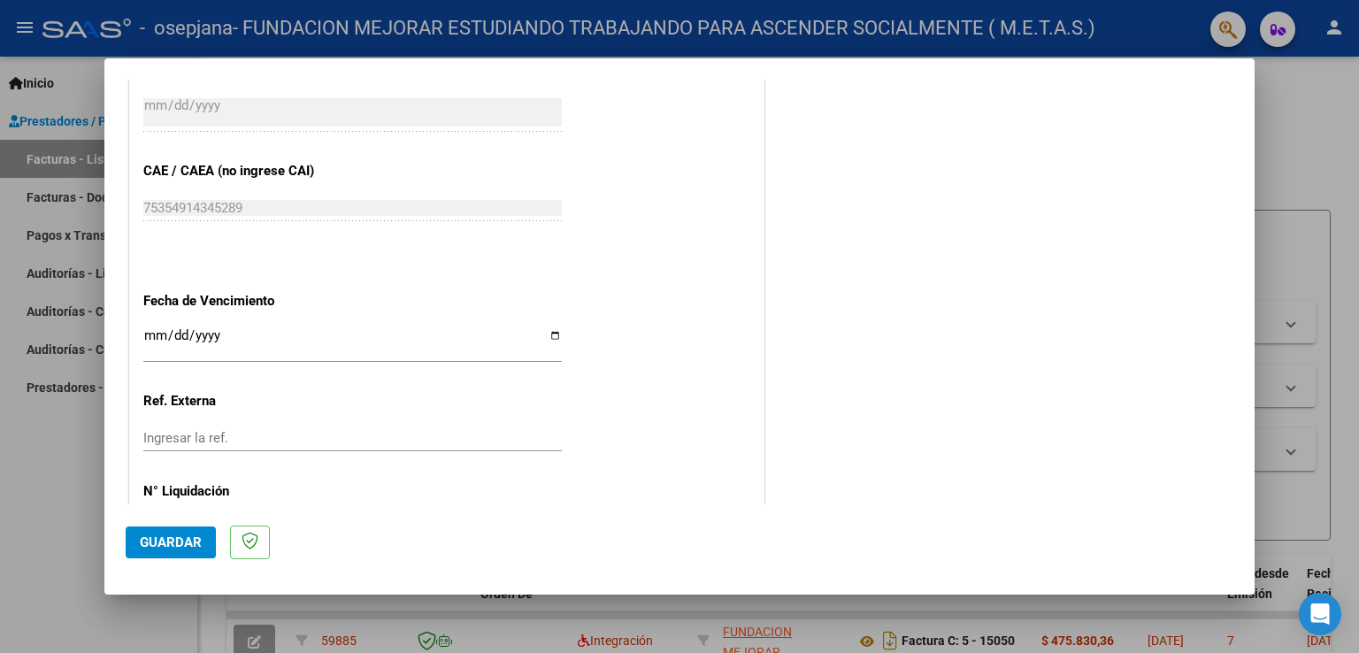
scroll to position [1063, 0]
click at [548, 330] on input "Ingresar la fecha" at bounding box center [352, 341] width 419 height 28
type input "[DATE]"
click at [192, 542] on span "Guardar" at bounding box center [171, 542] width 62 height 16
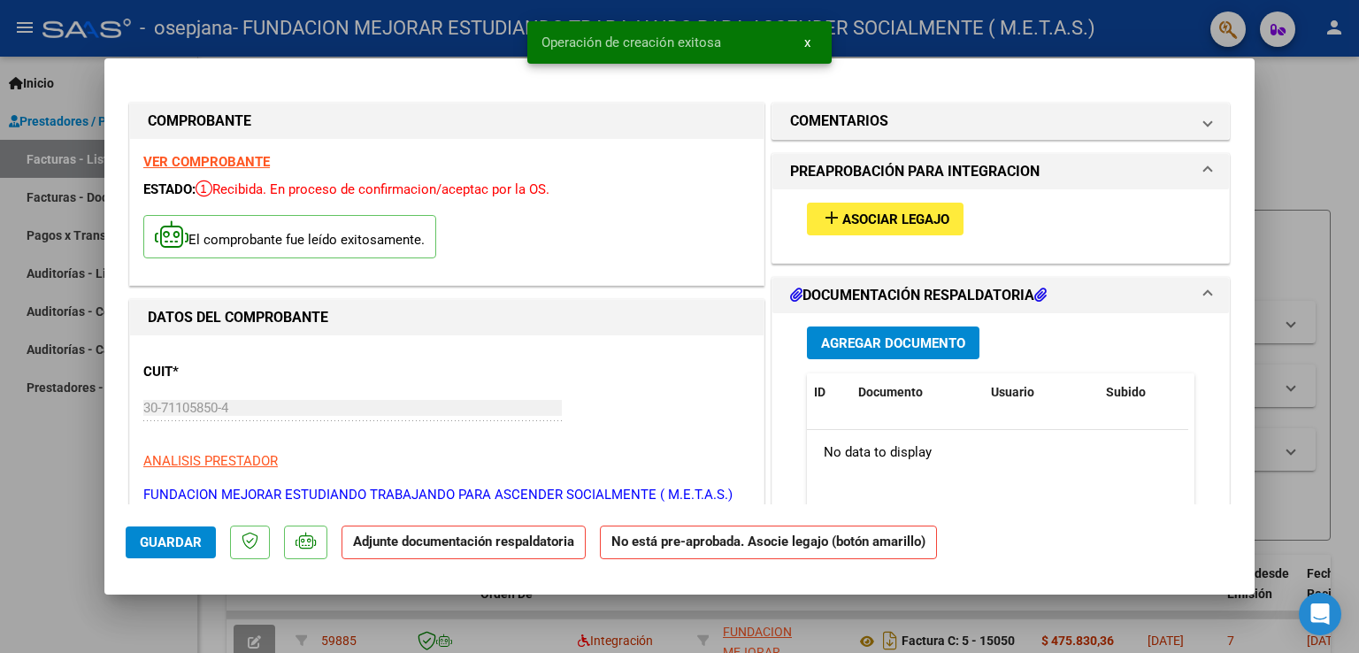
click at [225, 165] on strong "VER COMPROBANTE" at bounding box center [206, 162] width 127 height 16
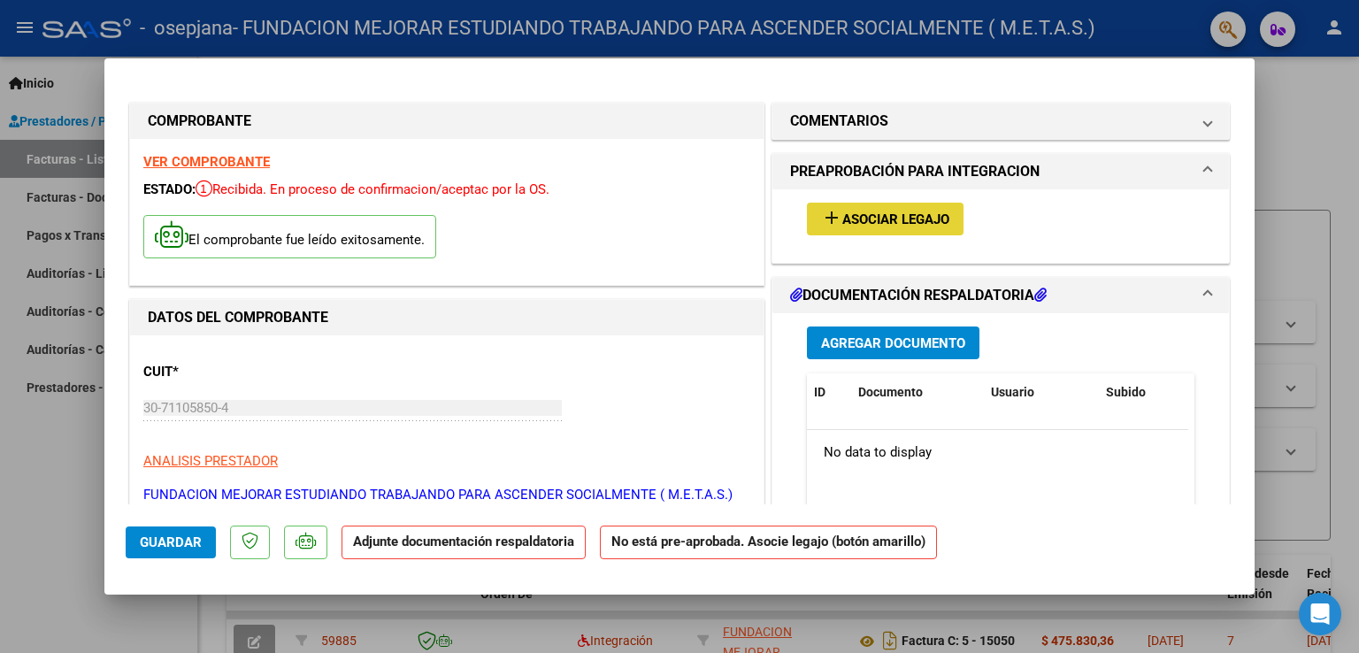
click at [842, 214] on span "Asociar Legajo" at bounding box center [895, 219] width 107 height 16
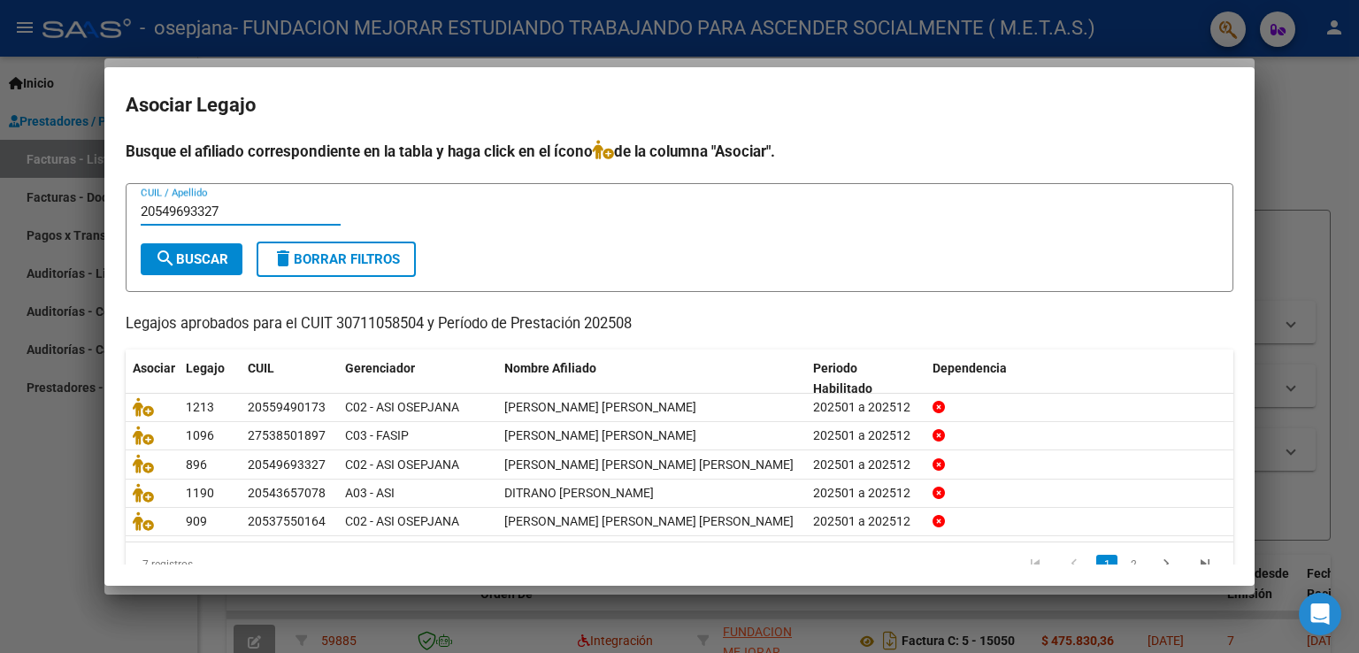
type input "20549693327"
click at [227, 251] on span "search Buscar" at bounding box center [191, 259] width 73 height 16
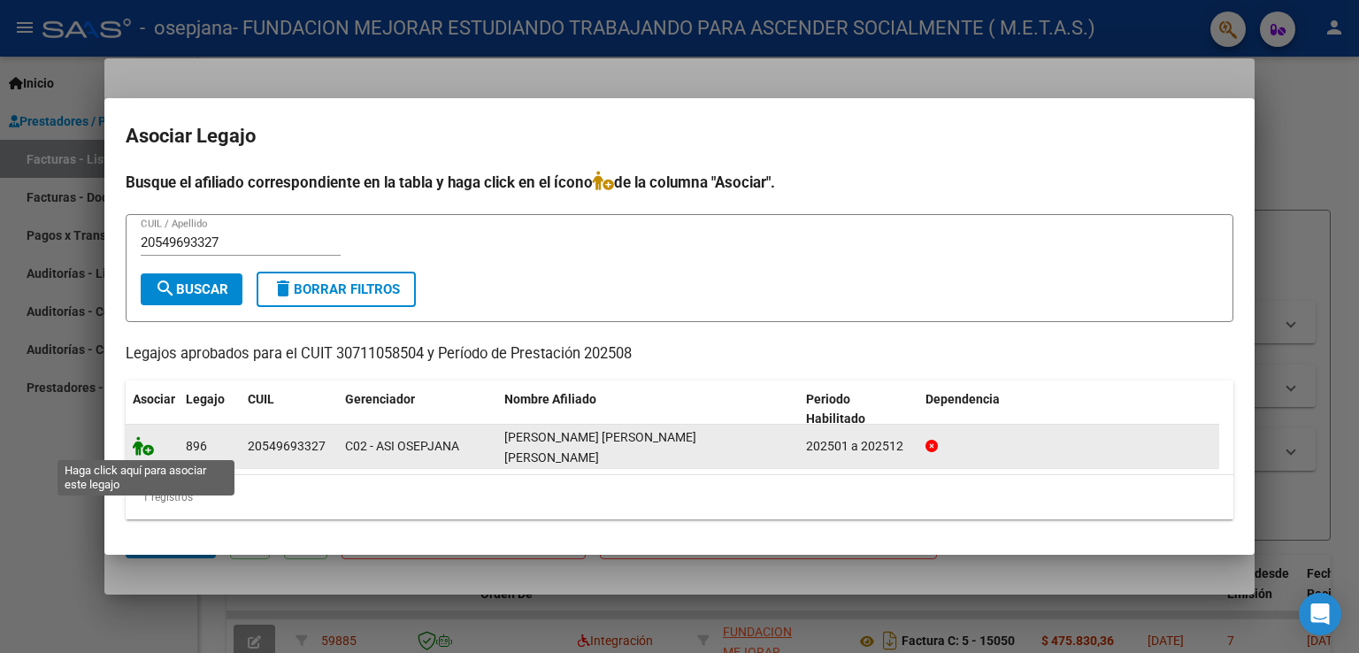
click at [142, 445] on icon at bounding box center [143, 445] width 21 height 19
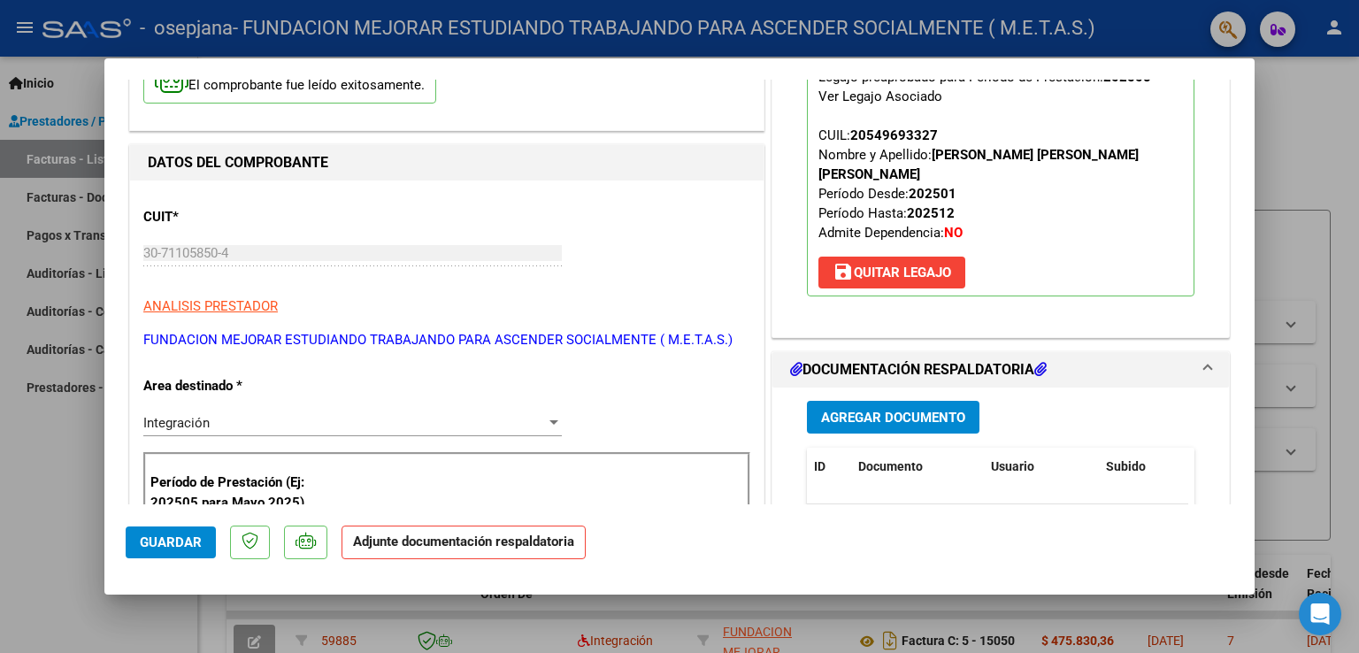
scroll to position [177, 0]
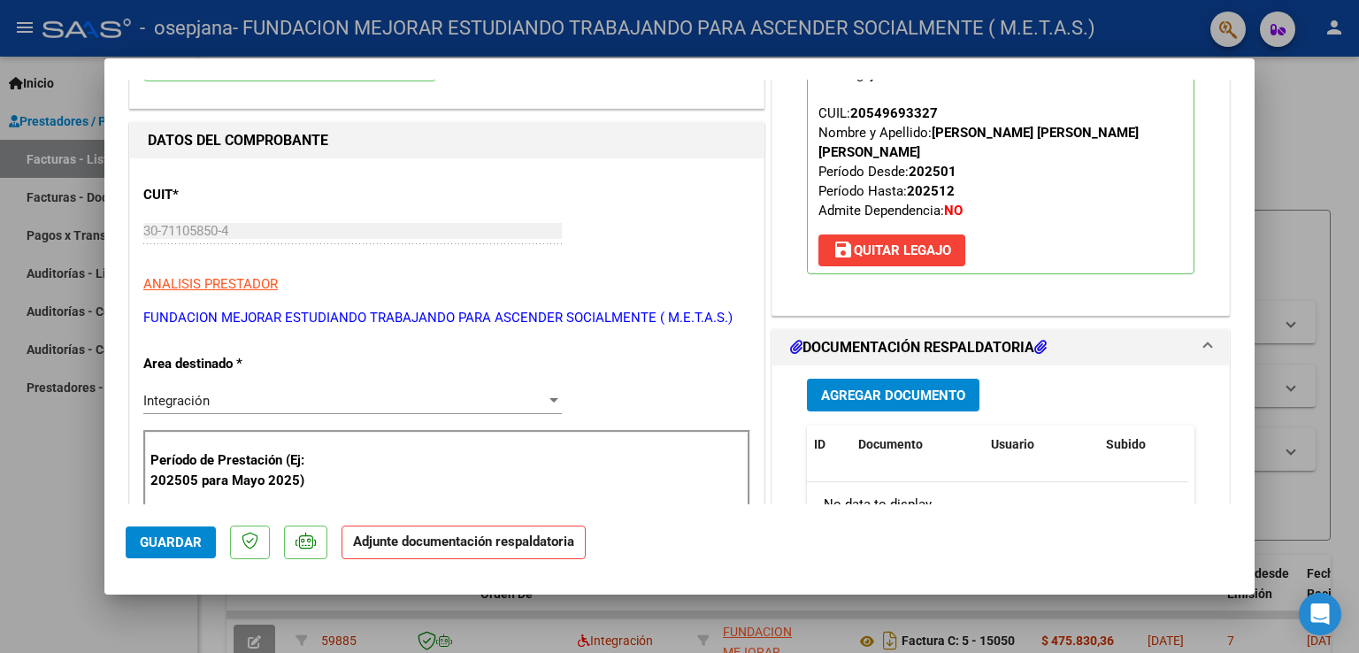
click at [908, 388] on span "Agregar Documento" at bounding box center [893, 396] width 144 height 16
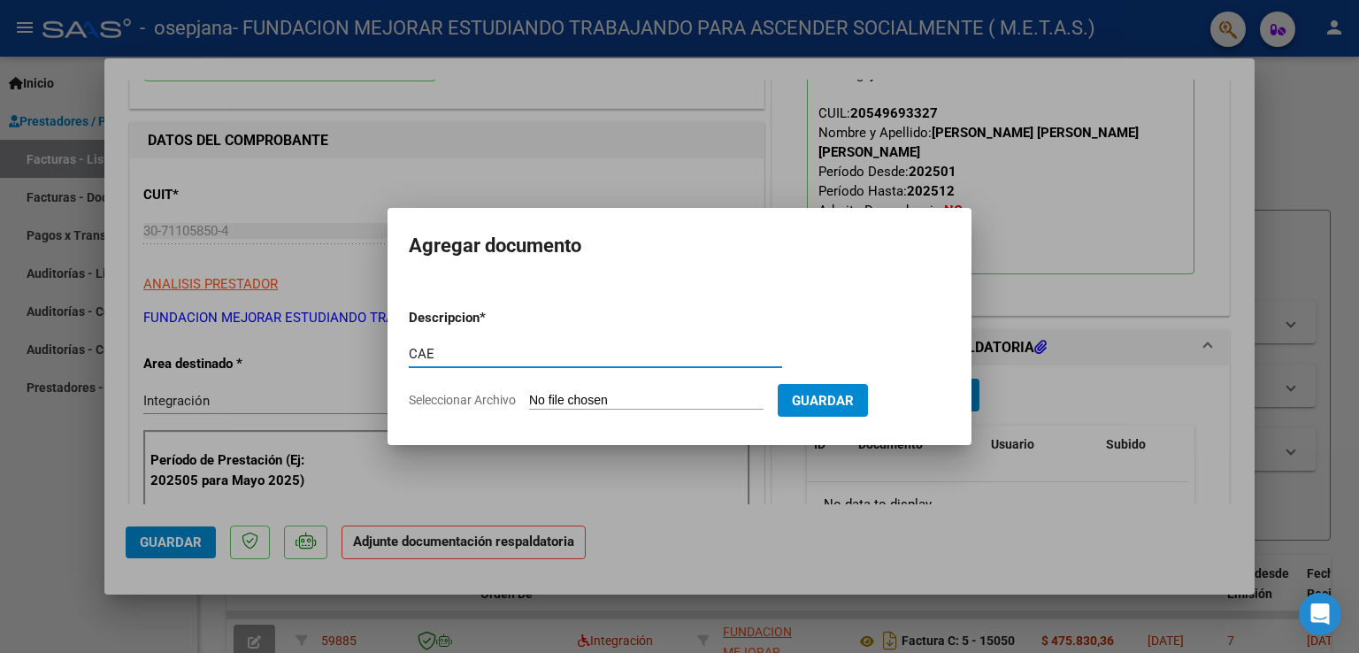
type input "CAE"
click at [558, 394] on input "Seleccionar Archivo" at bounding box center [646, 401] width 235 height 17
type input "C:\fakepath\CAE FC 15051.pdf"
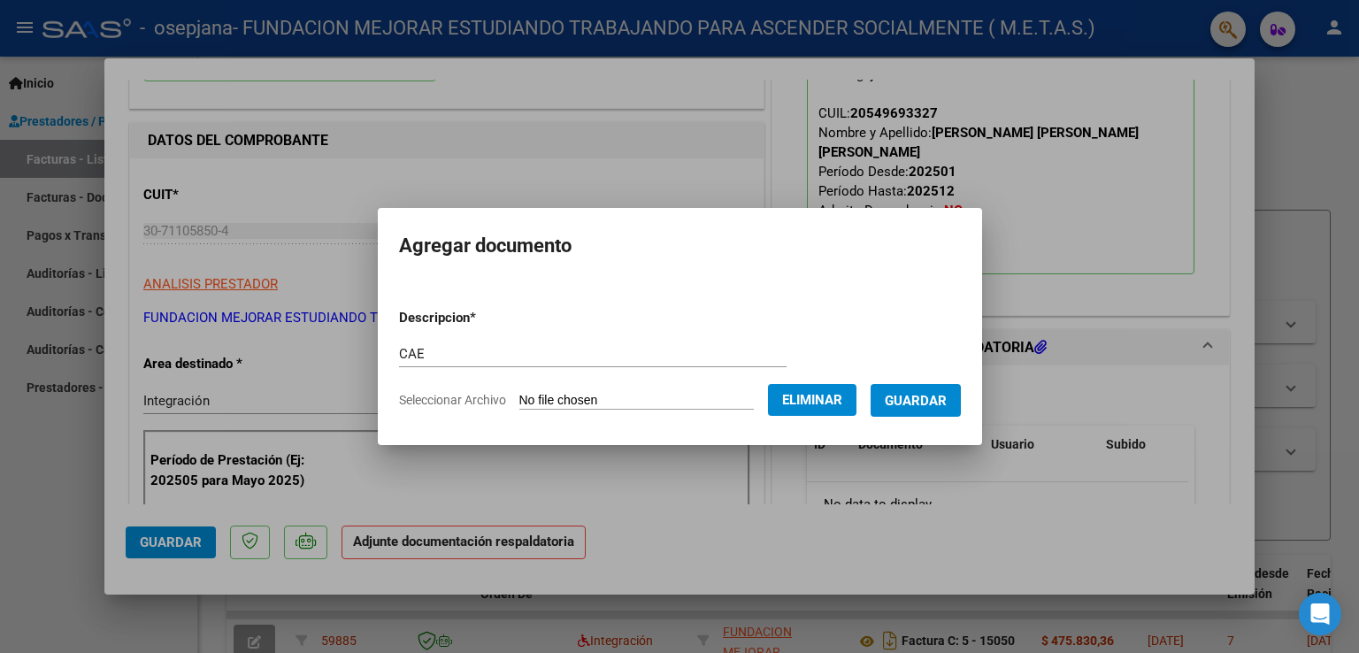
click at [942, 404] on span "Guardar" at bounding box center [916, 401] width 62 height 16
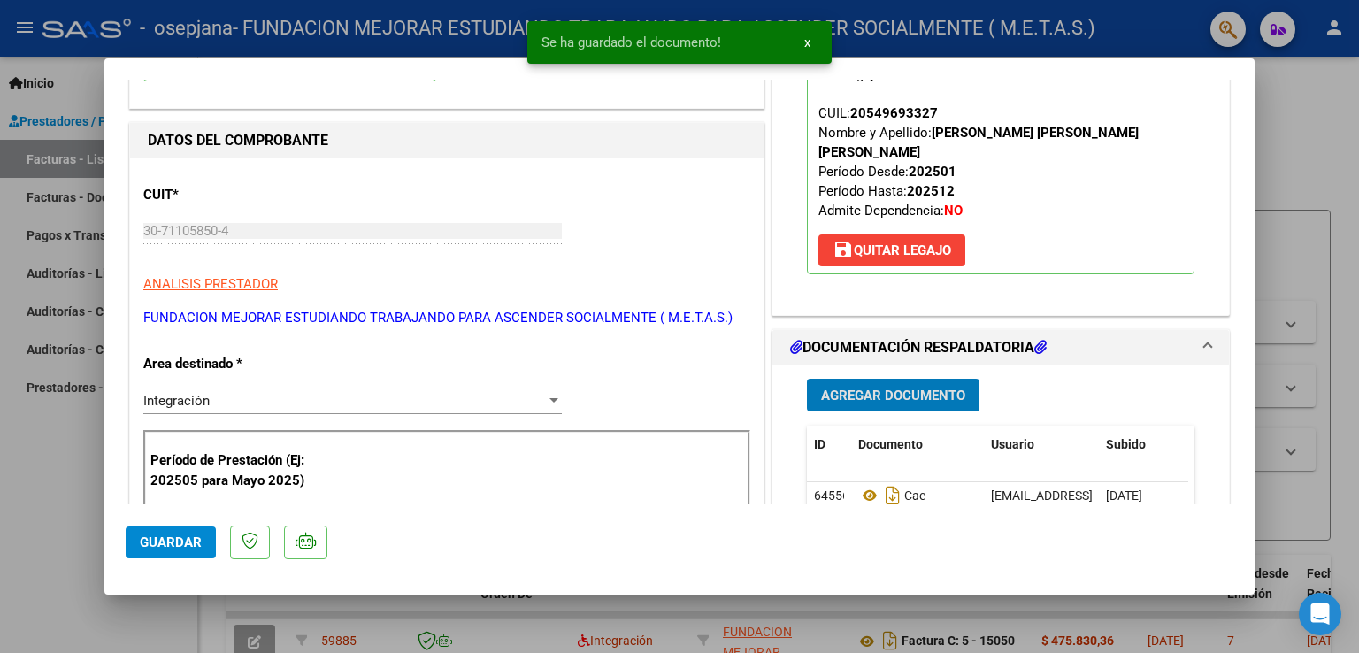
click at [931, 379] on button "Agregar Documento" at bounding box center [893, 395] width 173 height 33
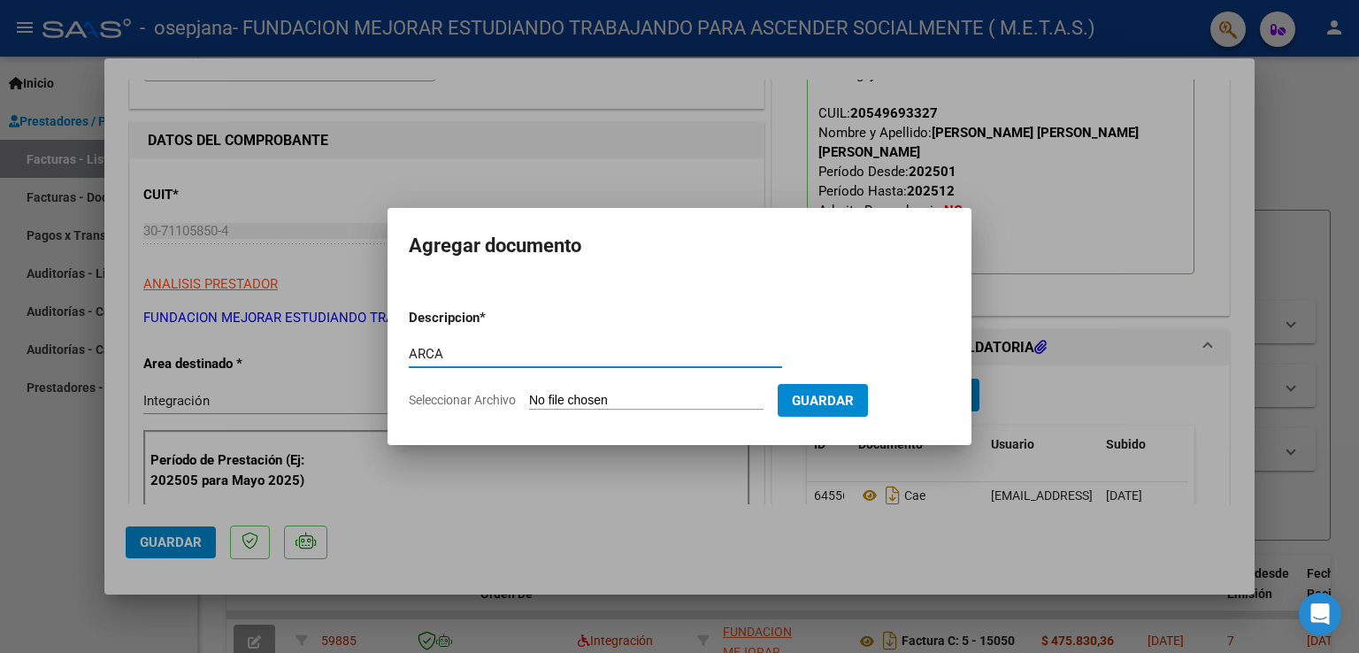
type input "ARCA"
click at [608, 409] on input "Seleccionar Archivo" at bounding box center [646, 401] width 235 height 17
type input "C:\fakepath\ARCA AFIP.pdf"
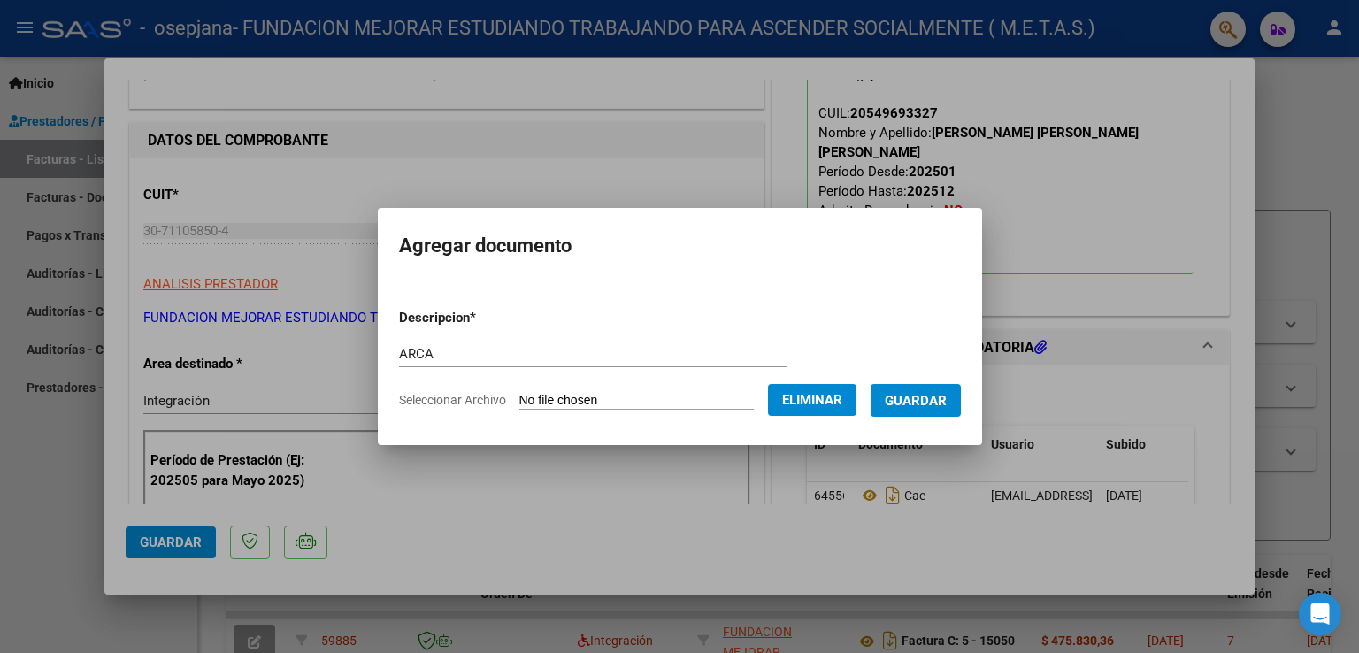
click at [918, 404] on span "Guardar" at bounding box center [916, 401] width 62 height 16
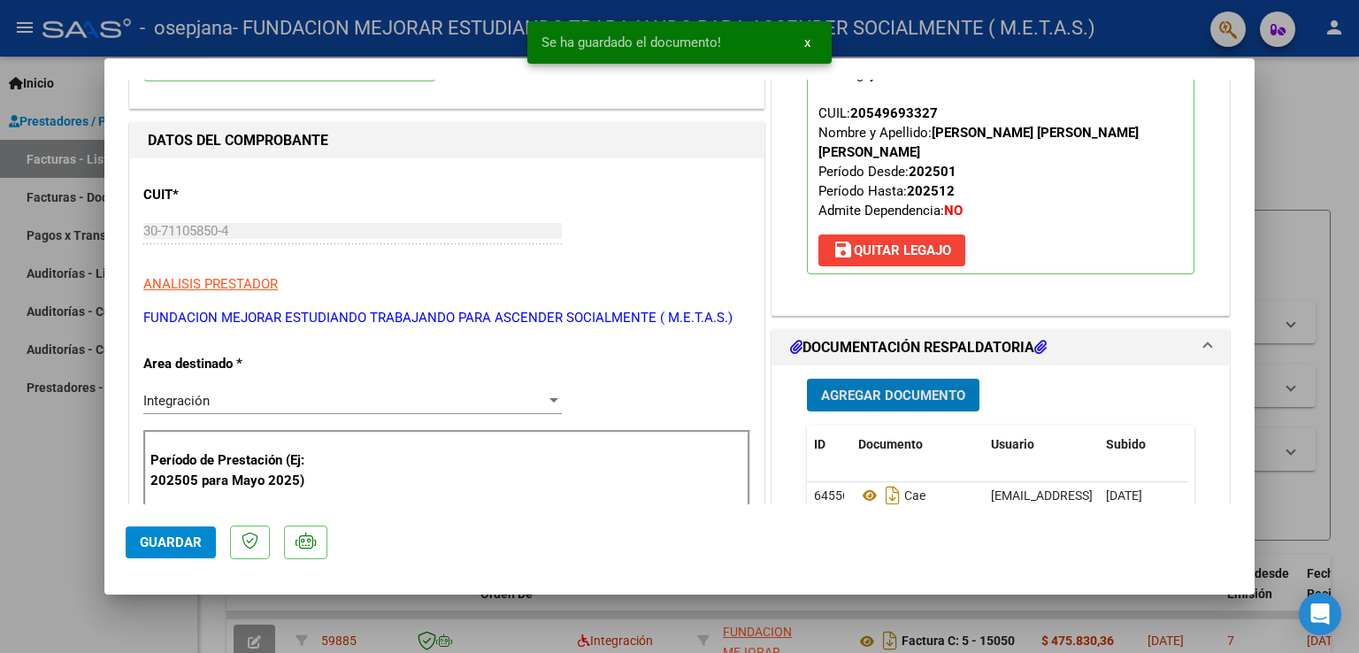
click at [907, 388] on span "Agregar Documento" at bounding box center [893, 396] width 144 height 16
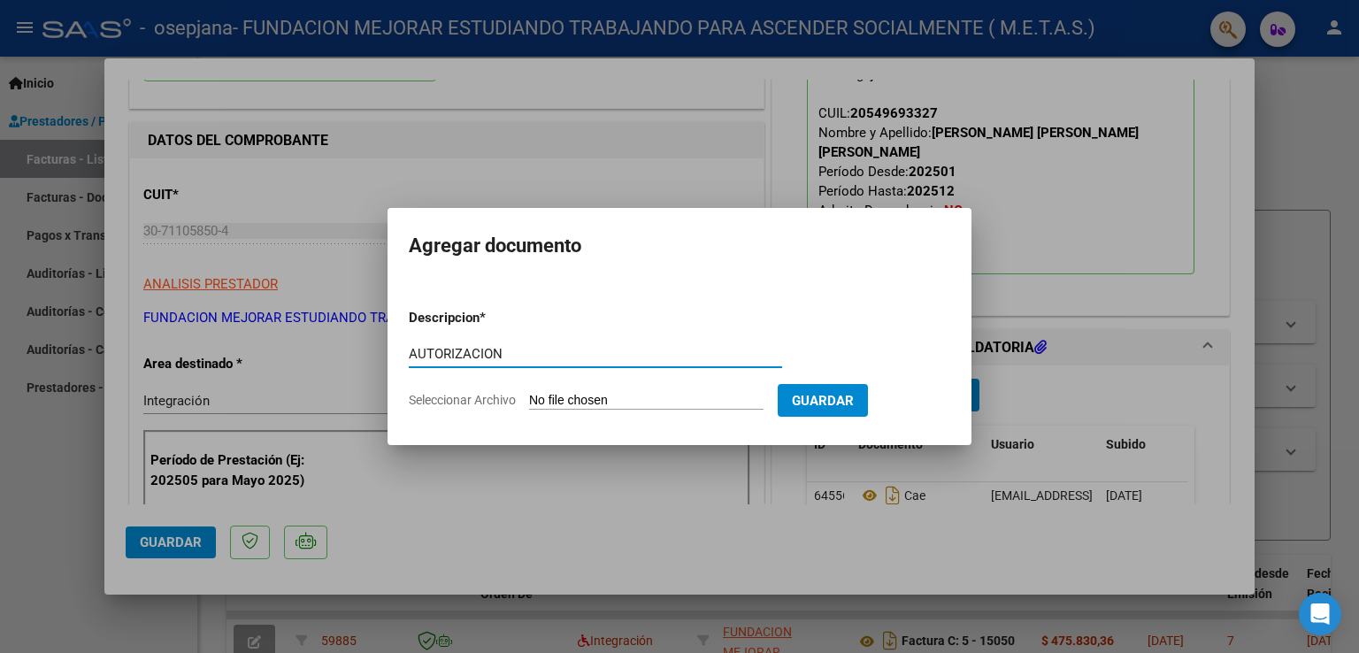
type input "AUTORIZACION"
click at [665, 396] on input "Seleccionar Archivo" at bounding box center [646, 401] width 235 height 17
type input "C:\fakepath\[PERSON_NAME] [PERSON_NAME] (Feb-Dic).pdf"
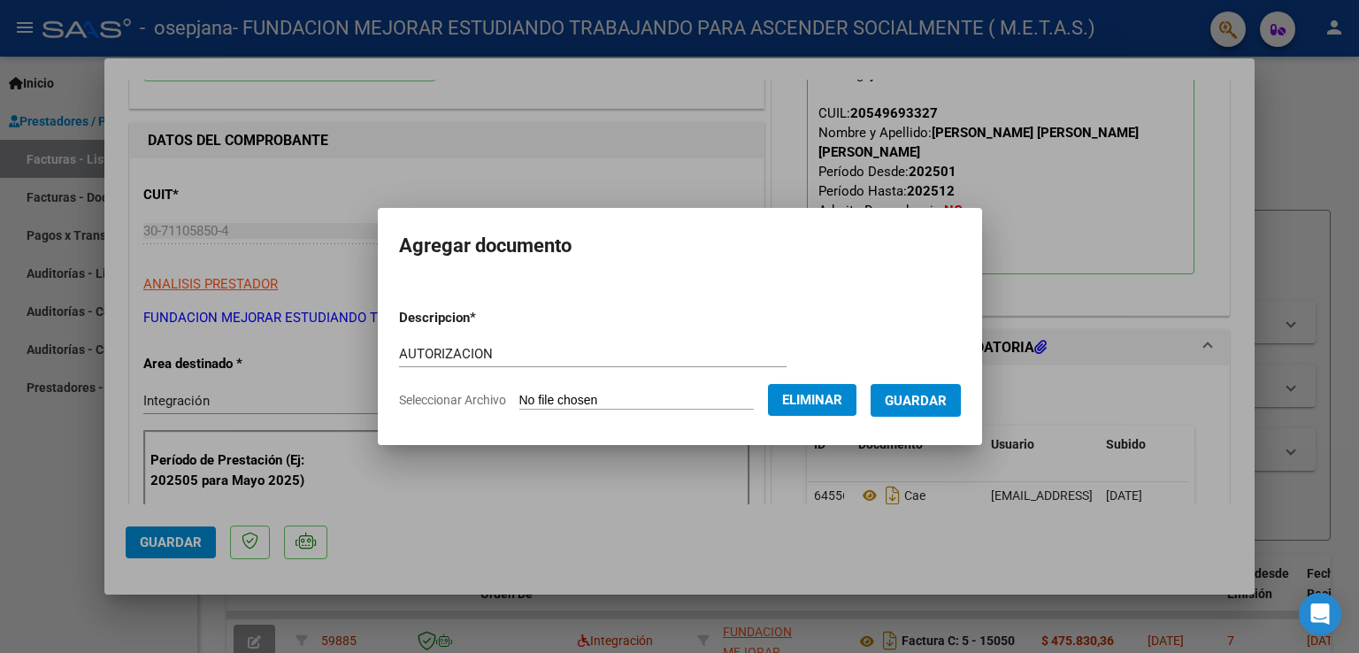
click at [932, 404] on span "Guardar" at bounding box center [916, 401] width 62 height 16
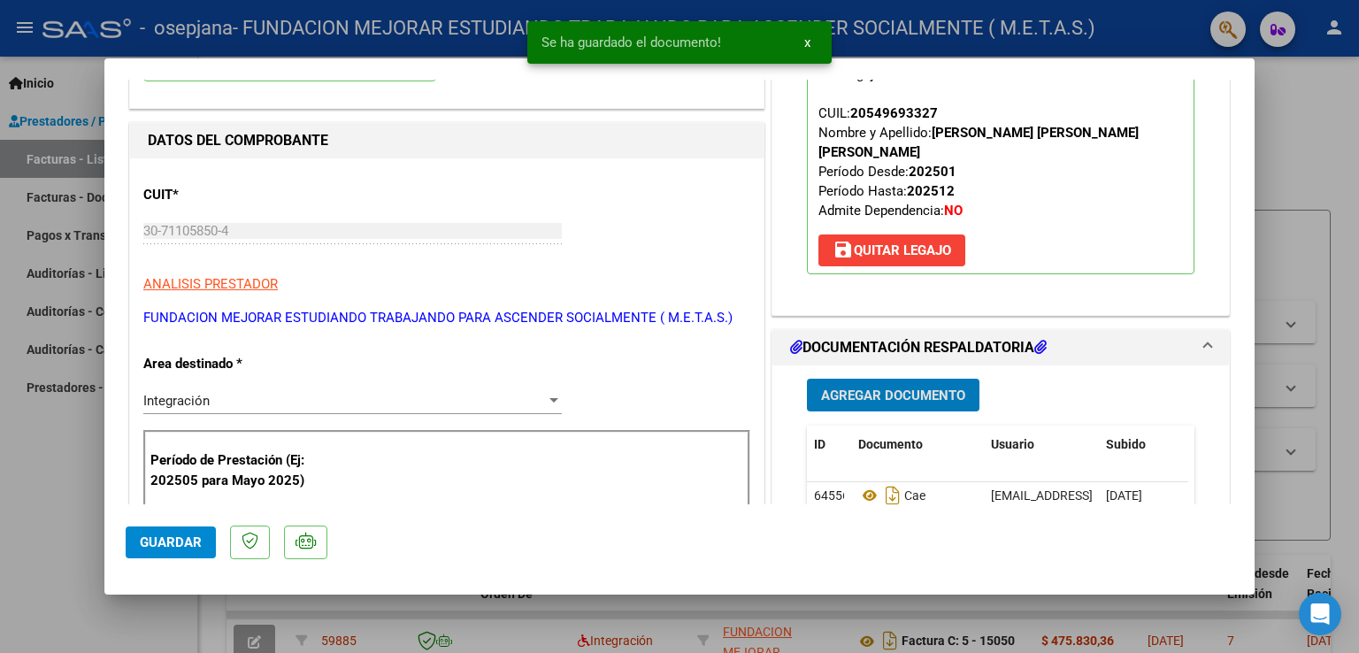
click at [920, 388] on span "Agregar Documento" at bounding box center [893, 396] width 144 height 16
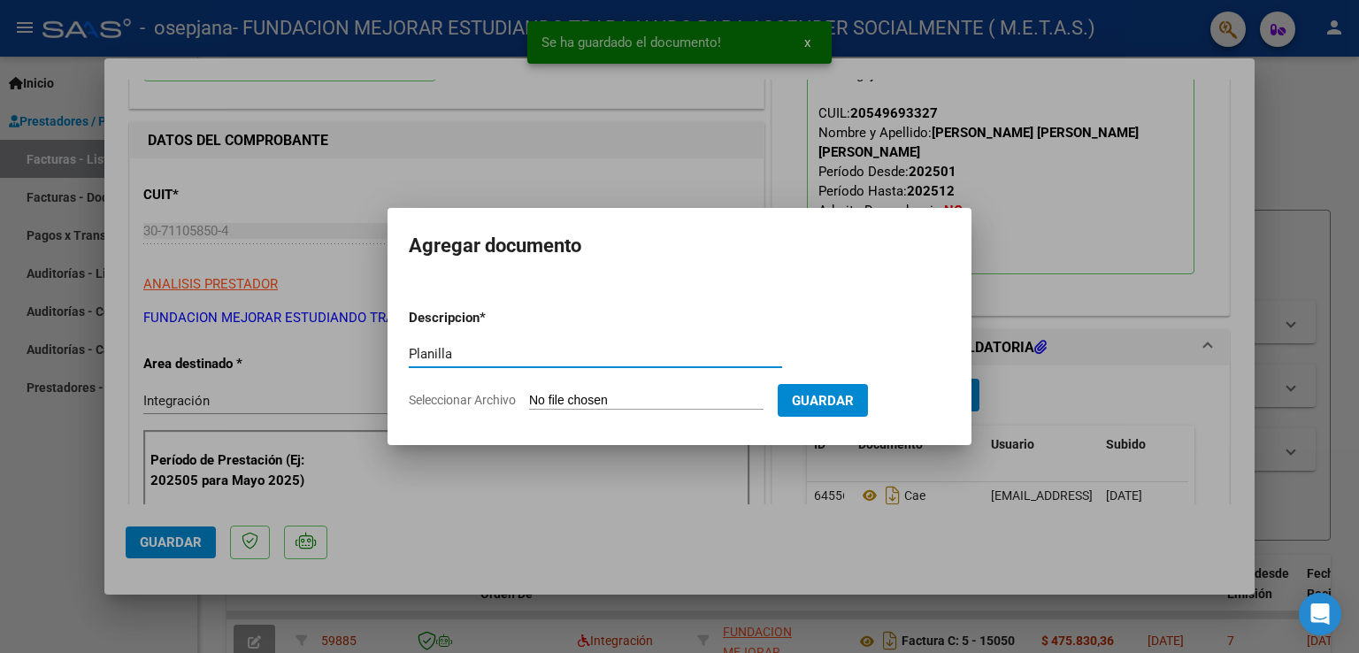
type input "Planilla"
click at [669, 401] on input "Seleccionar Archivo" at bounding box center [646, 401] width 235 height 17
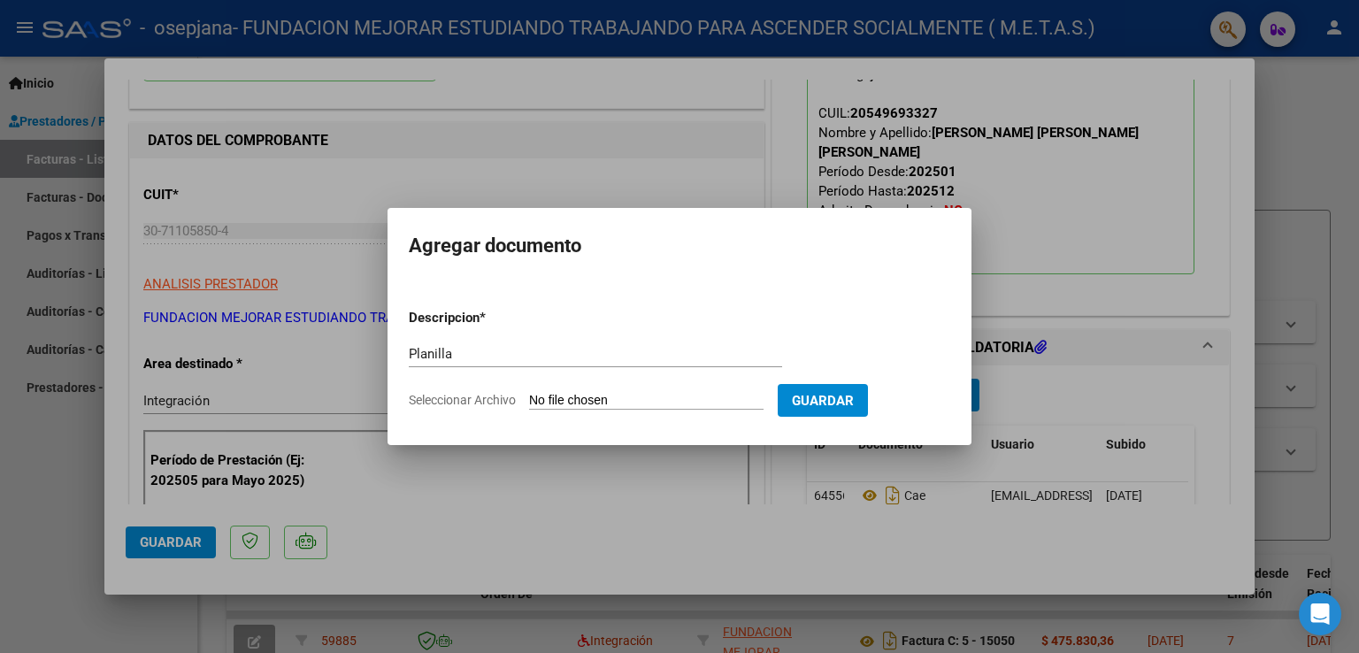
type input "C:\fakepath\[PERSON_NAME] [PERSON_NAME]-Planilla de asistencia.pdf"
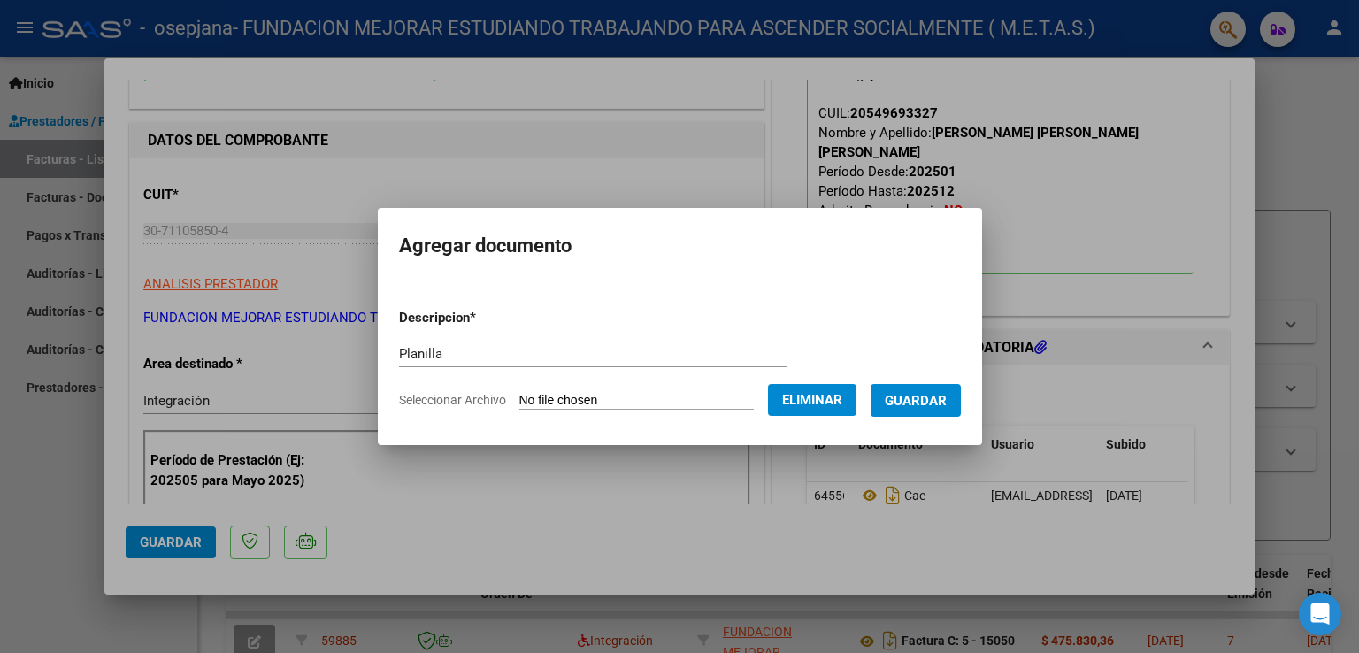
click at [913, 405] on span "Guardar" at bounding box center [916, 401] width 62 height 16
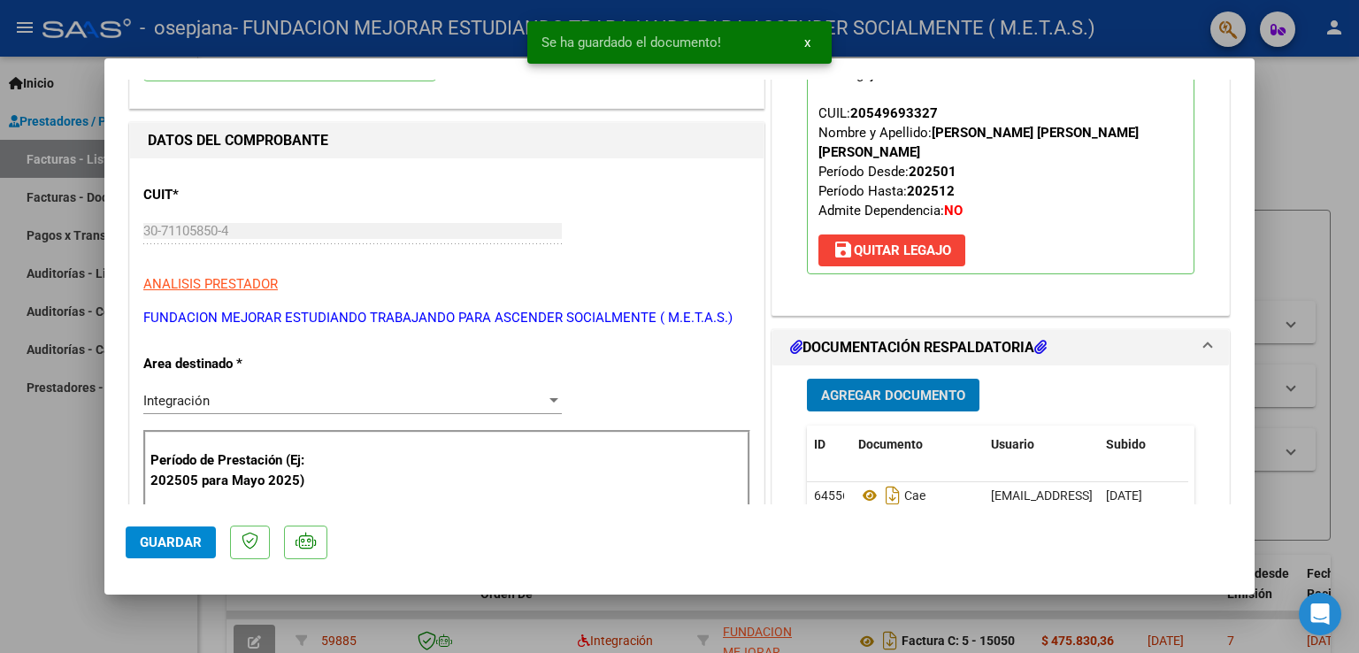
click at [901, 388] on span "Agregar Documento" at bounding box center [893, 396] width 144 height 16
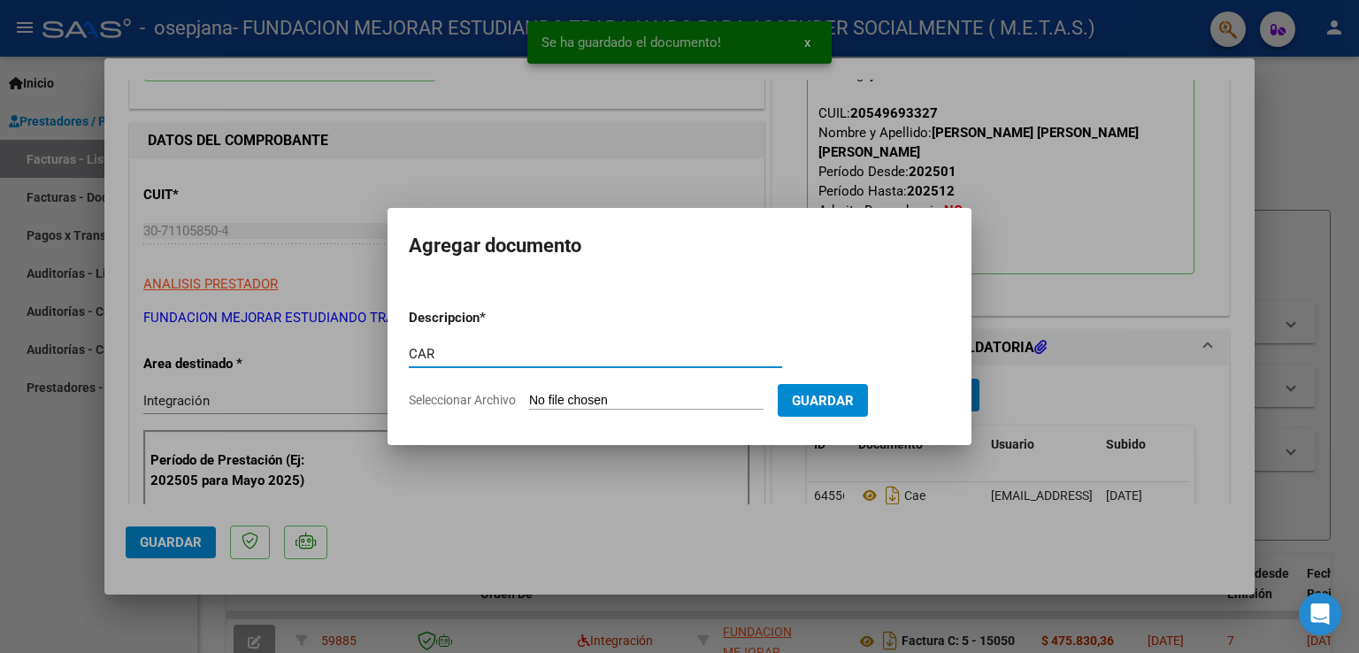
type input "CAR"
click at [620, 399] on input "Seleccionar Archivo" at bounding box center [646, 401] width 235 height 17
type input "C:\fakepath\[PERSON_NAME] [PERSON_NAME]-CAR.pdf"
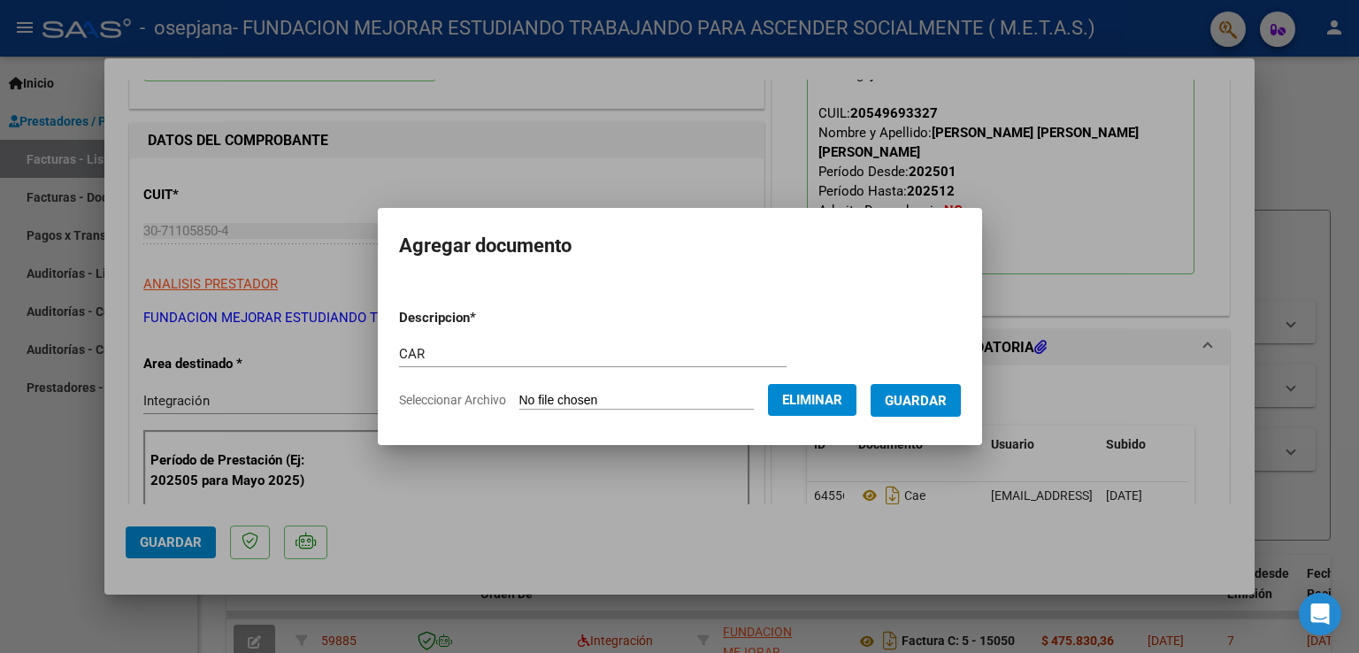
click at [932, 408] on span "Guardar" at bounding box center [916, 401] width 62 height 16
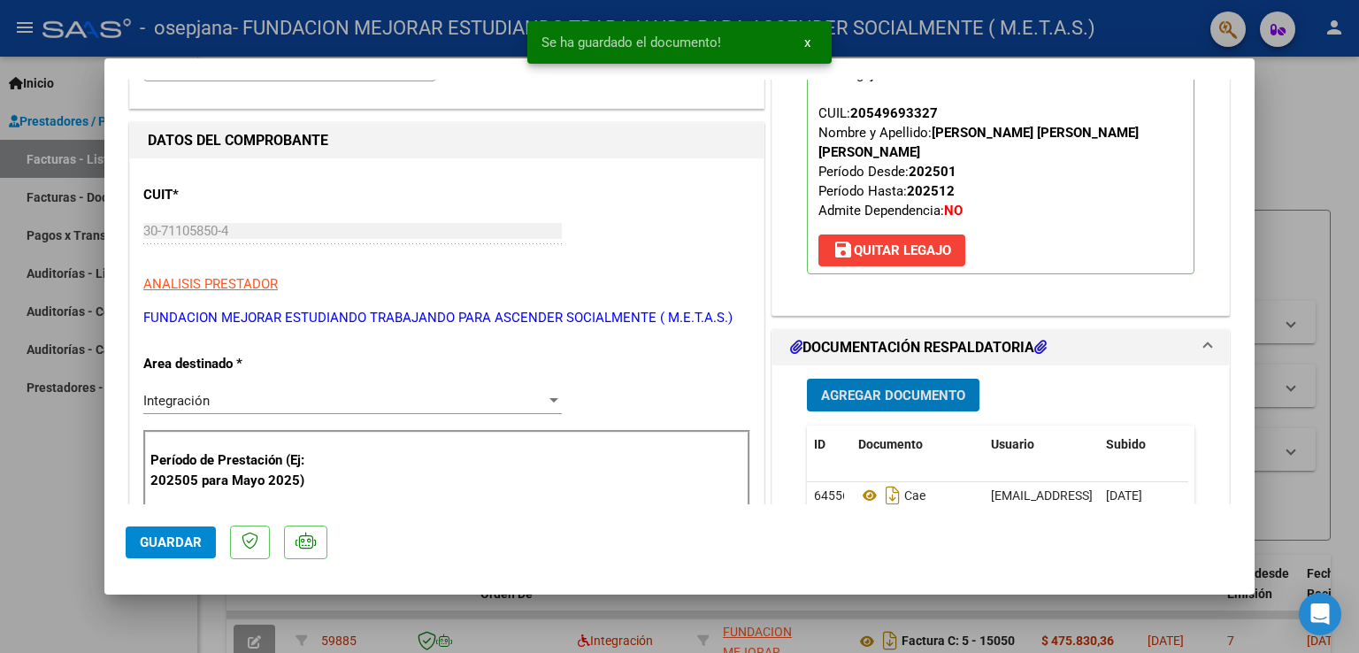
click at [926, 388] on span "Agregar Documento" at bounding box center [893, 396] width 144 height 16
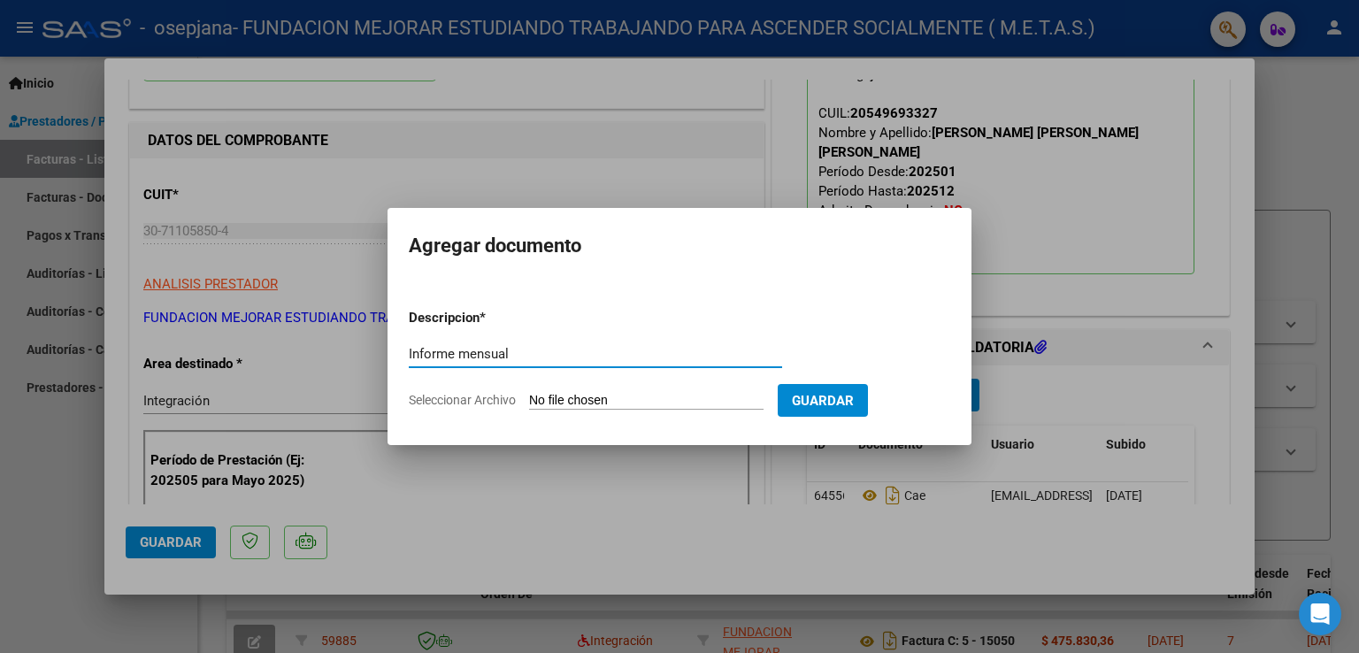
type input "Informe mensual"
click at [682, 396] on input "Seleccionar Archivo" at bounding box center [646, 401] width 235 height 17
type input "C:\fakepath\IP AGOSTO 2025 -[PERSON_NAME] [PERSON_NAME].pdf"
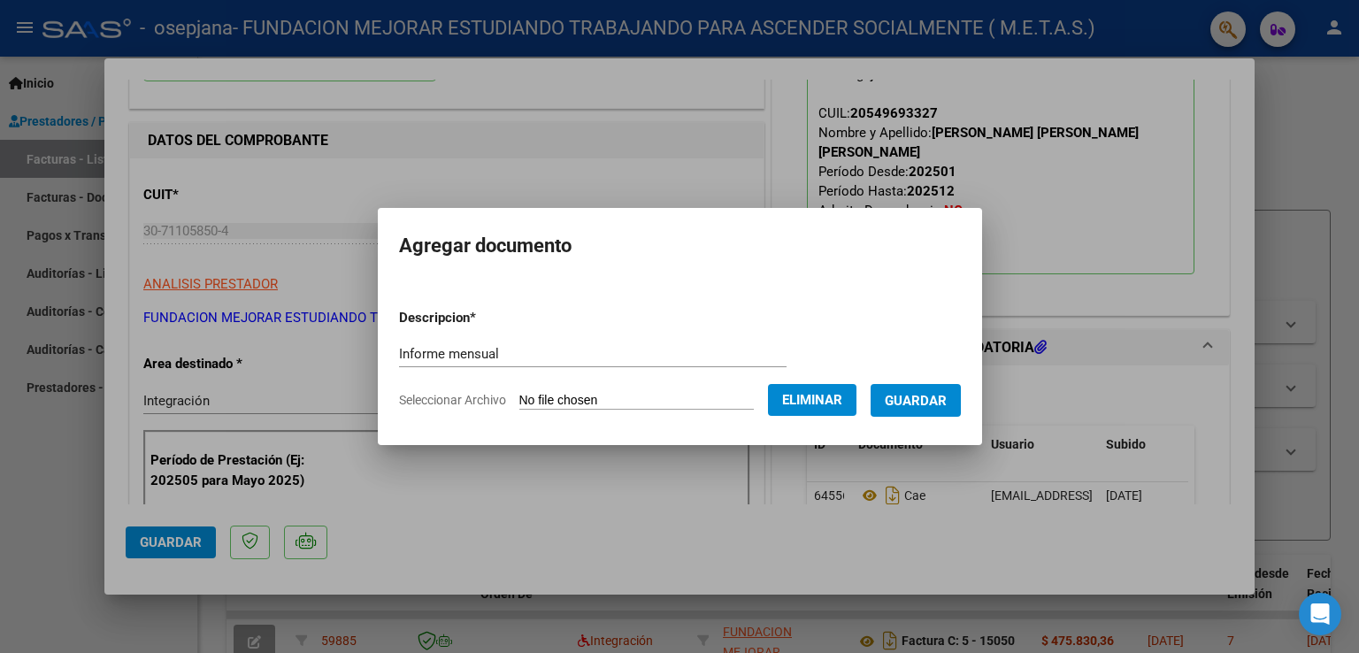
click at [940, 407] on span "Guardar" at bounding box center [916, 401] width 62 height 16
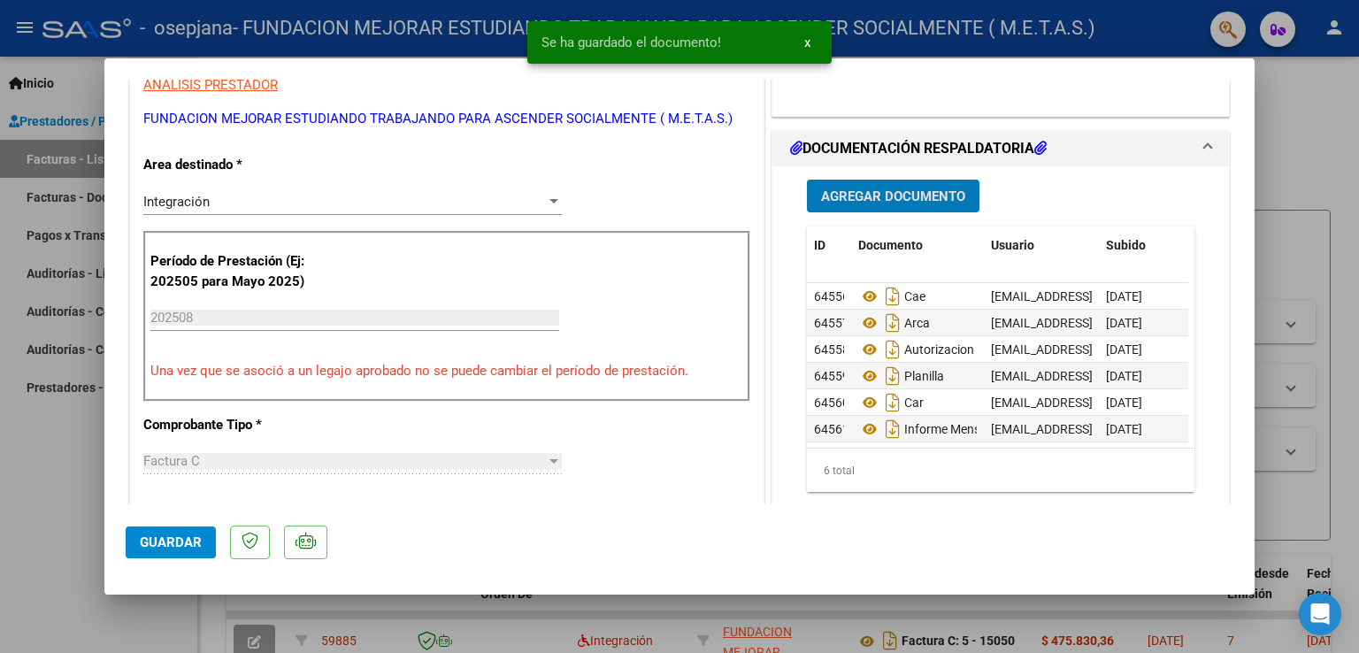
scroll to position [442, 0]
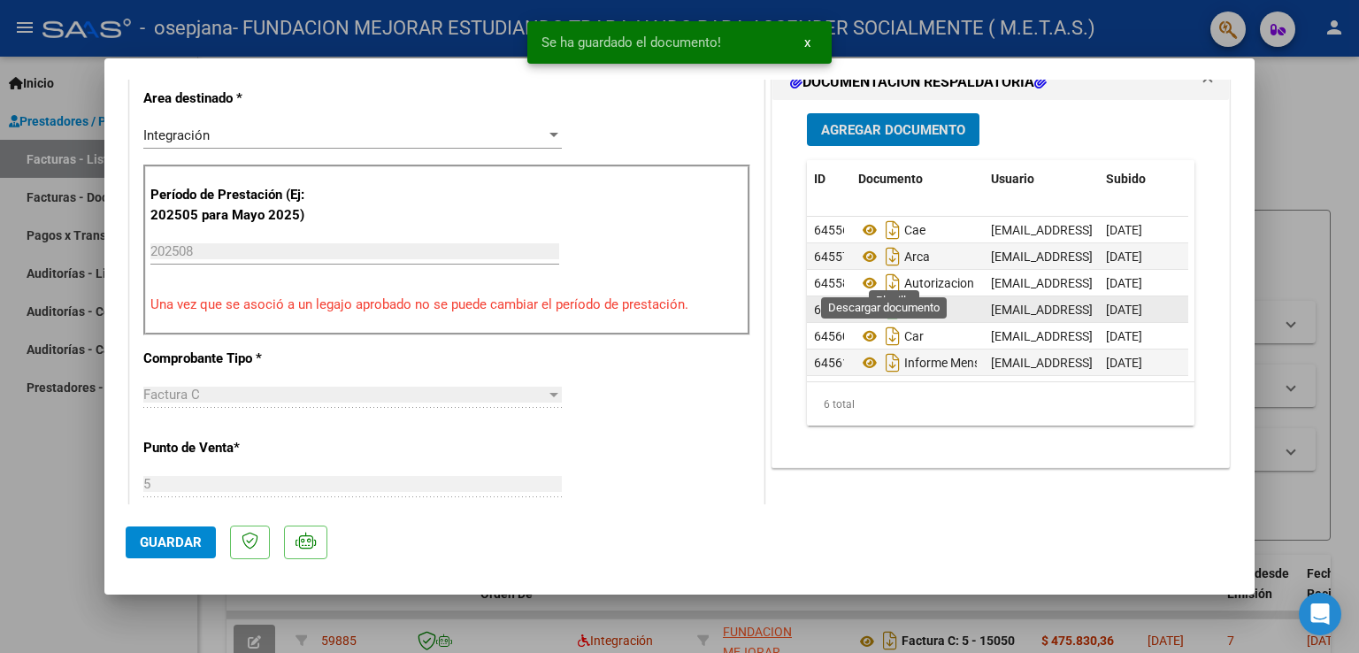
click at [881, 296] on icon "Descargar documento" at bounding box center [892, 310] width 23 height 28
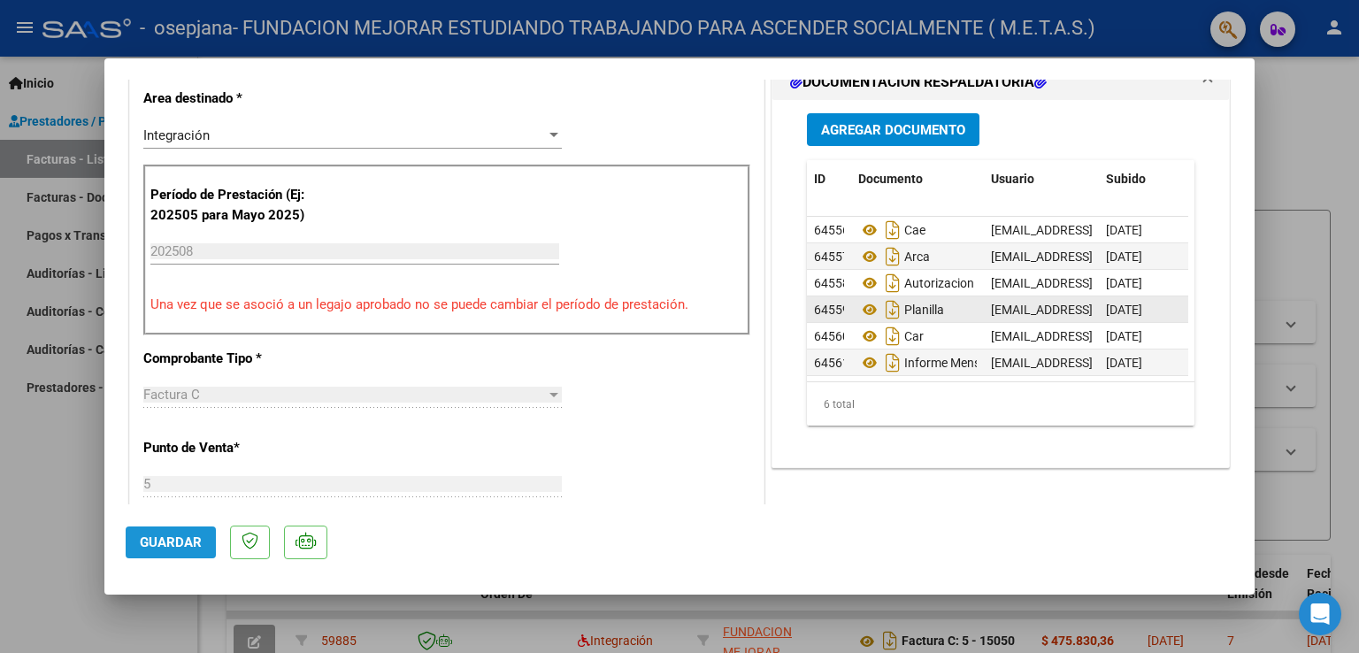
click at [191, 532] on button "Guardar" at bounding box center [171, 543] width 90 height 32
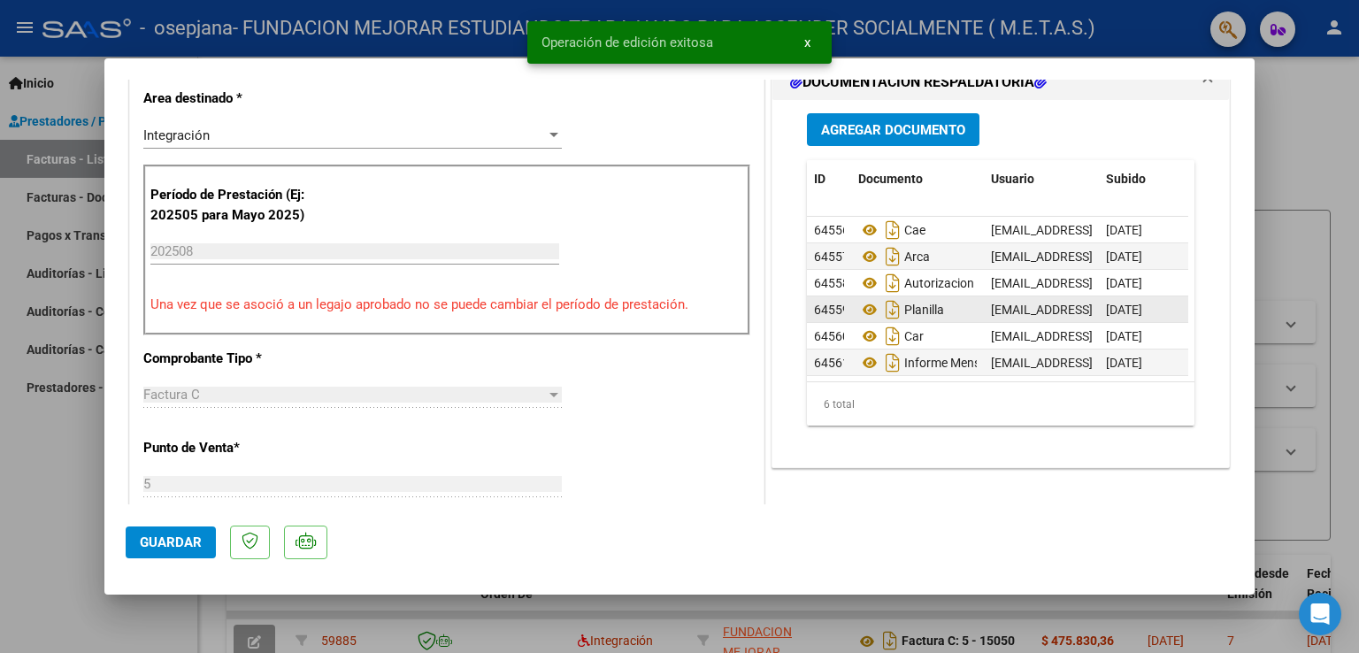
click at [35, 512] on div at bounding box center [679, 326] width 1359 height 653
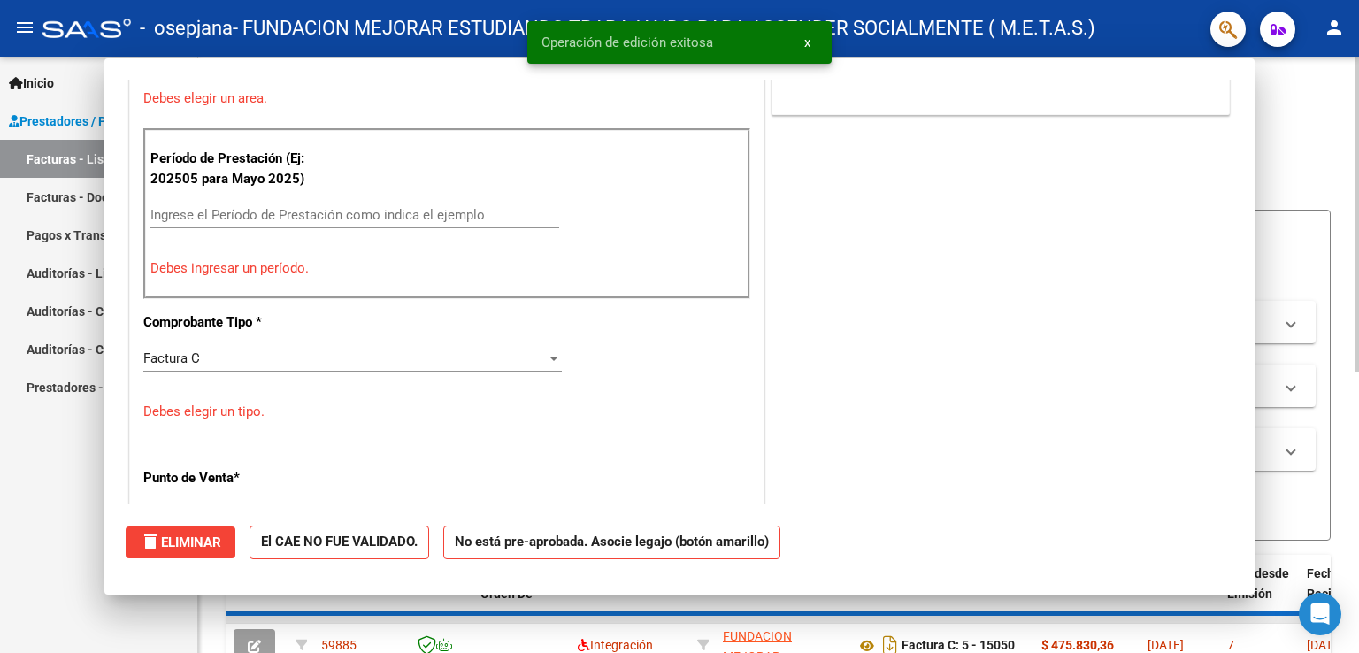
scroll to position [0, 0]
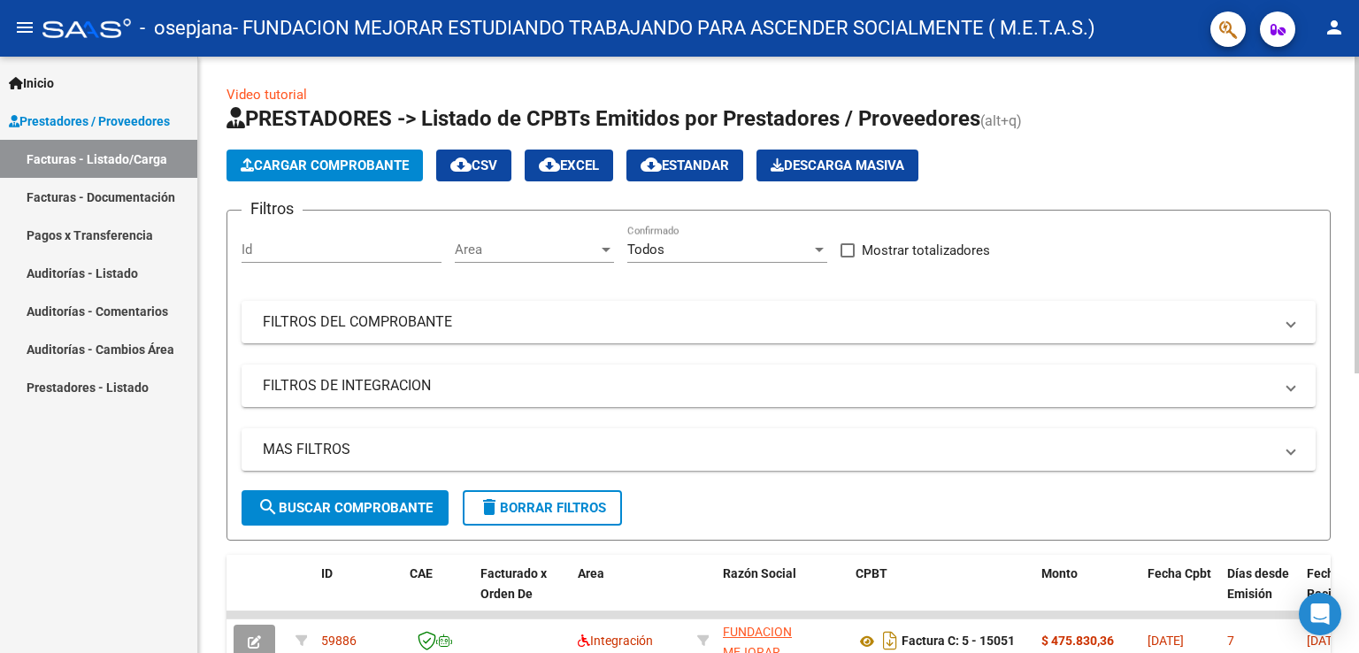
click at [294, 160] on span "Cargar Comprobante" at bounding box center [325, 166] width 168 height 16
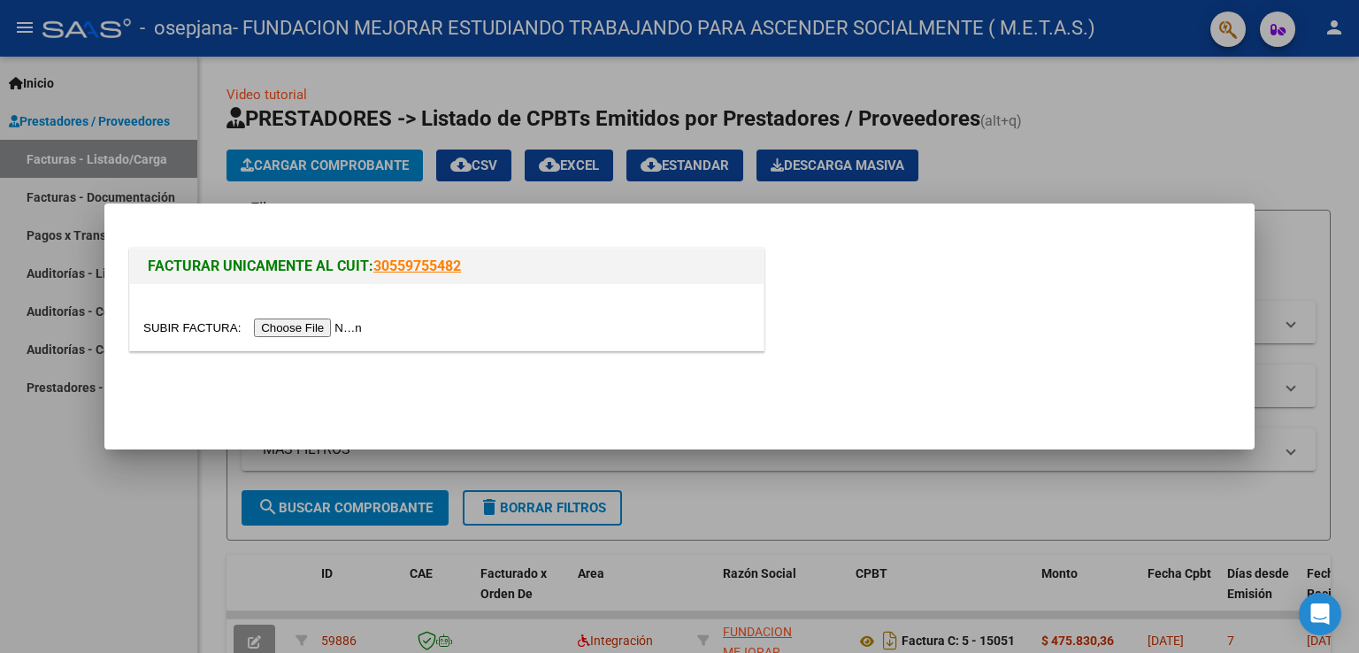
click at [322, 330] on input "file" at bounding box center [255, 328] width 224 height 19
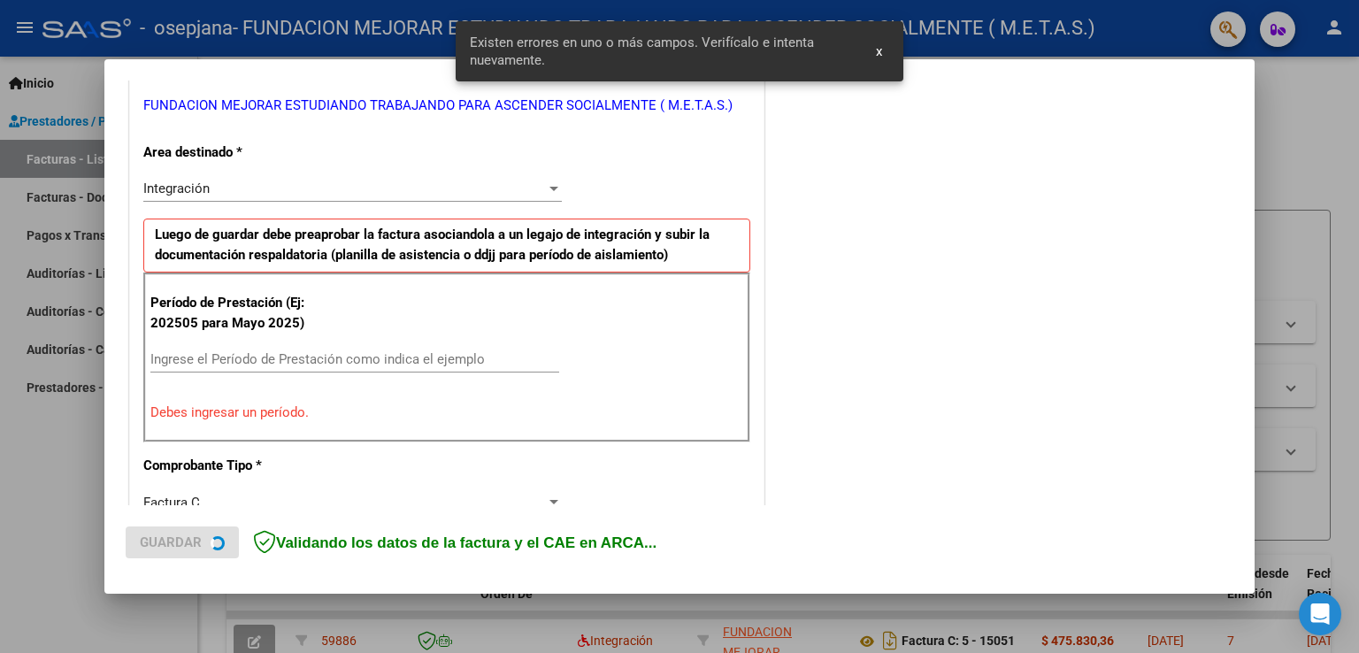
scroll to position [369, 0]
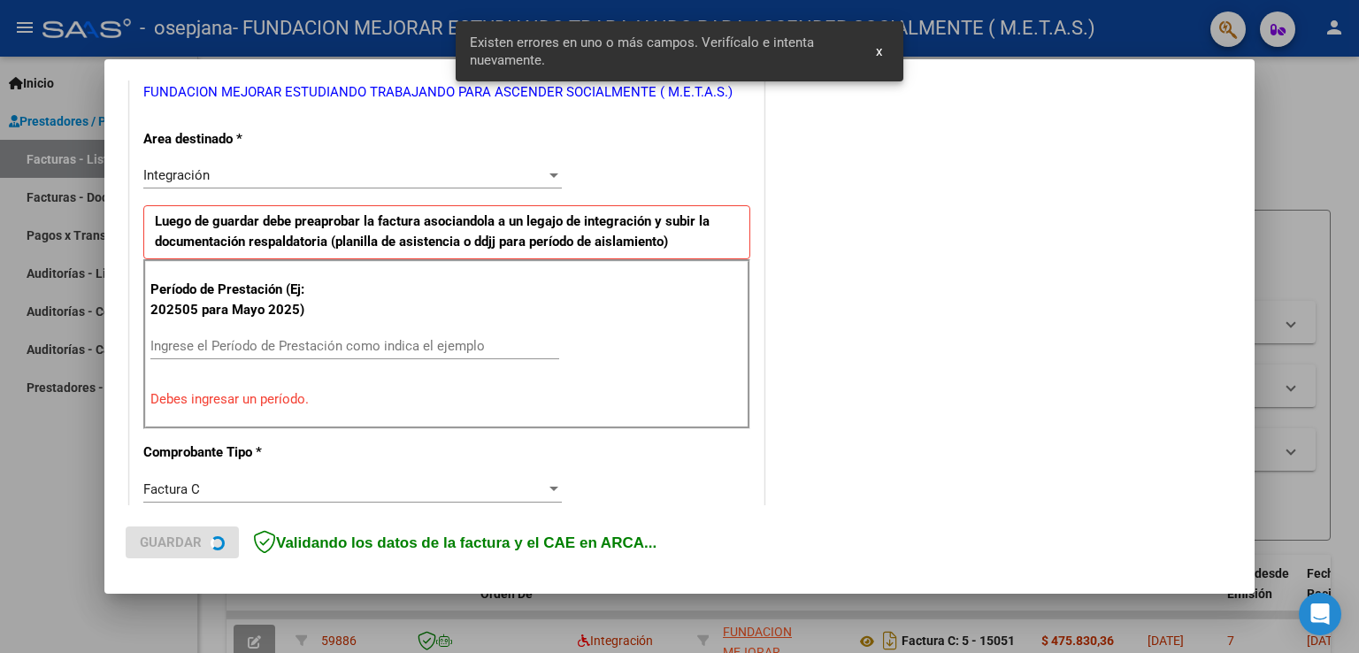
click at [313, 342] on input "Ingrese el Período de Prestación como indica el ejemplo" at bounding box center [354, 346] width 409 height 16
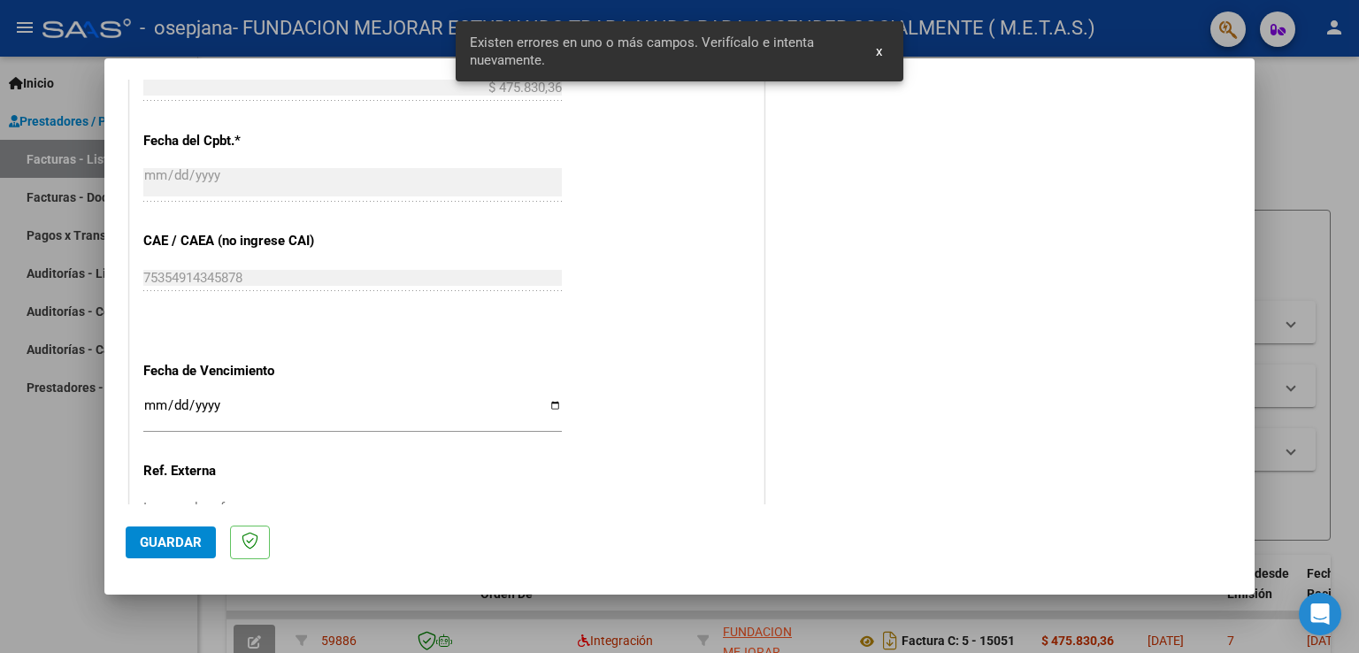
scroll to position [1077, 0]
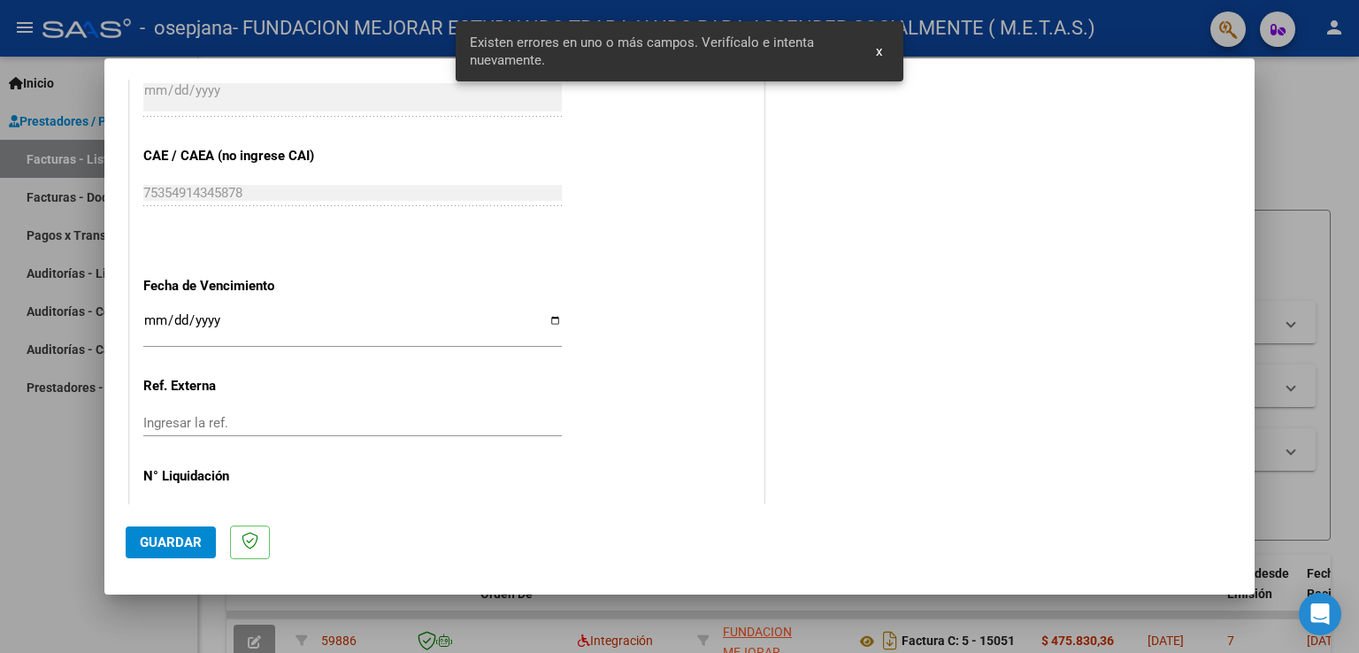
type input "202508"
click at [546, 319] on input "Ingresar la fecha" at bounding box center [352, 327] width 419 height 28
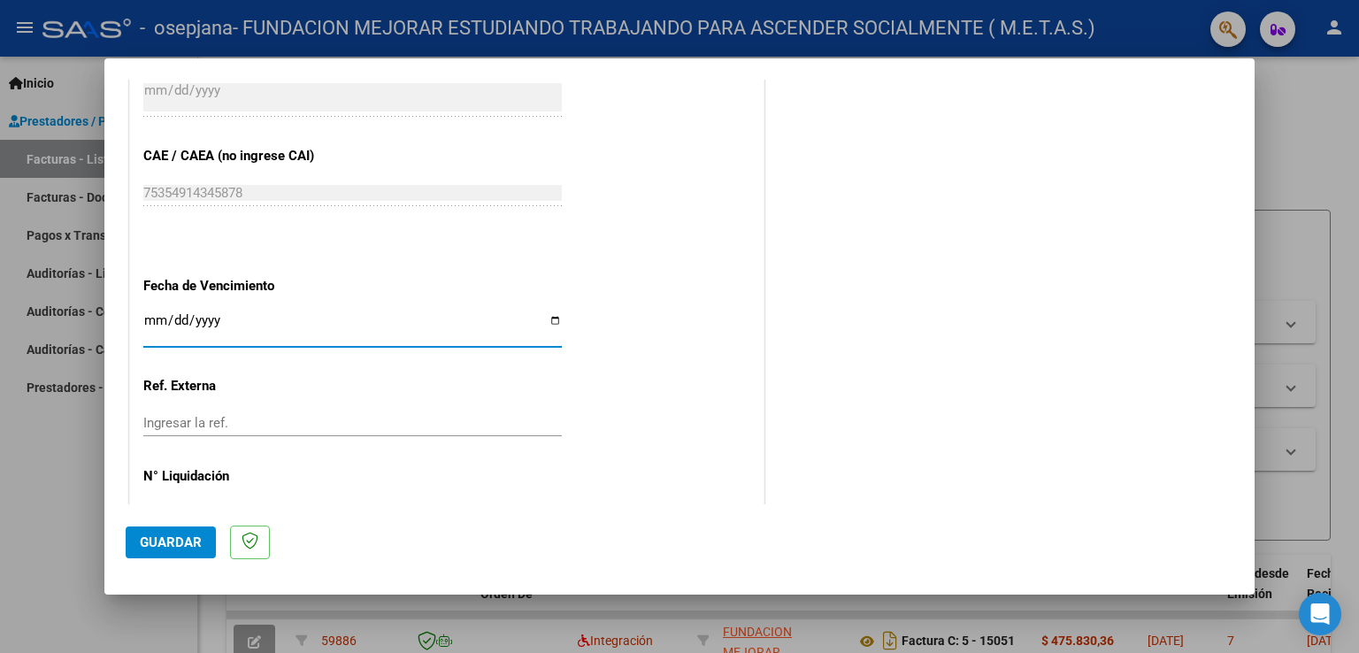
type input "[DATE]"
click at [163, 543] on span "Guardar" at bounding box center [171, 542] width 62 height 16
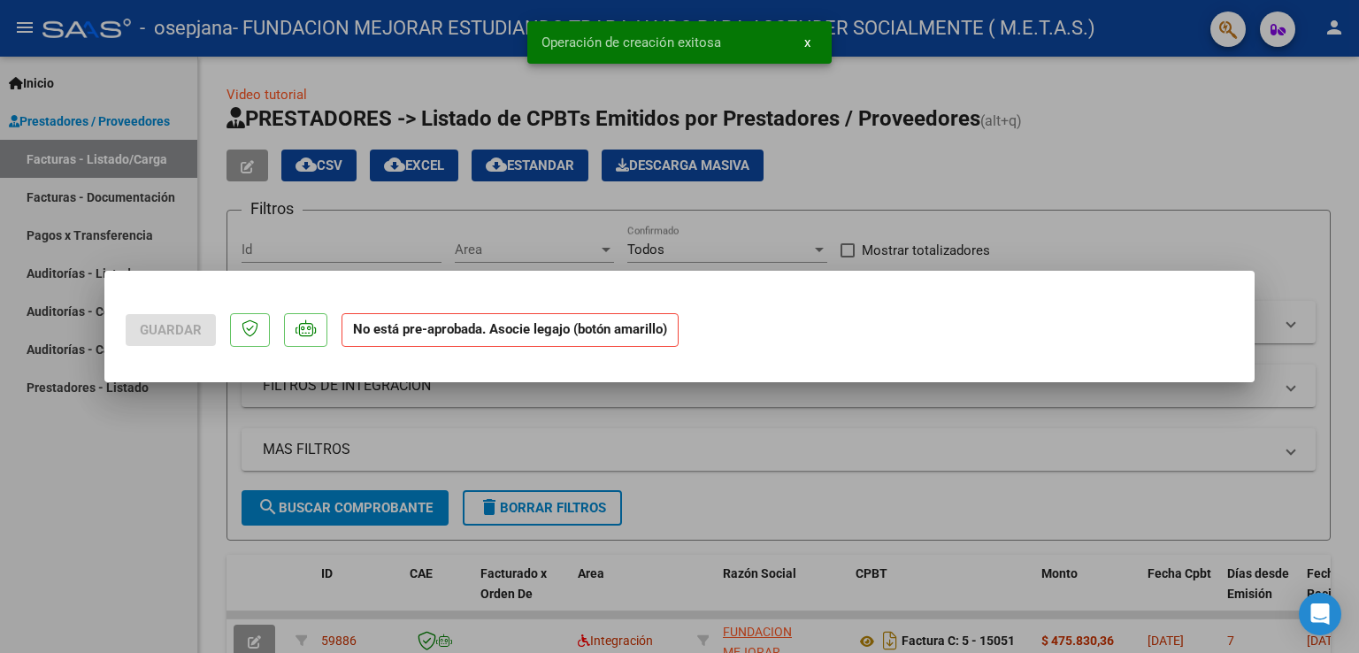
scroll to position [0, 0]
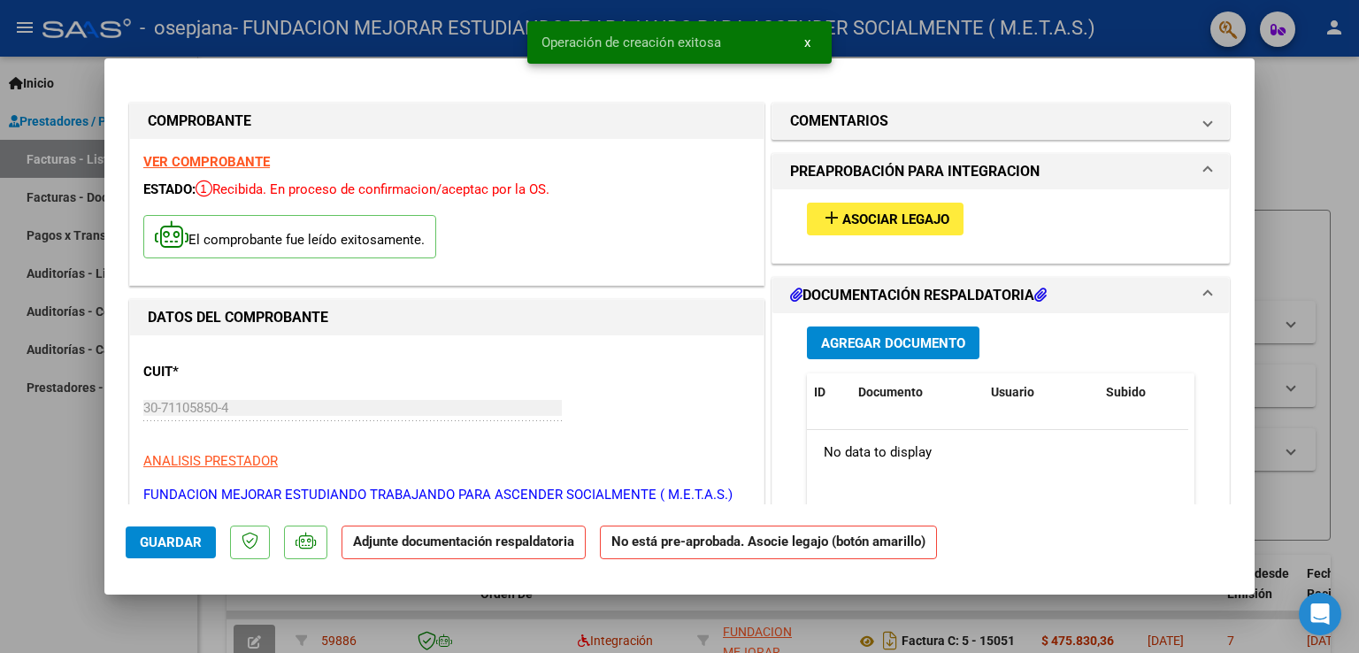
click at [237, 162] on strong "VER COMPROBANTE" at bounding box center [206, 162] width 127 height 16
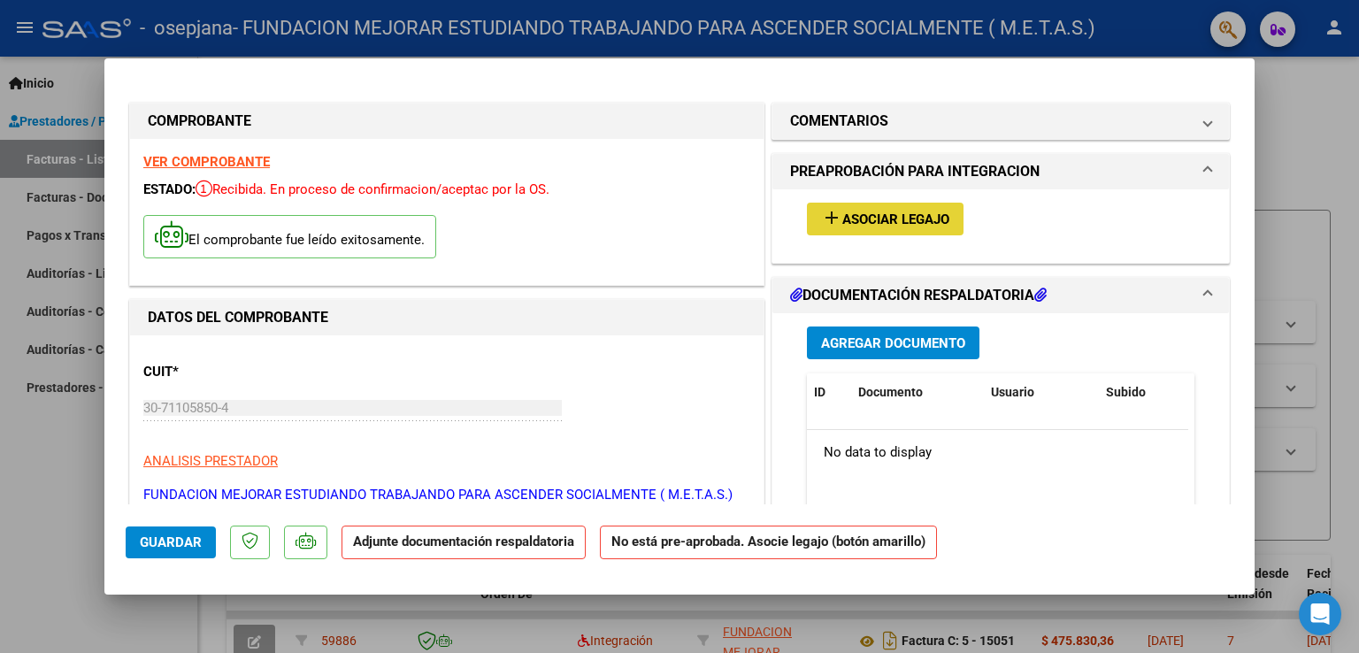
click at [907, 213] on span "Asociar Legajo" at bounding box center [895, 219] width 107 height 16
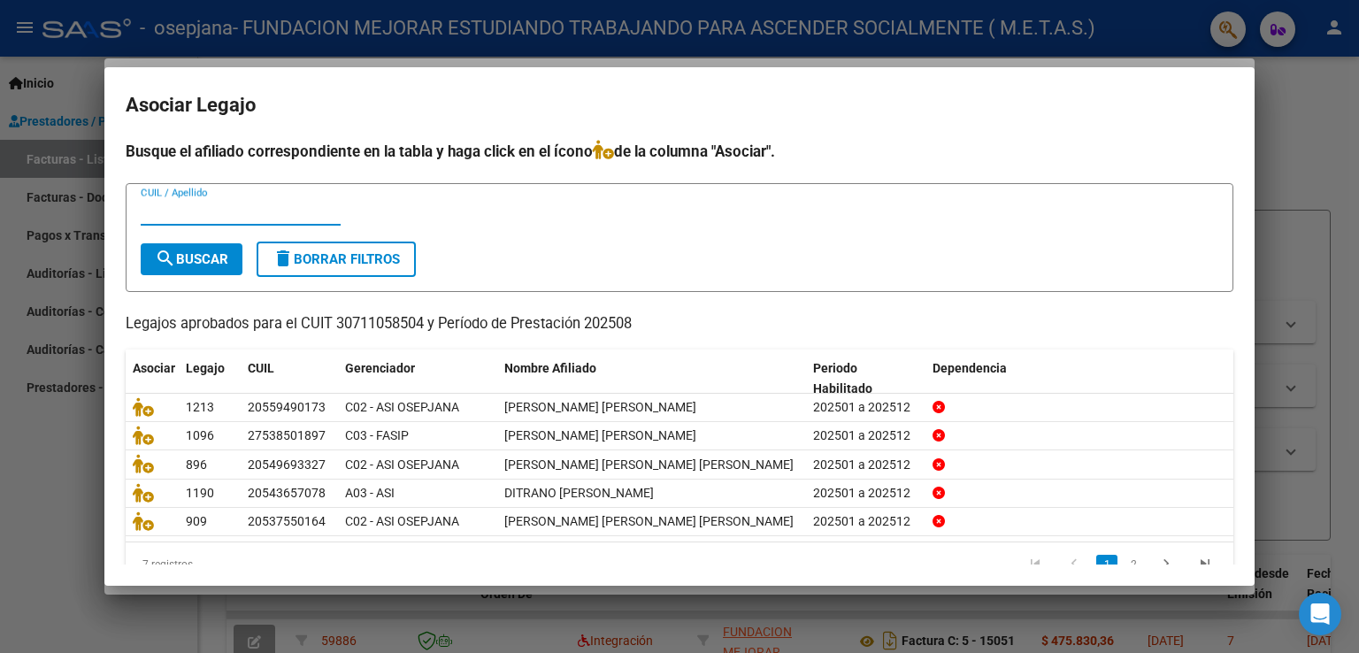
paste input "20543657078"
type input "20543657078"
click at [192, 273] on button "search Buscar" at bounding box center [192, 259] width 102 height 32
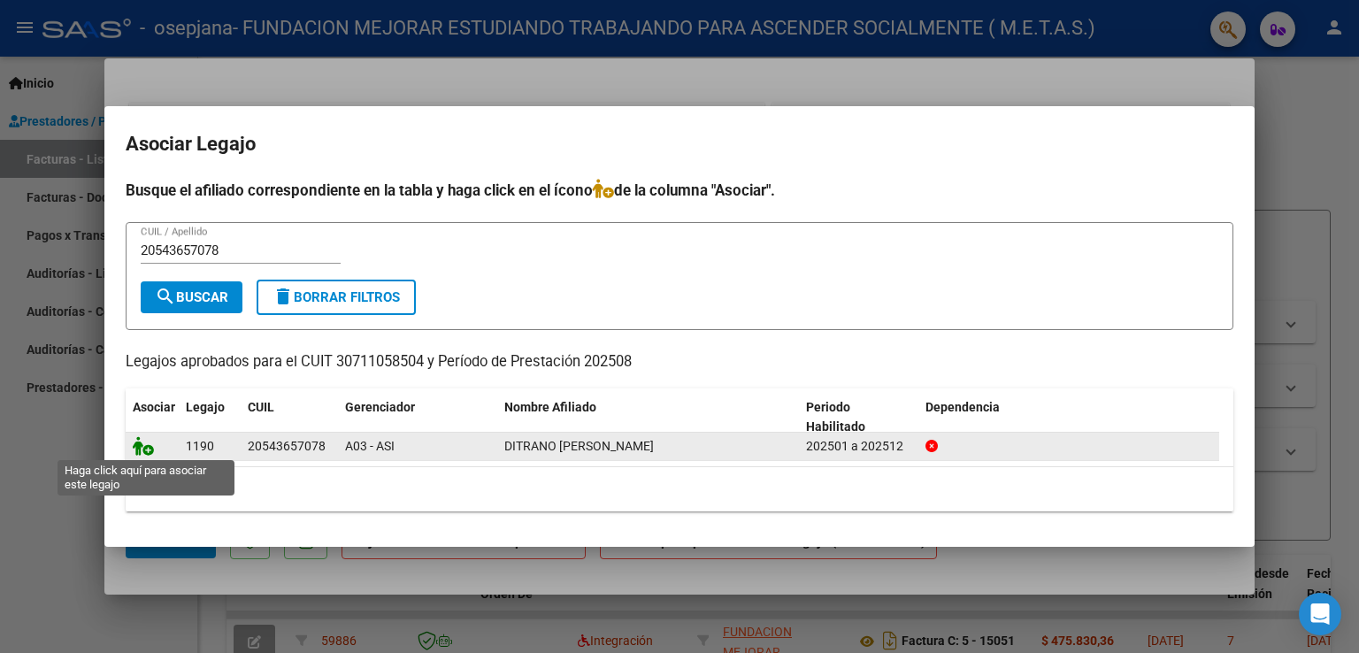
click at [150, 449] on icon at bounding box center [143, 445] width 21 height 19
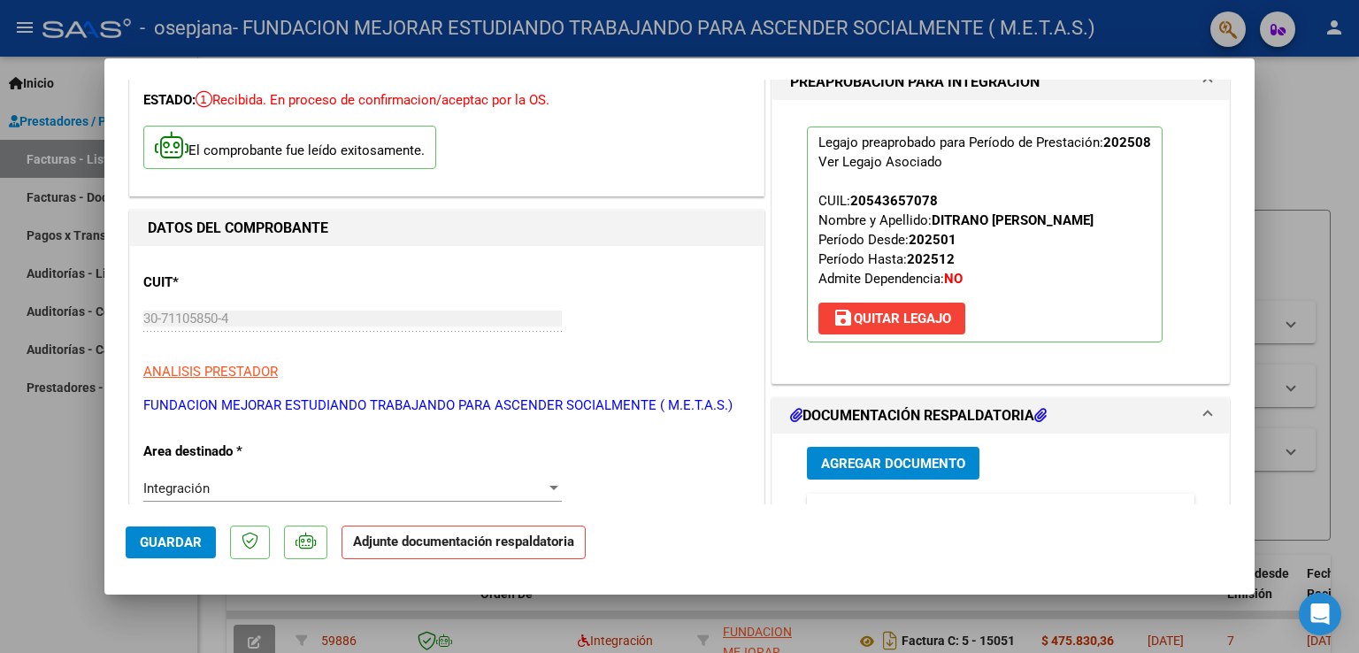
scroll to position [177, 0]
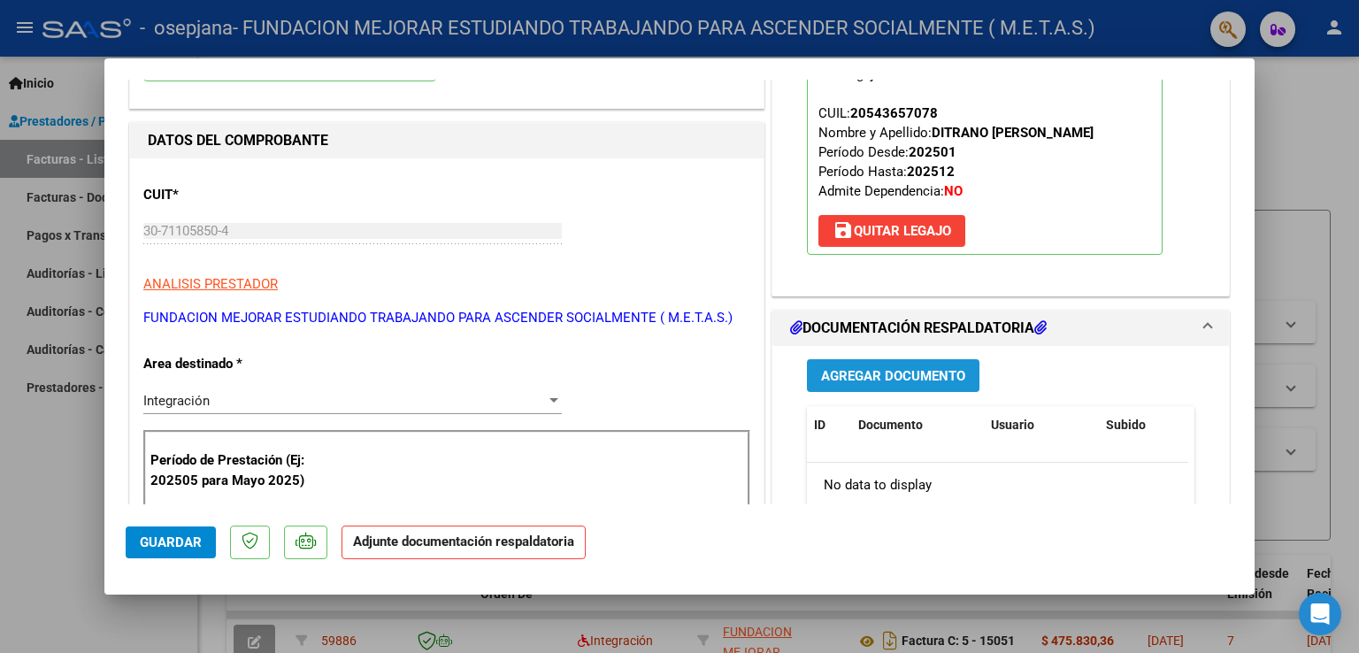
click at [923, 373] on span "Agregar Documento" at bounding box center [893, 376] width 144 height 16
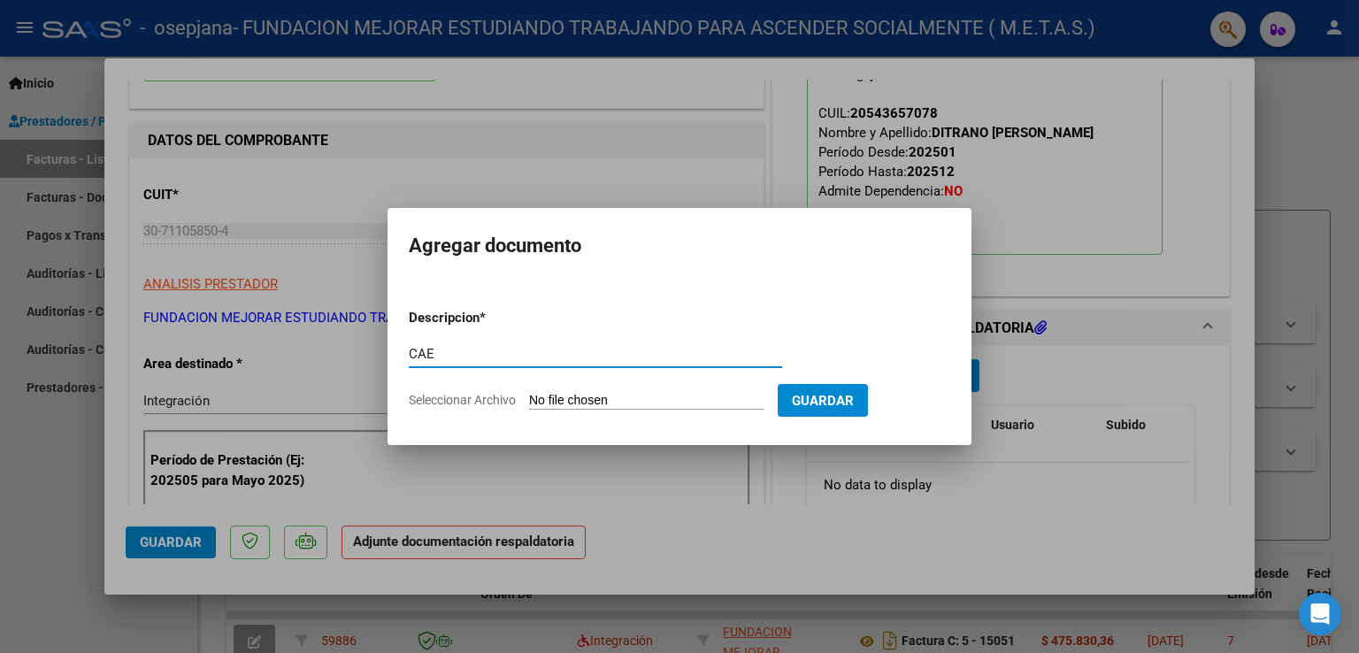
type input "CAE"
click at [574, 410] on form "Descripcion * CAE Escriba aquí una descripcion Seleccionar Archivo Guardar" at bounding box center [680, 359] width 542 height 129
click at [572, 400] on input "Seleccionar Archivo" at bounding box center [646, 401] width 235 height 17
type input "C:\fakepath\CAE FC 15052.pdf"
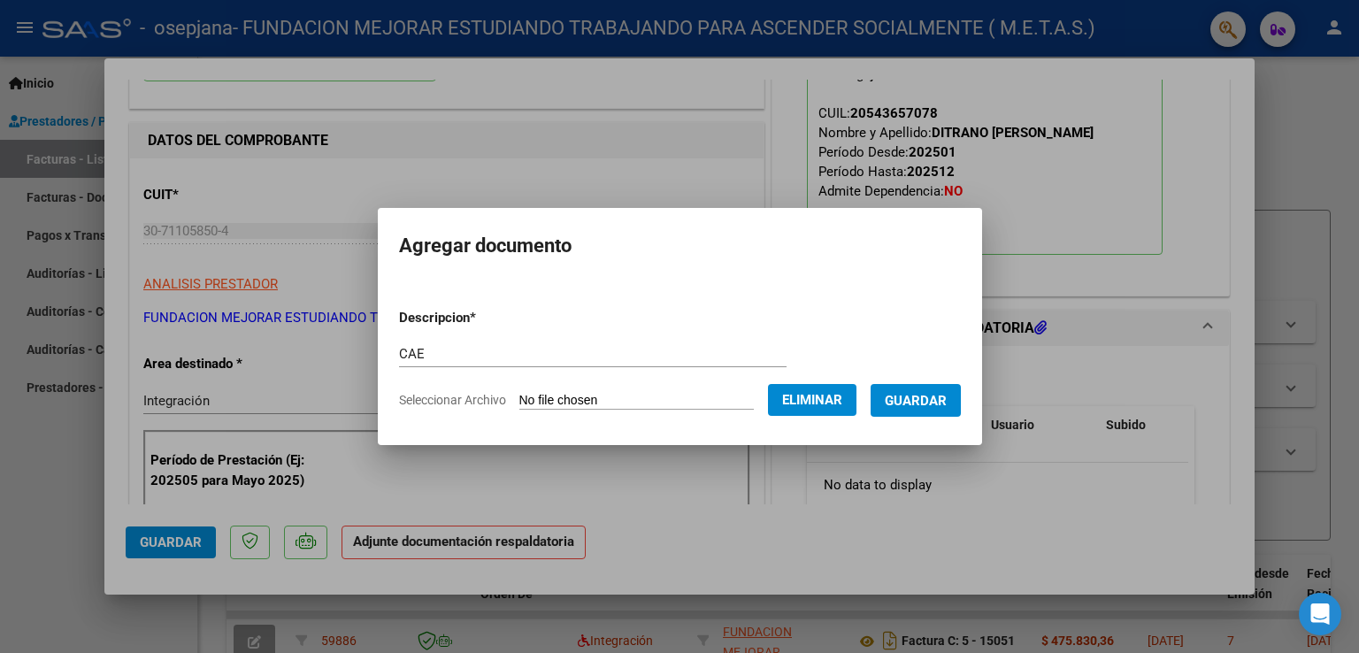
click at [931, 407] on span "Guardar" at bounding box center [916, 401] width 62 height 16
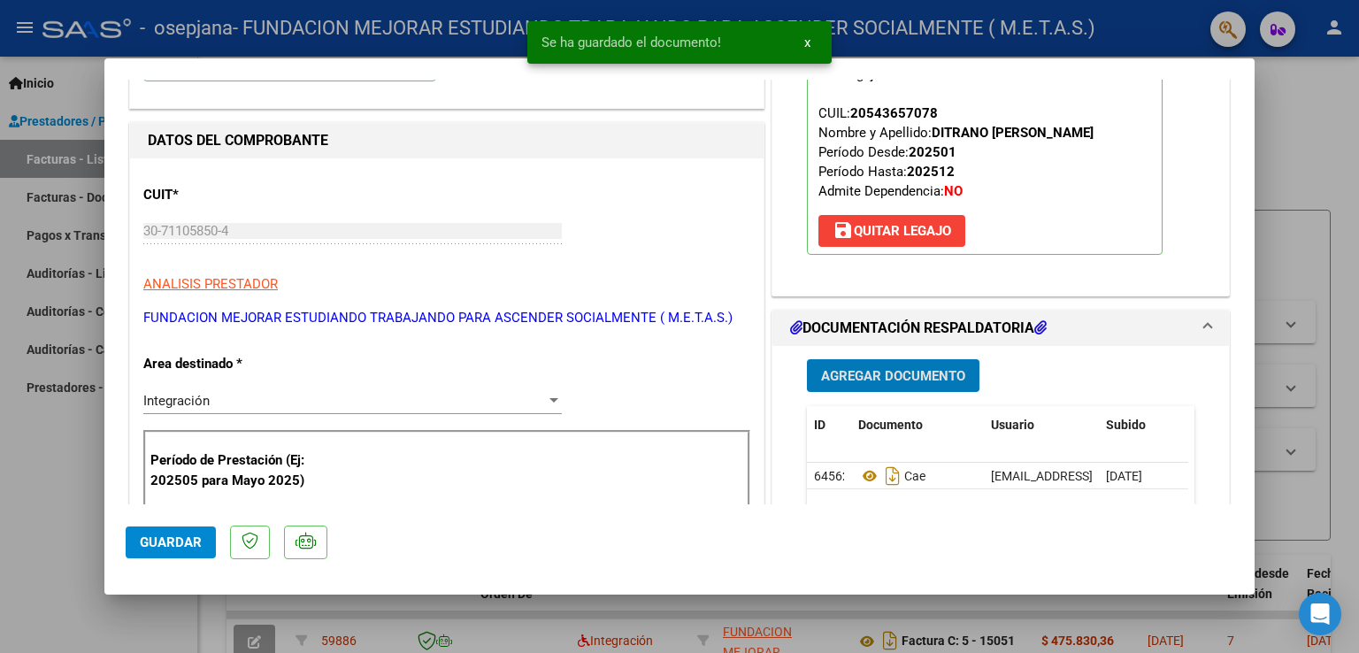
click at [906, 371] on span "Agregar Documento" at bounding box center [893, 376] width 144 height 16
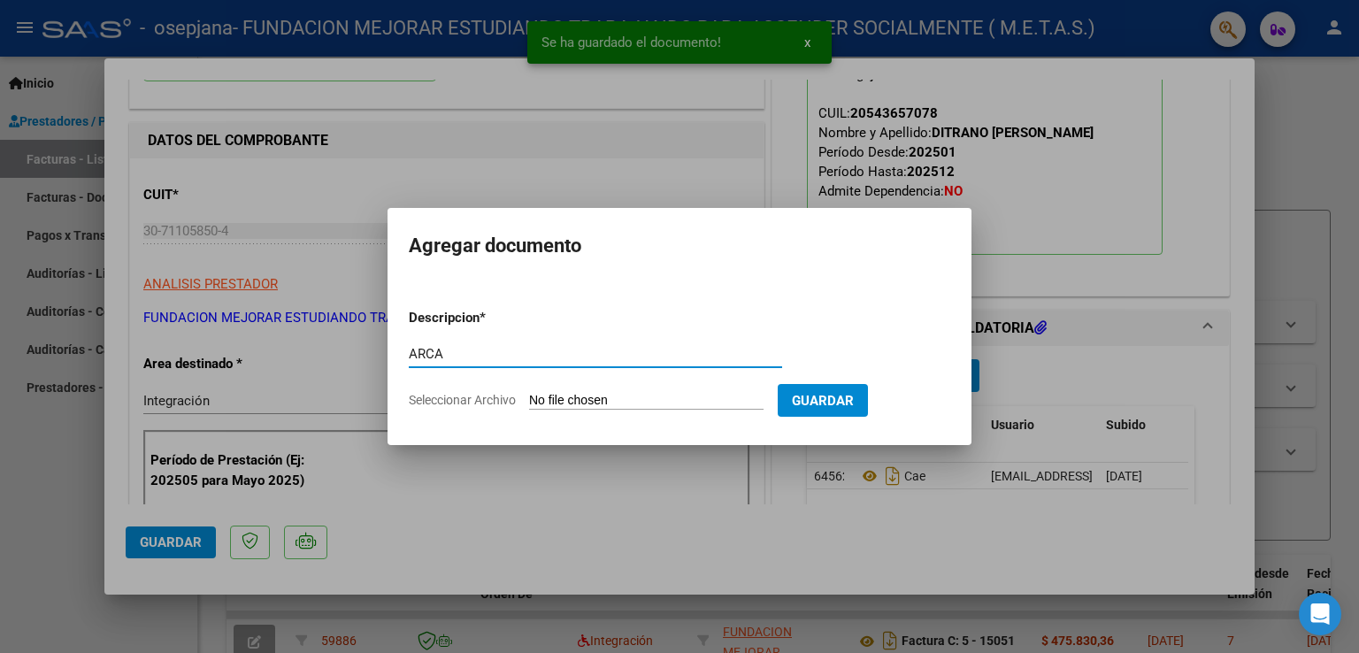
type input "ARCA"
click at [588, 397] on input "Seleccionar Archivo" at bounding box center [646, 401] width 235 height 17
type input "C:\fakepath\ARCA AFIP.pdf"
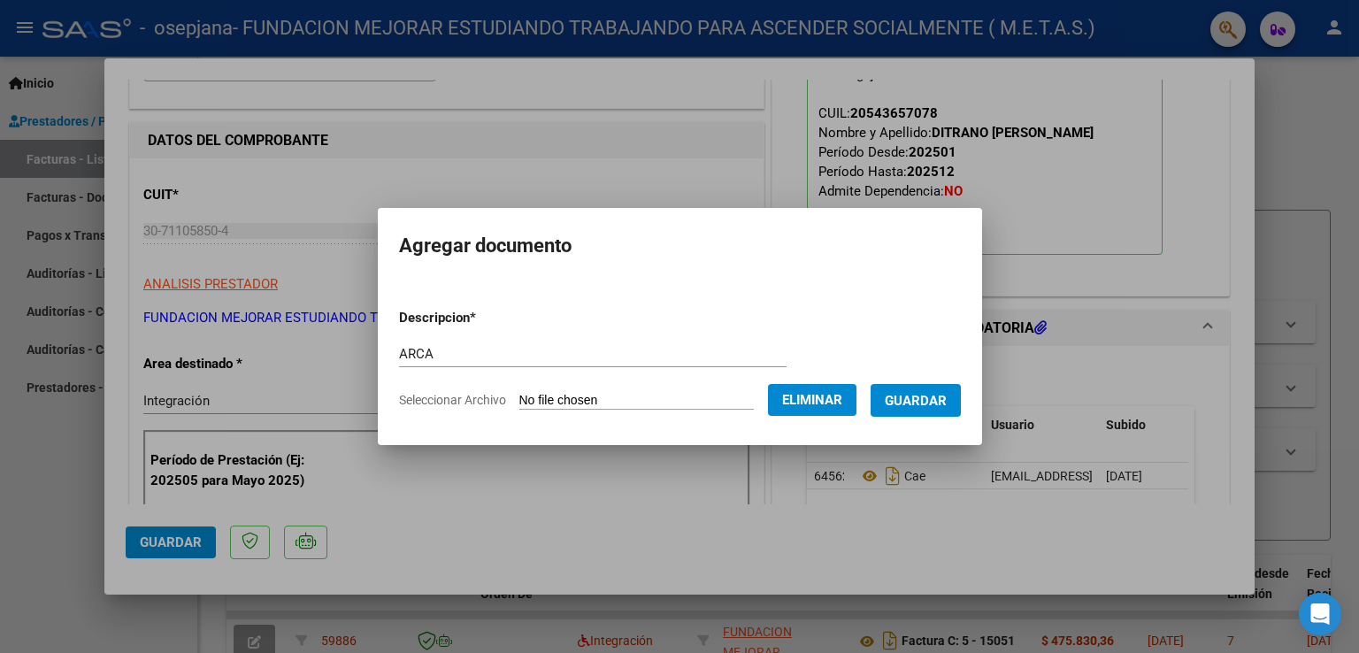
click at [934, 404] on span "Guardar" at bounding box center [916, 401] width 62 height 16
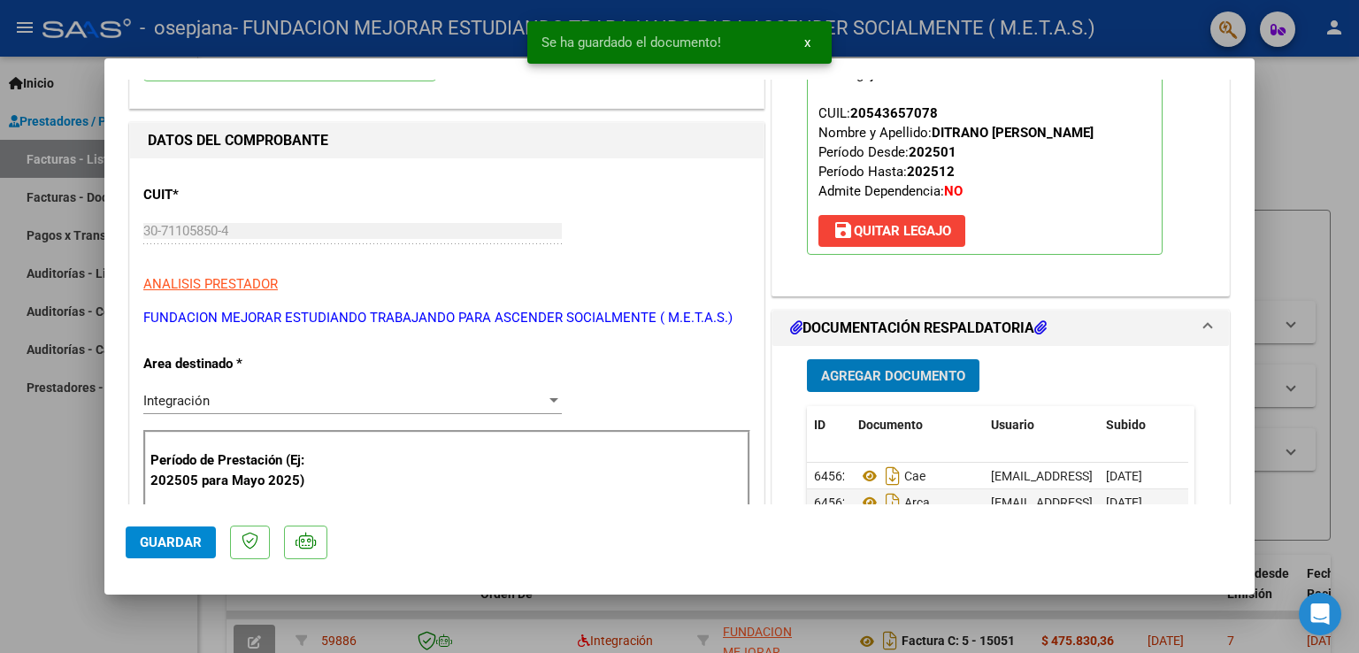
click at [914, 376] on span "Agregar Documento" at bounding box center [893, 376] width 144 height 16
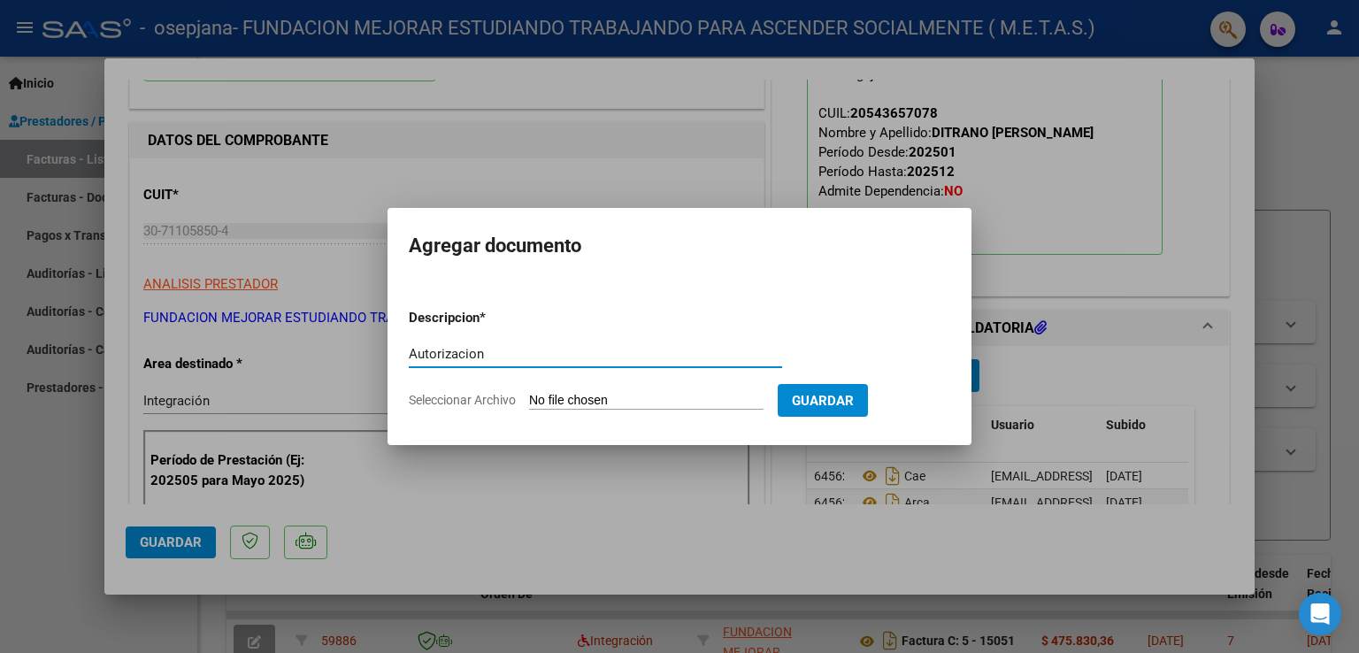
type input "Autorizacion"
click at [617, 402] on input "Seleccionar Archivo" at bounding box center [646, 401] width 235 height 17
type input "C:\fakepath\[PERSON_NAME] ( Mzo a Dic 2025).png"
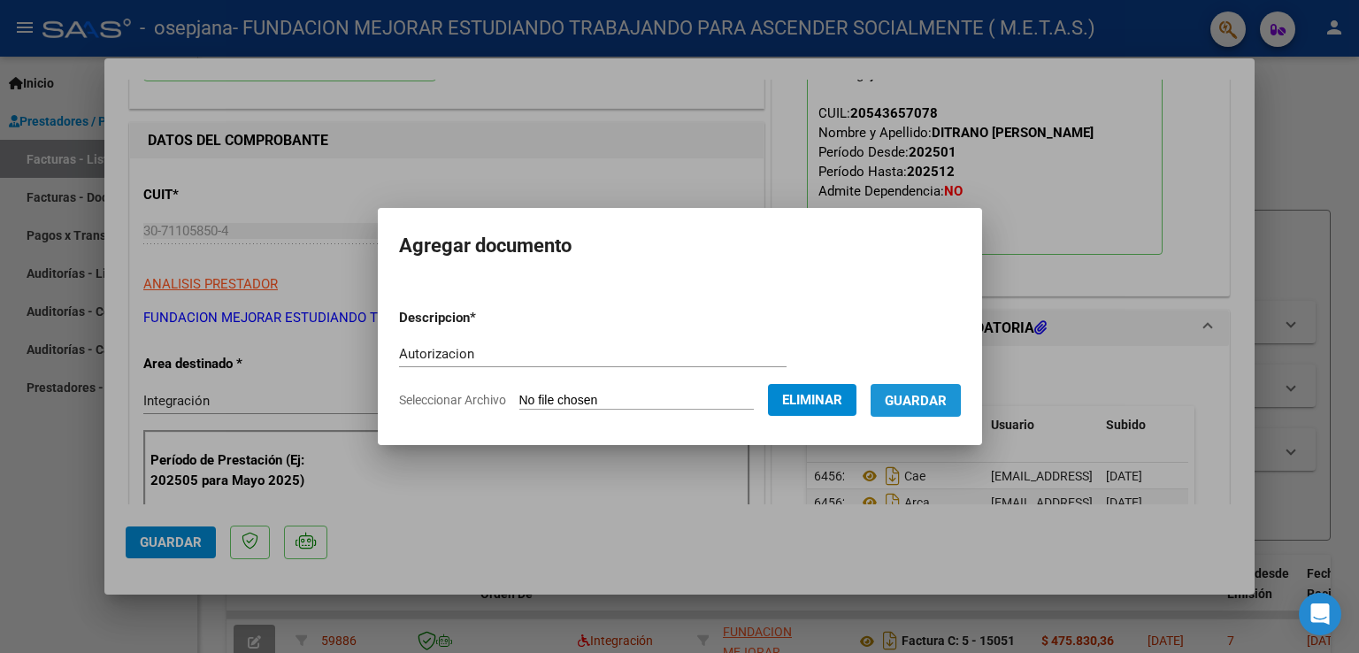
click at [911, 409] on span "Guardar" at bounding box center [916, 401] width 62 height 16
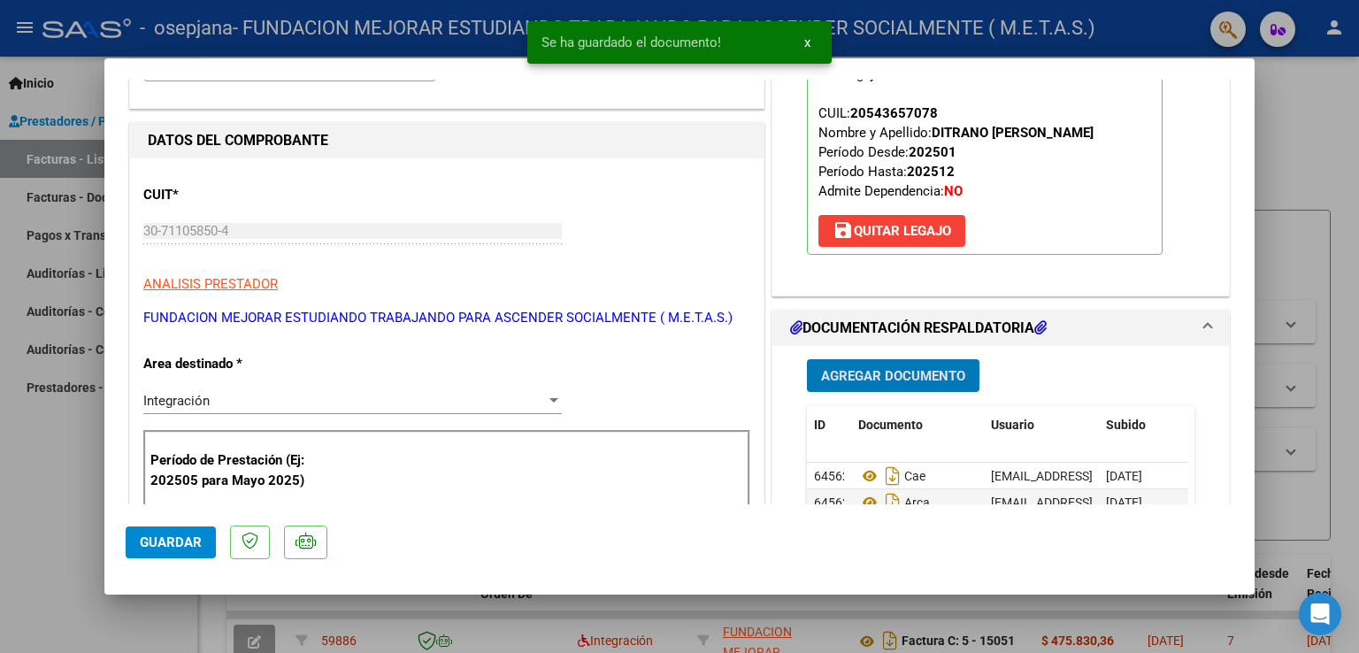
click at [908, 370] on span "Agregar Documento" at bounding box center [893, 376] width 144 height 16
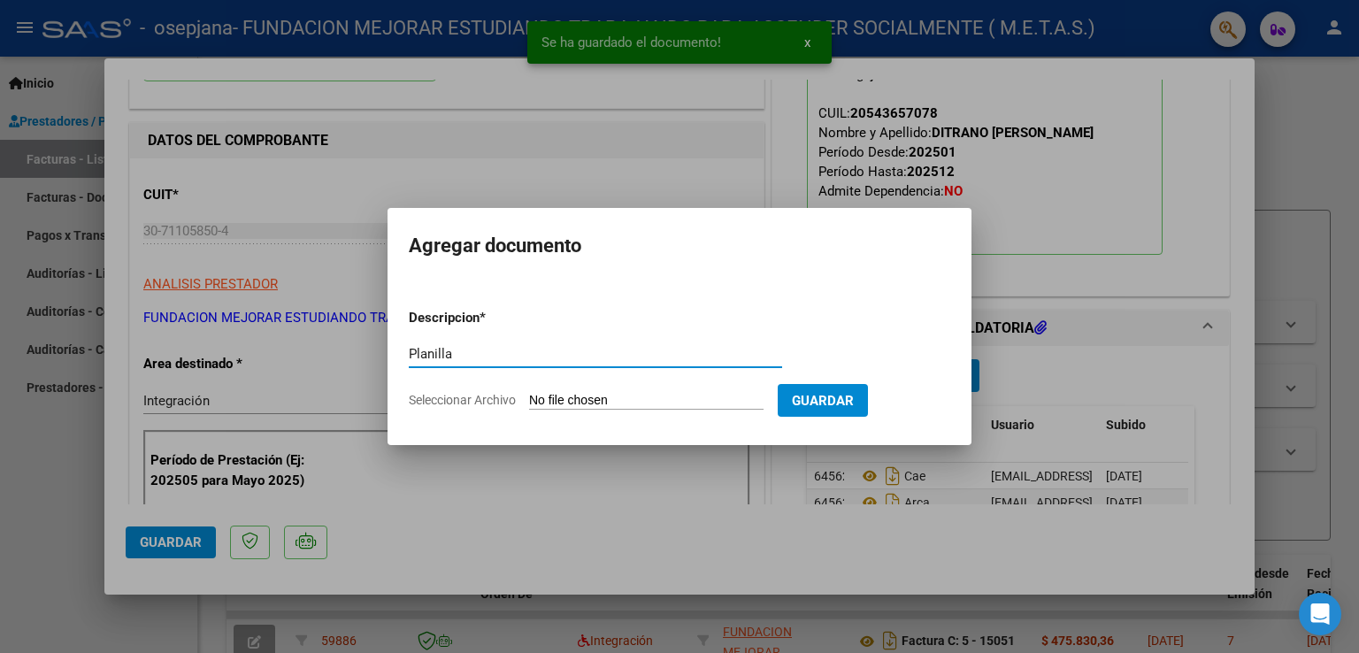
type input "Planilla"
click at [610, 402] on input "Seleccionar Archivo" at bounding box center [646, 401] width 235 height 17
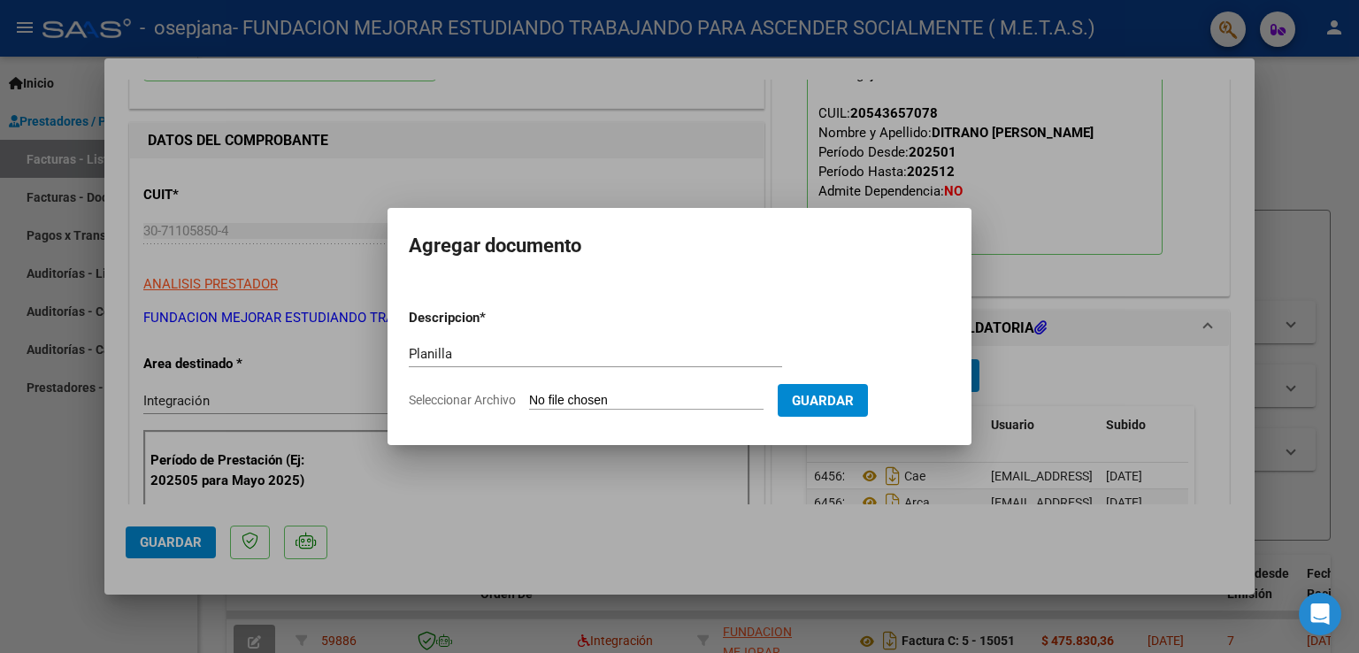
type input "C:\fakepath\[PERSON_NAME] [PERSON_NAME].pdf"
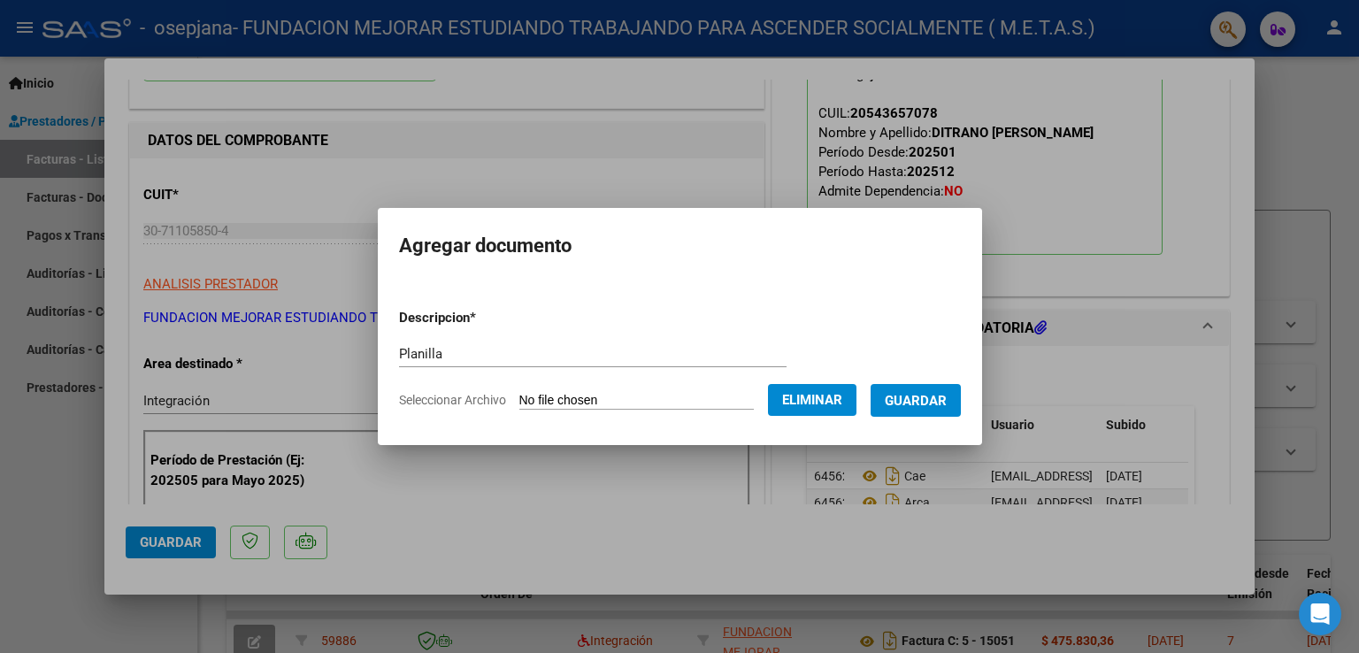
click at [913, 404] on span "Guardar" at bounding box center [916, 401] width 62 height 16
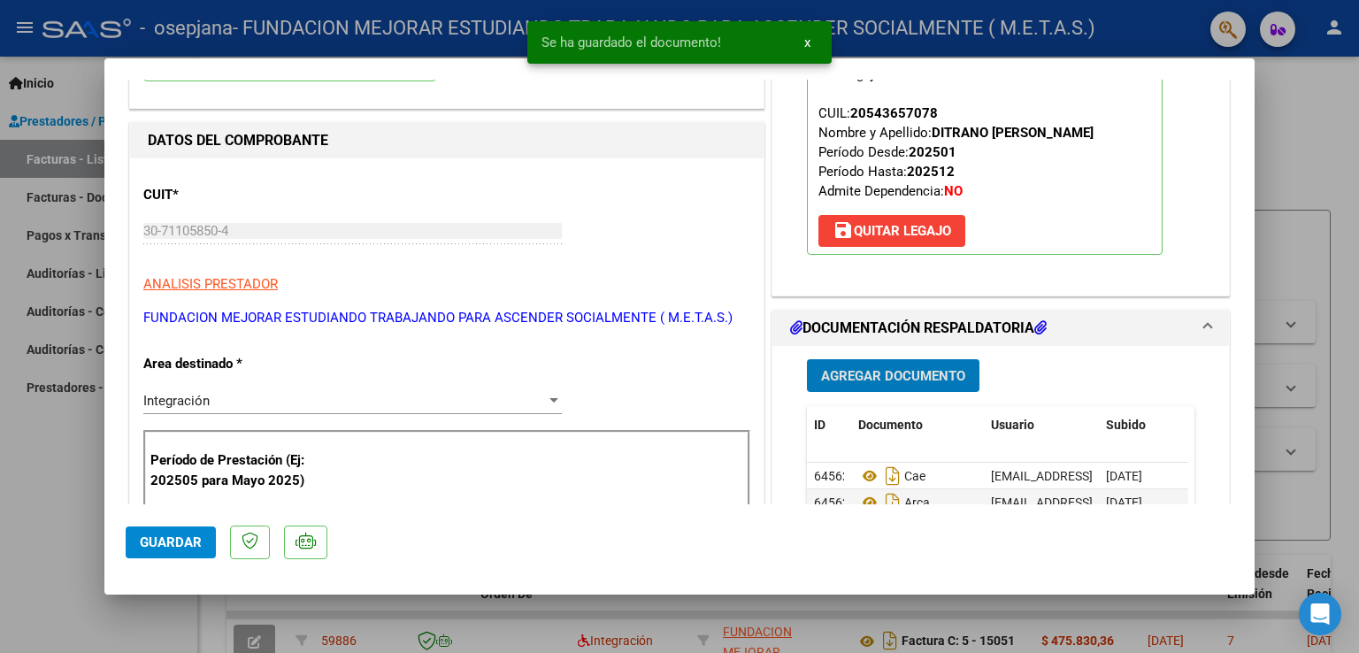
click at [911, 373] on span "Agregar Documento" at bounding box center [893, 376] width 144 height 16
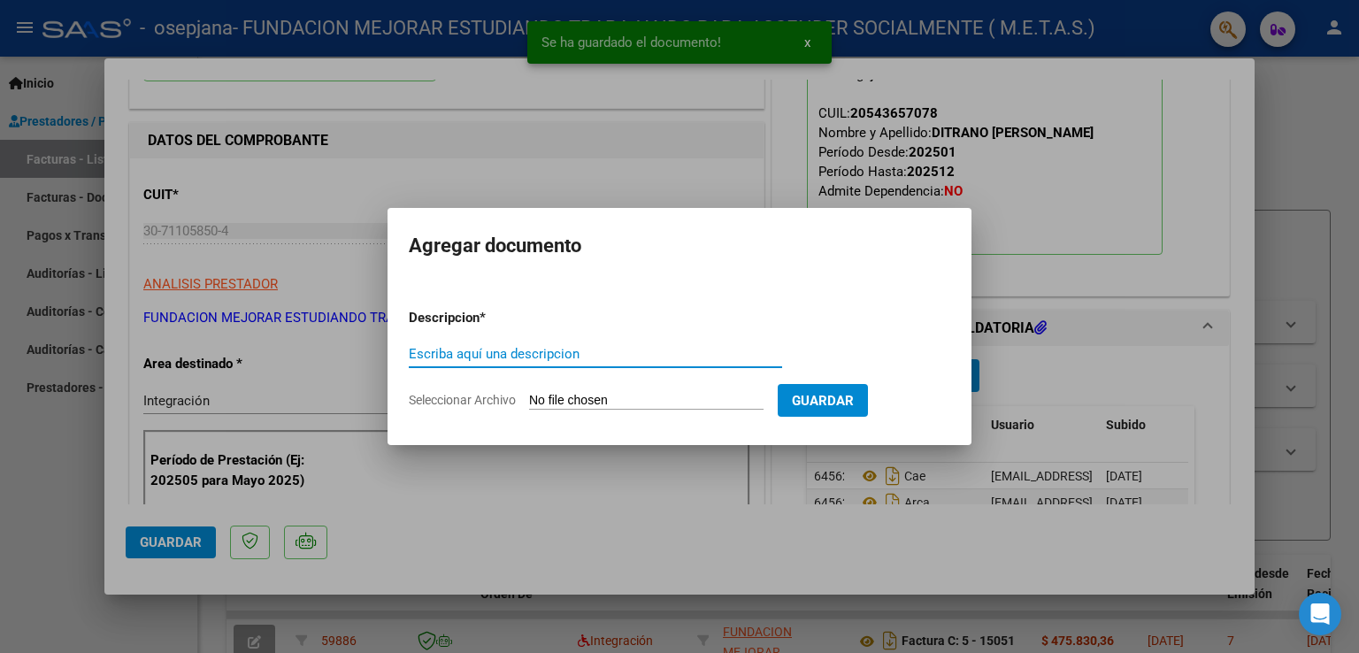
type input "A"
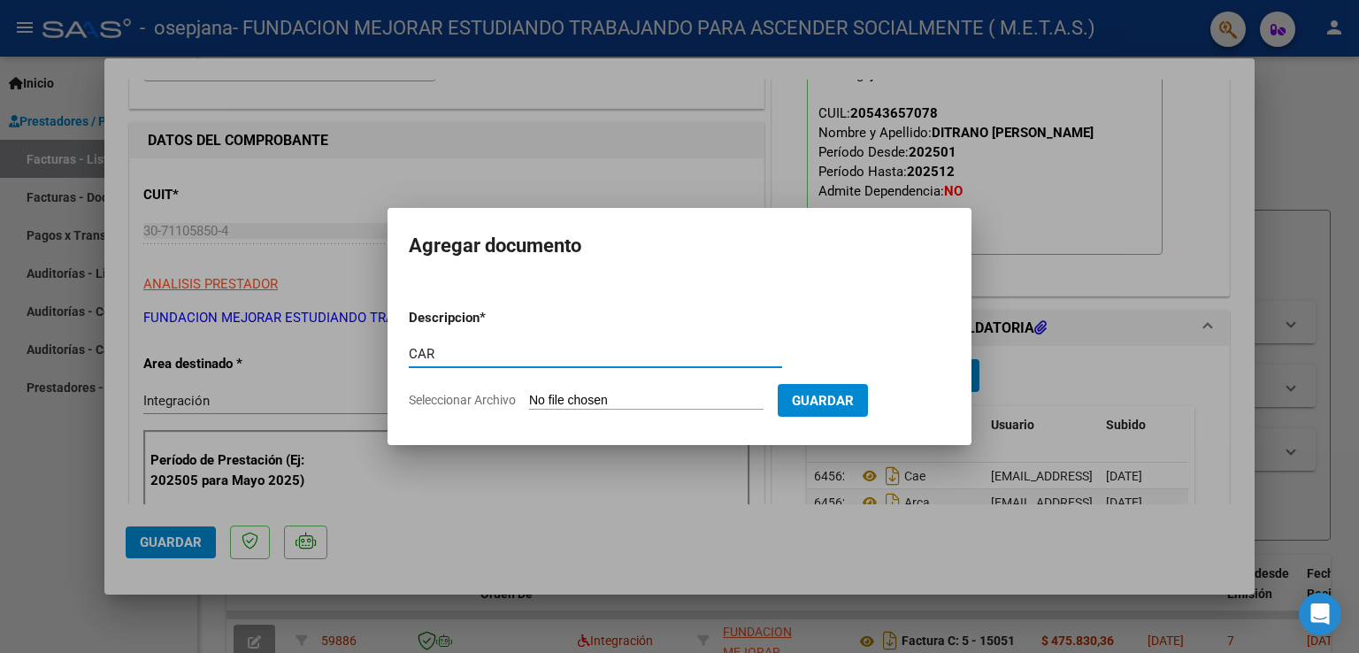
type input "CAR"
click at [608, 405] on input "Seleccionar Archivo" at bounding box center [646, 401] width 235 height 17
type input "C:\fakepath\[PERSON_NAME] - Car [PERSON_NAME].pdf"
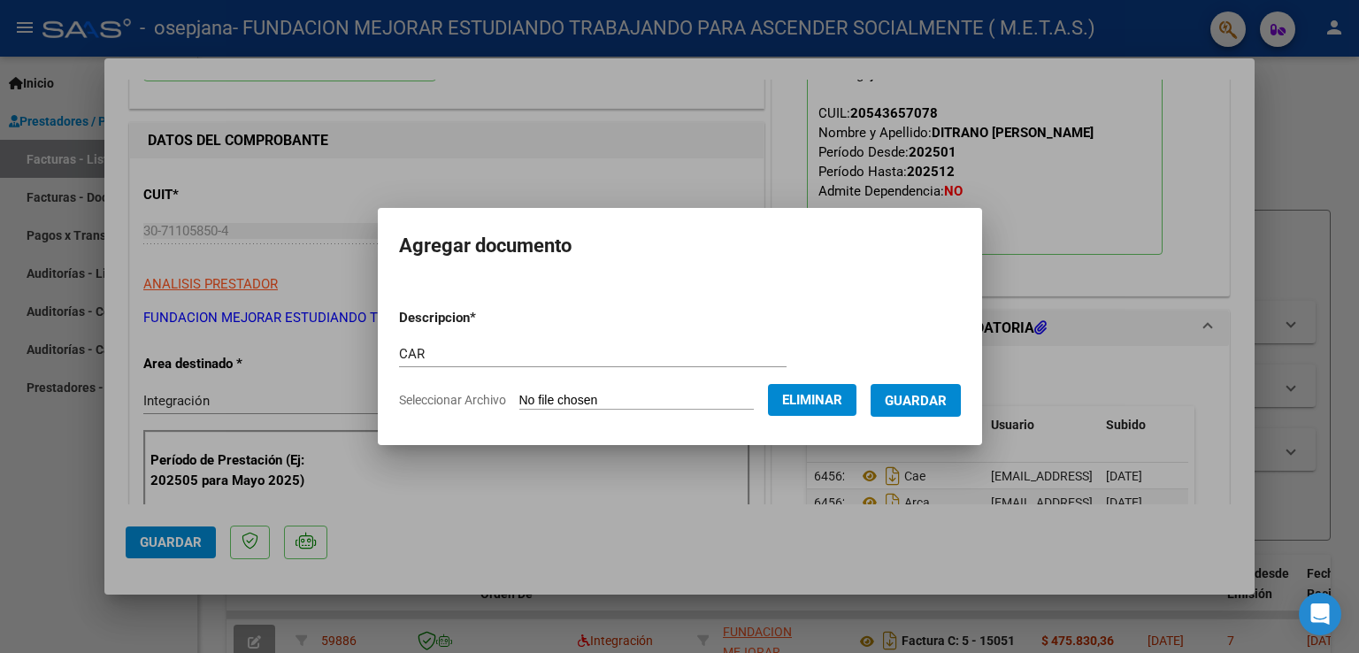
click at [933, 405] on span "Guardar" at bounding box center [916, 401] width 62 height 16
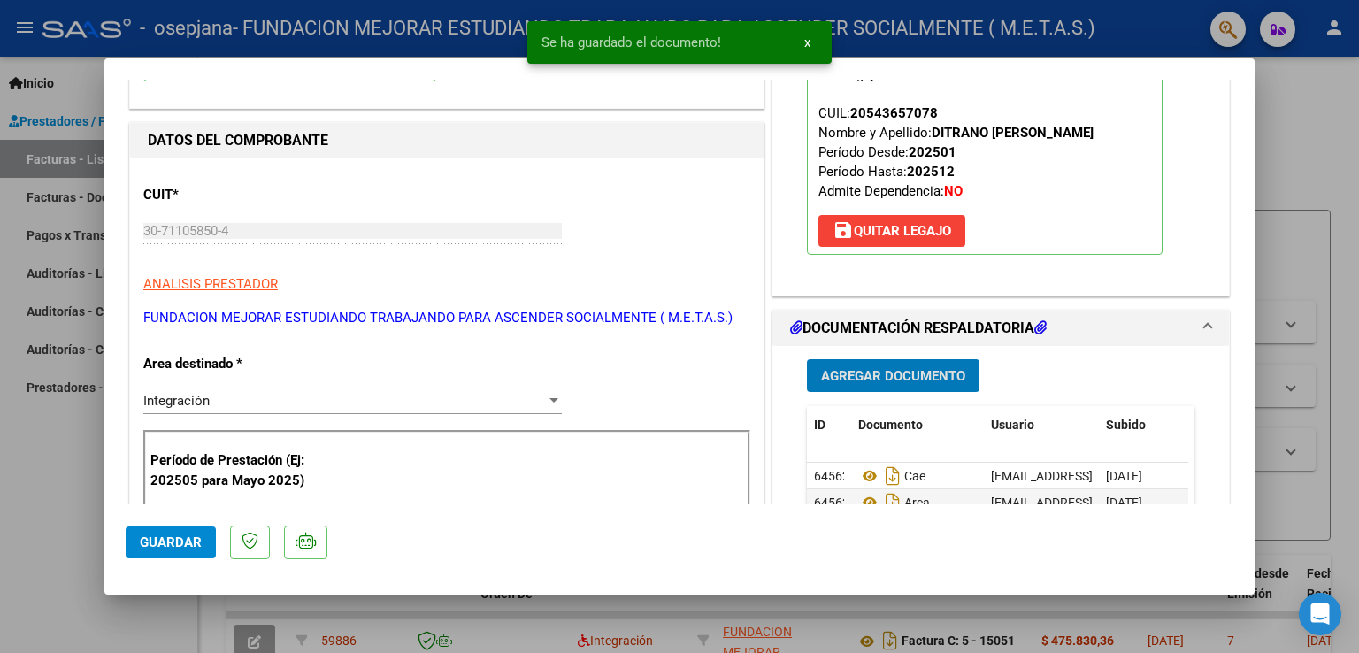
click at [919, 368] on span "Agregar Documento" at bounding box center [893, 376] width 144 height 16
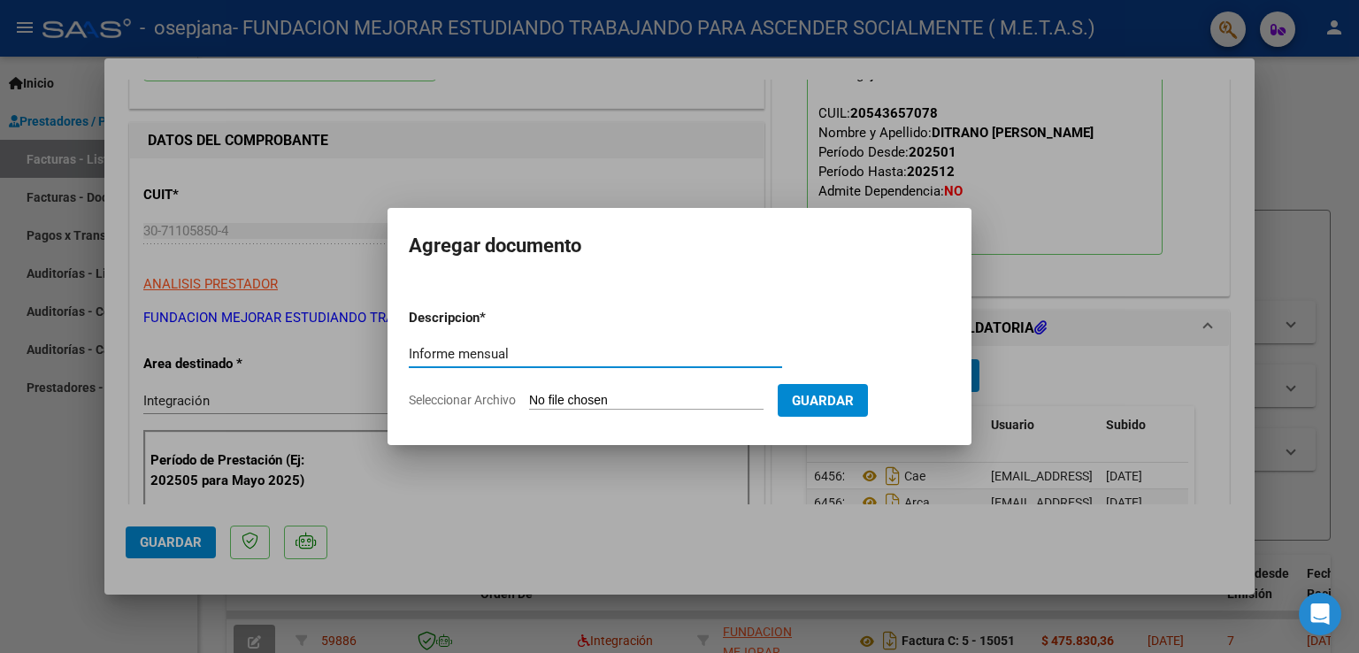
type input "Informe mensual"
click at [632, 400] on input "Seleccionar Archivo" at bounding box center [646, 401] width 235 height 17
type input "C:\fakepath\[PERSON_NAME] - IP [PERSON_NAME].pdf"
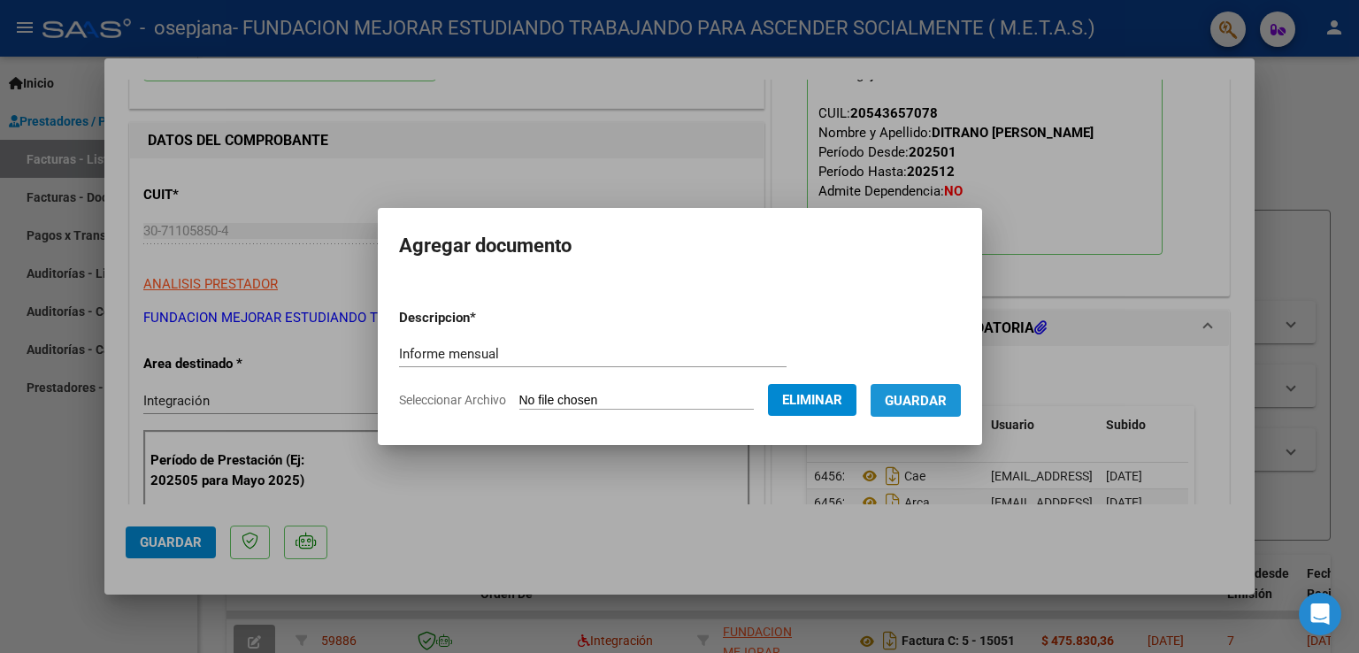
click at [935, 408] on span "Guardar" at bounding box center [916, 401] width 62 height 16
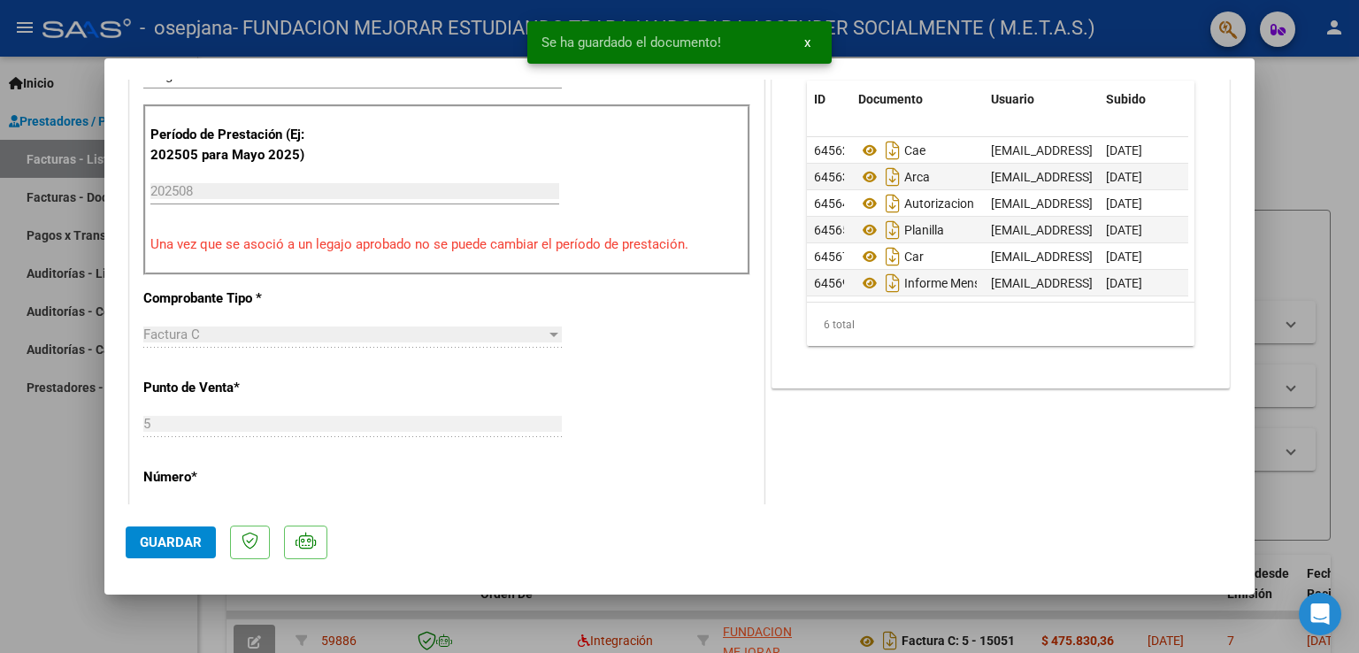
scroll to position [531, 0]
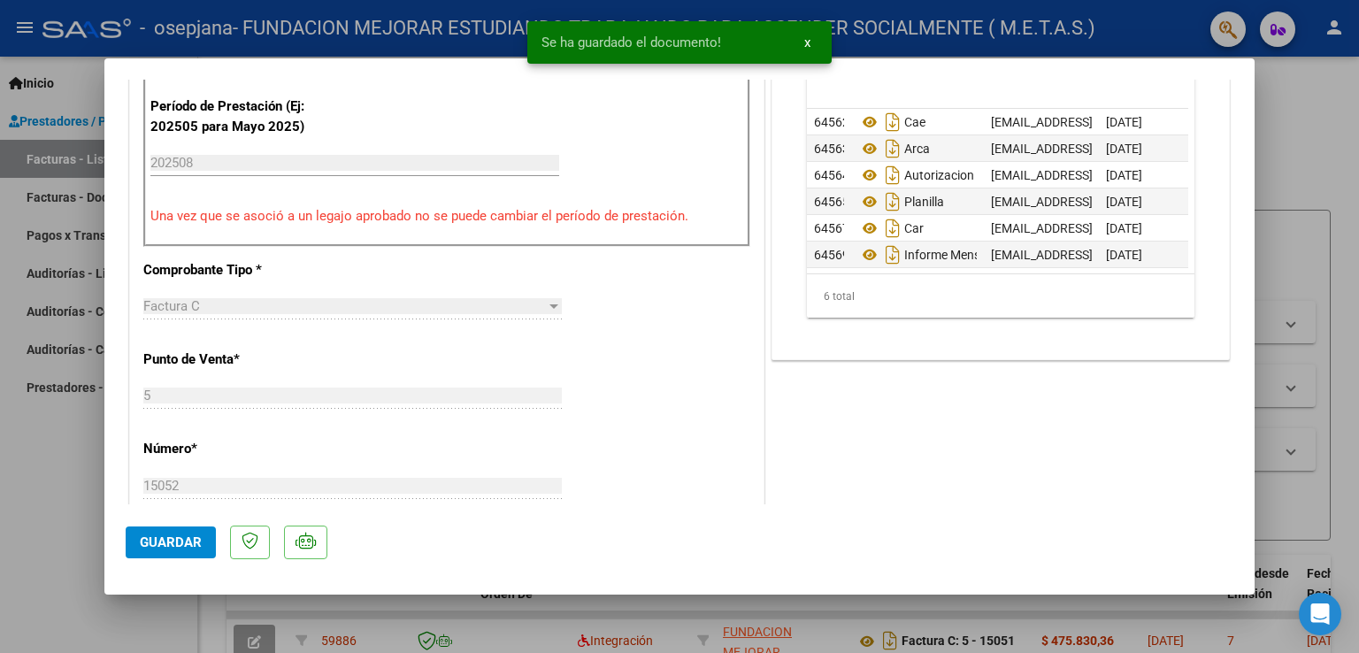
click at [172, 547] on span "Guardar" at bounding box center [171, 542] width 62 height 16
click at [81, 514] on div at bounding box center [679, 326] width 1359 height 653
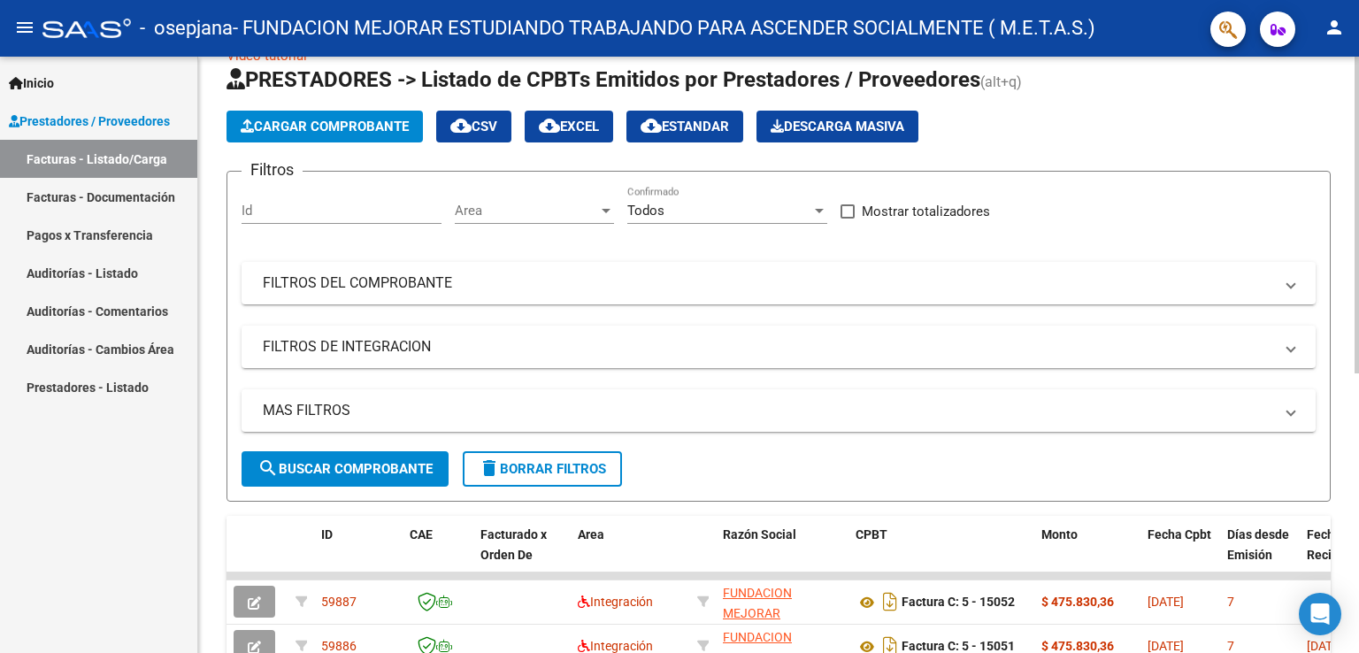
scroll to position [0, 0]
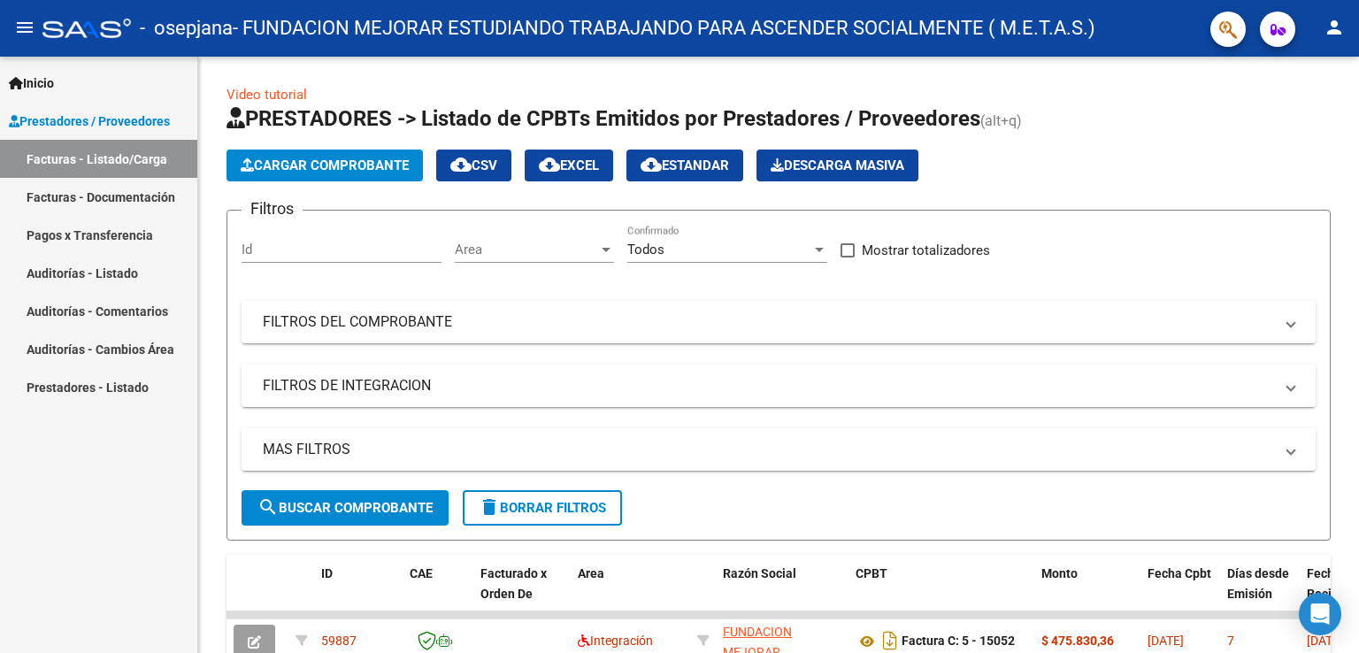
click at [1335, 34] on mat-icon "person" at bounding box center [1334, 27] width 21 height 21
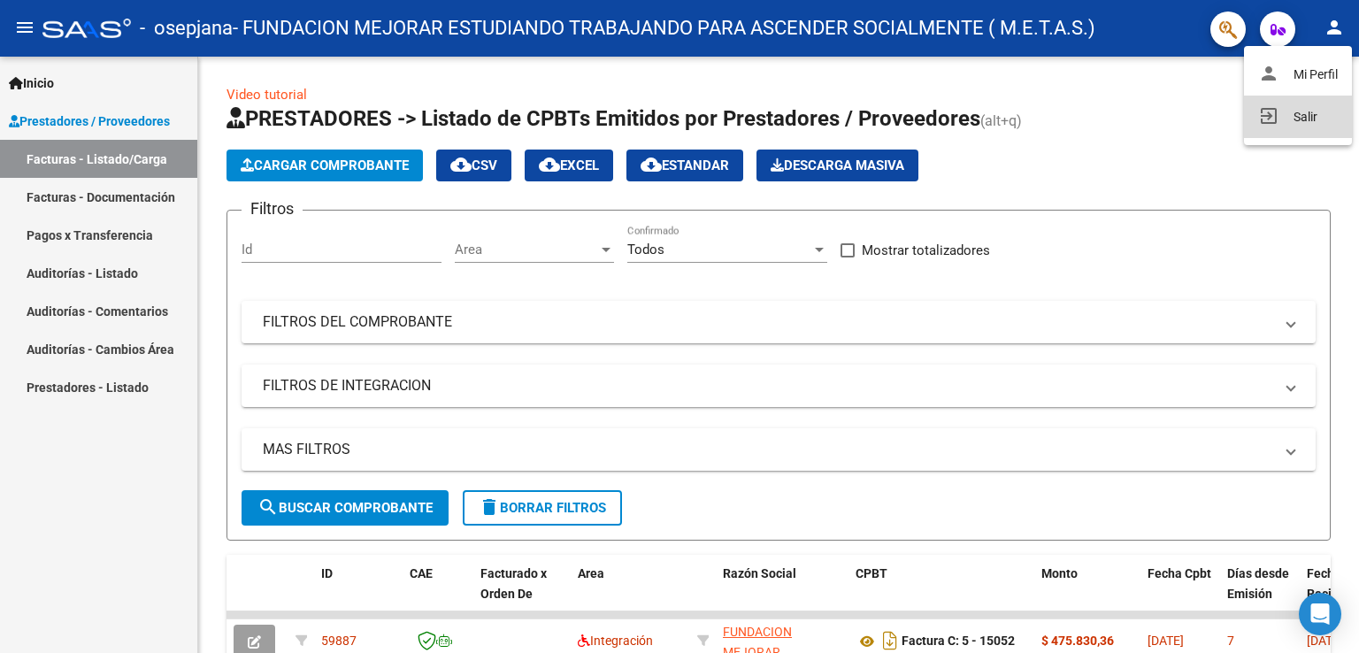
click at [1292, 119] on button "exit_to_app Salir" at bounding box center [1298, 117] width 108 height 42
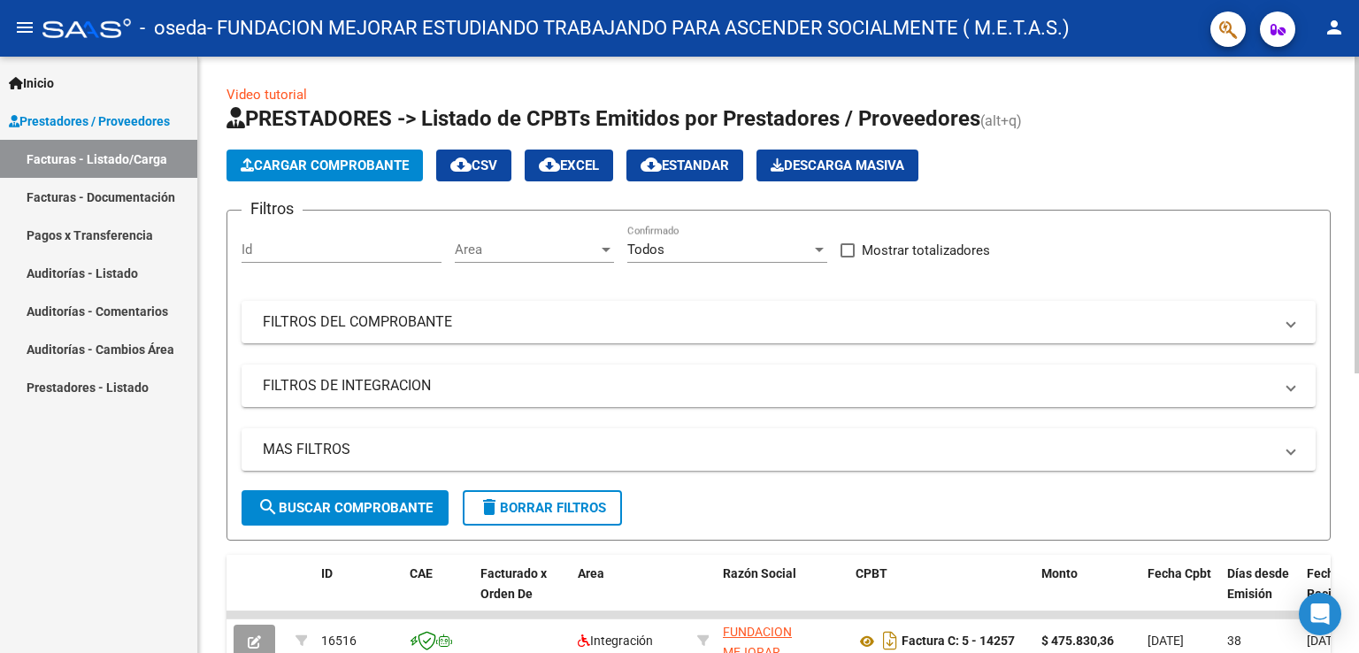
click at [319, 156] on button "Cargar Comprobante" at bounding box center [325, 166] width 196 height 32
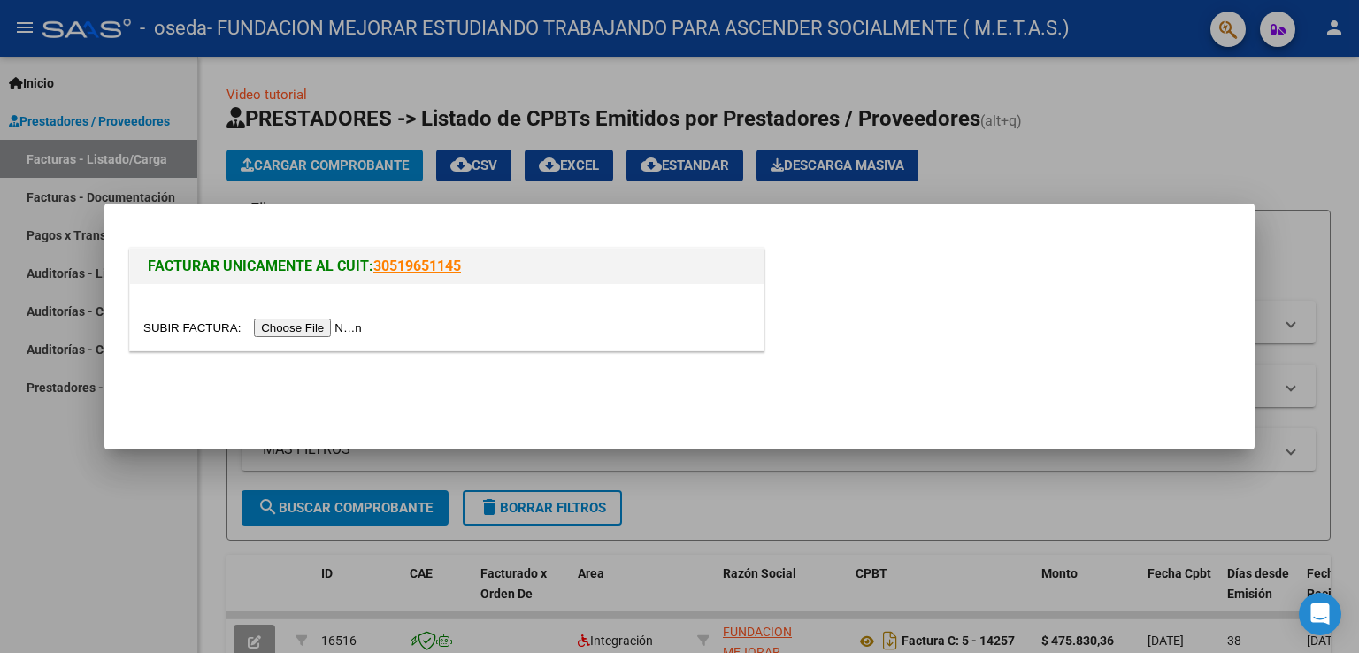
click at [108, 421] on mat-dialog-container "FACTURAR UNICAMENTE AL CUIT: 30519651145" at bounding box center [679, 327] width 1150 height 247
click at [86, 452] on div at bounding box center [679, 326] width 1359 height 653
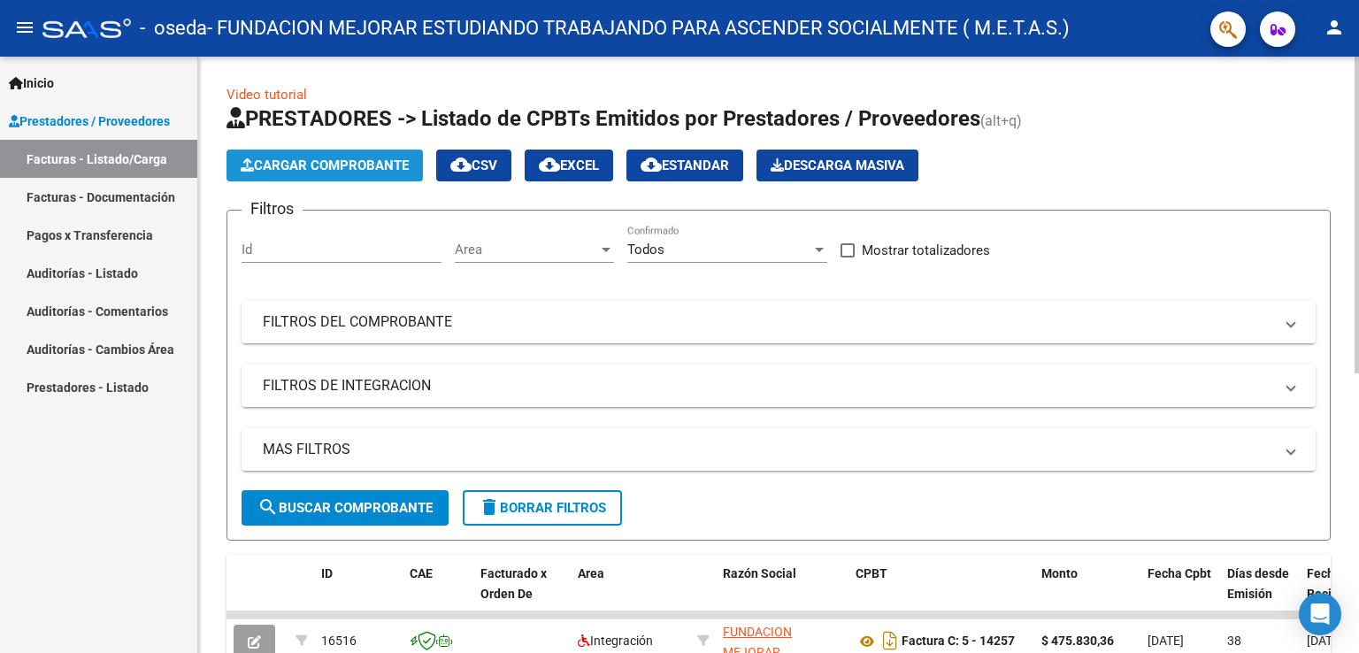
click at [357, 165] on span "Cargar Comprobante" at bounding box center [325, 166] width 168 height 16
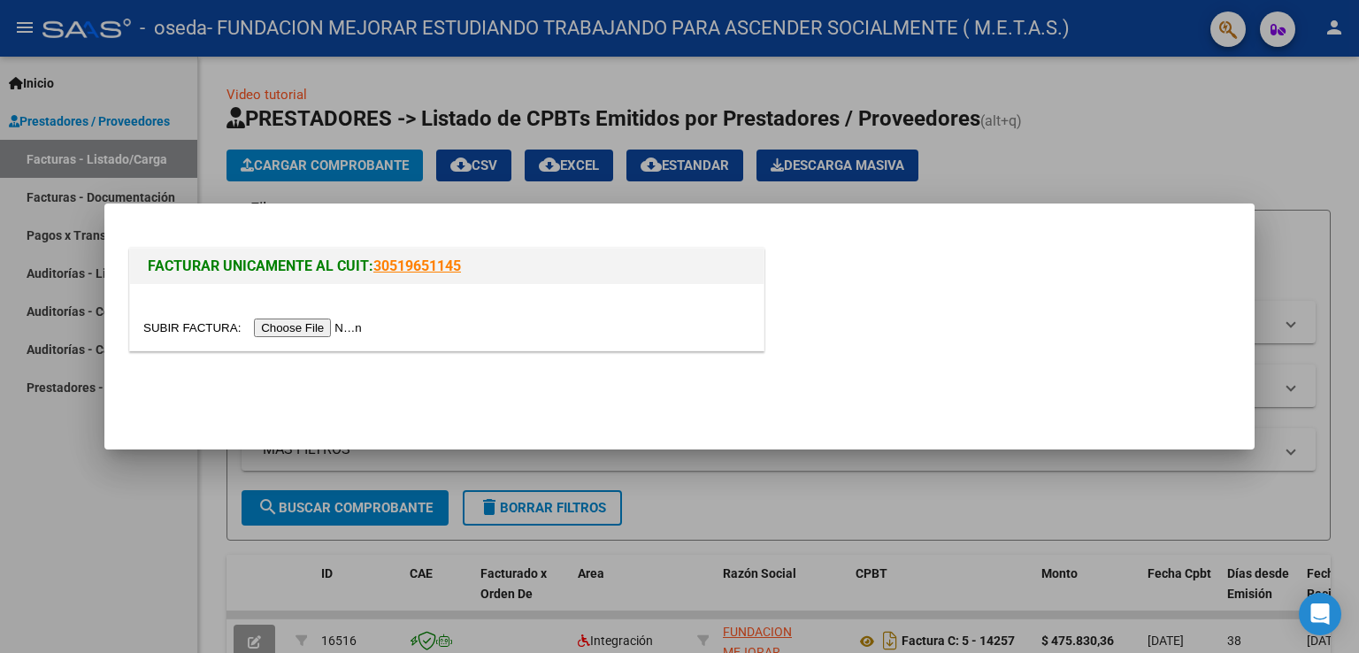
click at [320, 323] on input "file" at bounding box center [255, 328] width 224 height 19
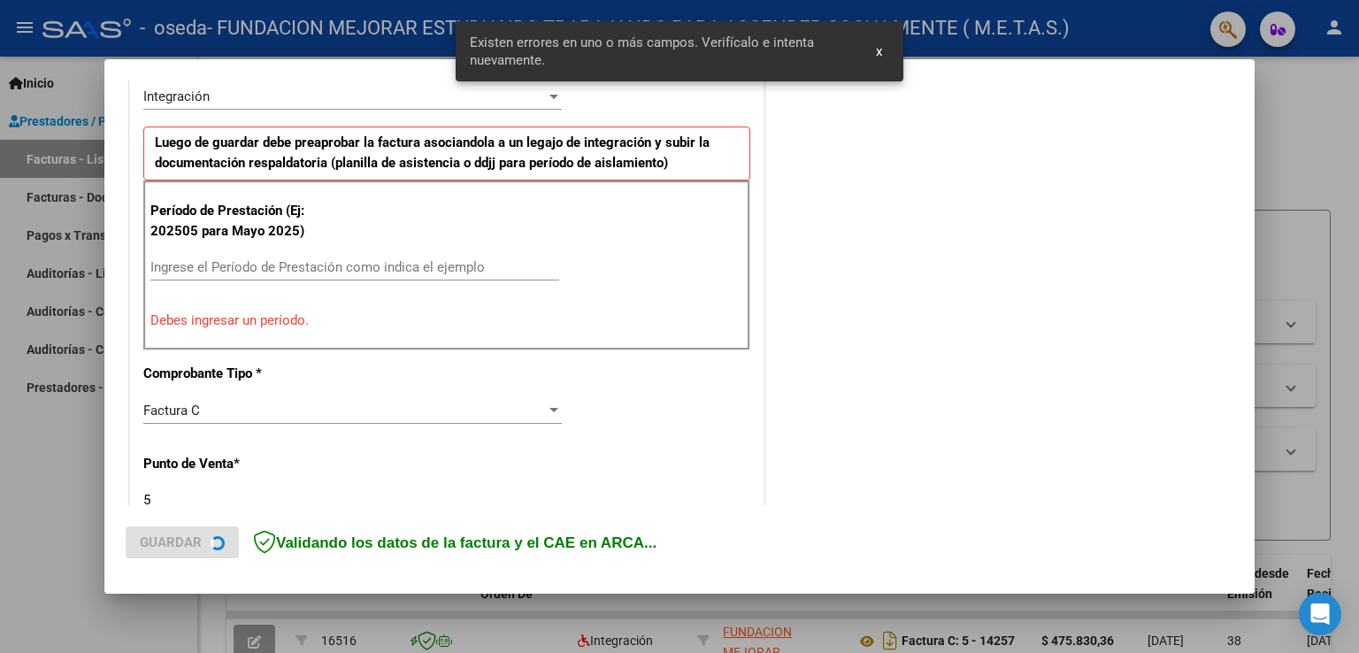
scroll to position [481, 0]
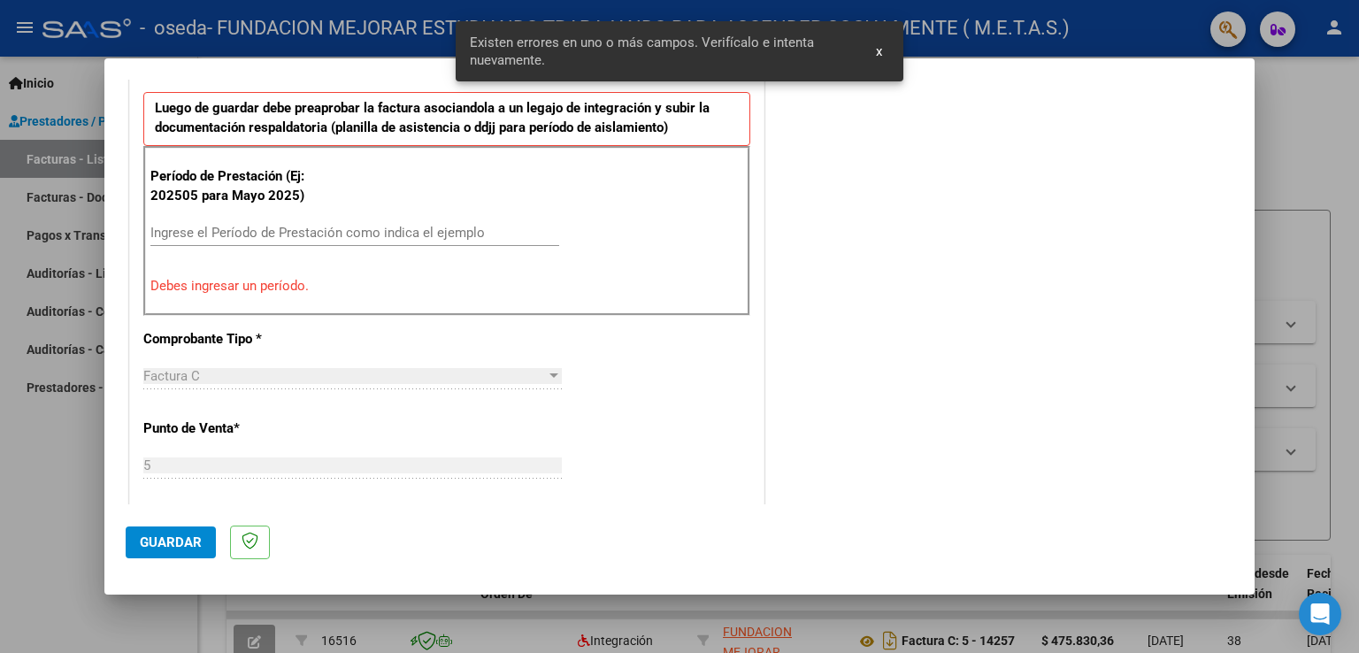
click at [315, 229] on input "Ingrese el Período de Prestación como indica el ejemplo" at bounding box center [354, 233] width 409 height 16
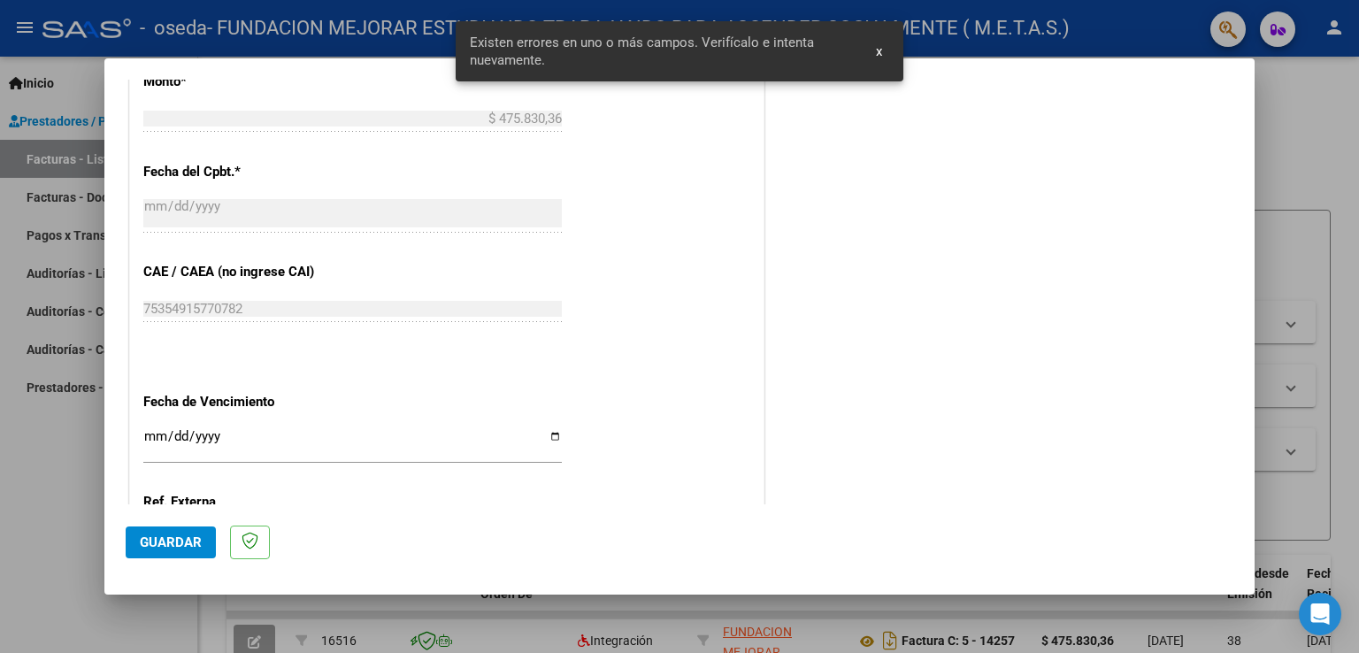
scroll to position [1012, 0]
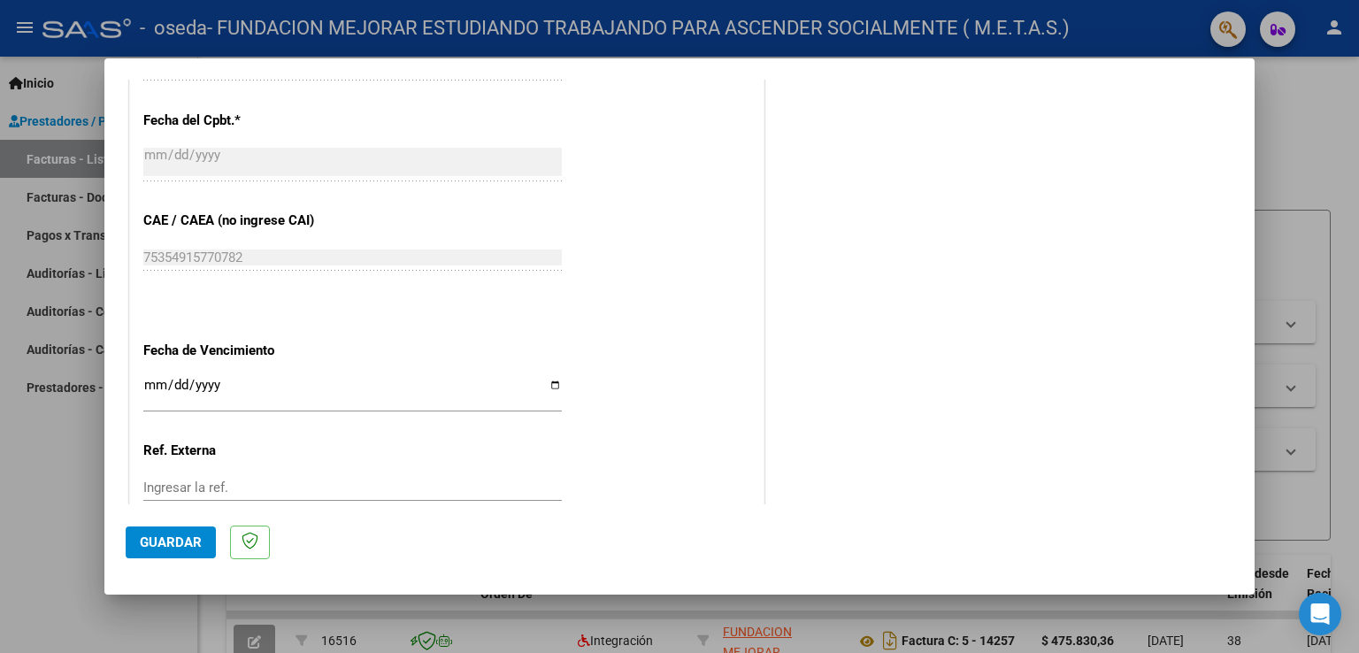
type input "202508"
click at [549, 382] on input "Ingresar la fecha" at bounding box center [352, 392] width 419 height 28
type input "[DATE]"
click at [174, 546] on span "Guardar" at bounding box center [171, 542] width 62 height 16
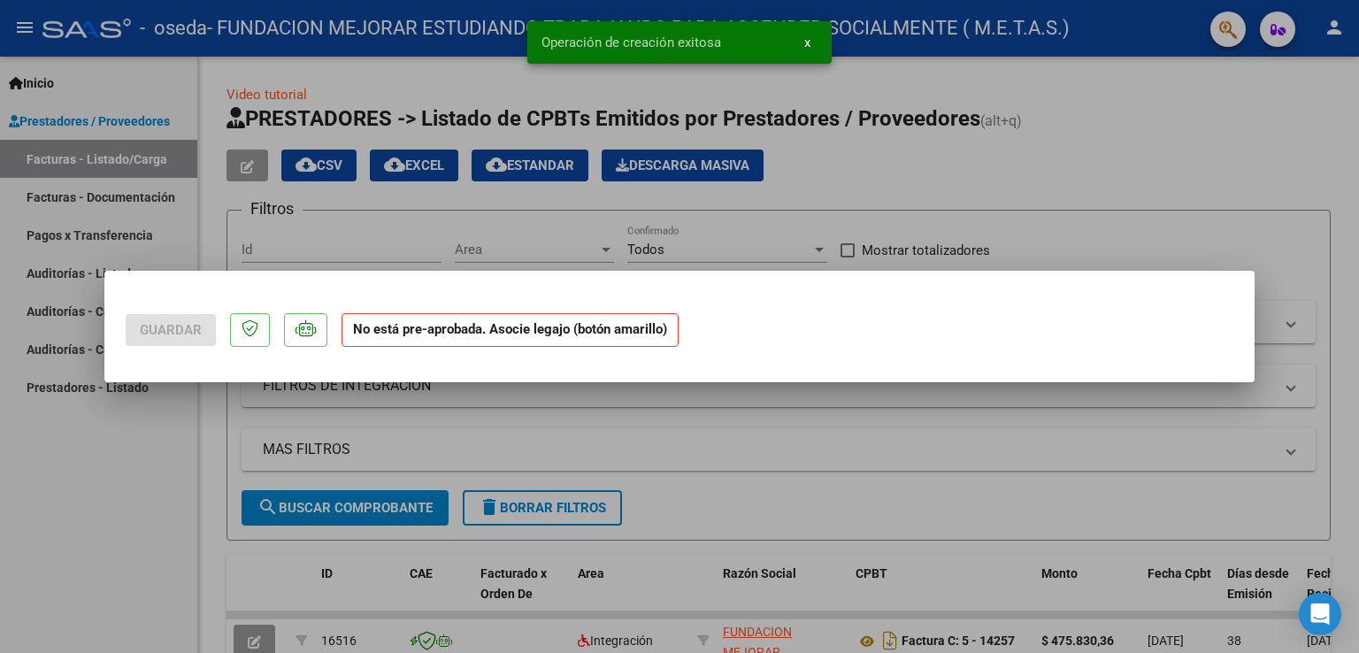
scroll to position [0, 0]
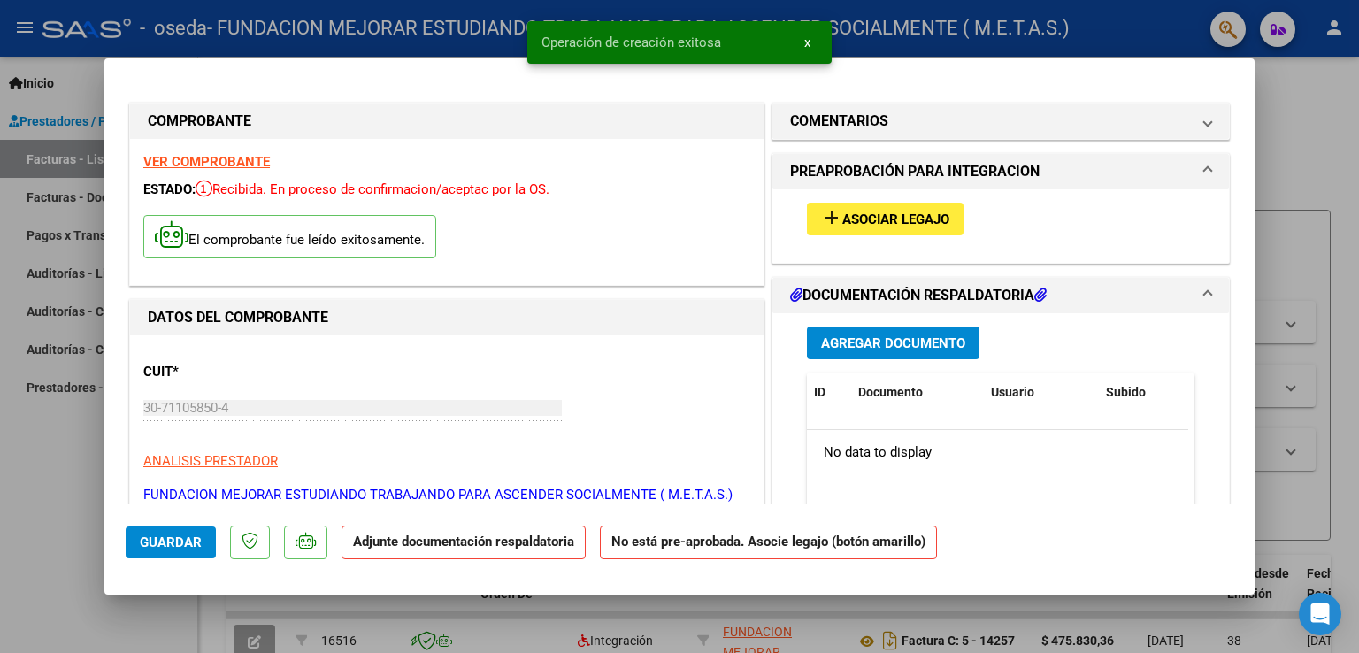
click at [209, 162] on strong "VER COMPROBANTE" at bounding box center [206, 162] width 127 height 16
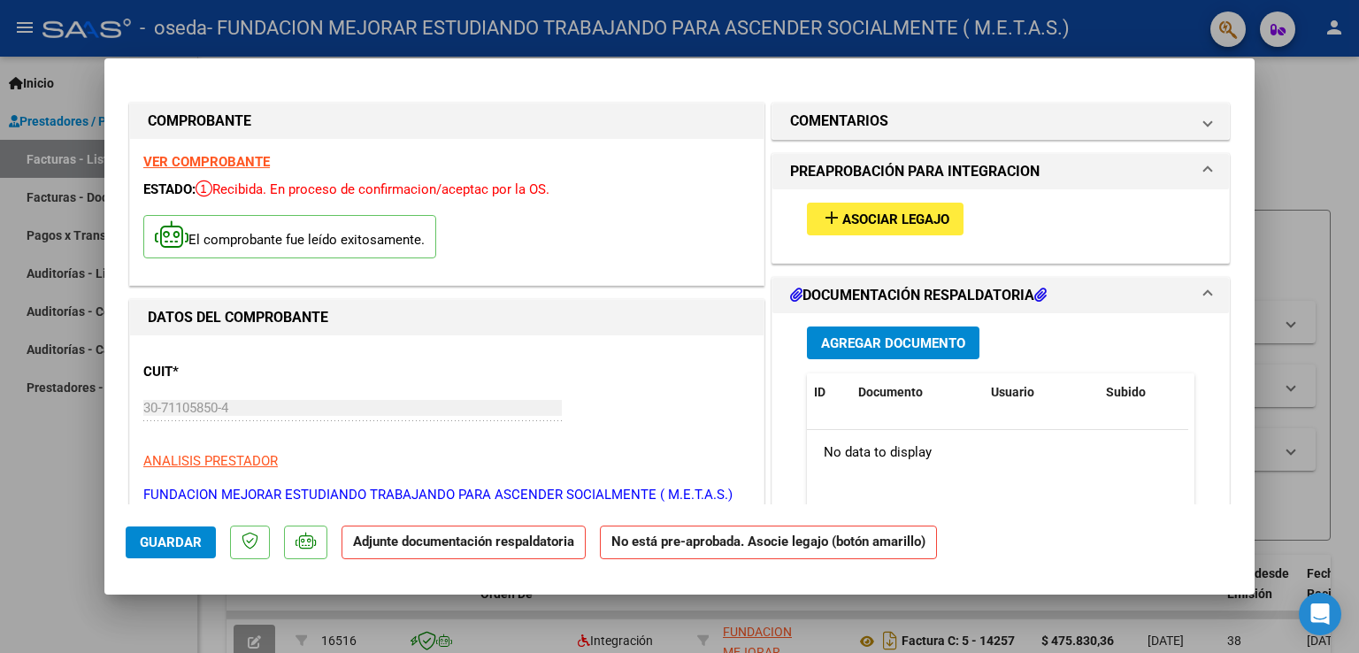
click at [842, 203] on button "add Asociar Legajo" at bounding box center [885, 219] width 157 height 33
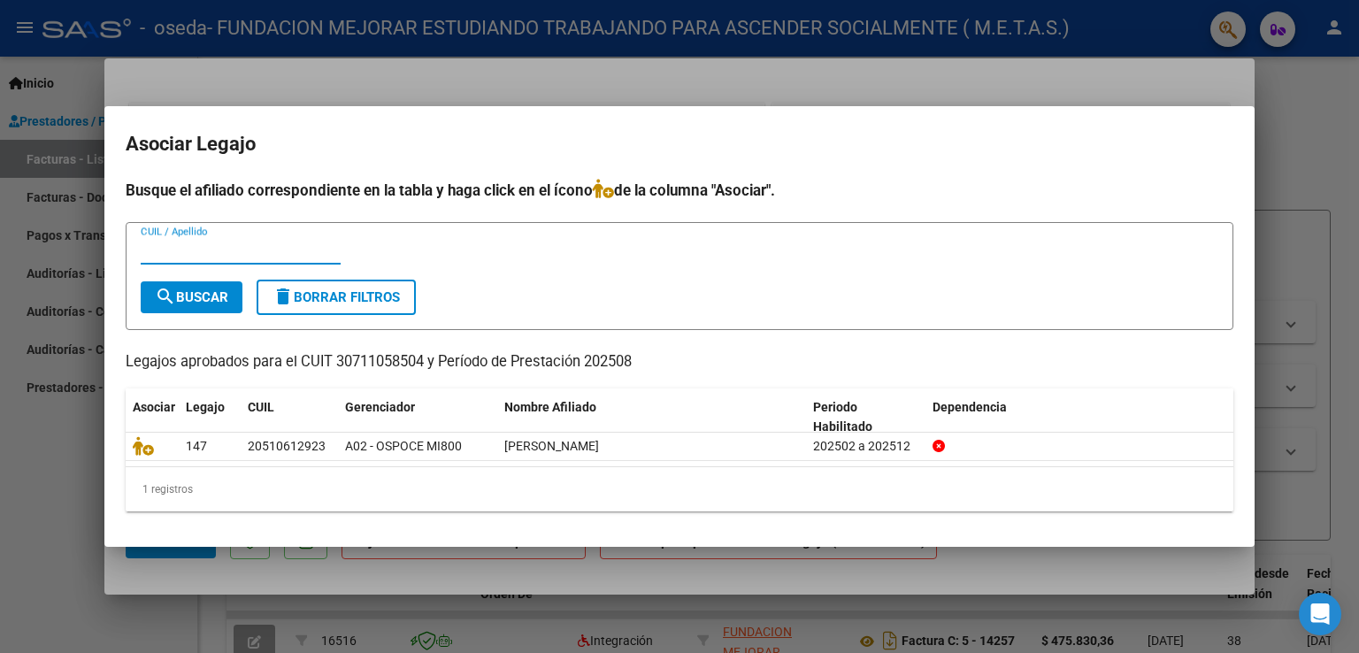
paste input "51061292"
type input "51061292"
click at [214, 294] on span "search Buscar" at bounding box center [191, 297] width 73 height 16
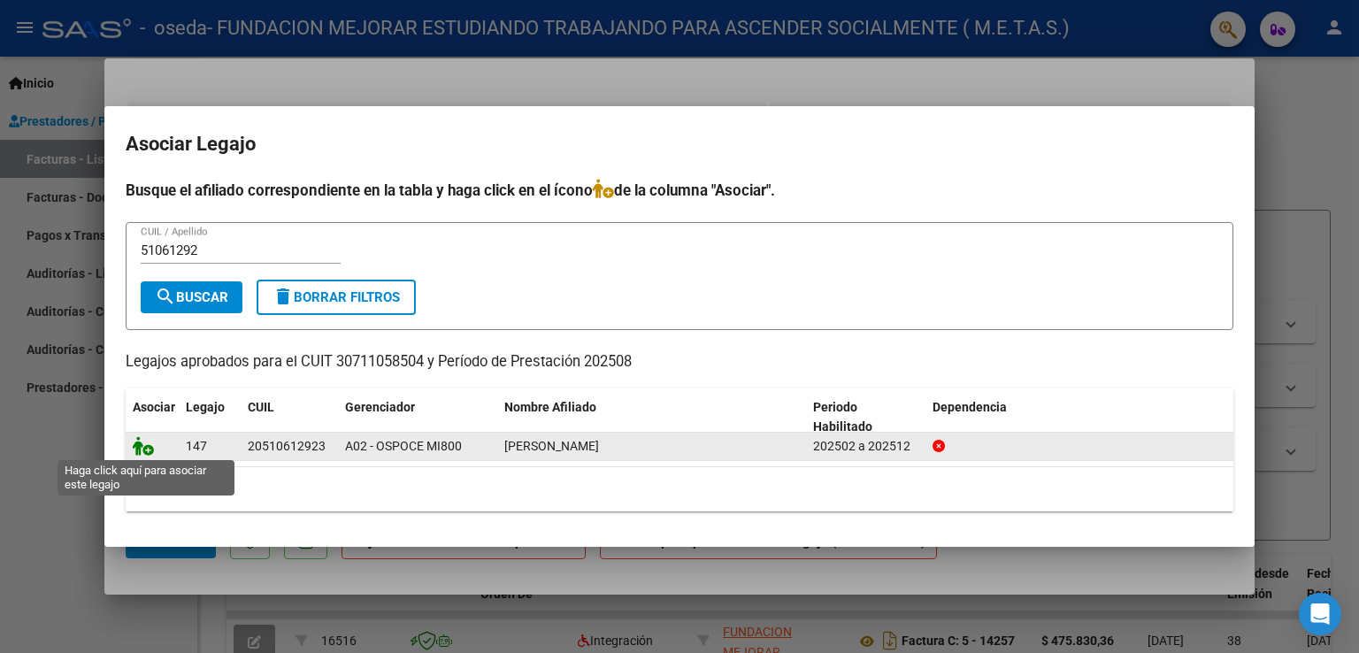
click at [149, 448] on icon at bounding box center [143, 445] width 21 height 19
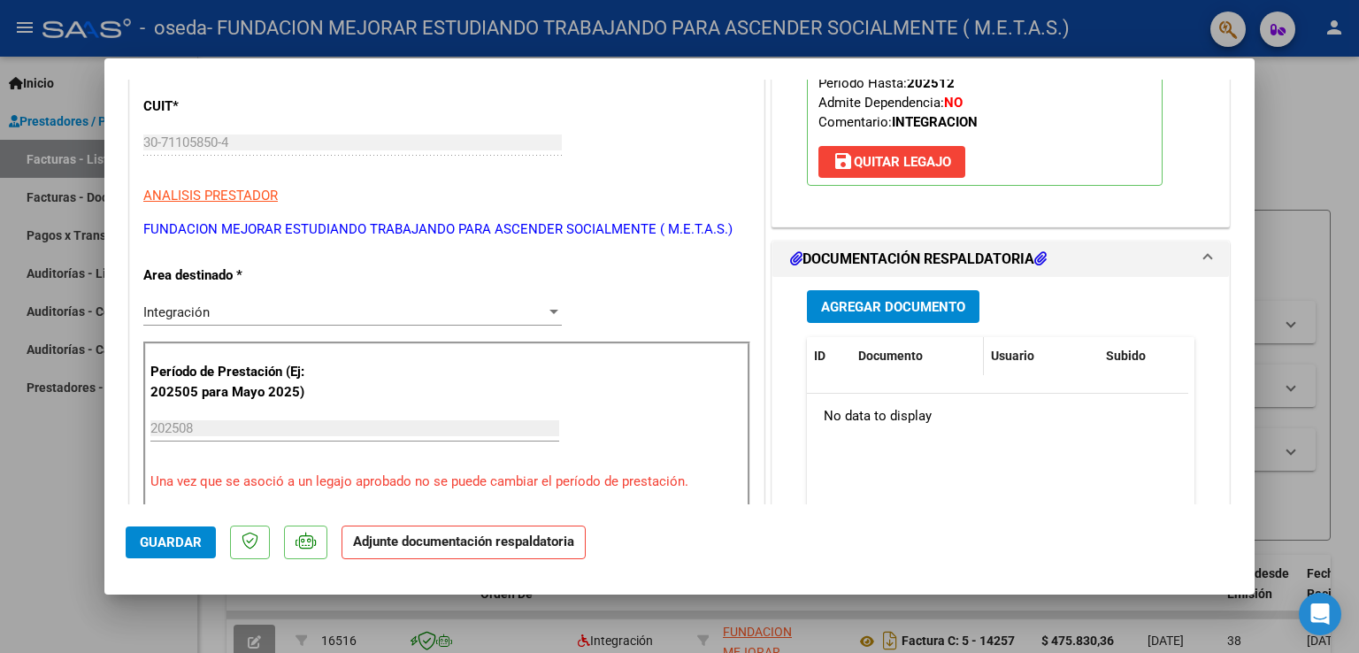
scroll to position [177, 0]
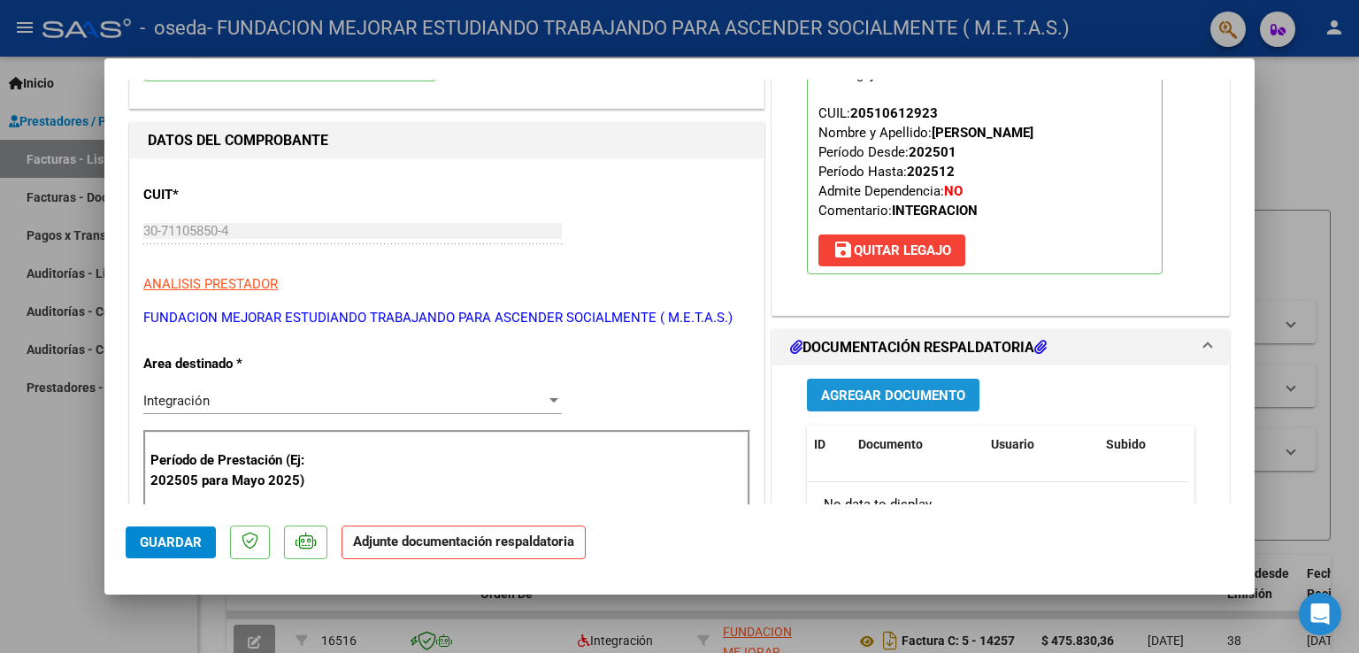
click at [888, 389] on span "Agregar Documento" at bounding box center [893, 396] width 144 height 16
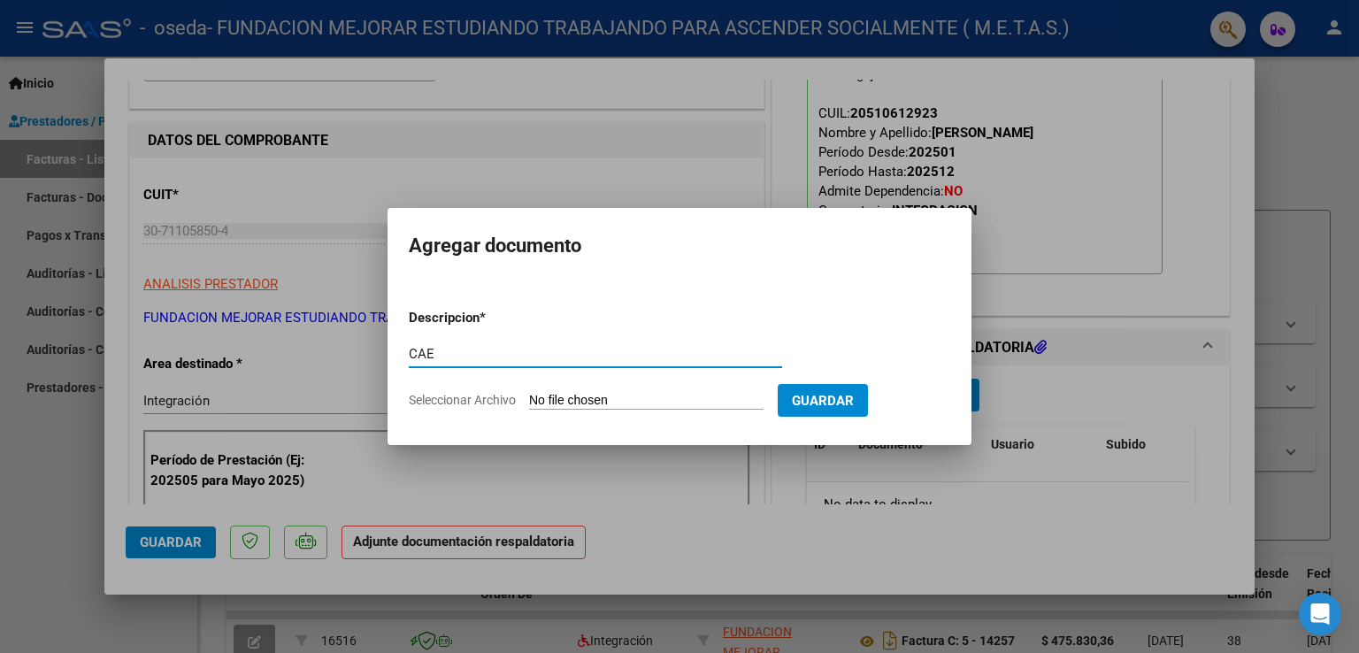
type input "CAE"
click at [624, 398] on input "Seleccionar Archivo" at bounding box center [646, 401] width 235 height 17
type input "C:\fakepath\CAE FC 15055.pdf"
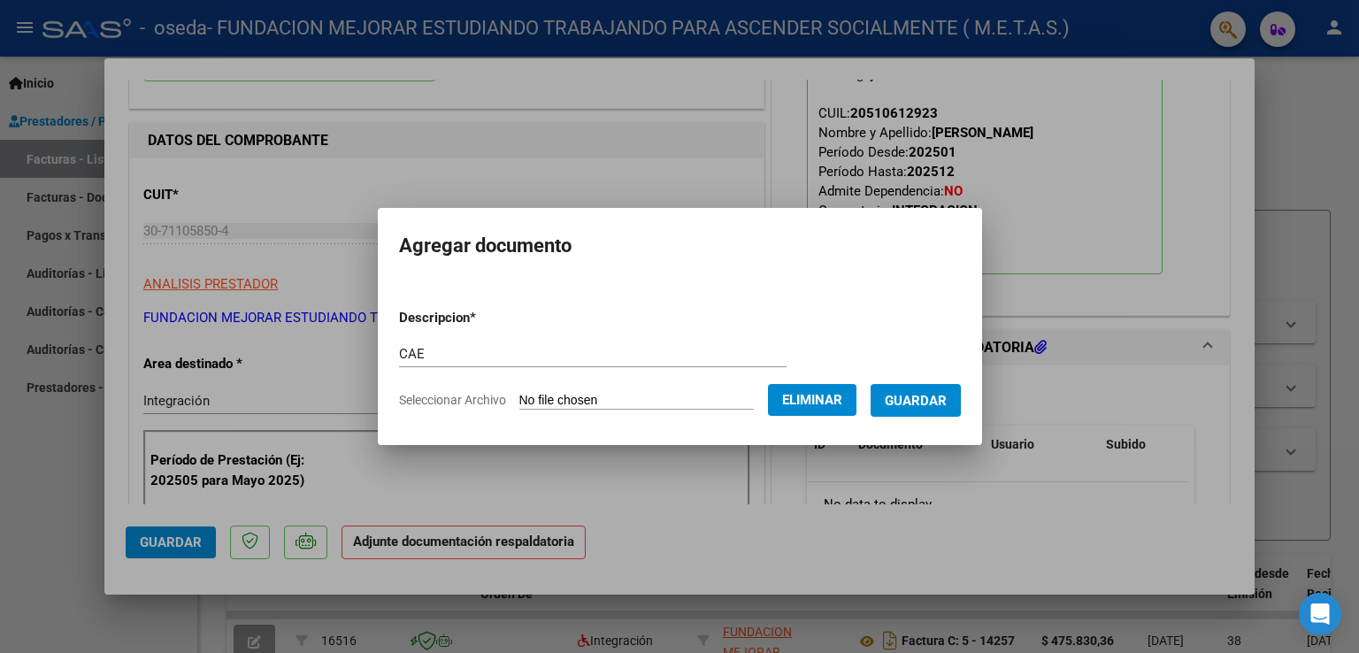
click at [935, 404] on span "Guardar" at bounding box center [916, 401] width 62 height 16
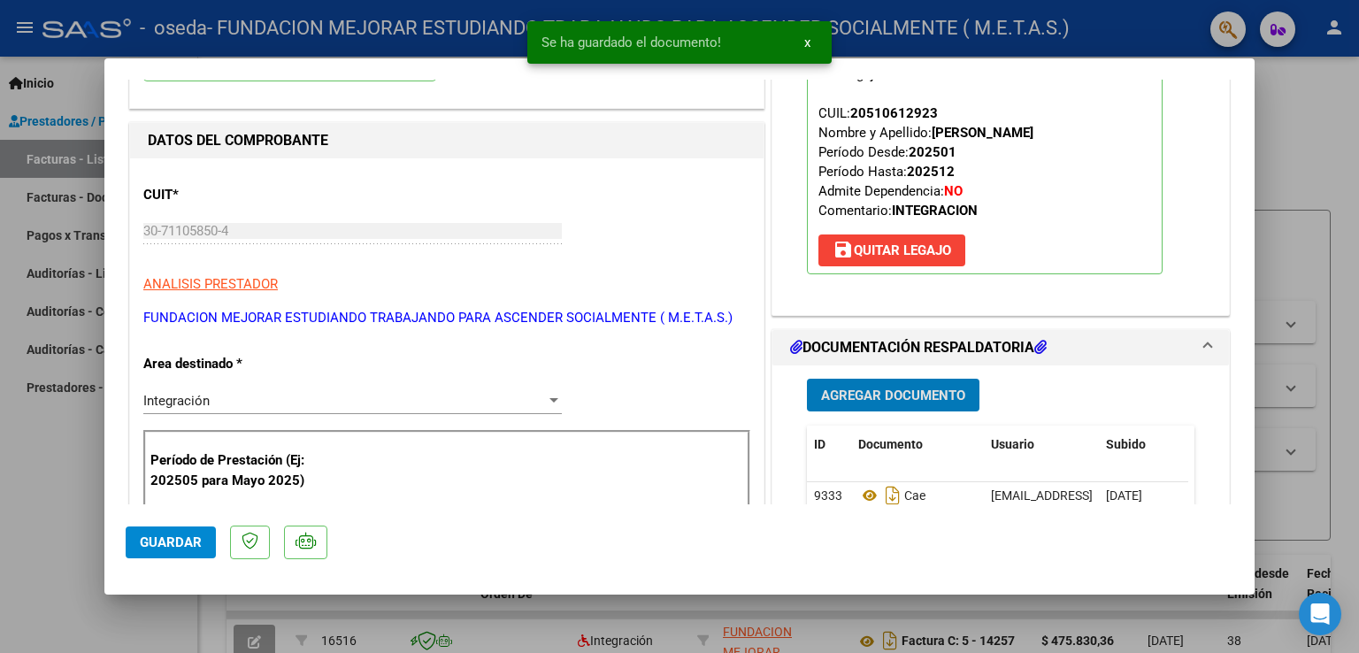
click at [901, 390] on span "Agregar Documento" at bounding box center [893, 396] width 144 height 16
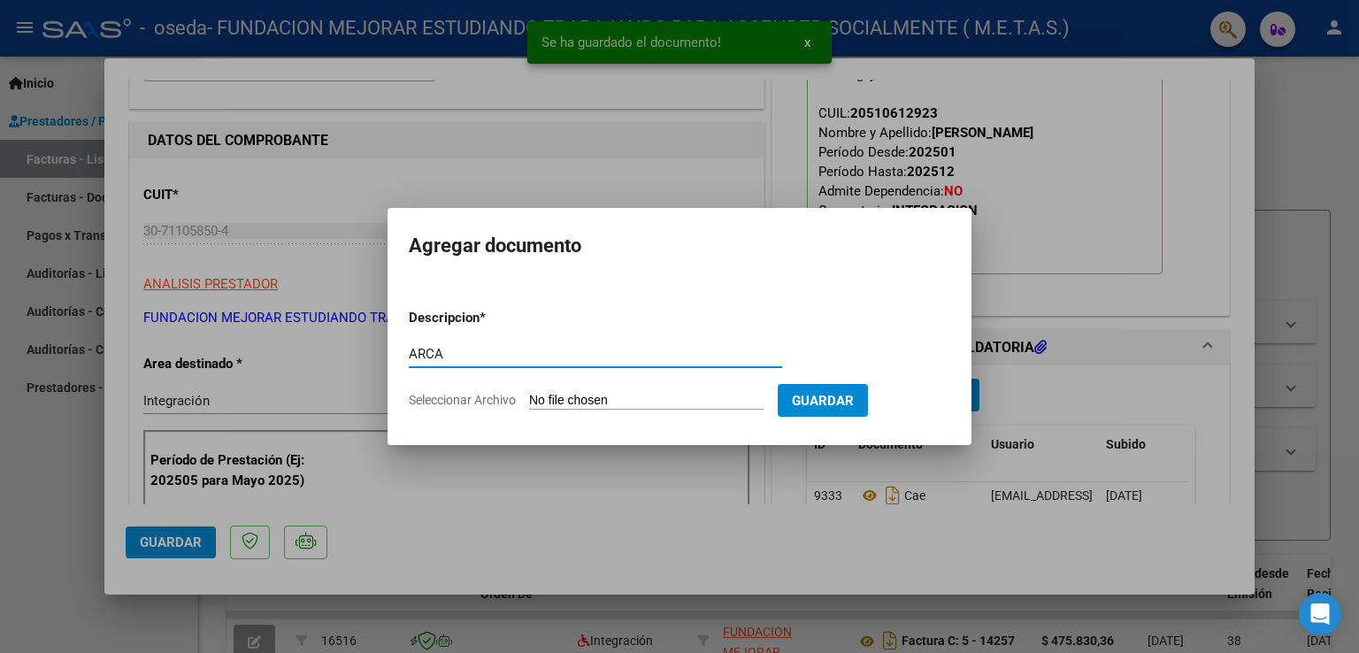
type input "ARCA"
click at [558, 393] on input "Seleccionar Archivo" at bounding box center [646, 401] width 235 height 17
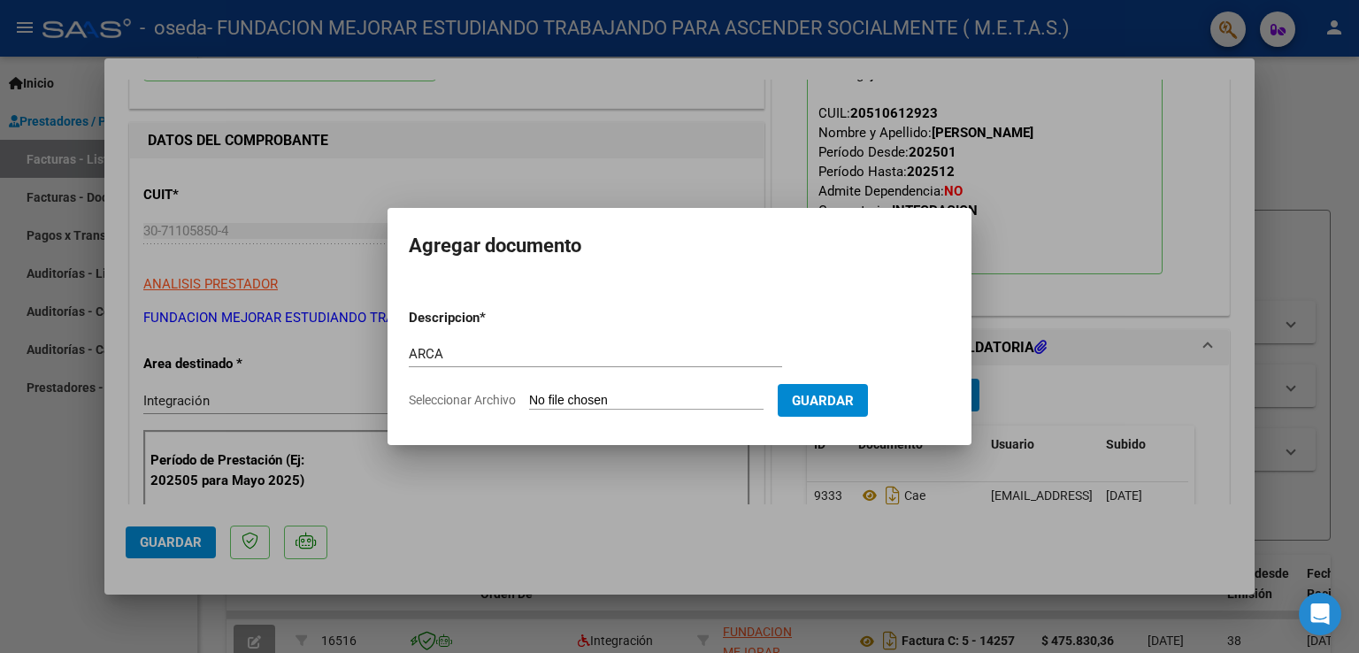
type input "C:\fakepath\ARCA AFIP.pdf"
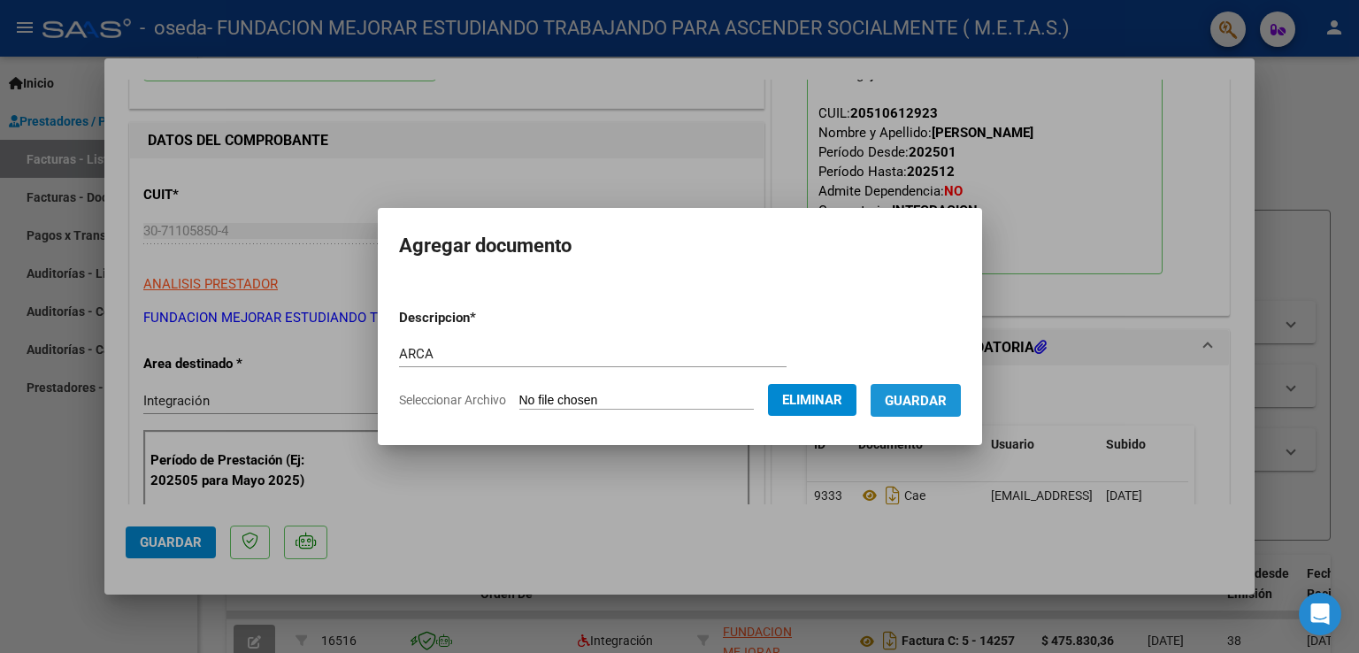
click at [932, 397] on span "Guardar" at bounding box center [916, 401] width 62 height 16
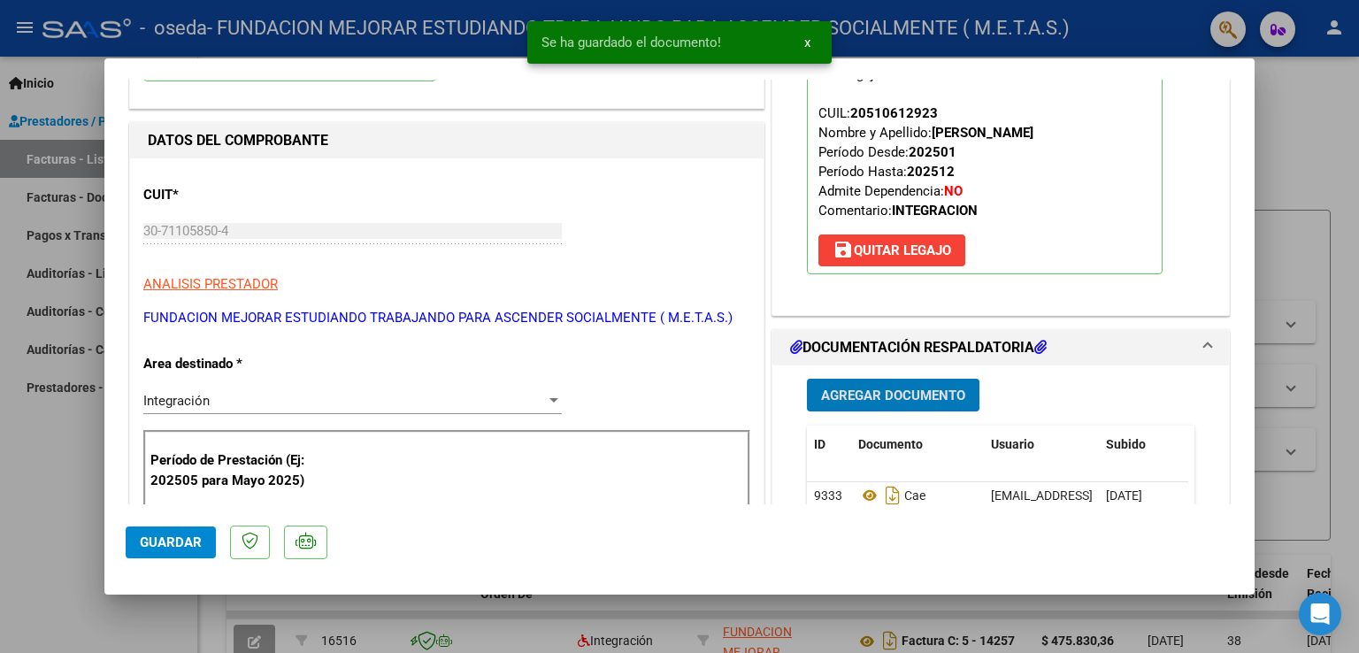
click at [927, 390] on span "Agregar Documento" at bounding box center [893, 396] width 144 height 16
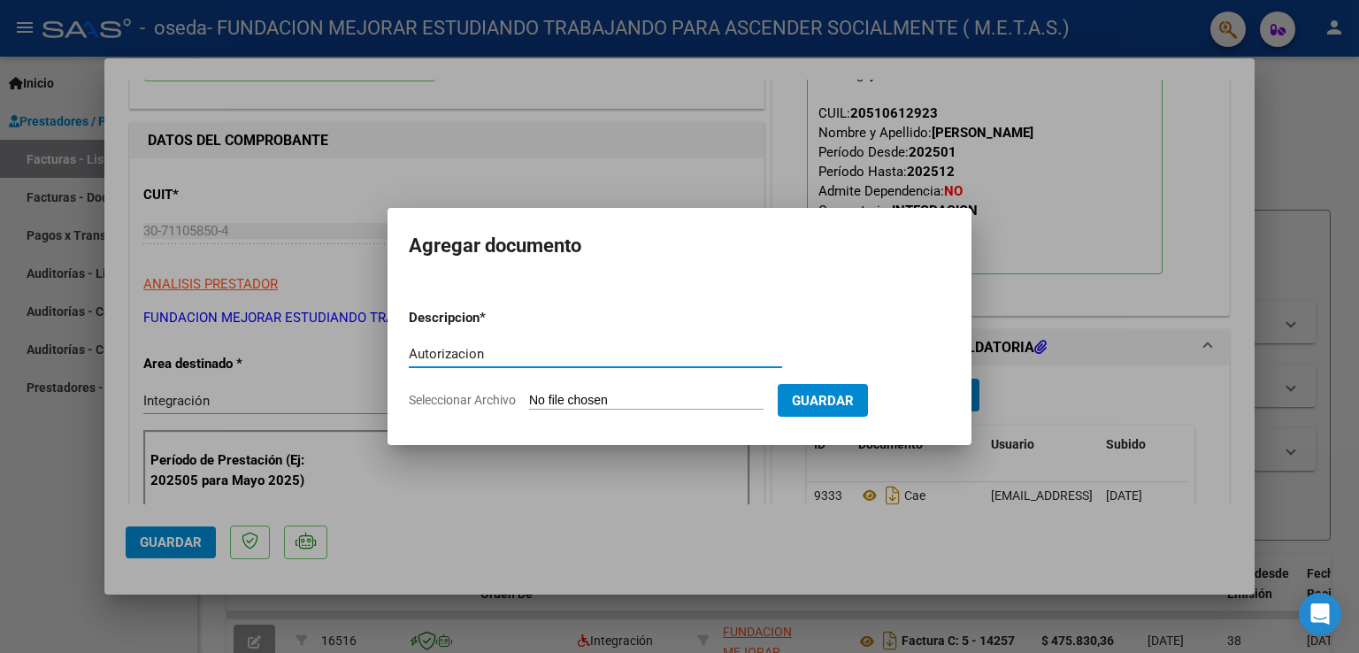
type input "Autorizacion"
click at [573, 403] on input "Seleccionar Archivo" at bounding box center [646, 401] width 235 height 17
type input "C:\fakepath\OVEJERO BAUTISTA (FEB-dic).pdf"
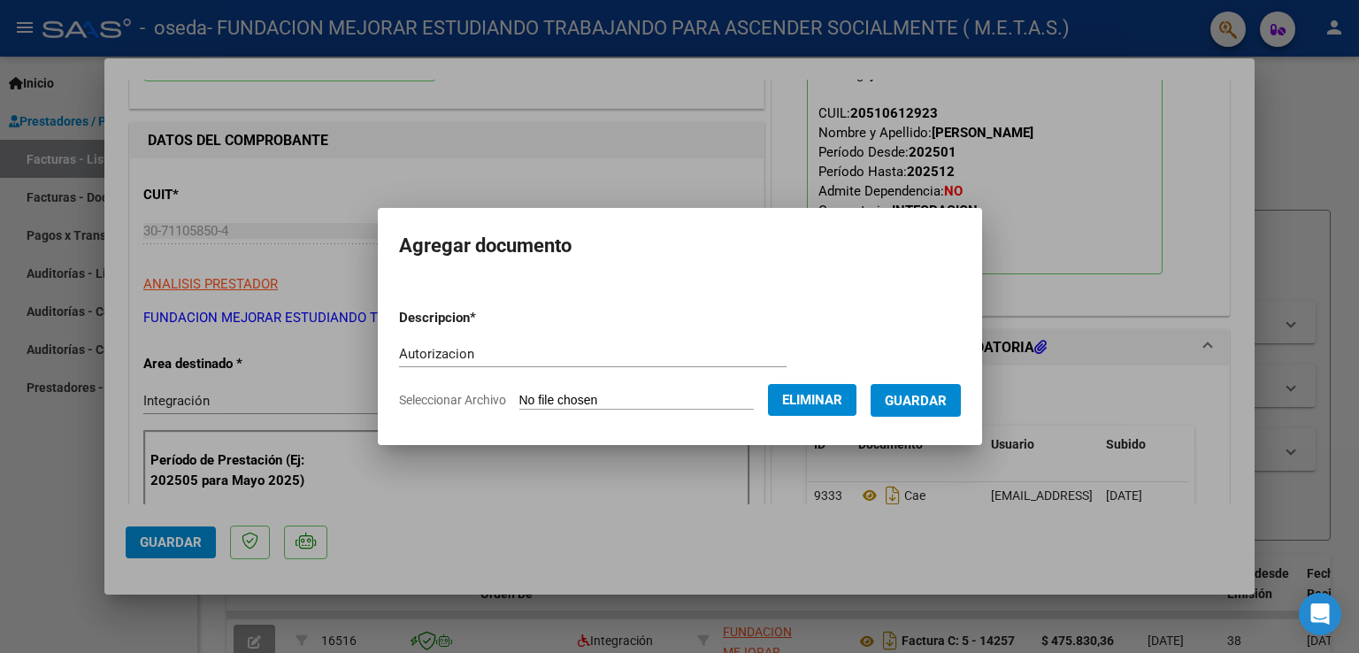
click at [932, 404] on span "Guardar" at bounding box center [916, 401] width 62 height 16
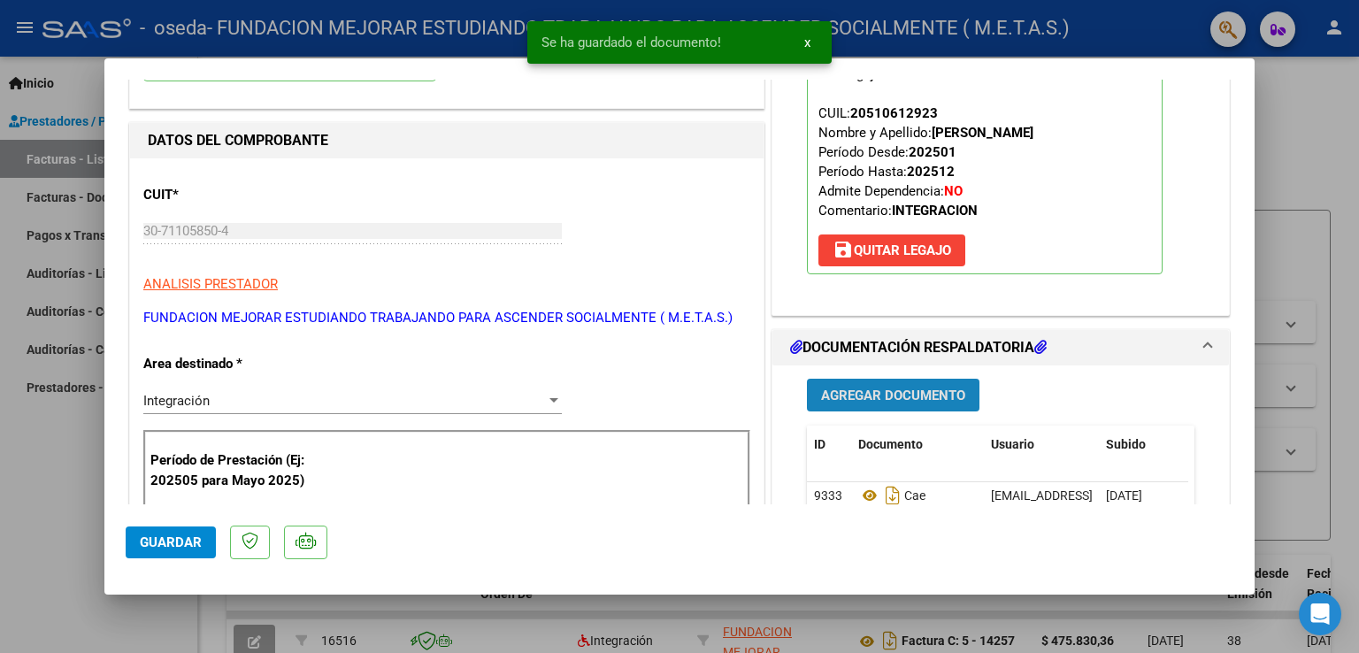
click at [907, 393] on span "Agregar Documento" at bounding box center [893, 396] width 144 height 16
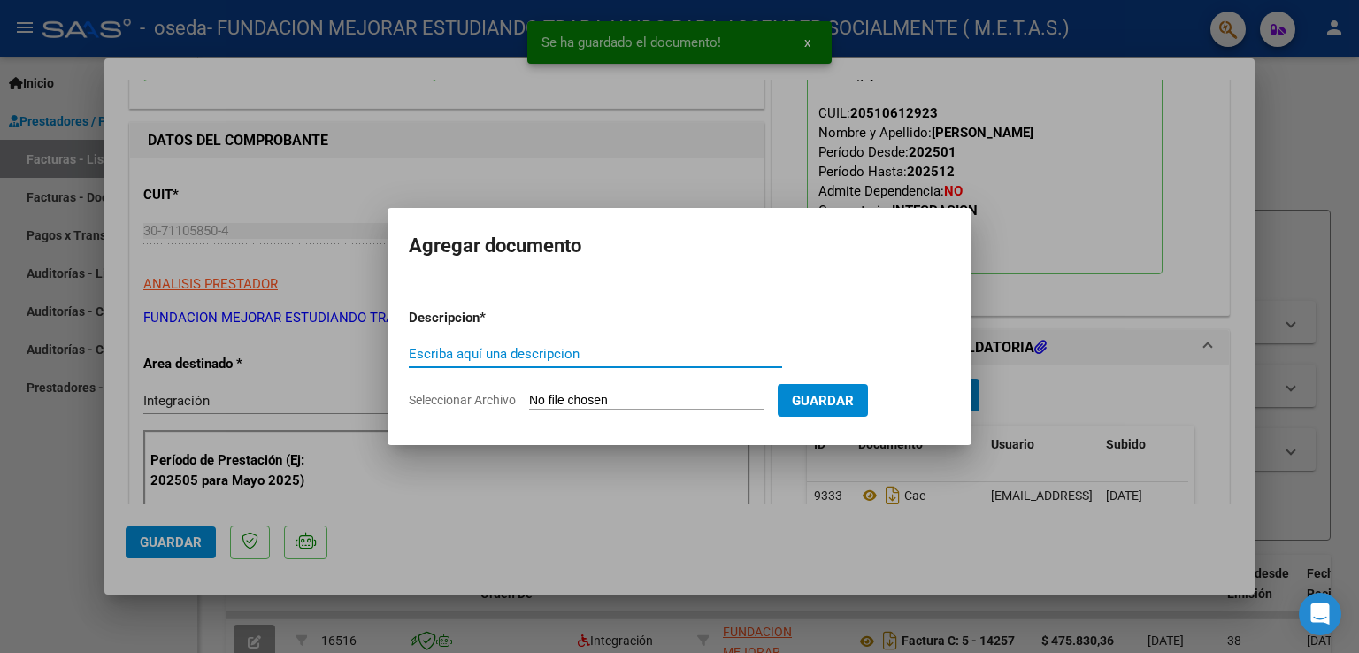
click at [588, 362] on div "Escriba aquí una descripcion" at bounding box center [595, 354] width 373 height 27
click at [582, 356] on input "Escriba aquí una descripcion" at bounding box center [595, 354] width 373 height 16
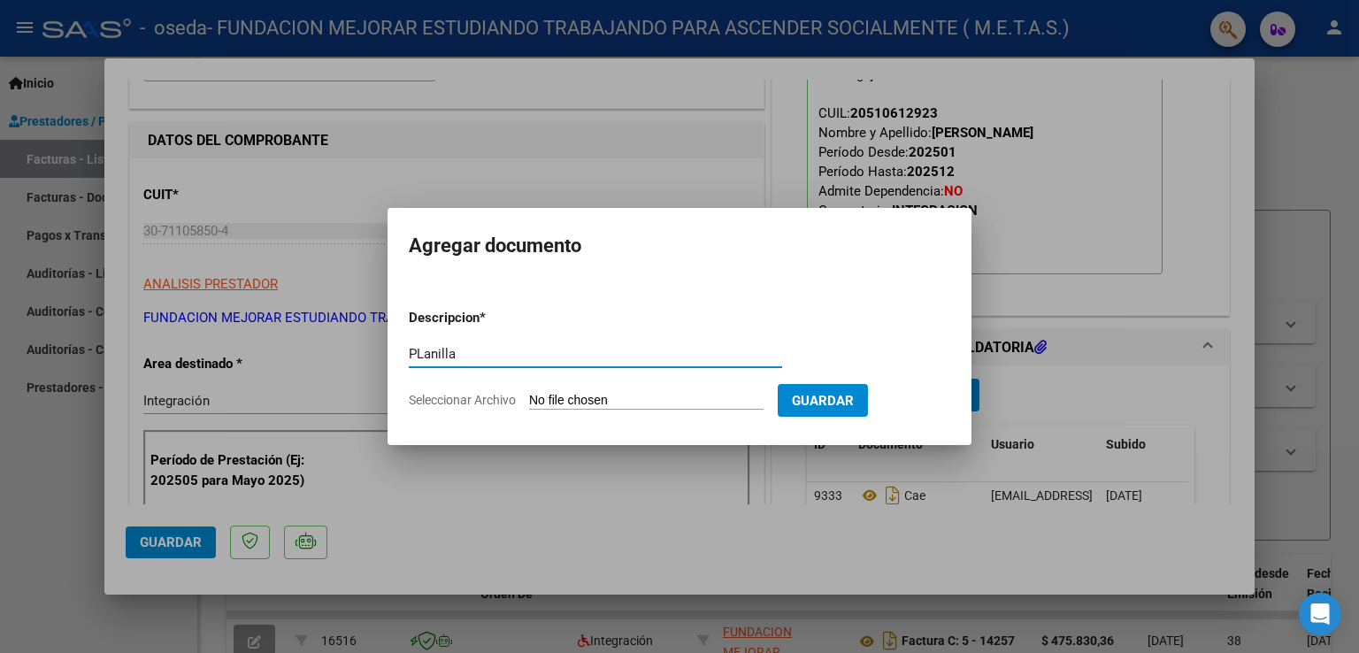
type input "PLanilla"
click at [554, 400] on input "Seleccionar Archivo" at bounding box center [646, 401] width 235 height 17
type input "C:\fakepath\Ovejero Adaro Bautista - Planillla agosto.pdf"
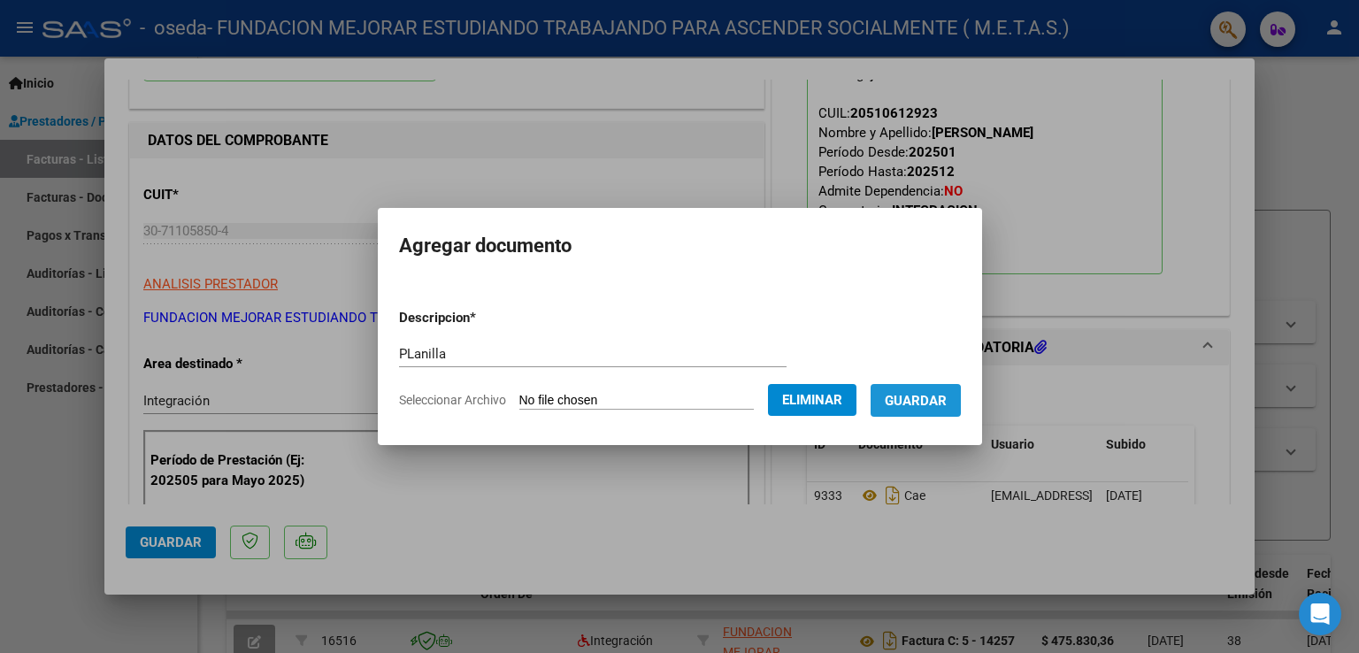
click at [917, 408] on span "Guardar" at bounding box center [916, 401] width 62 height 16
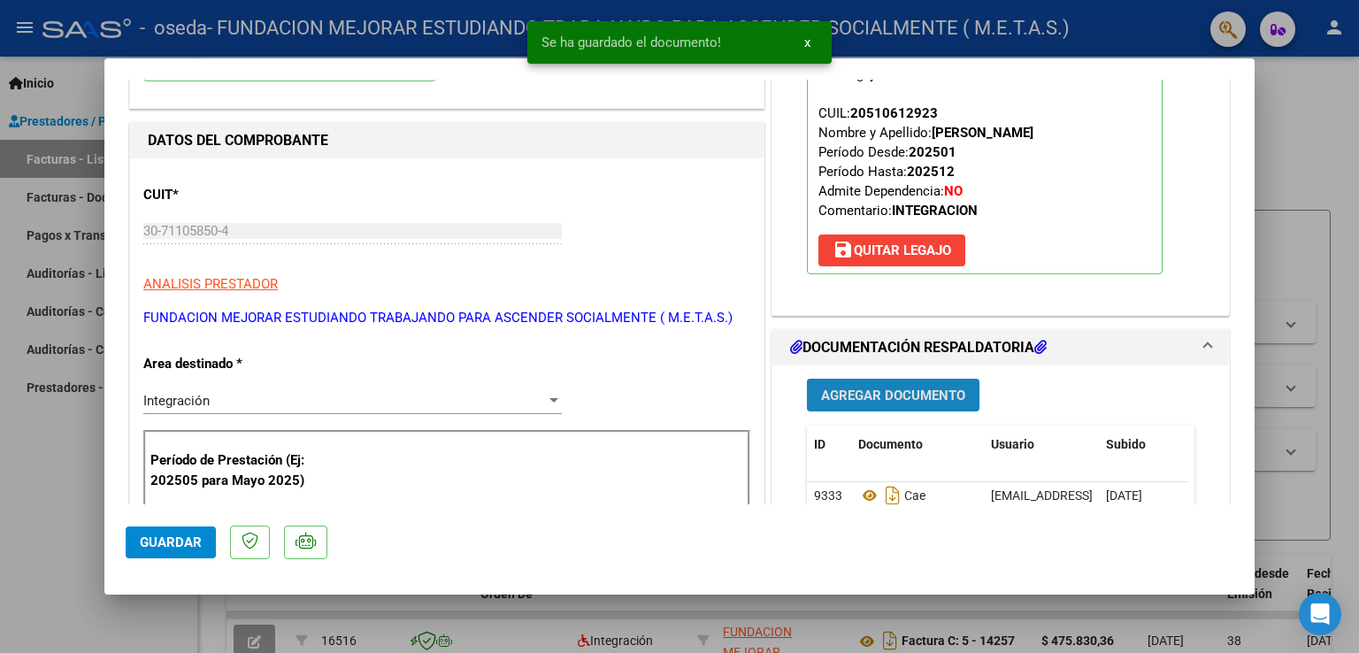
click at [886, 394] on span "Agregar Documento" at bounding box center [893, 396] width 144 height 16
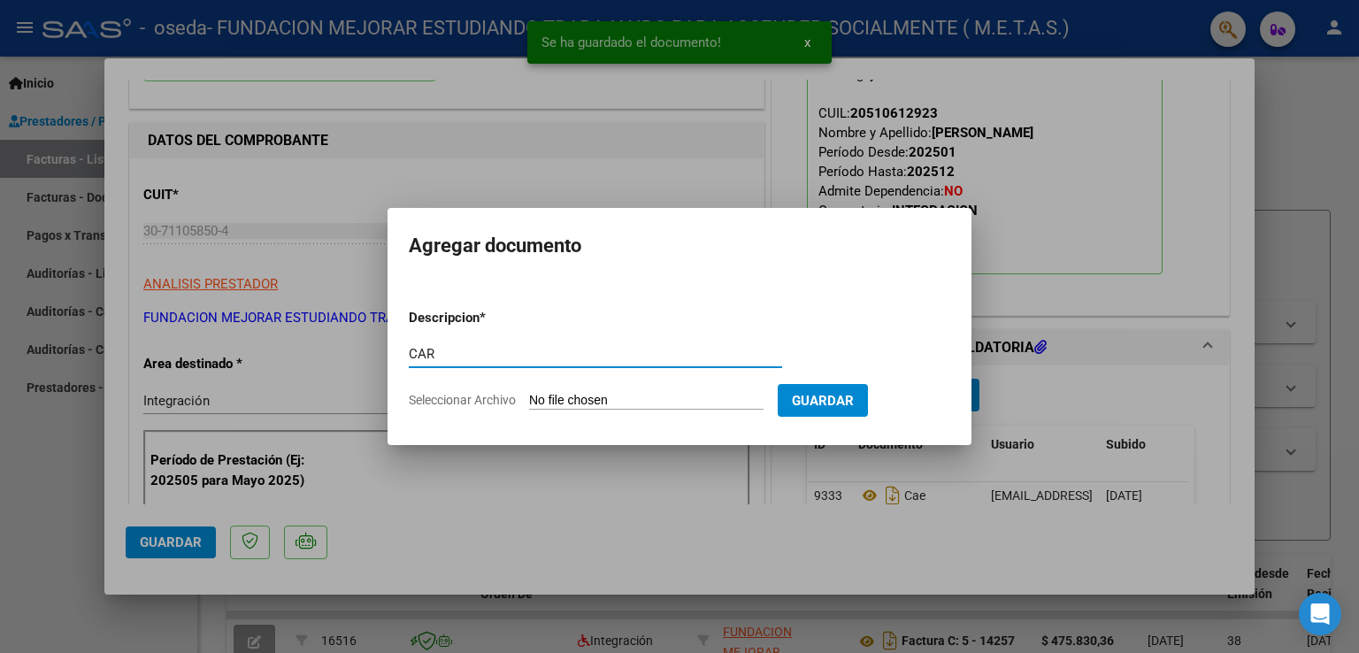
type input "CAR"
click at [619, 404] on input "Seleccionar Archivo" at bounding box center [646, 401] width 235 height 17
type input "C:\fakepath\Ovejero Adaro Bautista -CAR Agosto.pdf"
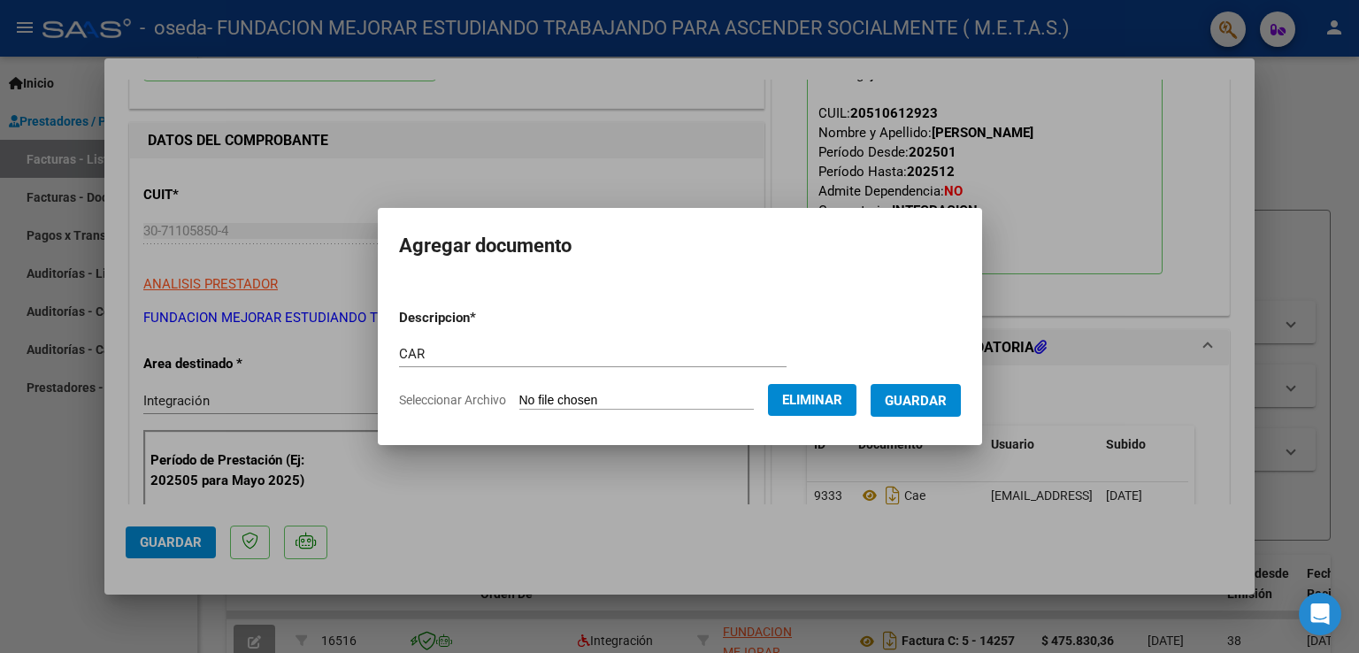
click at [926, 408] on span "Guardar" at bounding box center [916, 401] width 62 height 16
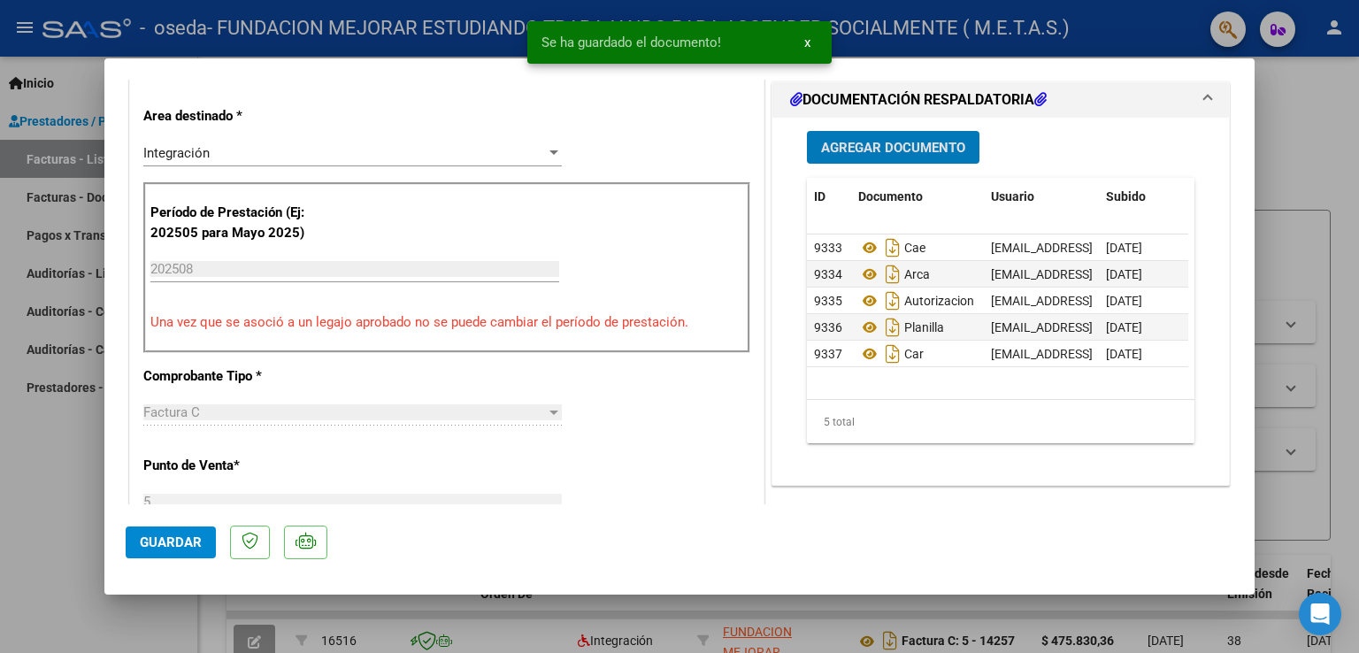
scroll to position [442, 0]
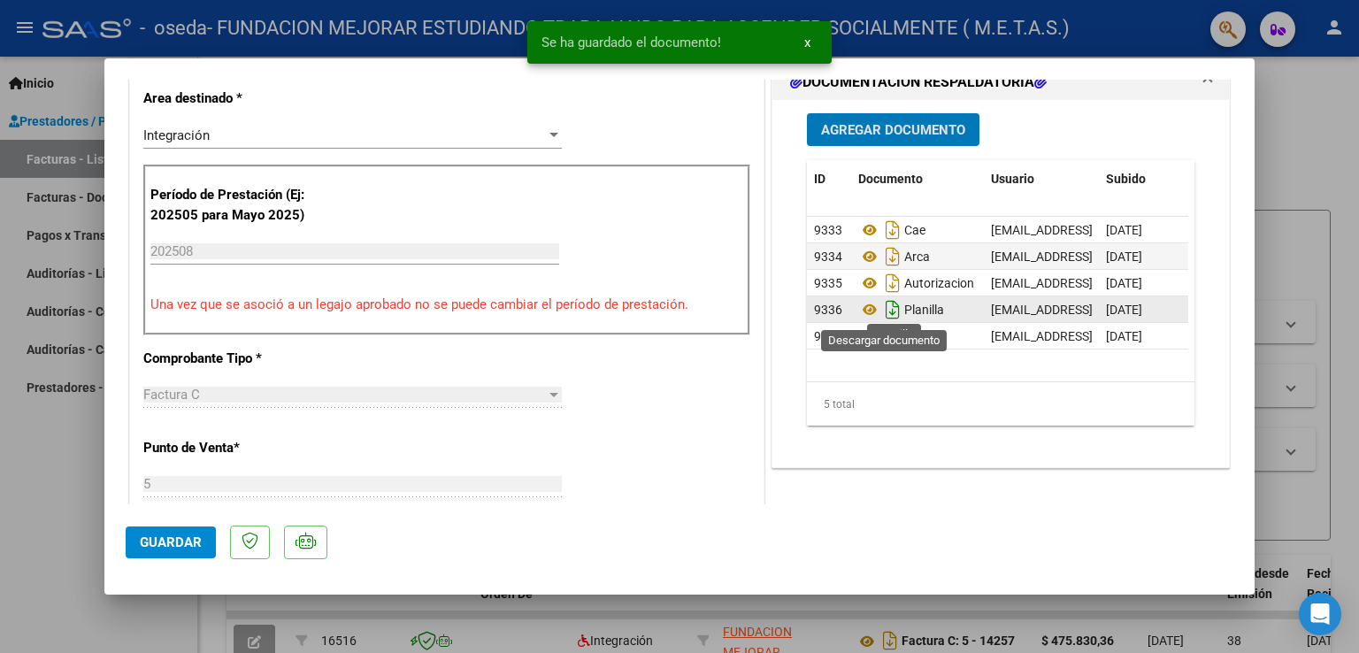
click at [885, 306] on icon "Descargar documento" at bounding box center [892, 310] width 23 height 28
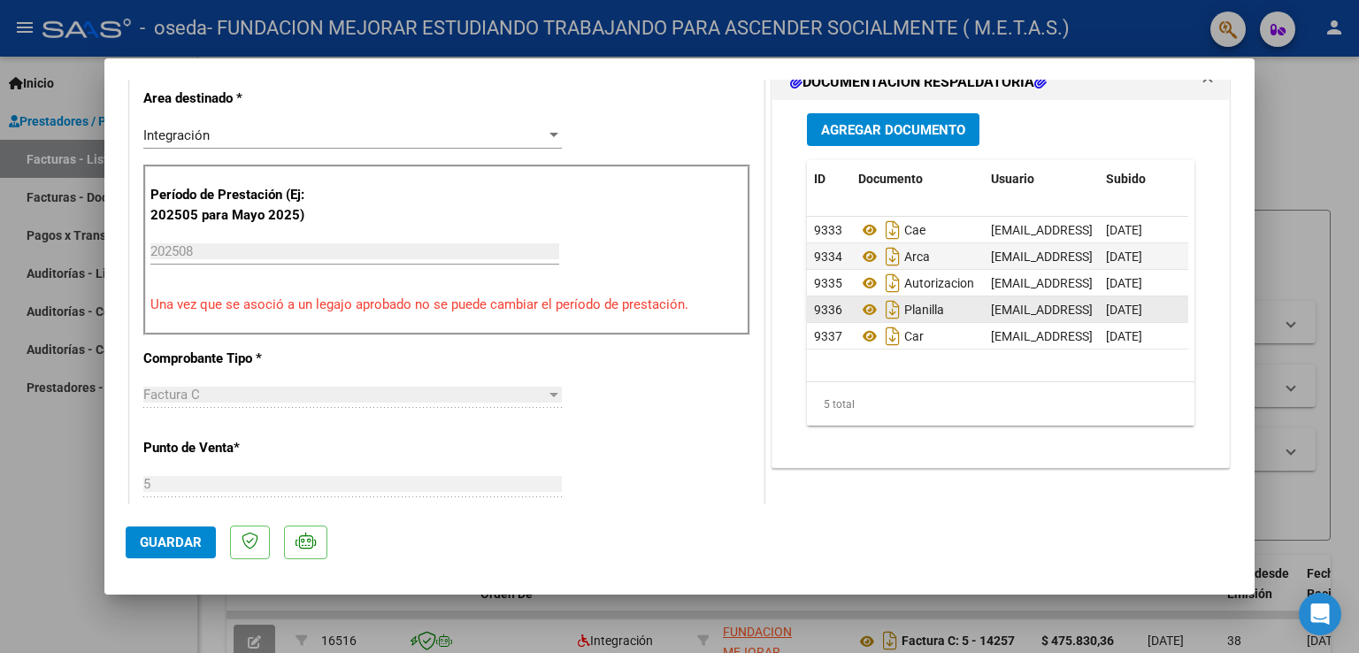
click at [158, 546] on span "Guardar" at bounding box center [171, 542] width 62 height 16
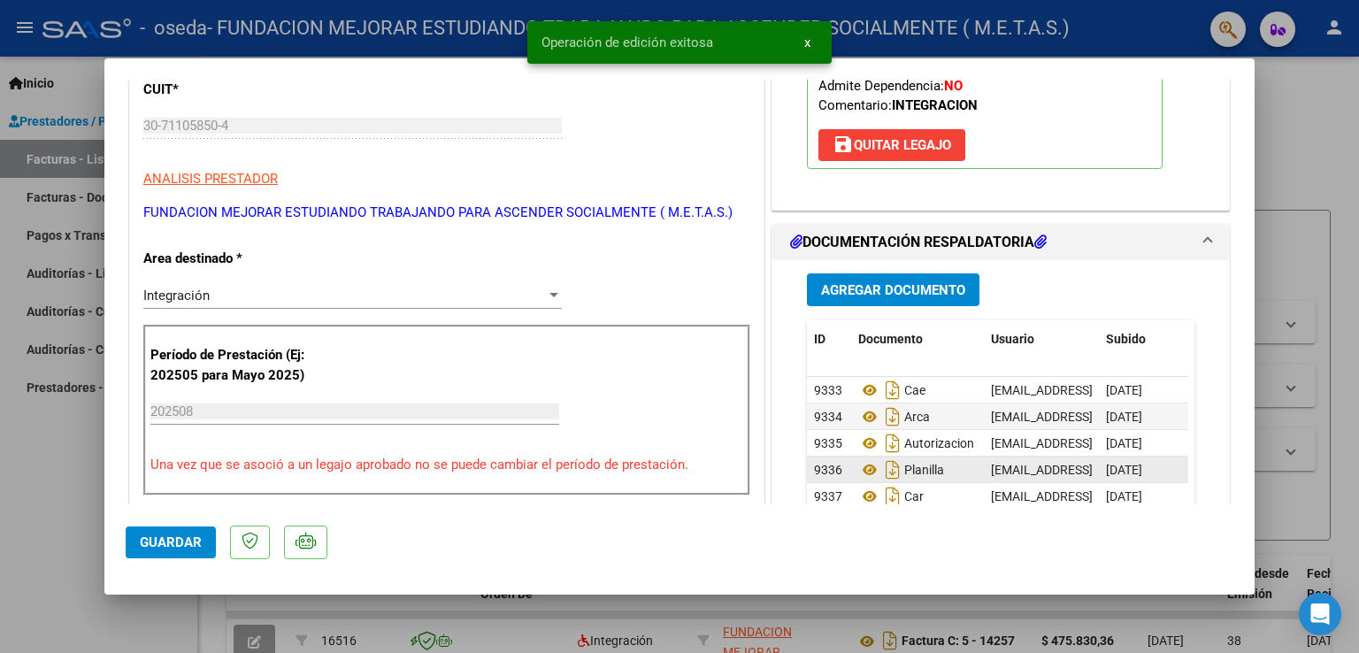
scroll to position [265, 0]
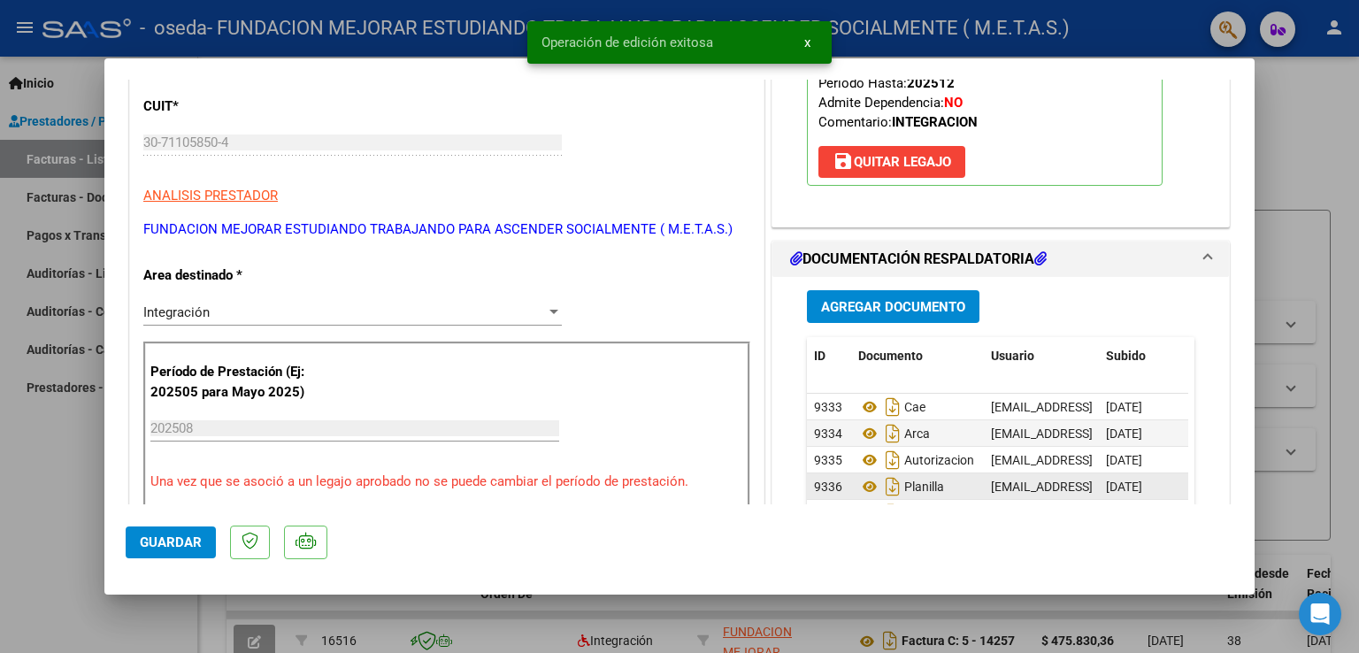
click at [58, 462] on div at bounding box center [679, 326] width 1359 height 653
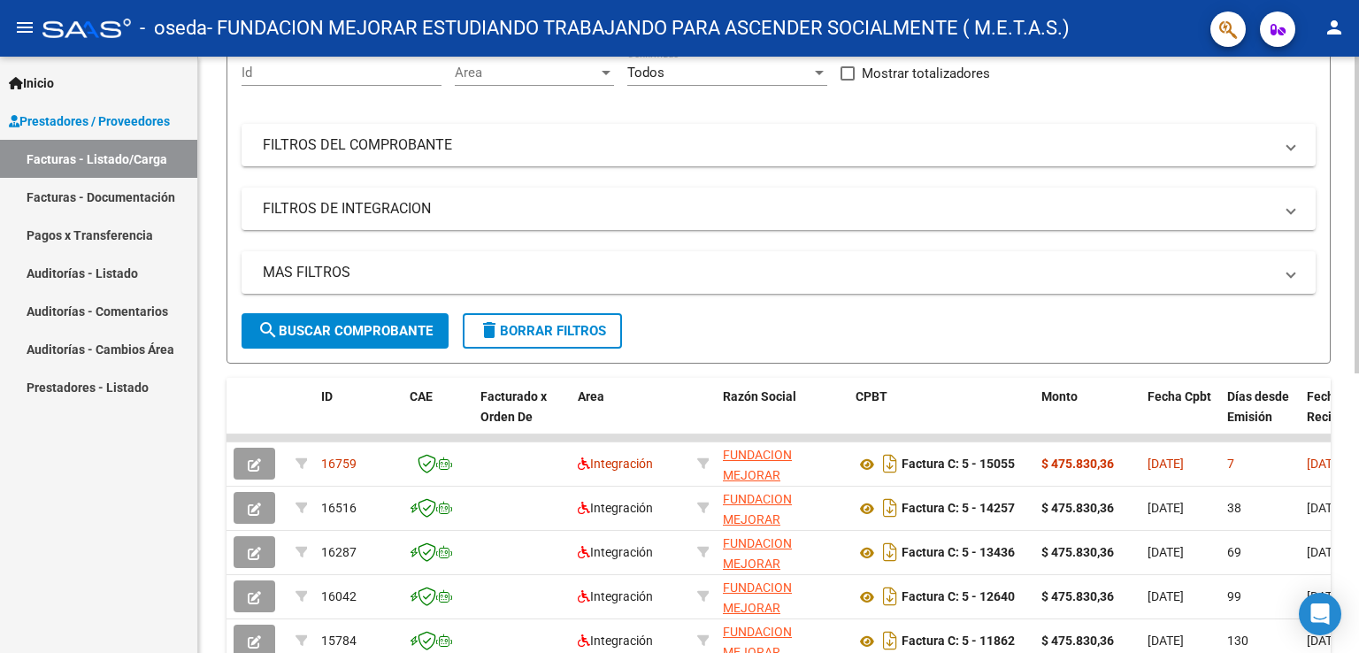
scroll to position [0, 0]
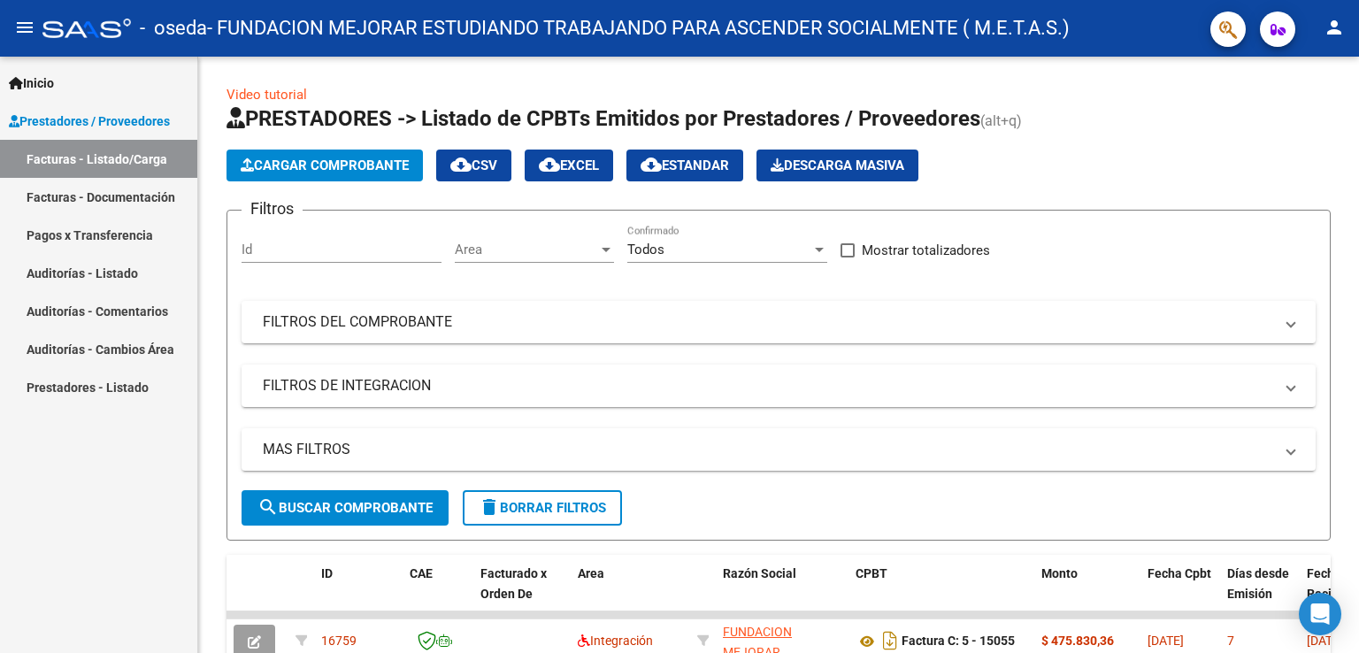
click at [1334, 26] on mat-icon "person" at bounding box center [1334, 27] width 21 height 21
click at [1299, 119] on button "exit_to_app Salir" at bounding box center [1298, 117] width 108 height 42
